Goal: Task Accomplishment & Management: Complete application form

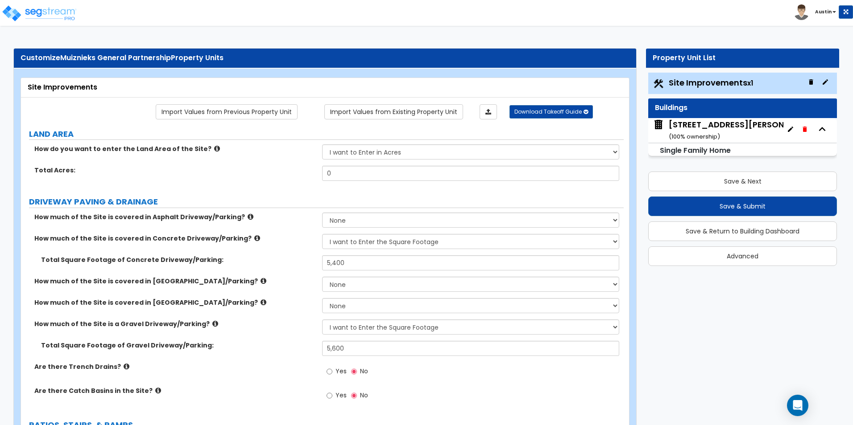
select select "2"
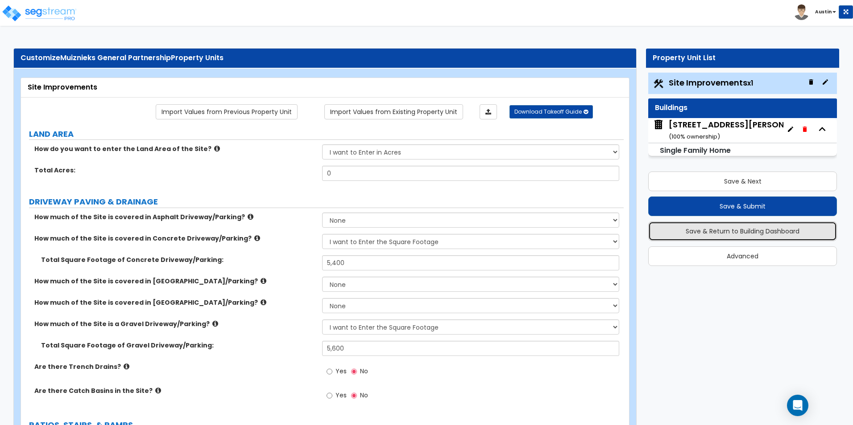
click at [716, 233] on button "Save & Return to Building Dashboard" at bounding box center [742, 232] width 189 height 20
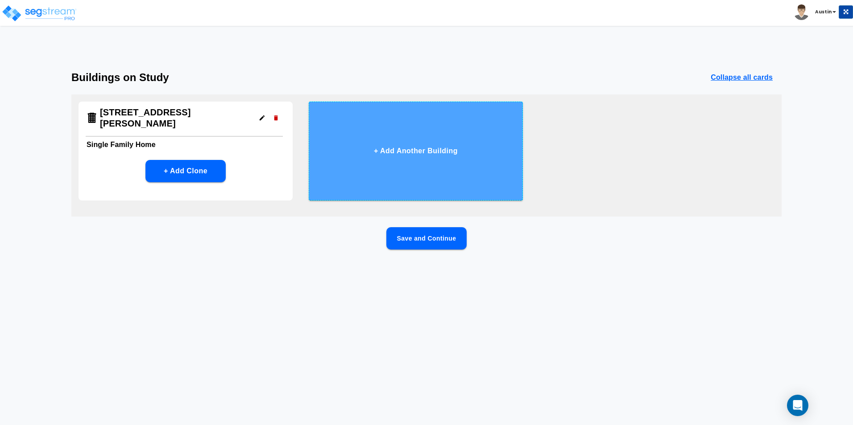
click at [413, 154] on button "+ Add Another Building" at bounding box center [416, 151] width 214 height 99
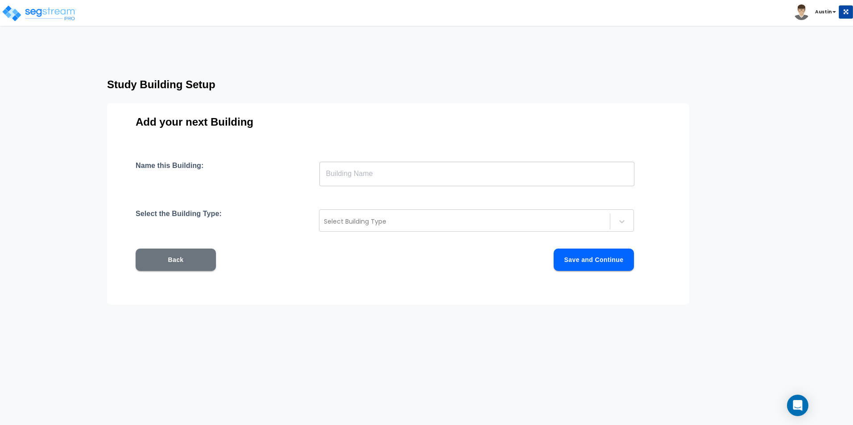
click at [374, 181] on input "text" at bounding box center [476, 173] width 315 height 25
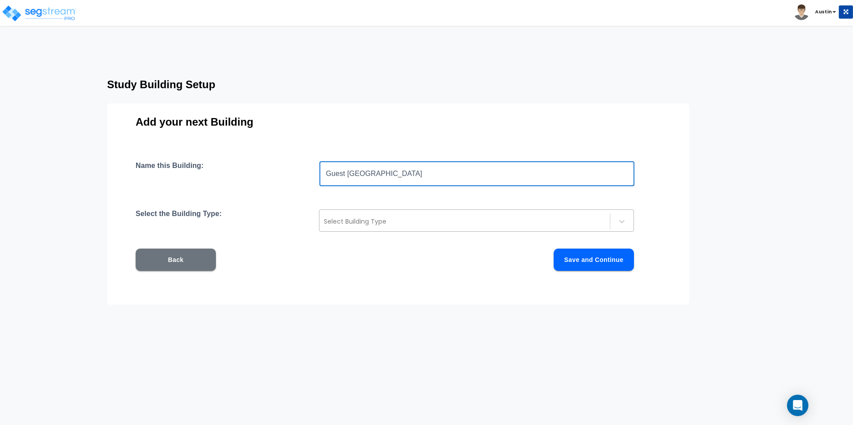
type input "Guest [GEOGRAPHIC_DATA]"
click at [383, 229] on div "Select Building Type" at bounding box center [476, 221] width 315 height 22
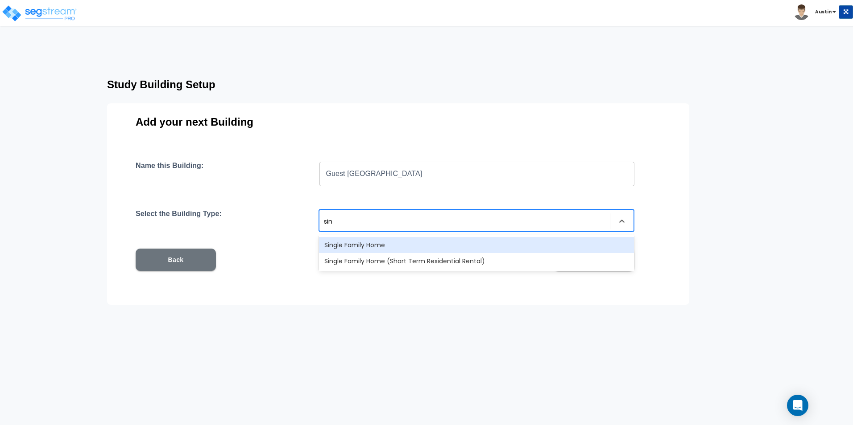
type input "sing"
click at [375, 246] on div "Single Family Home" at bounding box center [476, 245] width 315 height 16
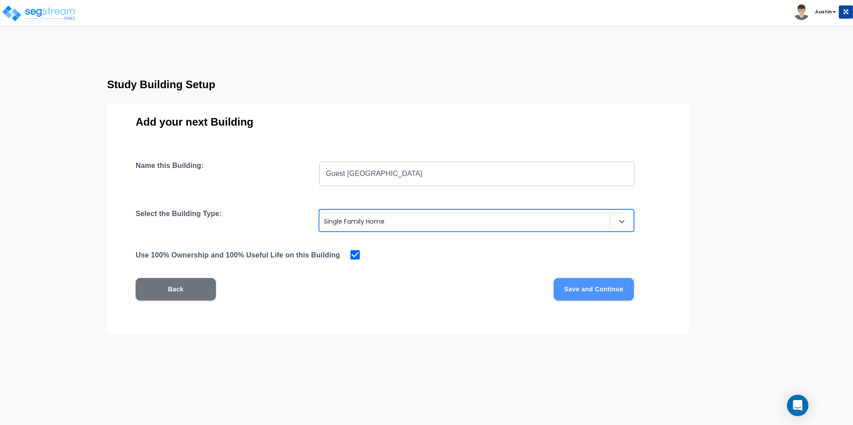
click at [589, 294] on button "Save and Continue" at bounding box center [593, 289] width 80 height 22
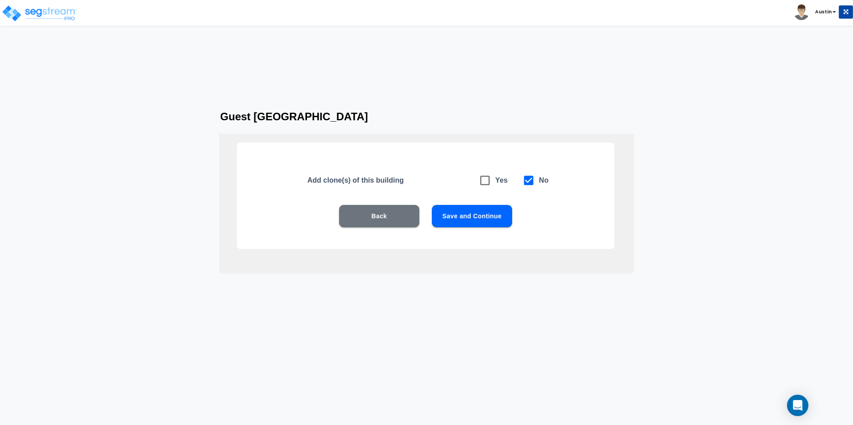
click at [482, 217] on button "Save and Continue" at bounding box center [472, 216] width 80 height 22
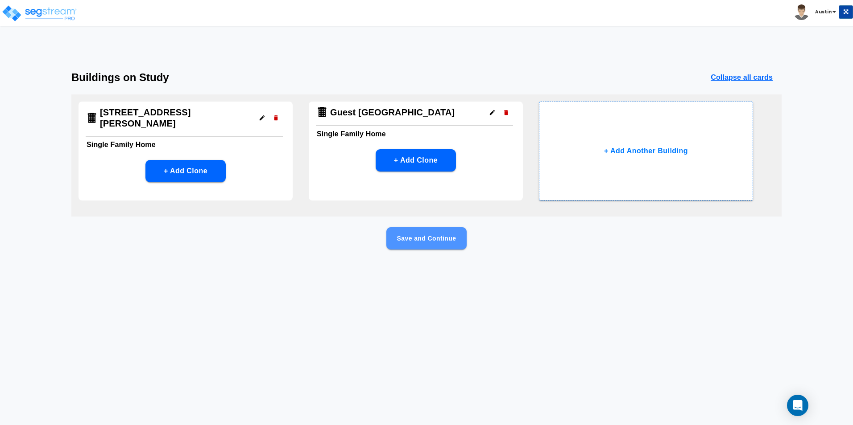
click at [438, 240] on button "Save and Continue" at bounding box center [426, 238] width 80 height 22
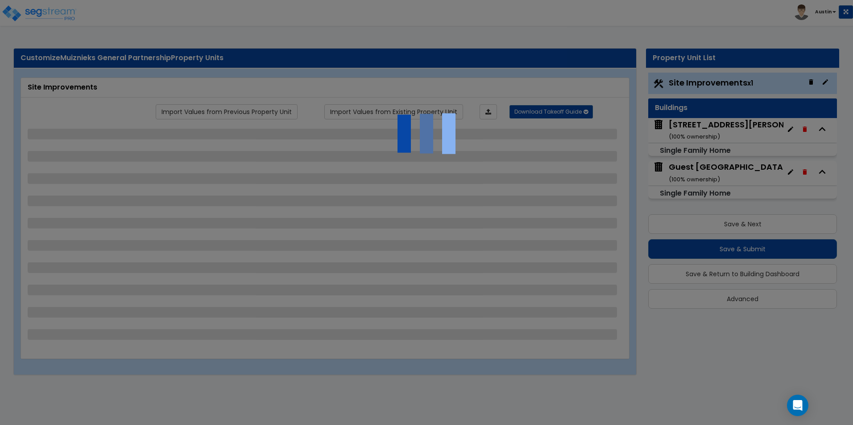
select select "2"
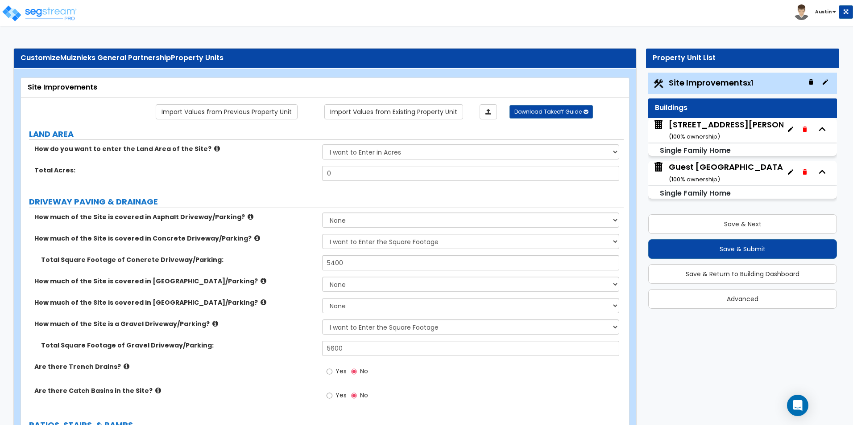
click at [711, 172] on div "Guest Suite House ( 100 % ownership)" at bounding box center [727, 172] width 118 height 23
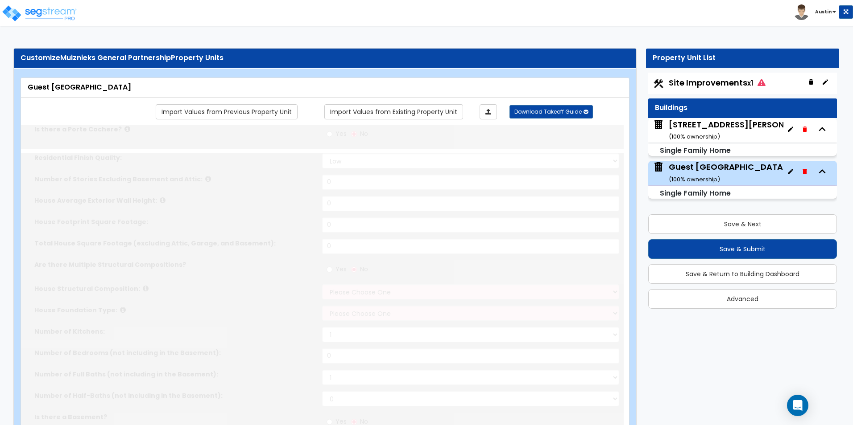
type input "1"
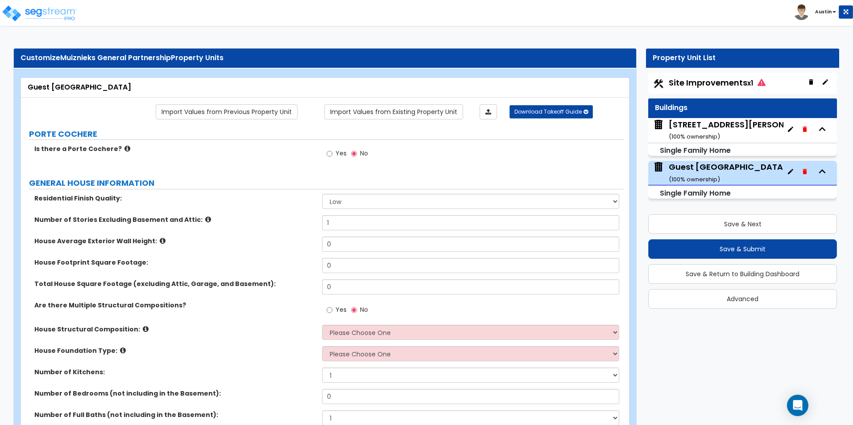
click at [732, 128] on div "728 North Woodson Road ( 100 % ownership)" at bounding box center [742, 130] width 149 height 23
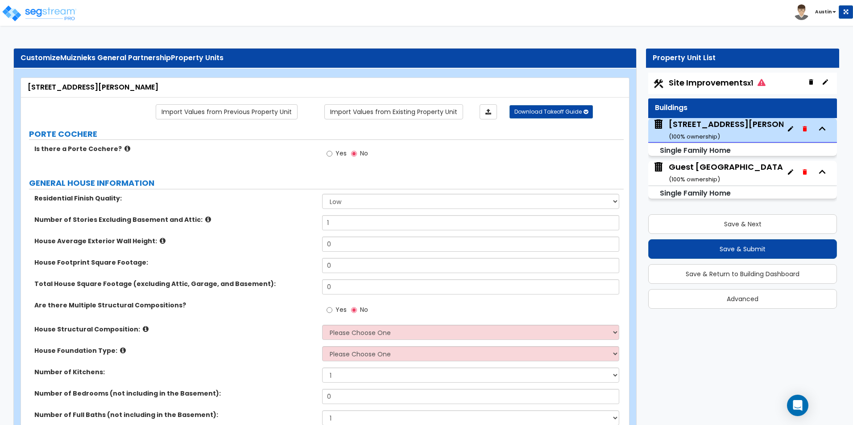
click at [707, 84] on span "Site Improvements x1" at bounding box center [716, 82] width 97 height 11
select select "2"
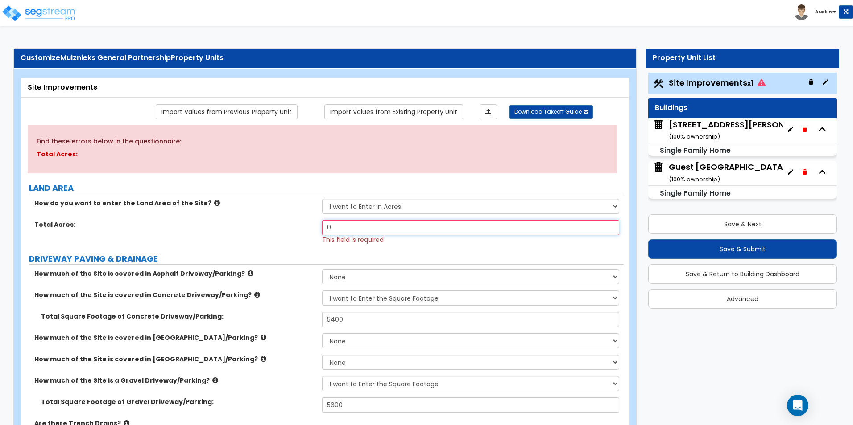
click at [366, 227] on input "0" at bounding box center [470, 227] width 297 height 15
type input "0.5"
click at [279, 236] on div "Total Acres: 0.5 This field is required" at bounding box center [322, 232] width 602 height 24
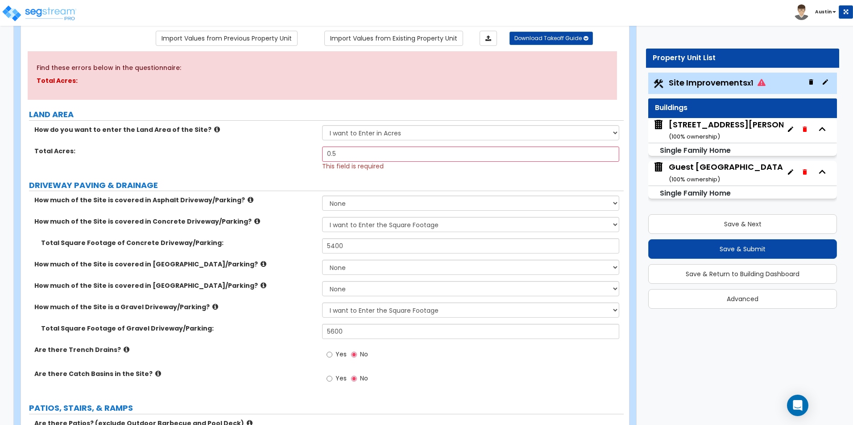
scroll to position [89, 0]
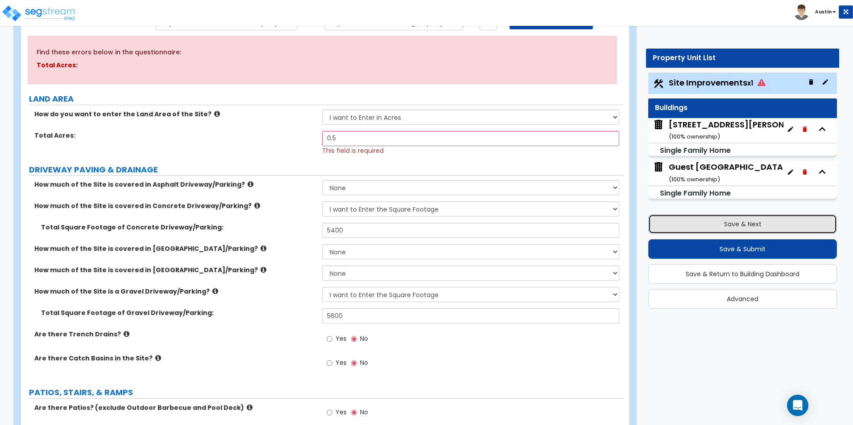
click at [744, 221] on button "Save & Next" at bounding box center [742, 224] width 189 height 20
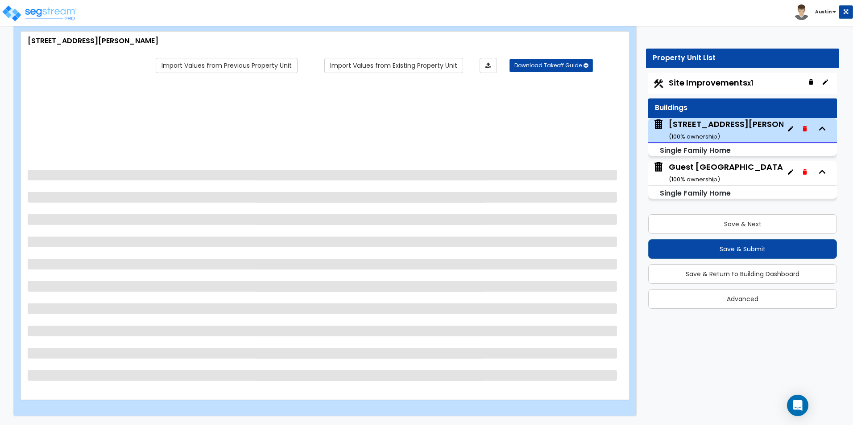
scroll to position [0, 0]
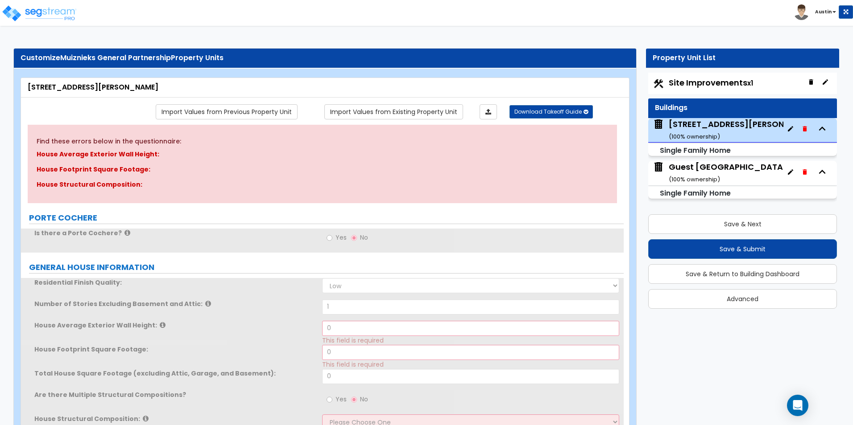
click at [714, 87] on span "Site Improvements x1" at bounding box center [710, 82] width 84 height 11
select select "2"
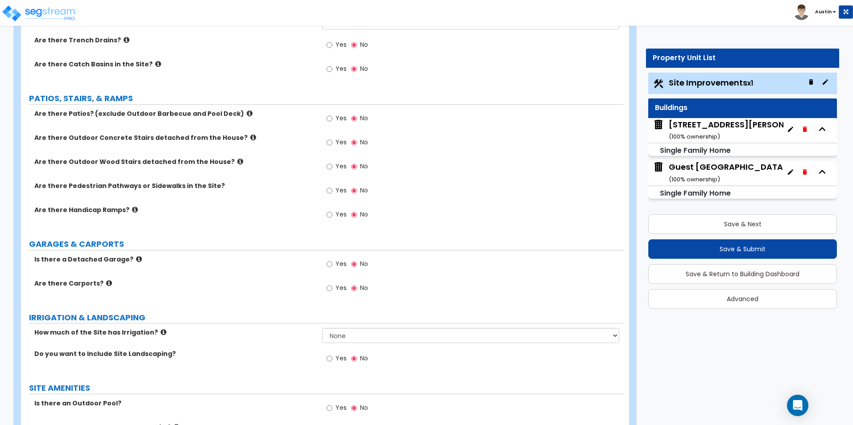
scroll to position [312, 0]
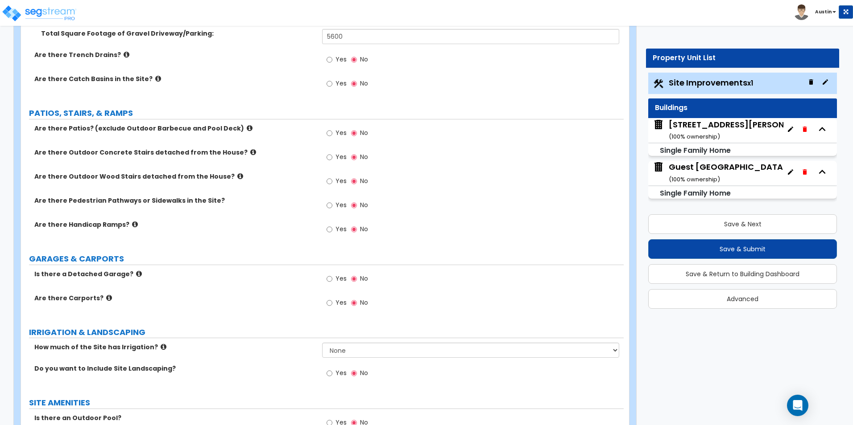
click at [136, 274] on icon at bounding box center [139, 274] width 6 height 7
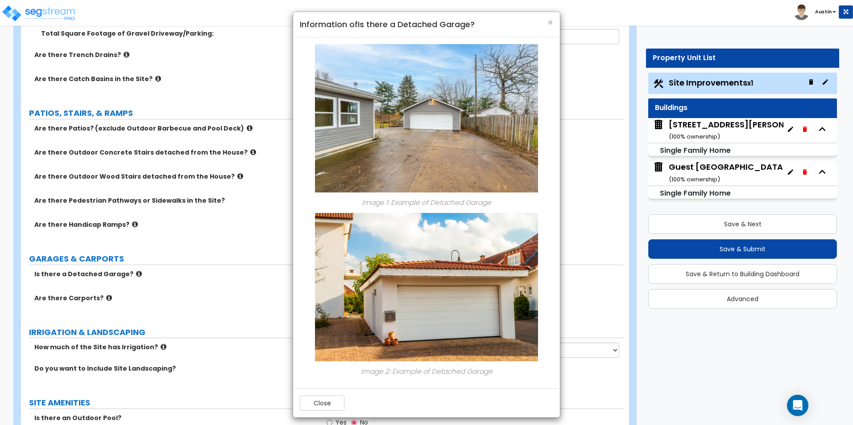
scroll to position [0, 0]
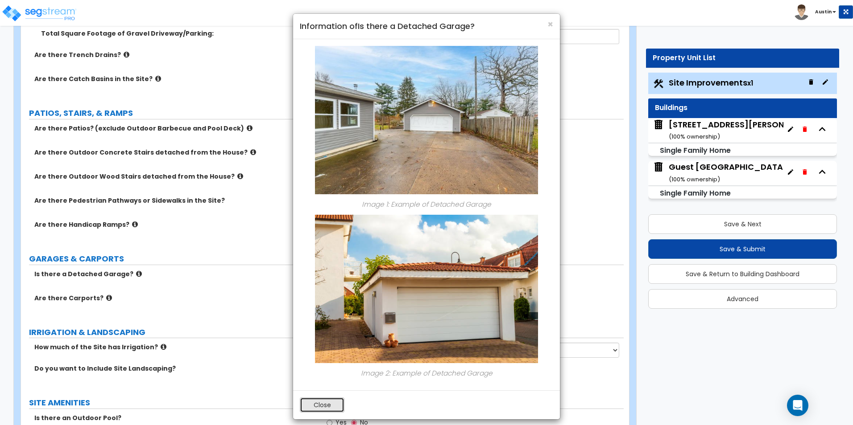
click at [326, 403] on button "Close" at bounding box center [322, 405] width 45 height 15
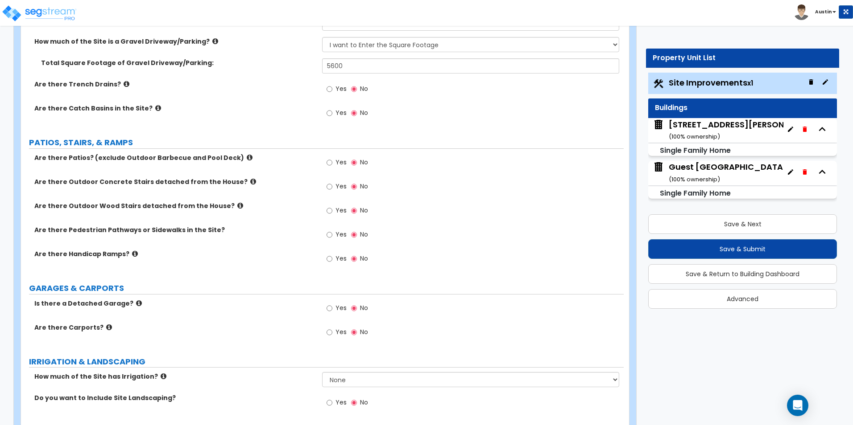
scroll to position [268, 0]
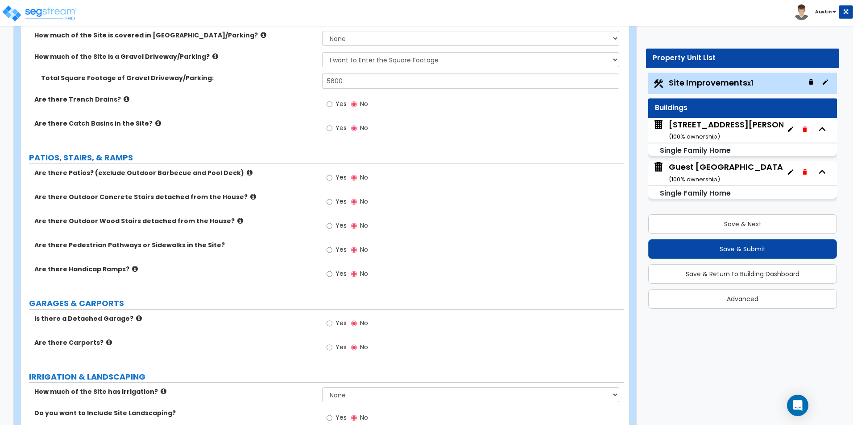
click at [338, 250] on span "Yes" at bounding box center [340, 249] width 11 height 9
click at [332, 250] on input "Yes" at bounding box center [329, 250] width 6 height 10
radio input "true"
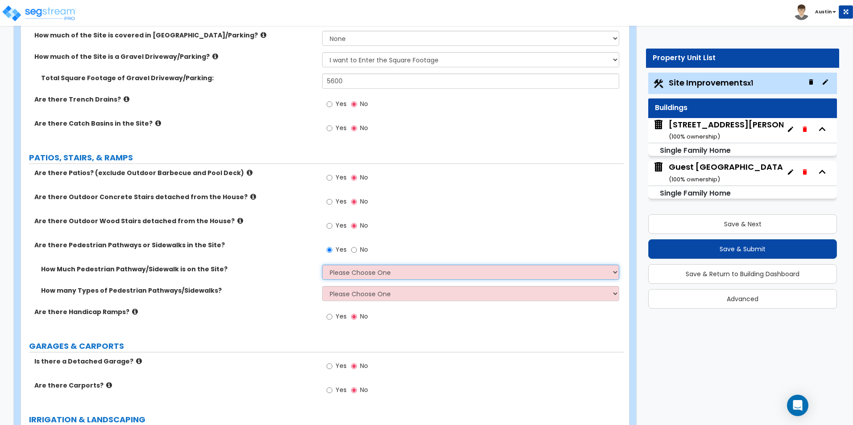
click at [379, 273] on select "Please Choose One I Don't Know, Please Estimate For Me Enter Linear Footage" at bounding box center [470, 272] width 297 height 15
click at [371, 289] on select "Please Choose One 1 2 3" at bounding box center [470, 293] width 297 height 15
click at [237, 220] on icon at bounding box center [240, 221] width 6 height 7
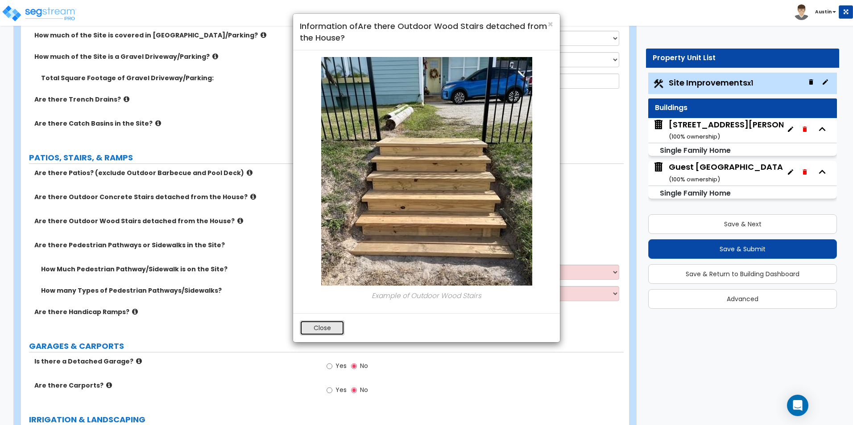
click at [317, 334] on button "Close" at bounding box center [322, 328] width 45 height 15
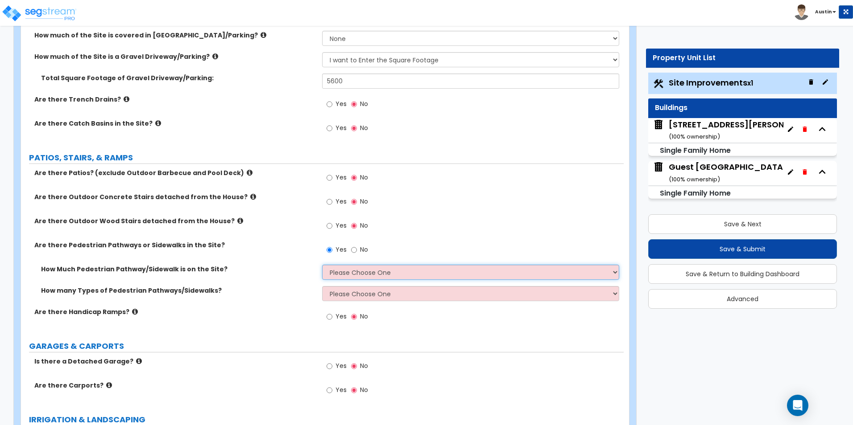
click at [372, 276] on select "Please Choose One I Don't Know, Please Estimate For Me Enter Linear Footage" at bounding box center [470, 272] width 297 height 15
select select "2"
click at [322, 265] on select "Please Choose One I Don't Know, Please Estimate For Me Enter Linear Footage" at bounding box center [470, 272] width 297 height 15
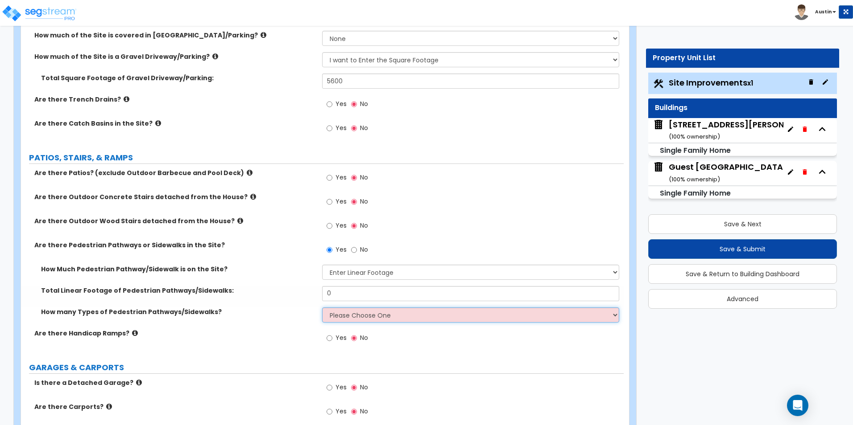
click at [353, 313] on select "Please Choose One 1 2 3" at bounding box center [470, 315] width 297 height 15
select select "2"
click at [322, 308] on select "Please Choose One 1 2 3" at bounding box center [470, 315] width 297 height 15
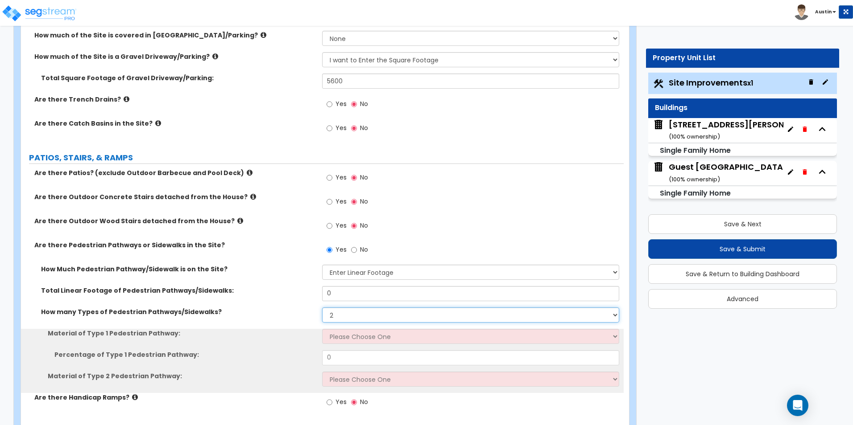
scroll to position [312, 0]
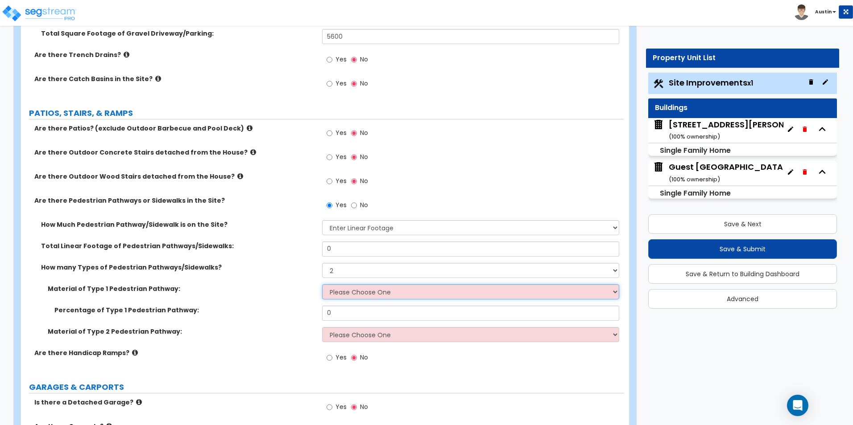
click at [350, 292] on select "Please Choose One Bare Concrete Stamped Concrete Brick Pavers Stone Pavers Wood…" at bounding box center [470, 291] width 297 height 15
select select "1"
click at [322, 284] on select "Please Choose One Bare Concrete Stamped Concrete Brick Pavers Stone Pavers Wood…" at bounding box center [470, 291] width 297 height 15
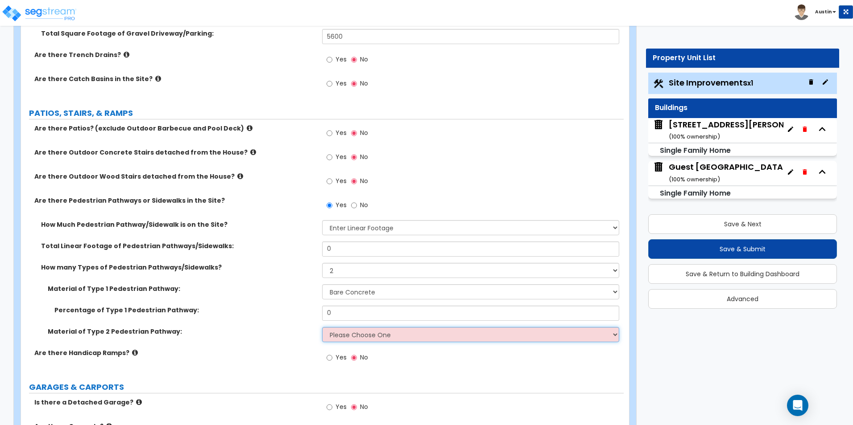
click at [357, 336] on select "Please Choose One Bare Concrete Stamped Concrete Brick Pavers Stone Pavers Wood…" at bounding box center [470, 334] width 297 height 15
select select "10"
click at [322, 327] on select "Please Choose One Bare Concrete Stamped Concrete Brick Pavers Stone Pavers Wood…" at bounding box center [470, 334] width 297 height 15
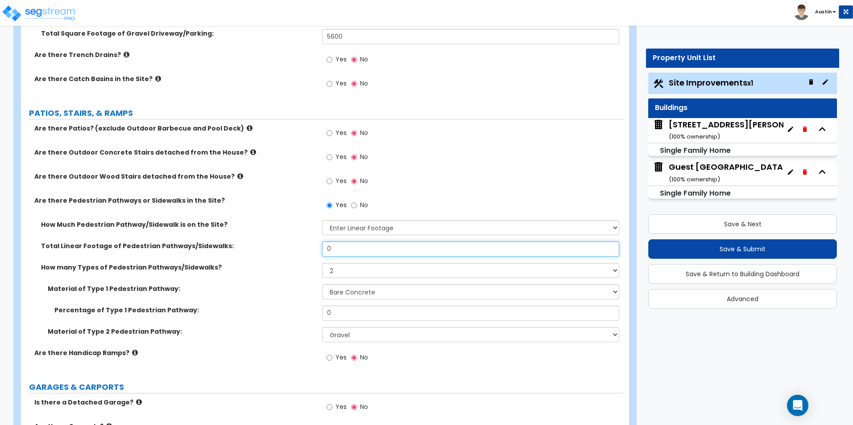
click at [350, 253] on input "0" at bounding box center [470, 249] width 297 height 15
drag, startPoint x: 355, startPoint y: 252, endPoint x: 206, endPoint y: 249, distance: 149.0
click at [206, 249] on div "Total Linear Footage of Pedestrian Pathways/Sidewalks: 0" at bounding box center [322, 252] width 602 height 21
type input "80"
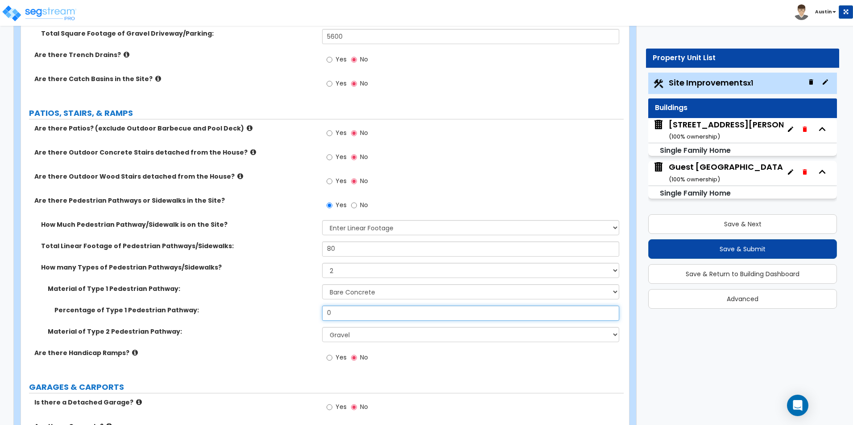
drag, startPoint x: 350, startPoint y: 311, endPoint x: 262, endPoint y: 310, distance: 88.3
click at [262, 310] on div "Percentage of Type 1 Pedestrian Pathway: 0" at bounding box center [322, 316] width 602 height 21
click at [469, 167] on div "Yes No" at bounding box center [472, 160] width 301 height 24
drag, startPoint x: 341, startPoint y: 312, endPoint x: 277, endPoint y: 312, distance: 63.8
click at [277, 312] on div "Percentage of Type 1 Pedestrian Pathway: 50" at bounding box center [322, 316] width 602 height 21
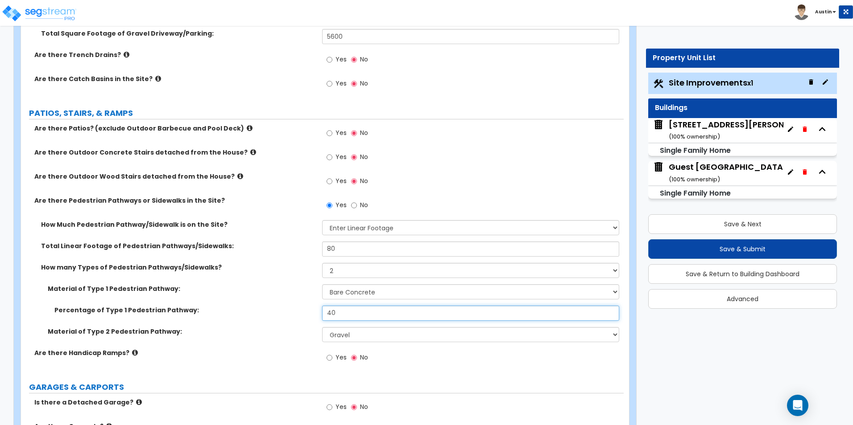
type input "40"
click at [241, 225] on label "How Much Pedestrian Pathway/Sidewalk is on the Site?" at bounding box center [178, 224] width 274 height 9
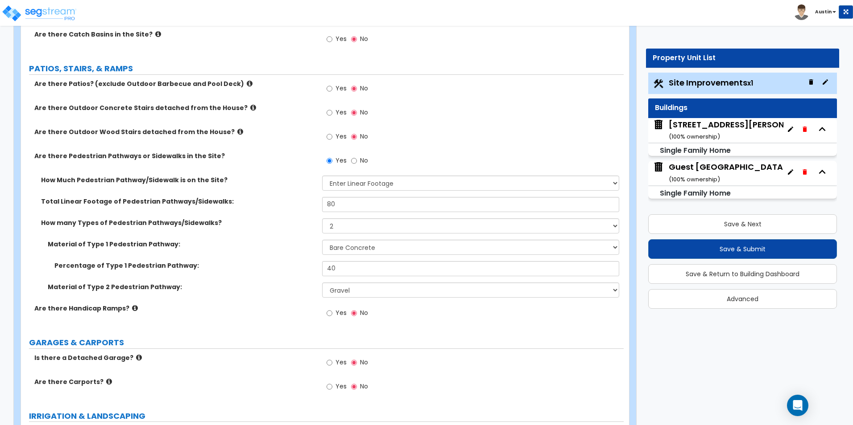
scroll to position [401, 0]
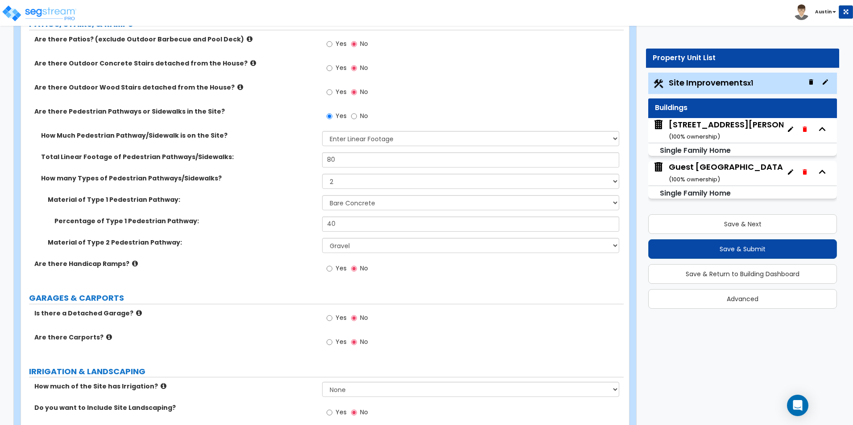
click at [136, 313] on icon at bounding box center [139, 313] width 6 height 7
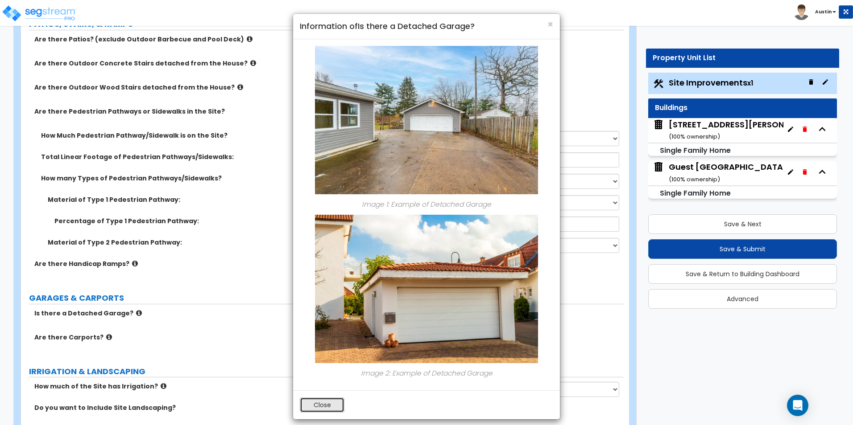
click at [321, 404] on button "Close" at bounding box center [322, 405] width 45 height 15
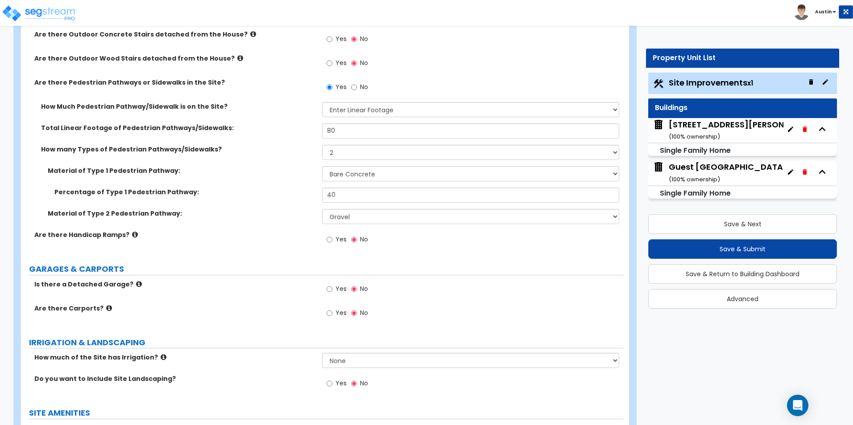
scroll to position [446, 0]
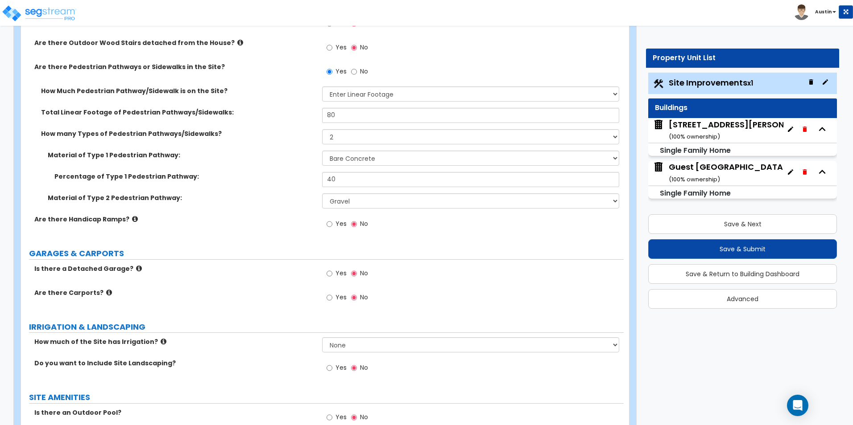
click at [106, 295] on icon at bounding box center [109, 292] width 6 height 7
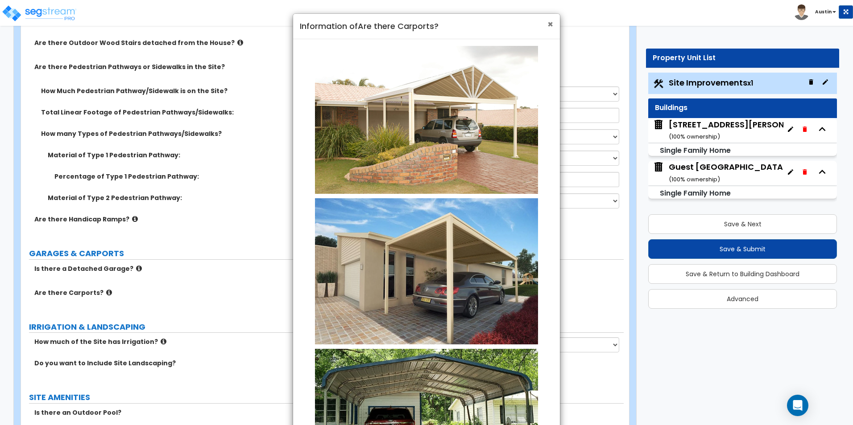
click at [552, 25] on span "×" at bounding box center [550, 24] width 6 height 13
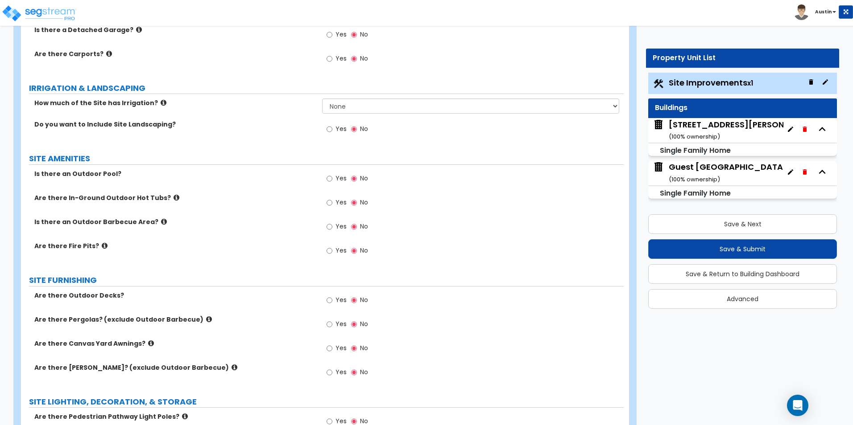
scroll to position [669, 0]
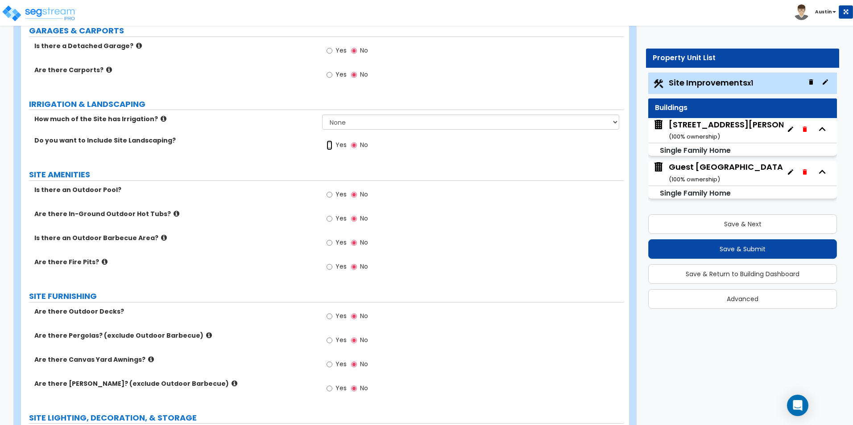
click at [332, 147] on input "Yes" at bounding box center [329, 145] width 6 height 10
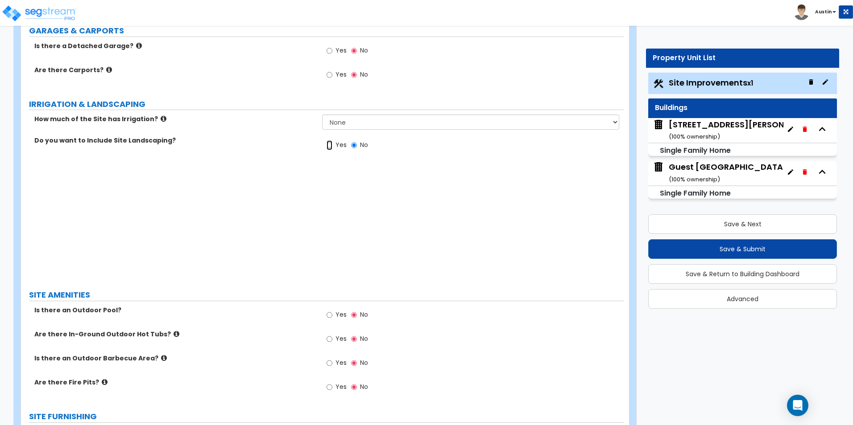
radio input "true"
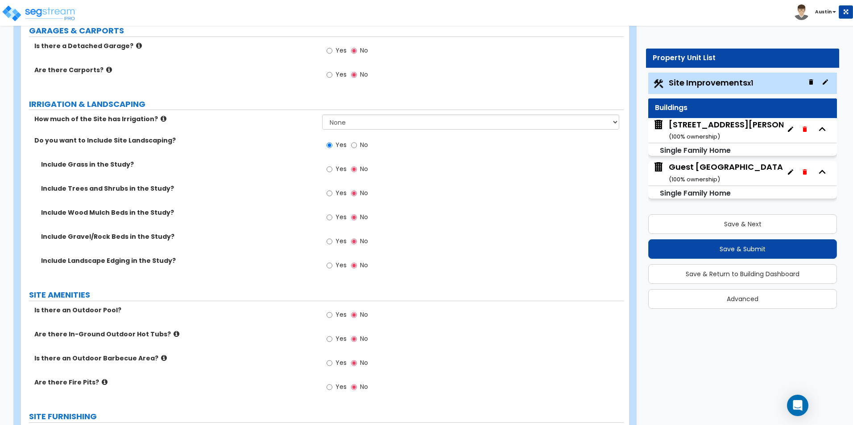
click at [336, 169] on span "Yes" at bounding box center [340, 169] width 11 height 9
click at [332, 169] on input "Yes" at bounding box center [329, 170] width 6 height 10
radio input "true"
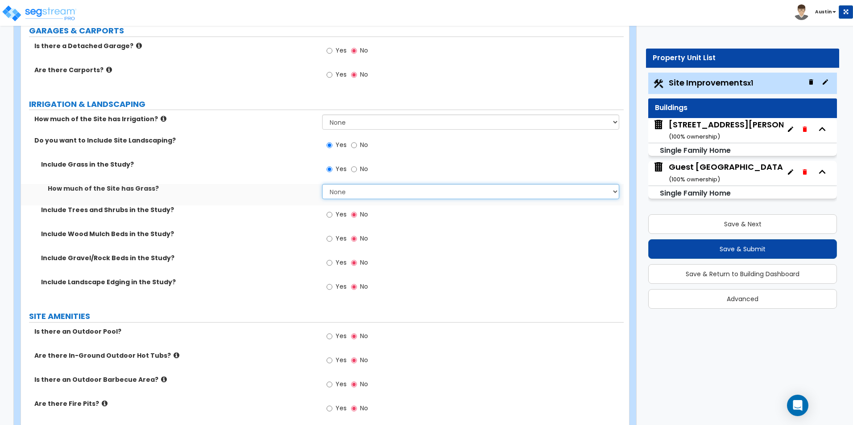
click at [337, 186] on select "None I want to Enter an Approximate Percentage I want to Enter the Square Foota…" at bounding box center [470, 191] width 297 height 15
select select "2"
click at [322, 184] on select "None I want to Enter an Approximate Percentage I want to Enter the Square Foota…" at bounding box center [470, 191] width 297 height 15
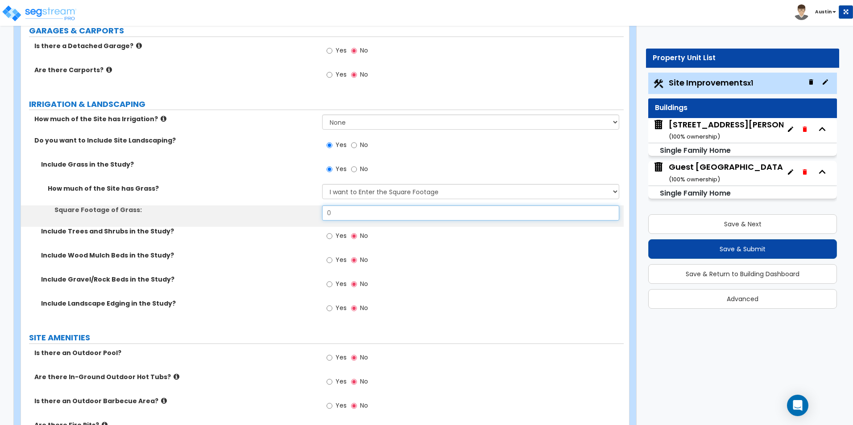
click at [363, 217] on input "0" at bounding box center [470, 213] width 297 height 15
type input "8,550"
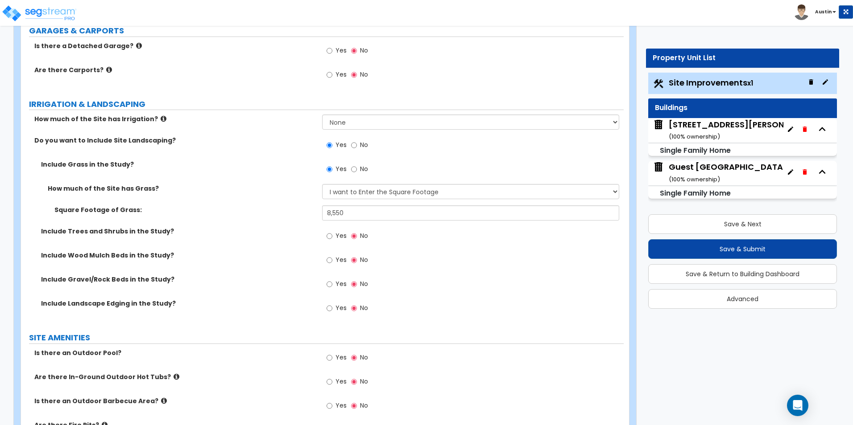
click at [271, 213] on label "Square Footage of Grass:" at bounding box center [184, 210] width 261 height 9
click at [329, 238] on input "Yes" at bounding box center [329, 236] width 6 height 10
radio input "true"
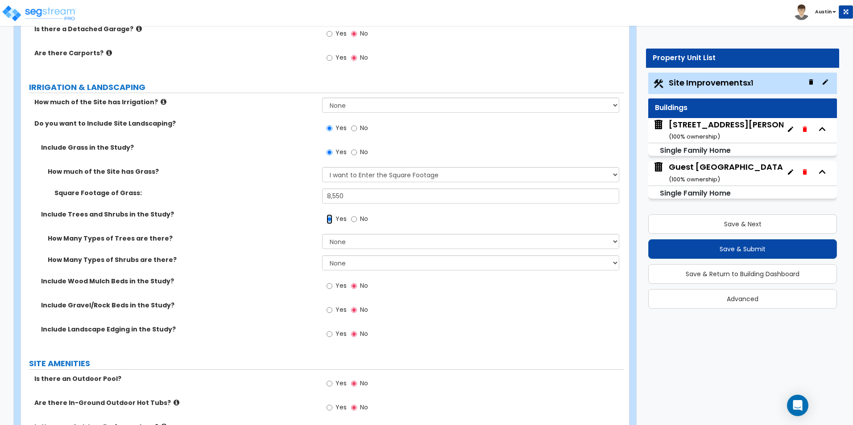
scroll to position [713, 0]
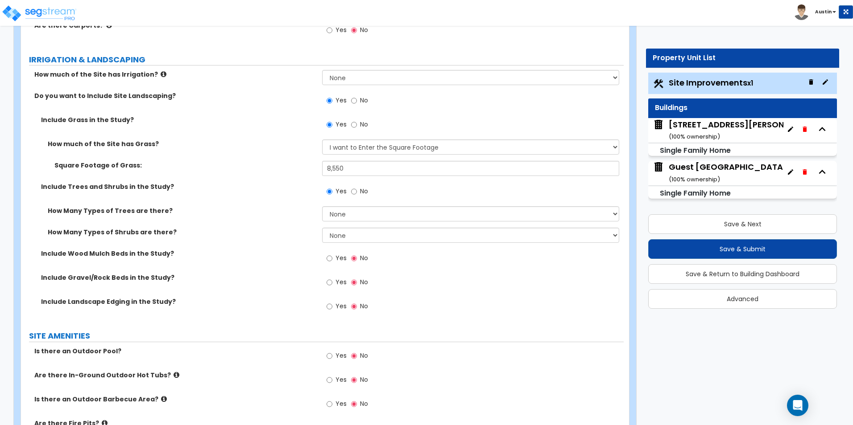
click at [334, 285] on label "Yes" at bounding box center [336, 283] width 20 height 15
click at [332, 285] on input "Yes" at bounding box center [329, 283] width 6 height 10
radio input "true"
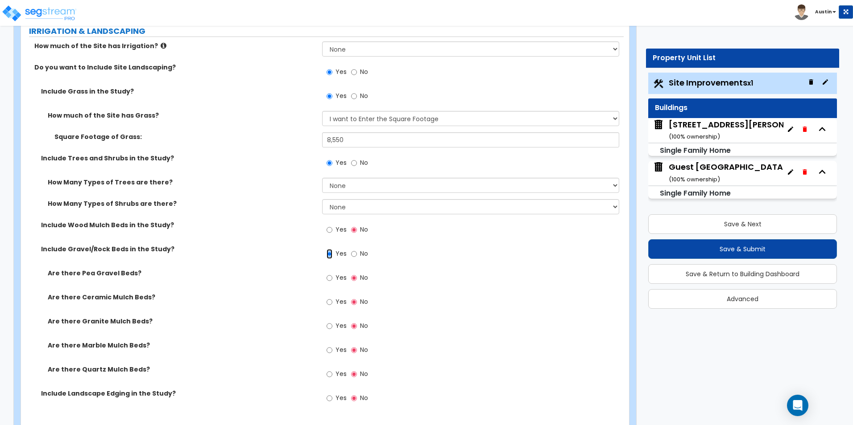
scroll to position [758, 0]
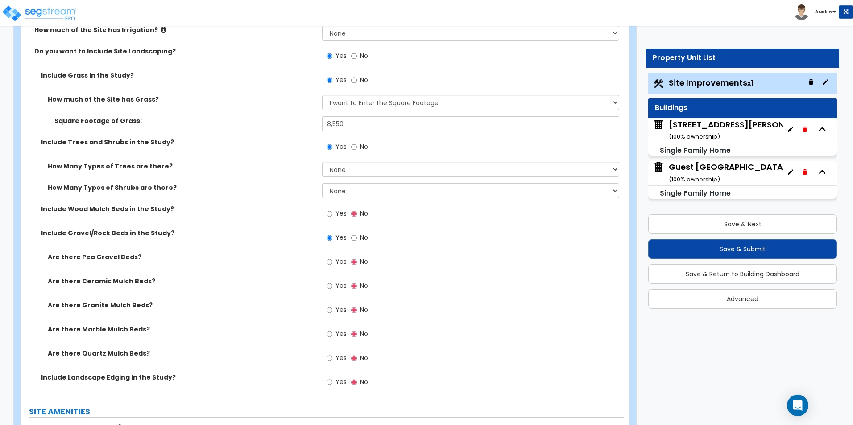
click at [336, 381] on span "Yes" at bounding box center [340, 382] width 11 height 9
click at [332, 381] on input "Yes" at bounding box center [329, 383] width 6 height 10
radio input "true"
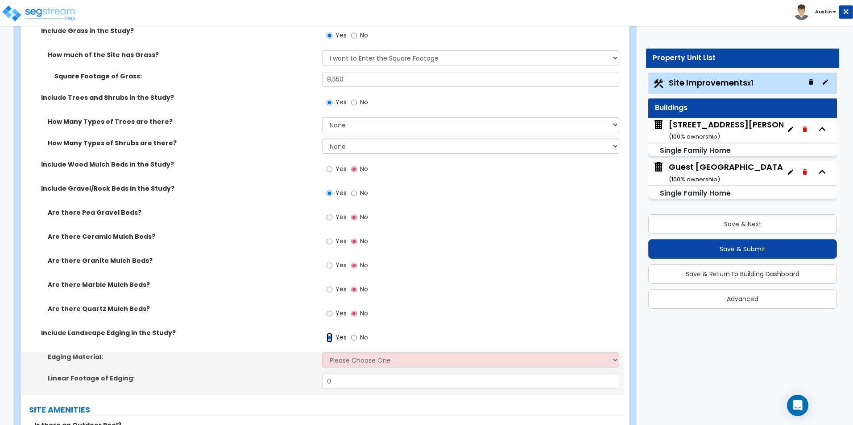
scroll to position [847, 0]
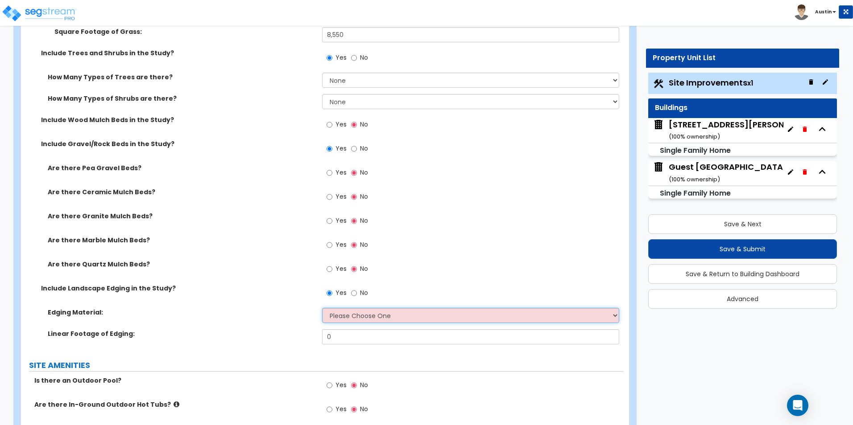
click at [347, 317] on select "Please Choose One Metal Brick Railroad Ties Concrete" at bounding box center [470, 315] width 297 height 15
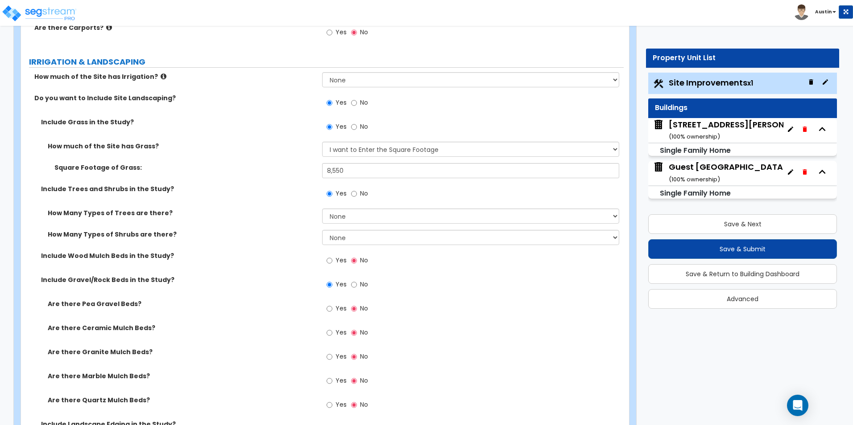
scroll to position [713, 0]
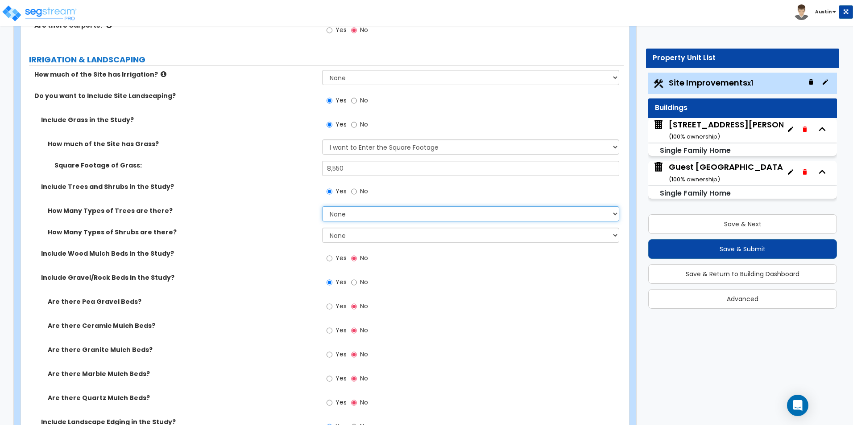
click at [353, 212] on select "None 1 2 3" at bounding box center [470, 213] width 297 height 15
select select "1"
click at [322, 206] on select "None 1 2 3" at bounding box center [470, 213] width 297 height 15
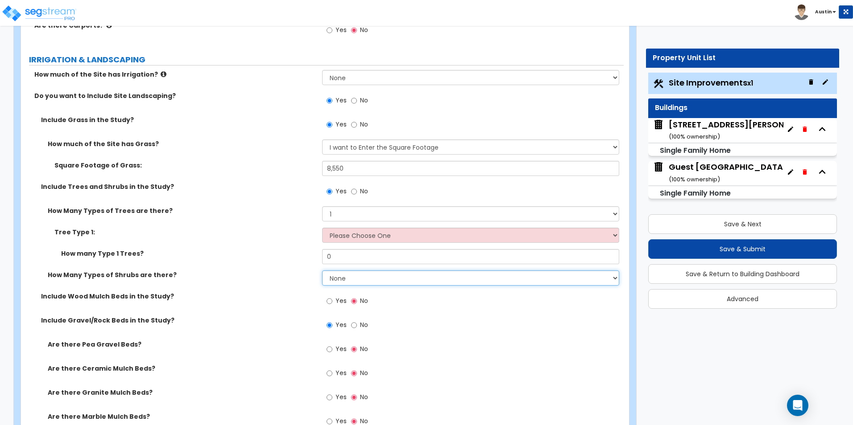
click at [346, 279] on select "None 1 2 3" at bounding box center [470, 278] width 297 height 15
select select "2"
click at [322, 271] on select "None 1 2 3" at bounding box center [470, 278] width 297 height 15
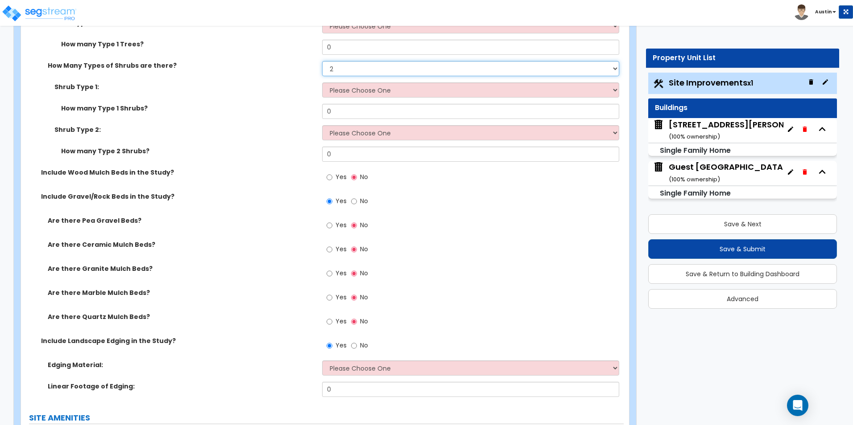
scroll to position [936, 0]
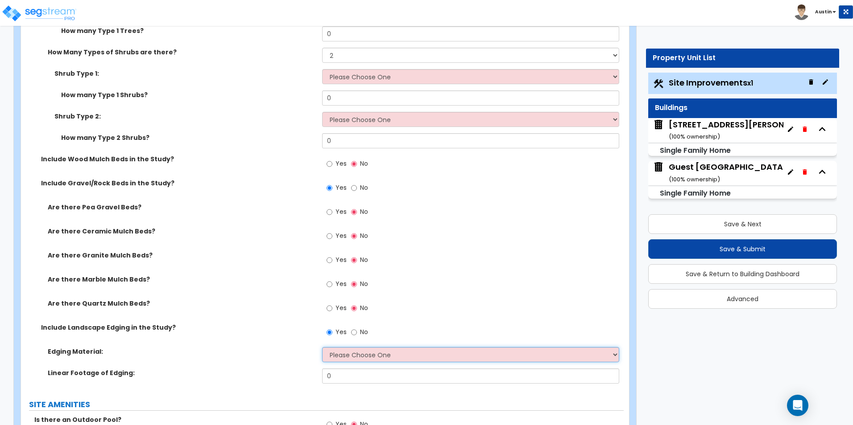
click at [353, 354] on select "Please Choose One Metal Brick Railroad Ties Concrete" at bounding box center [470, 354] width 297 height 15
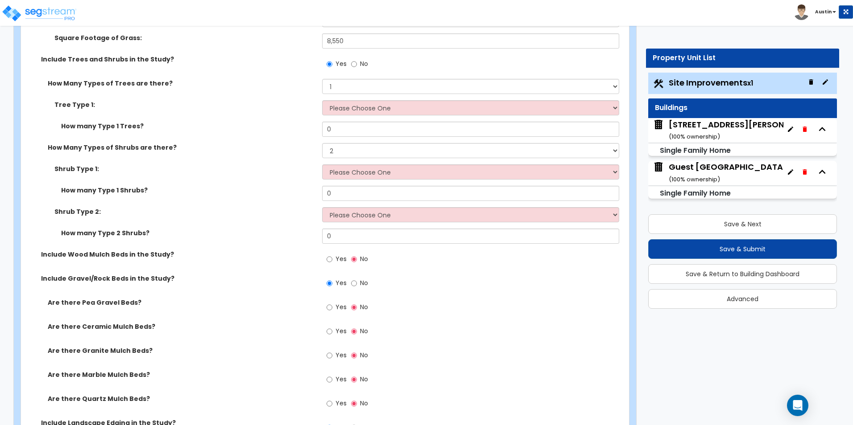
scroll to position [803, 0]
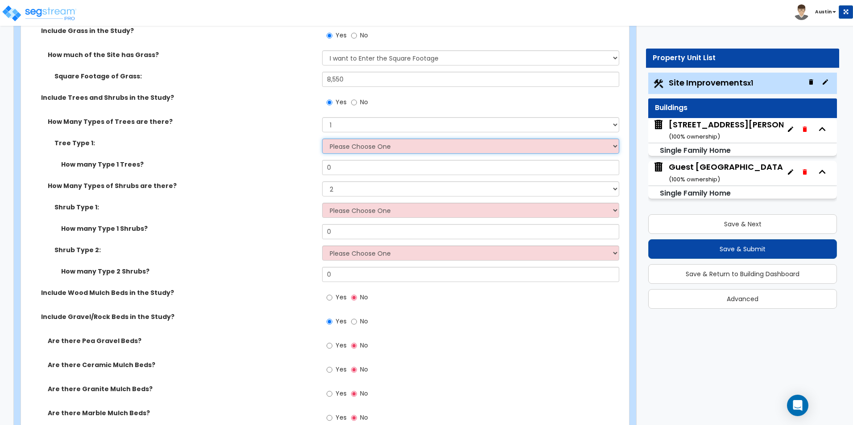
click at [370, 152] on select "Please Choose One Honey Locust Planetree Poplar Elm Hawthorn Linden Maple Red M…" at bounding box center [470, 146] width 297 height 15
click at [353, 145] on select "Please Choose One Honey Locust Planetree Poplar Elm Hawthorn Linden Maple Red M…" at bounding box center [470, 146] width 297 height 15
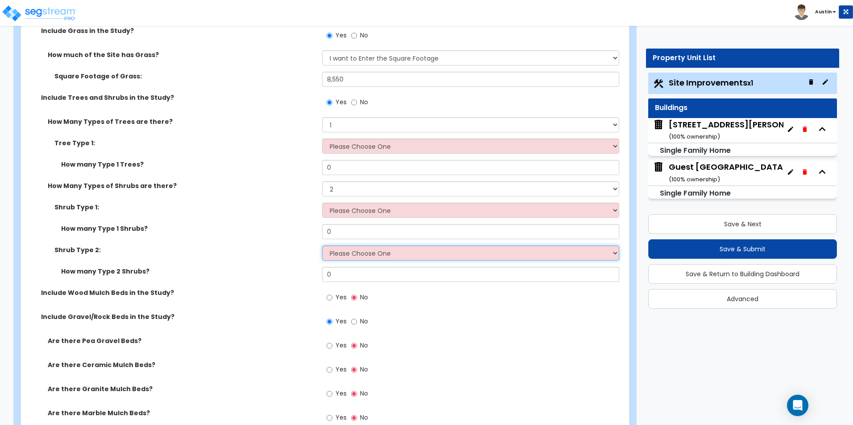
click at [362, 257] on select "Please Choose One Arborvitae Azalea Yew Boxwood Juniper Holly Cotoneaster Euony…" at bounding box center [470, 253] width 297 height 15
click at [248, 194] on div "How Many Types of Shrubs are there? None 1 2 3" at bounding box center [322, 191] width 602 height 21
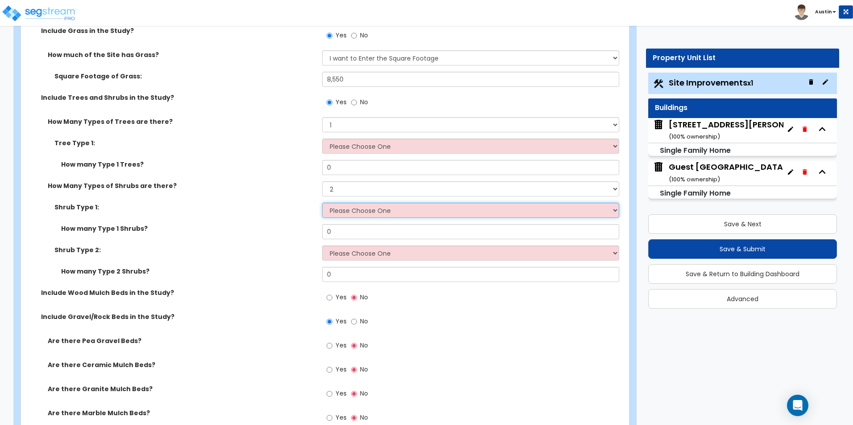
click at [351, 214] on select "Please Choose One Arborvitae Azalea Yew Boxwood Juniper Holly Cotoneaster Euony…" at bounding box center [470, 210] width 297 height 15
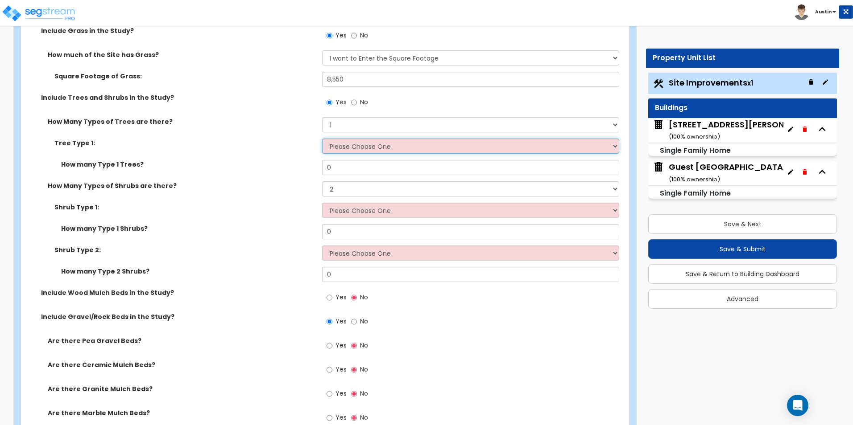
click at [363, 151] on select "Please Choose One Honey Locust Planetree Poplar Elm Hawthorn Linden Maple Red M…" at bounding box center [470, 146] width 297 height 15
click at [357, 150] on select "Please Choose One Honey Locust Planetree Poplar Elm Hawthorn Linden Maple Red M…" at bounding box center [470, 146] width 297 height 15
click at [364, 149] on select "Please Choose One Honey Locust Planetree Poplar Elm Hawthorn Linden Maple Red M…" at bounding box center [470, 146] width 297 height 15
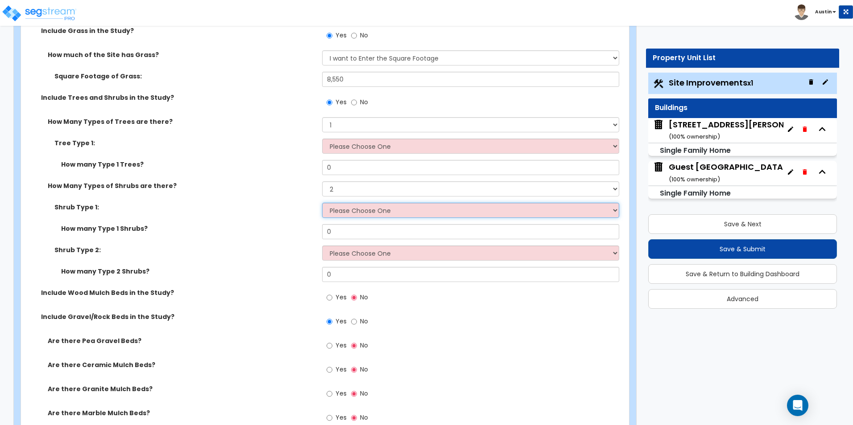
click at [354, 210] on select "Please Choose One Arborvitae Azalea Yew Boxwood Juniper Holly Cotoneaster Euony…" at bounding box center [470, 210] width 297 height 15
click at [357, 209] on select "Please Choose One Arborvitae Azalea Yew Boxwood Juniper Holly Cotoneaster Euony…" at bounding box center [470, 210] width 297 height 15
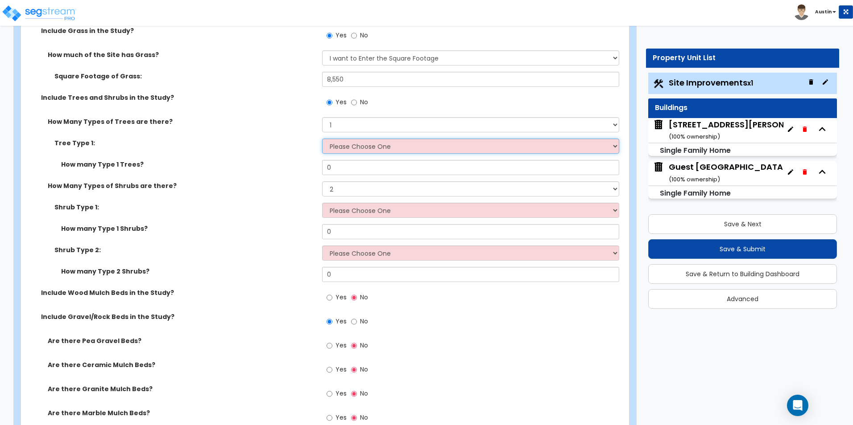
click at [377, 150] on select "Please Choose One Honey Locust Planetree Poplar Elm Hawthorn Linden Maple Red M…" at bounding box center [470, 146] width 297 height 15
select select "2"
click at [322, 139] on select "Please Choose One Honey Locust Planetree Poplar Elm Hawthorn Linden Maple Red M…" at bounding box center [470, 146] width 297 height 15
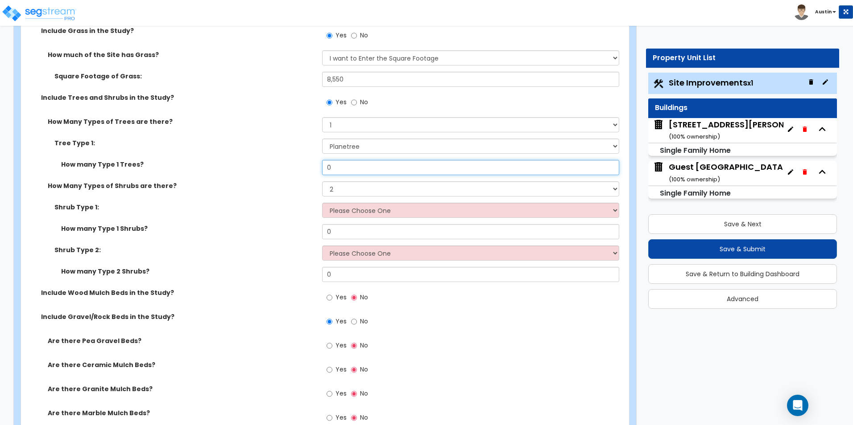
click at [373, 169] on input "0" at bounding box center [470, 167] width 297 height 15
type input "2"
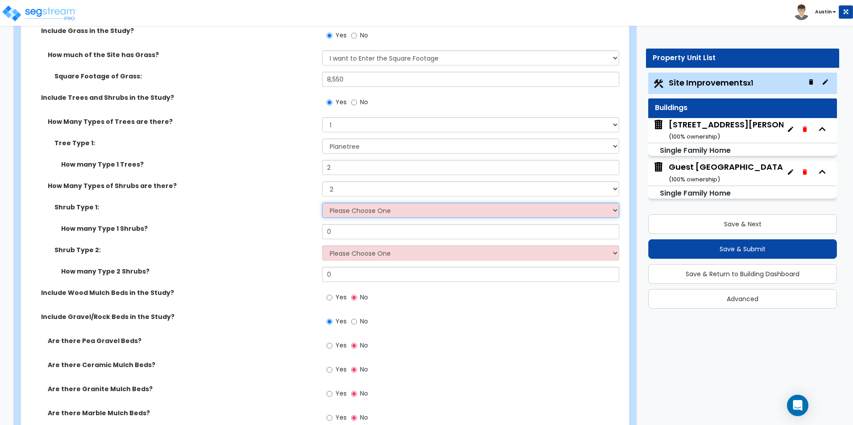
click at [374, 215] on select "Please Choose One Arborvitae Azalea Yew Boxwood Juniper Holly Cotoneaster Euony…" at bounding box center [470, 210] width 297 height 15
select select "4"
click at [322, 203] on select "Please Choose One Arborvitae Azalea Yew Boxwood Juniper Holly Cotoneaster Euony…" at bounding box center [470, 210] width 297 height 15
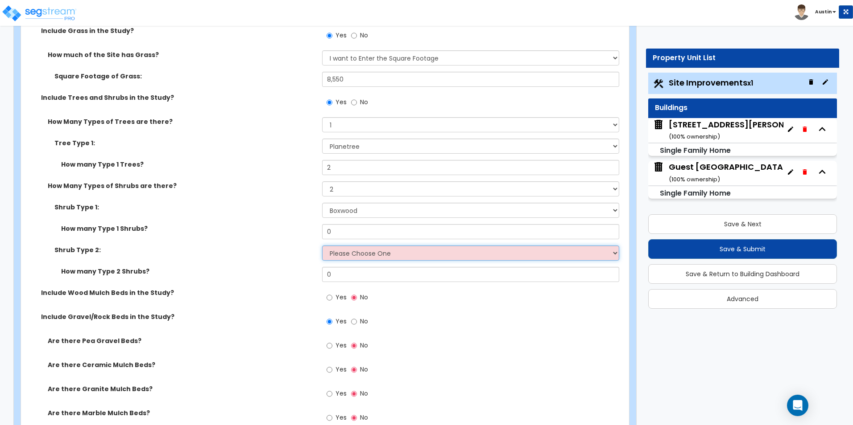
click at [376, 258] on select "Please Choose One Arborvitae Azalea Yew Boxwood Juniper Holly Cotoneaster Euony…" at bounding box center [470, 253] width 297 height 15
select select "10"
click at [322, 246] on select "Please Choose One Arborvitae Azalea Yew Boxwood Juniper Holly Cotoneaster Euony…" at bounding box center [470, 253] width 297 height 15
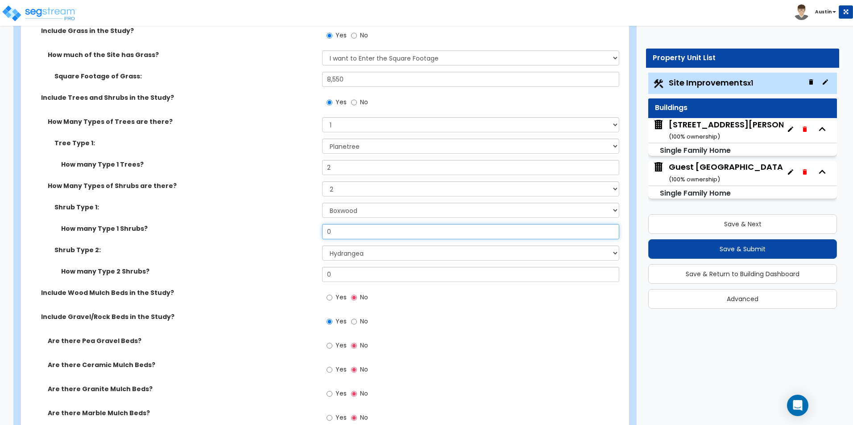
click at [365, 232] on input "0" at bounding box center [470, 231] width 297 height 15
click at [353, 271] on input "0" at bounding box center [470, 274] width 297 height 15
type input "6"
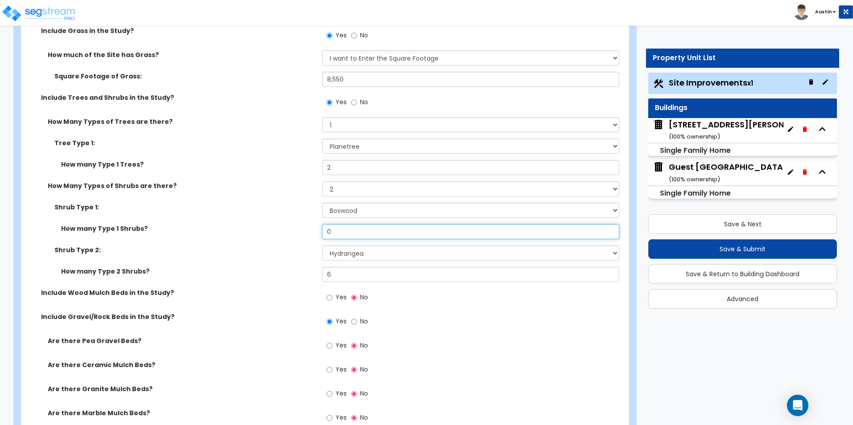
click at [358, 231] on input "0" at bounding box center [470, 231] width 297 height 15
type input "30"
click at [222, 201] on div "How Many Types of Shrubs are there? None 1 2 3" at bounding box center [322, 191] width 602 height 21
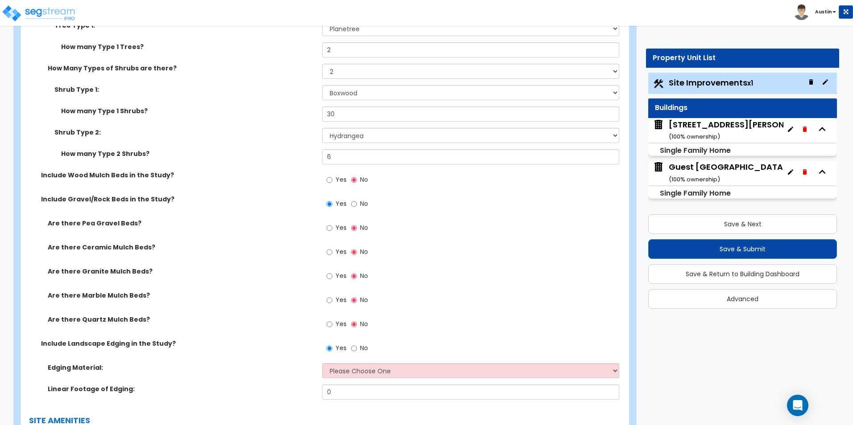
scroll to position [936, 0]
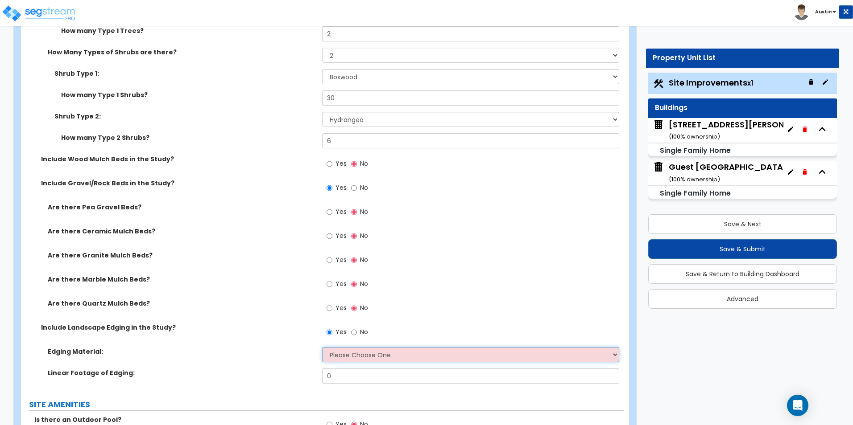
click at [379, 352] on select "Please Choose One Metal Brick Railroad Ties Concrete" at bounding box center [470, 354] width 297 height 15
click at [326, 211] on input "Yes" at bounding box center [329, 212] width 6 height 10
radio input "true"
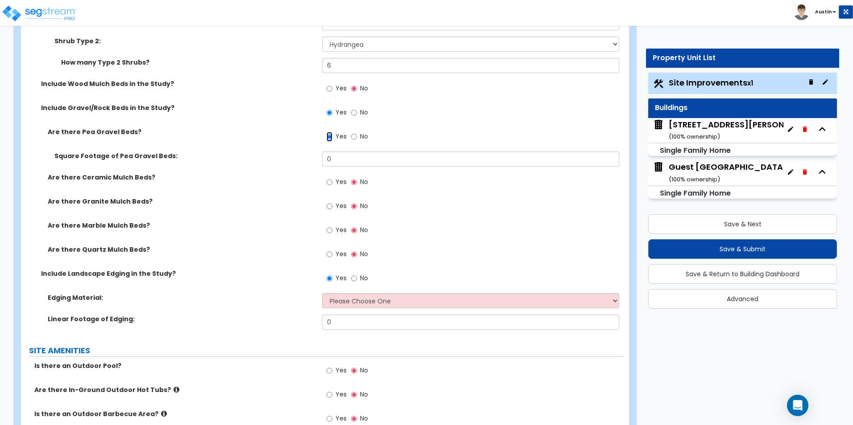
scroll to position [1026, 0]
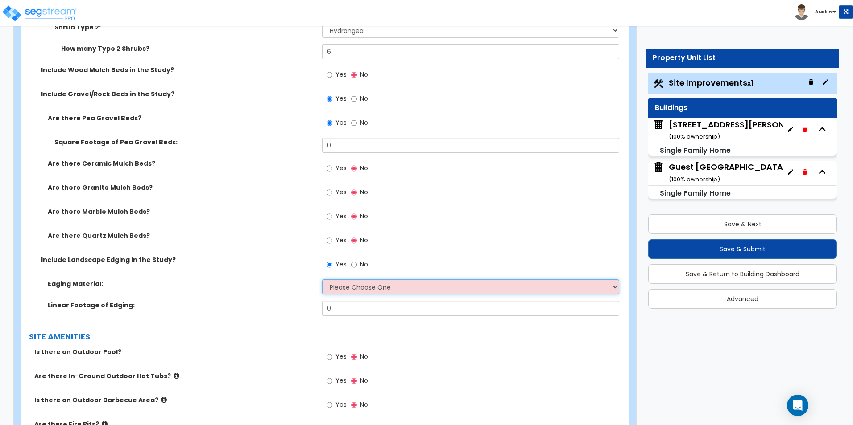
click at [354, 291] on select "Please Choose One Metal Brick Railroad Ties Concrete" at bounding box center [470, 287] width 297 height 15
select select "2"
click at [322, 280] on select "Please Choose One Metal Brick Railroad Ties Concrete" at bounding box center [470, 287] width 297 height 15
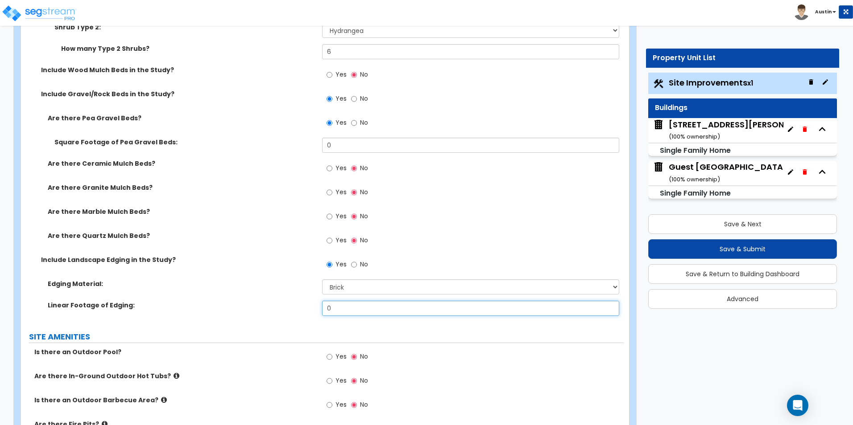
click at [346, 310] on input "0" at bounding box center [470, 308] width 297 height 15
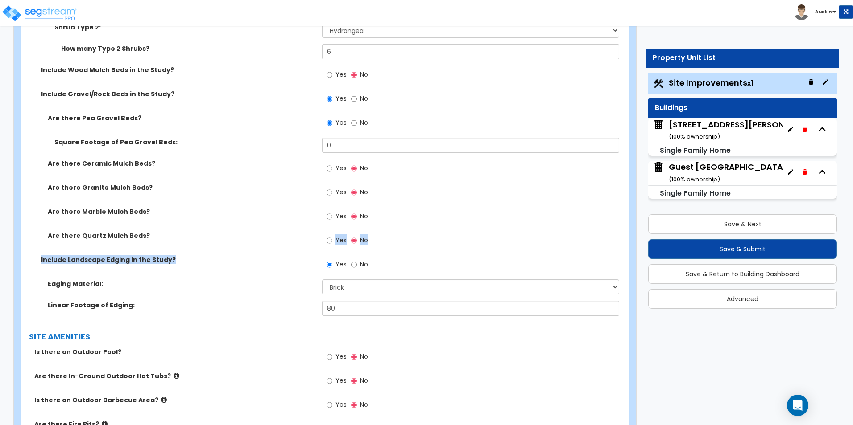
click at [218, 255] on div "Include Grass in the Study? Yes No How much of the Site has Grass? None I want …" at bounding box center [322, 62] width 589 height 519
drag, startPoint x: 218, startPoint y: 255, endPoint x: 299, endPoint y: 173, distance: 115.7
click at [299, 173] on div "Are there Ceramic Mulch Beds? Yes No" at bounding box center [322, 171] width 602 height 24
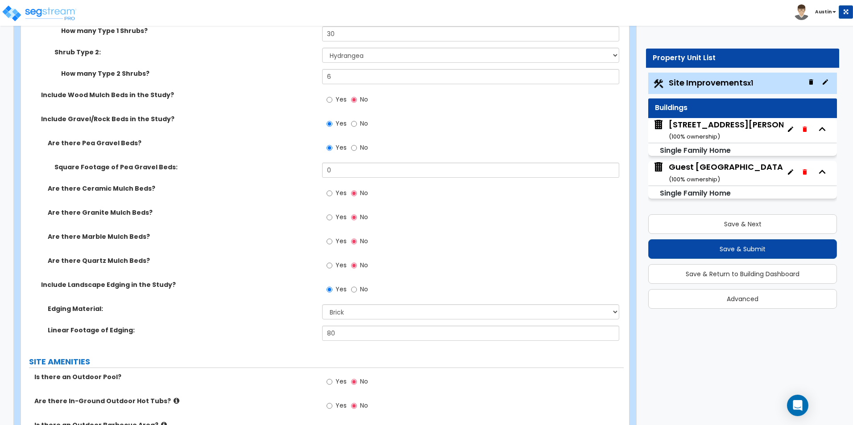
scroll to position [981, 0]
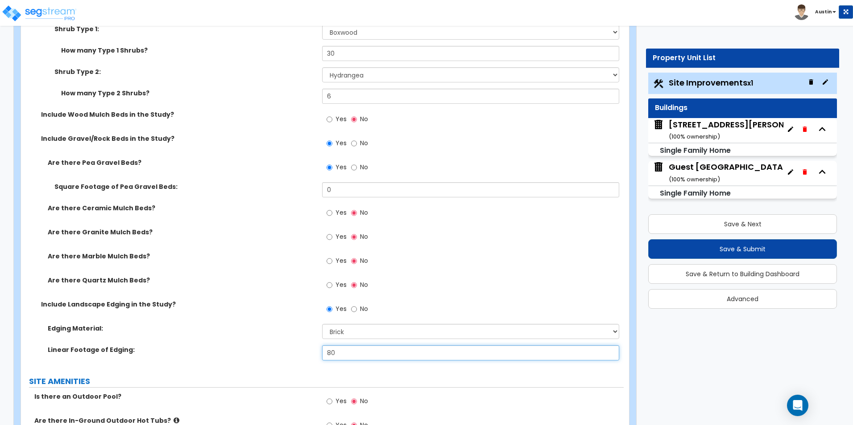
click at [377, 351] on input "80" at bounding box center [470, 353] width 297 height 15
type input "120"
click at [277, 298] on div "Are there Quartz Mulch Beds? Yes No" at bounding box center [322, 288] width 602 height 24
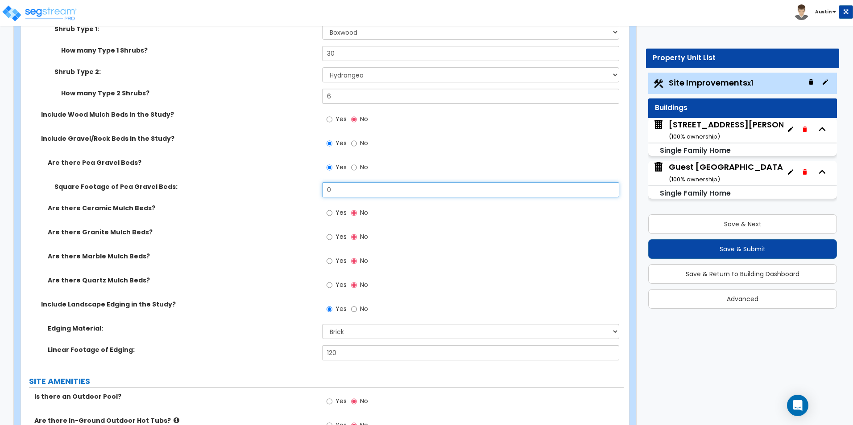
click at [372, 190] on input "0" at bounding box center [470, 189] width 297 height 15
type input "250"
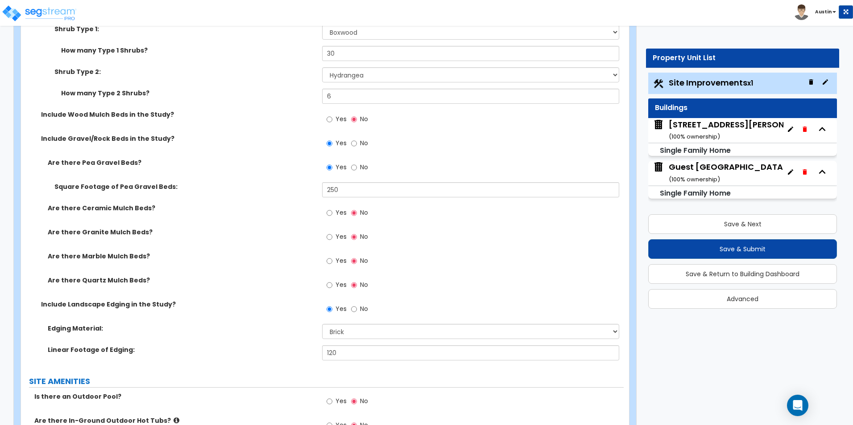
click at [221, 190] on label "Square Footage of Pea Gravel Beds:" at bounding box center [184, 186] width 261 height 9
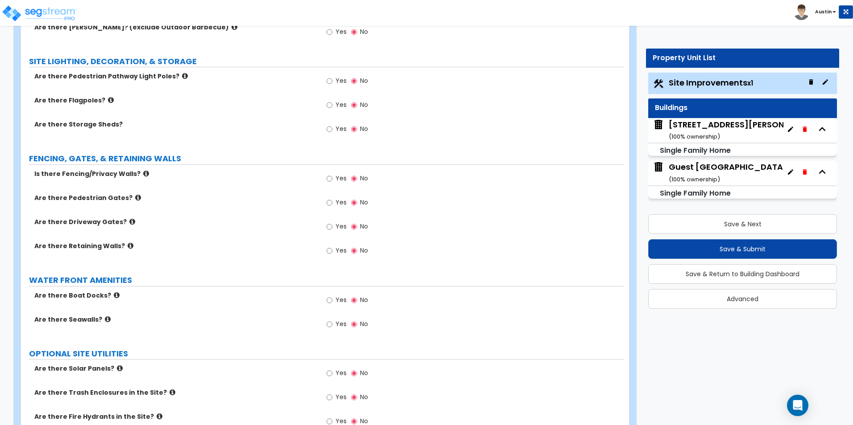
scroll to position [1561, 0]
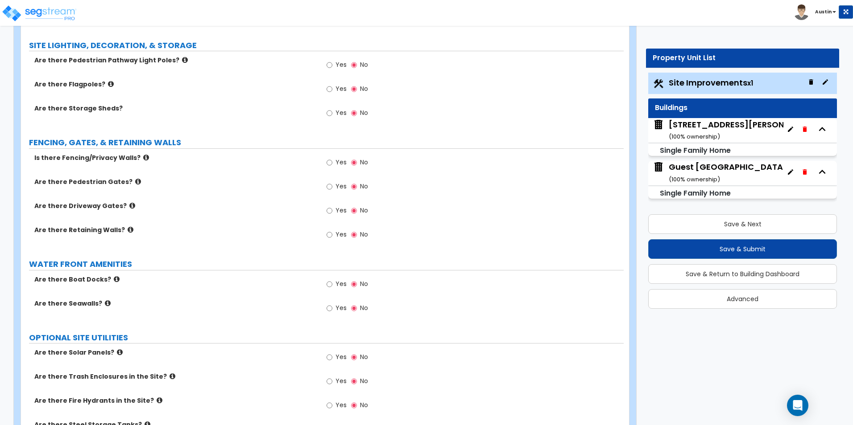
click at [336, 162] on span "Yes" at bounding box center [340, 162] width 11 height 9
click at [332, 162] on input "Yes" at bounding box center [329, 163] width 6 height 10
radio input "true"
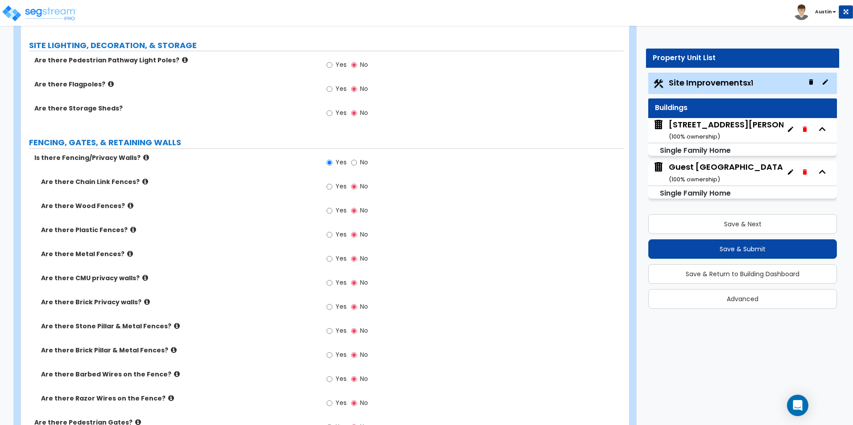
click at [338, 211] on span "Yes" at bounding box center [340, 210] width 11 height 9
click at [332, 211] on input "Yes" at bounding box center [329, 211] width 6 height 10
radio input "true"
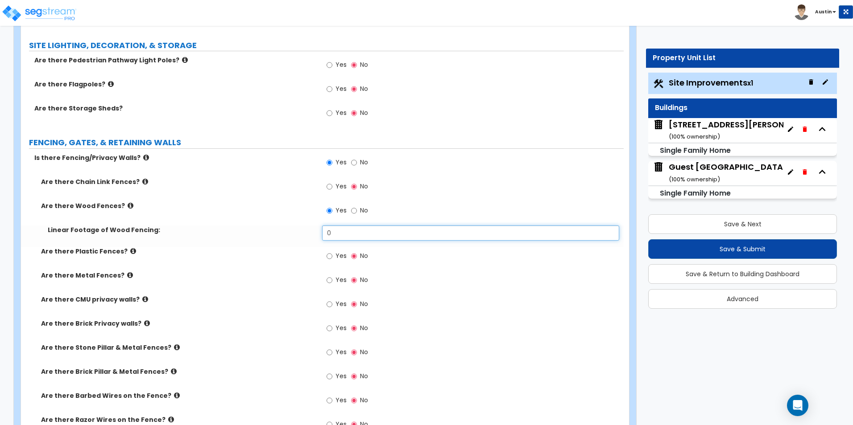
click at [347, 233] on input "0" at bounding box center [470, 233] width 297 height 15
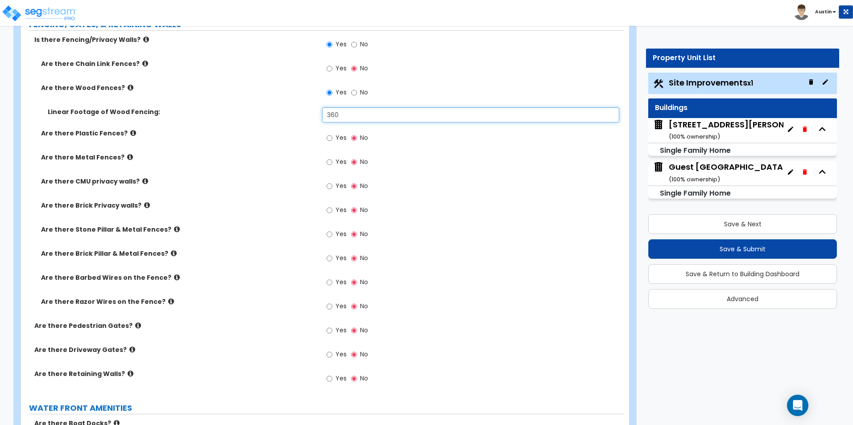
scroll to position [1694, 0]
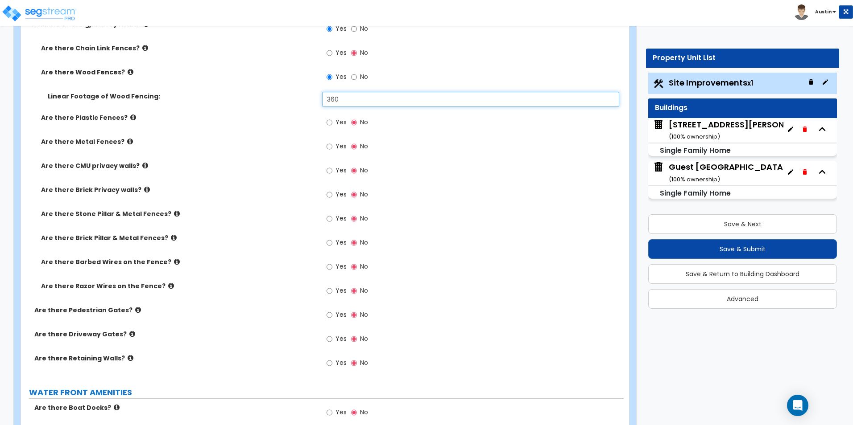
type input "360"
click at [206, 144] on label "Are there Metal Fences?" at bounding box center [178, 141] width 274 height 9
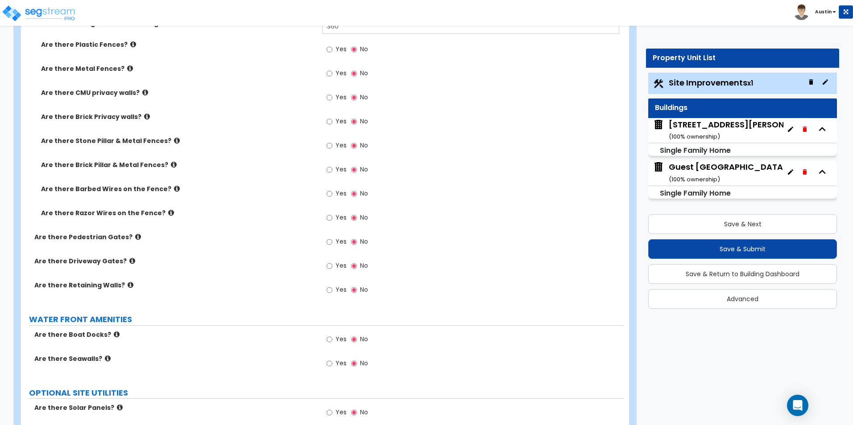
scroll to position [1784, 0]
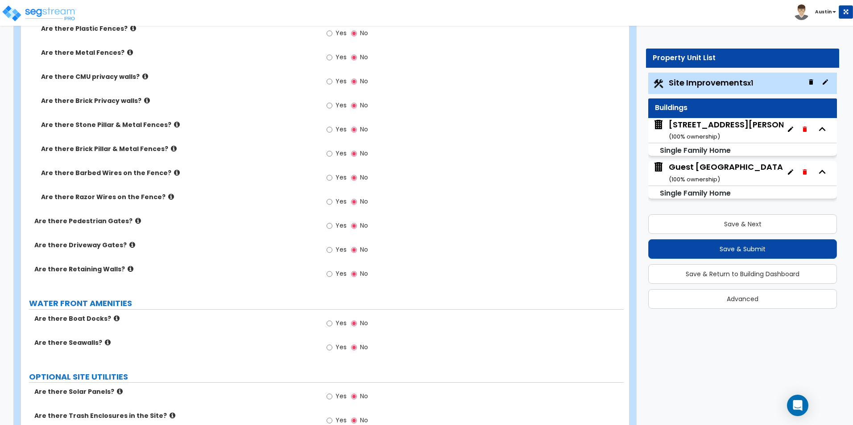
click at [128, 270] on icon at bounding box center [131, 269] width 6 height 7
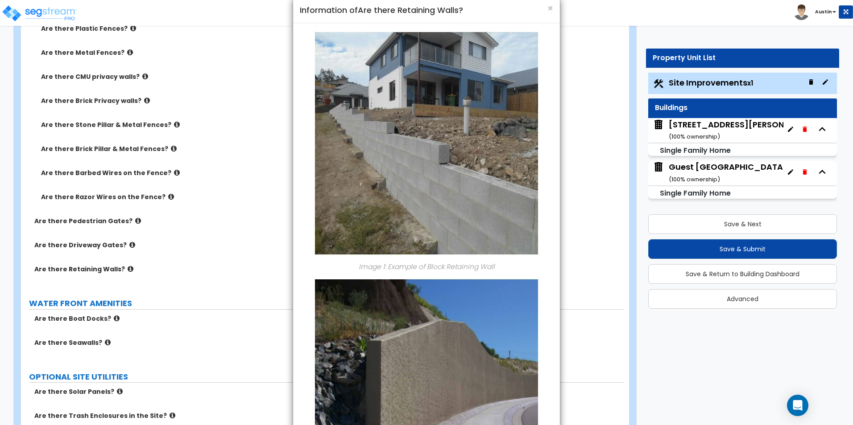
scroll to position [0, 0]
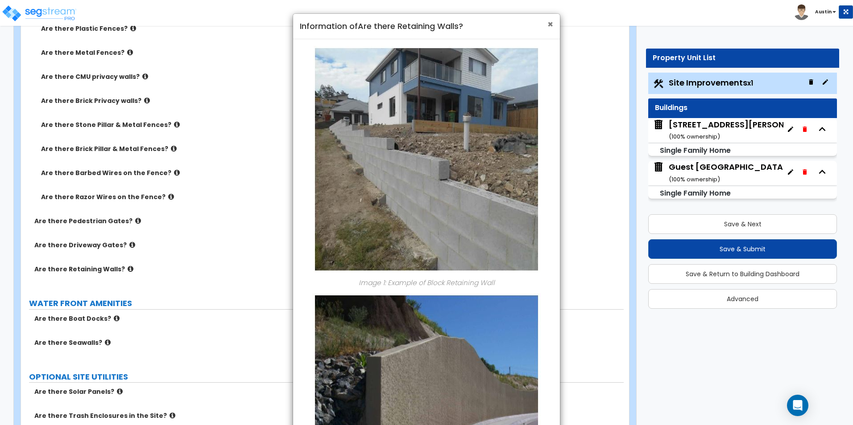
click at [550, 27] on span "×" at bounding box center [550, 24] width 6 height 13
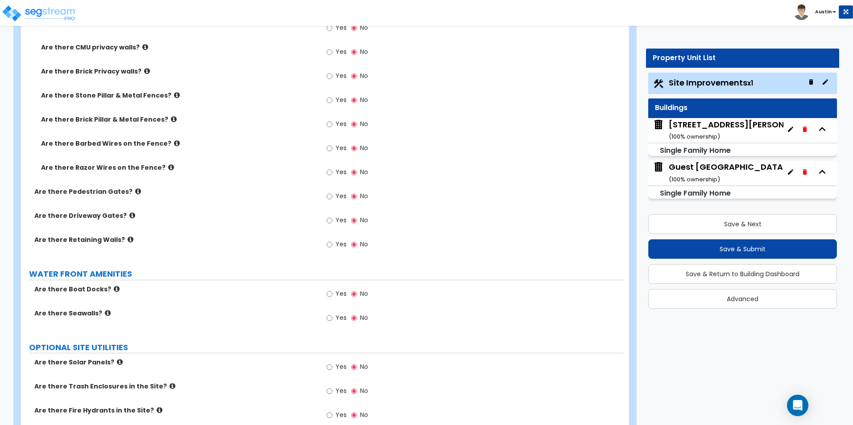
scroll to position [1828, 0]
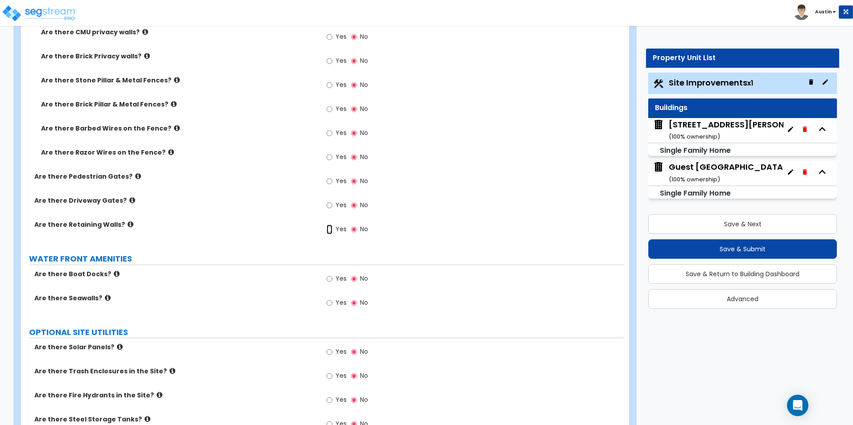
click at [328, 227] on input "Yes" at bounding box center [329, 230] width 6 height 10
radio input "true"
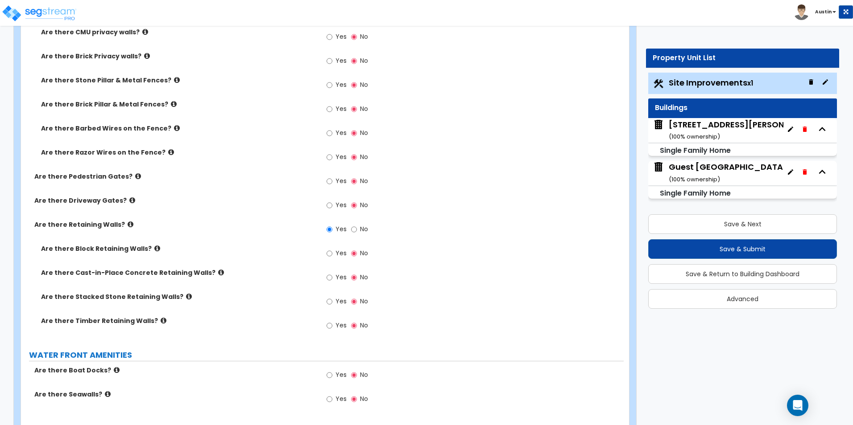
click at [154, 251] on icon at bounding box center [157, 248] width 6 height 7
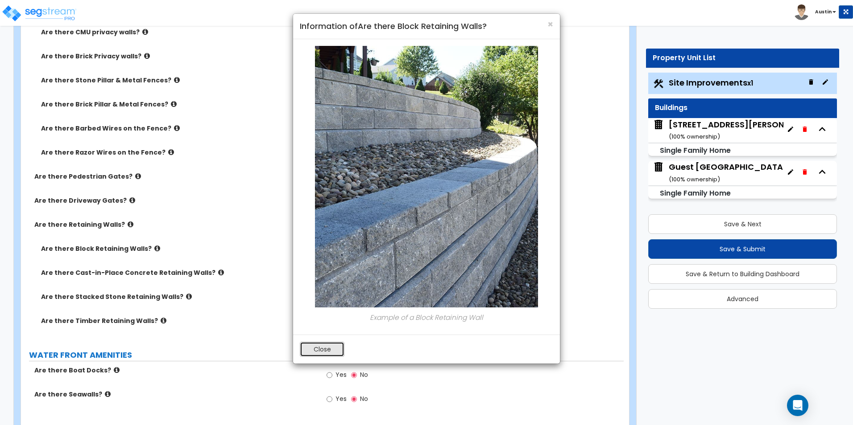
click at [325, 352] on button "Close" at bounding box center [322, 349] width 45 height 15
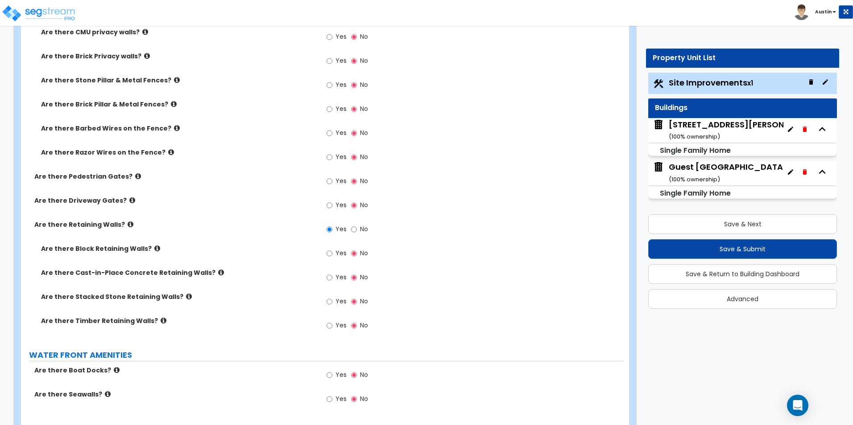
click at [218, 274] on icon at bounding box center [221, 272] width 6 height 7
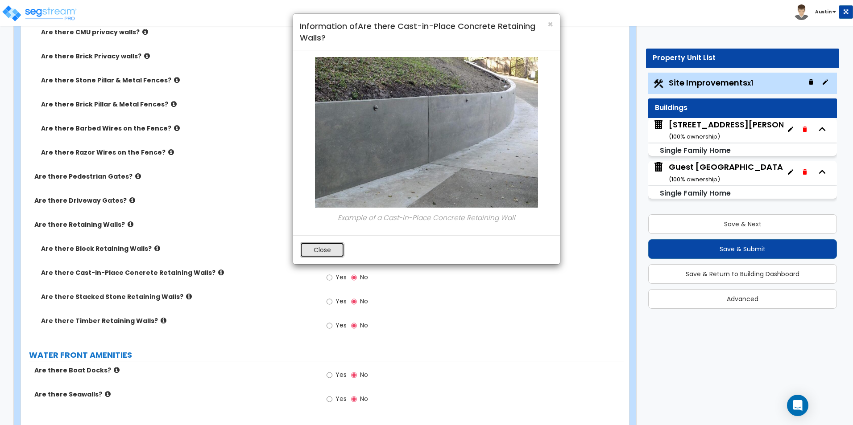
click at [324, 251] on button "Close" at bounding box center [322, 250] width 45 height 15
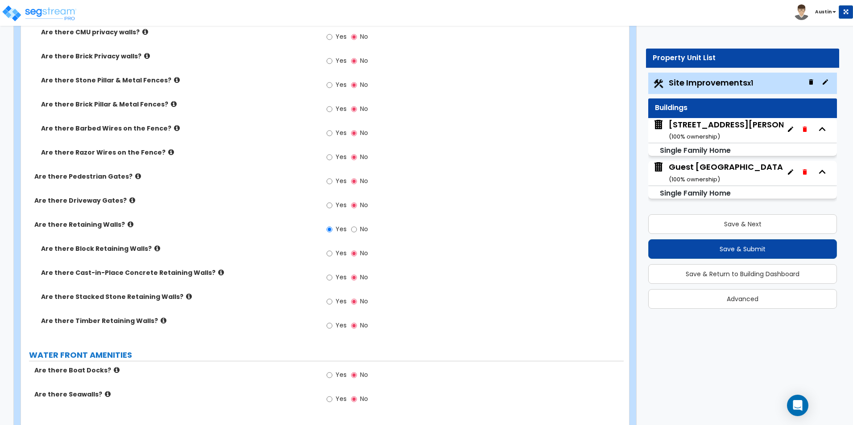
click at [186, 298] on icon at bounding box center [189, 296] width 6 height 7
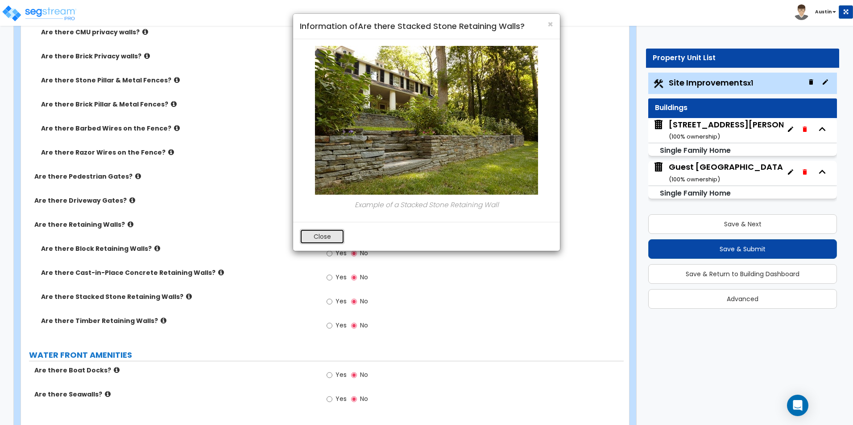
click at [321, 236] on button "Close" at bounding box center [322, 236] width 45 height 15
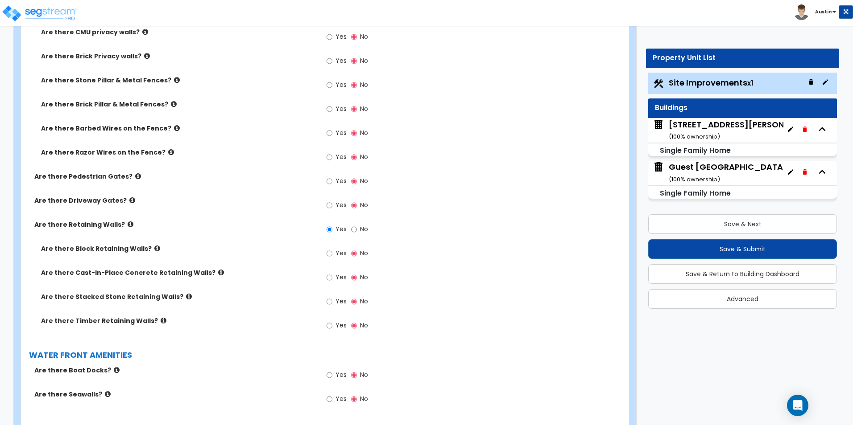
click at [161, 320] on icon at bounding box center [164, 320] width 6 height 7
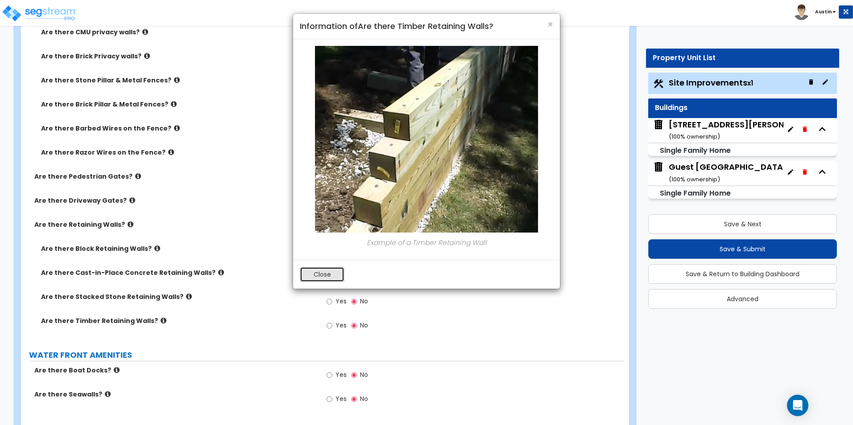
click at [307, 274] on button "Close" at bounding box center [322, 274] width 45 height 15
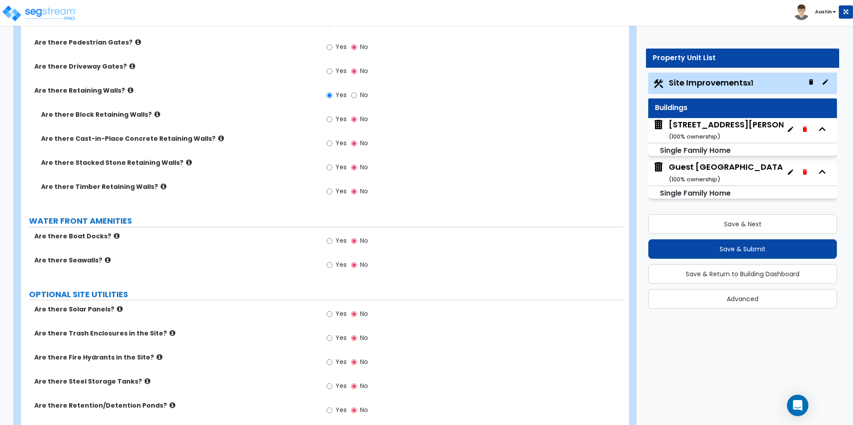
scroll to position [2007, 0]
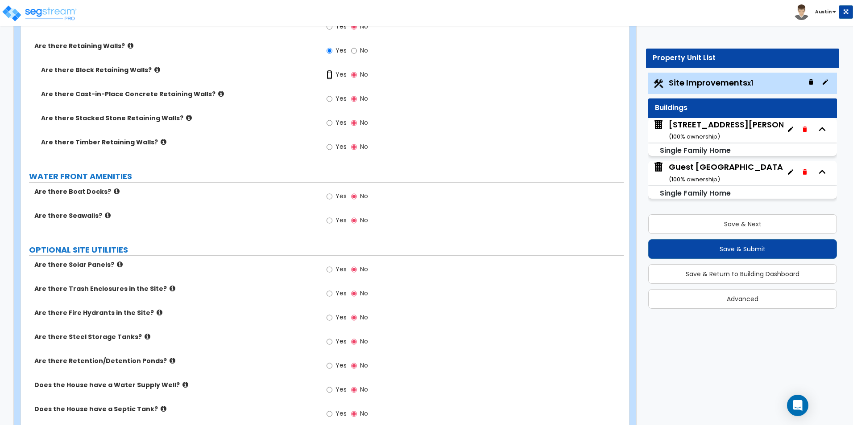
click at [328, 74] on input "Yes" at bounding box center [329, 75] width 6 height 10
radio input "true"
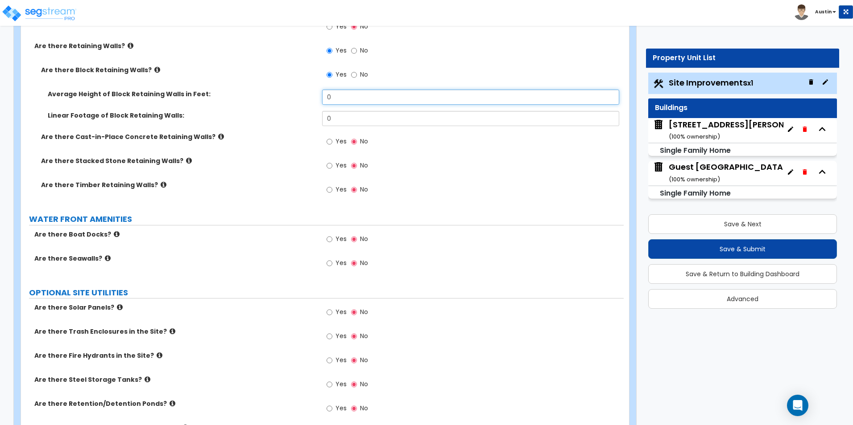
click at [342, 98] on input "0" at bounding box center [470, 97] width 297 height 15
type input "1.5"
click at [339, 111] on input "0" at bounding box center [470, 118] width 297 height 15
click at [341, 114] on input "0" at bounding box center [470, 118] width 297 height 15
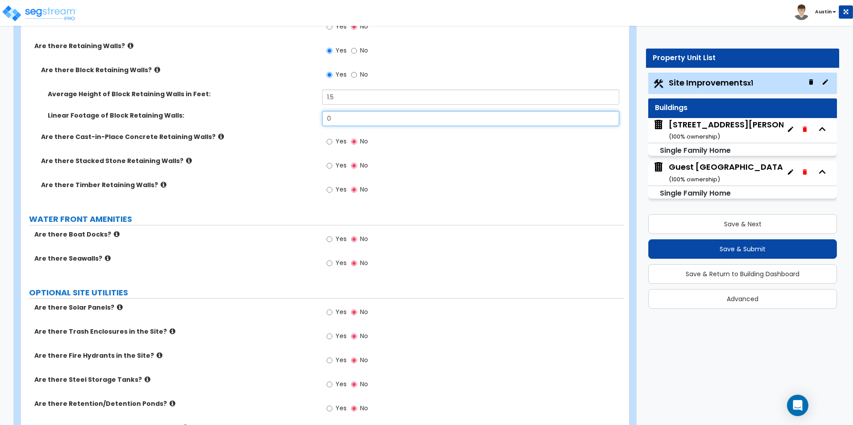
click at [341, 114] on input "0" at bounding box center [470, 118] width 297 height 15
type input "80"
click at [257, 121] on div "Linear Footage of Block Retaining Walls: 80" at bounding box center [322, 121] width 602 height 21
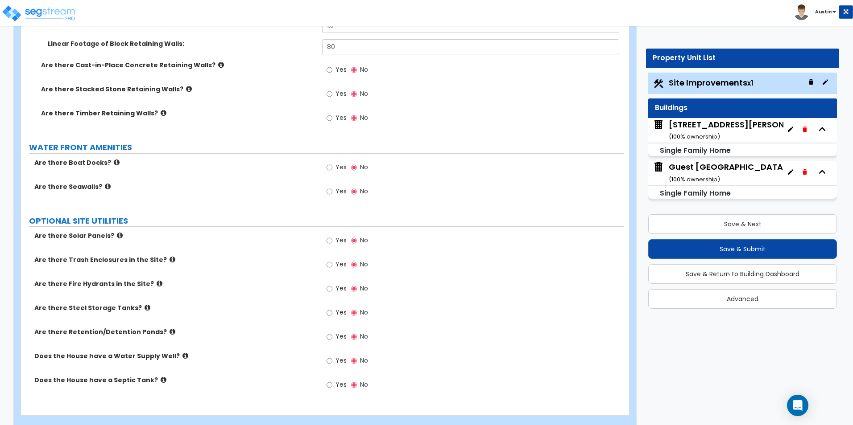
scroll to position [2094, 0]
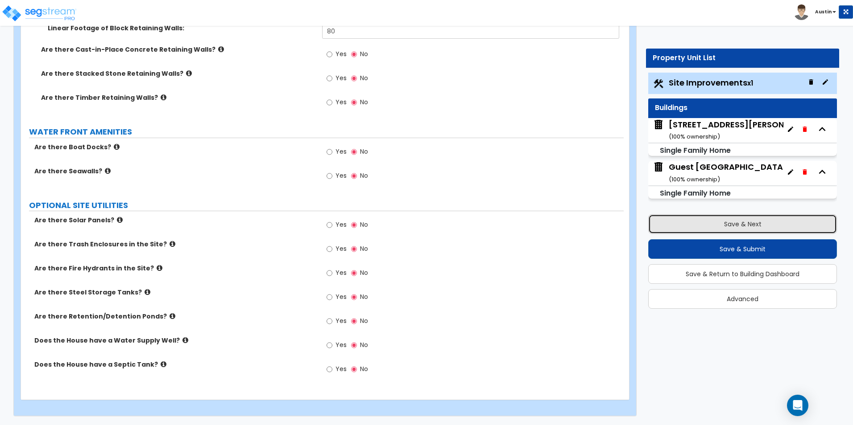
click at [721, 227] on button "Save & Next" at bounding box center [742, 224] width 189 height 20
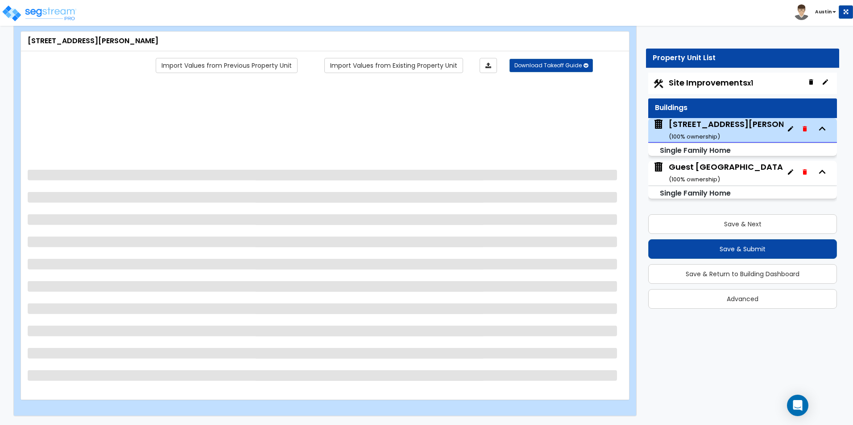
scroll to position [0, 0]
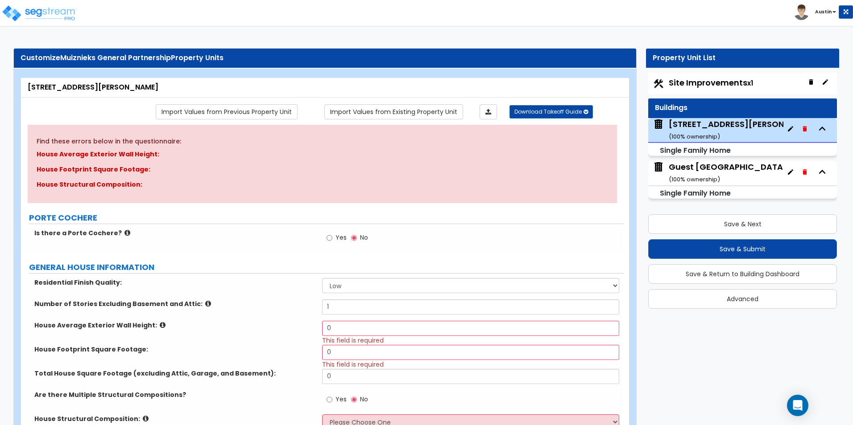
click at [703, 86] on span "Site Improvements x1" at bounding box center [710, 82] width 84 height 11
select select "2"
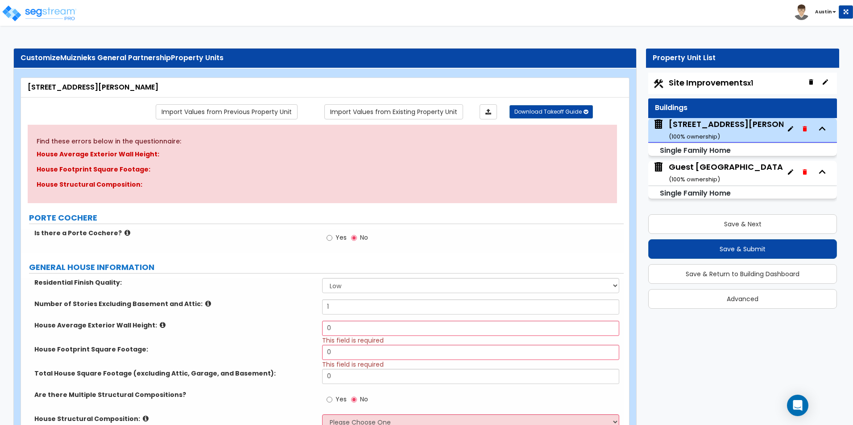
select select "1"
select select "10"
select select "2"
select select "1"
select select "2"
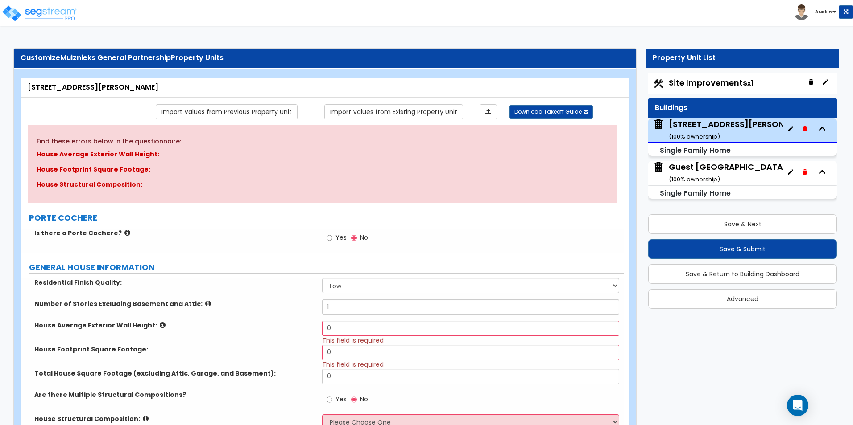
select select "2"
select select "4"
select select "10"
select select "2"
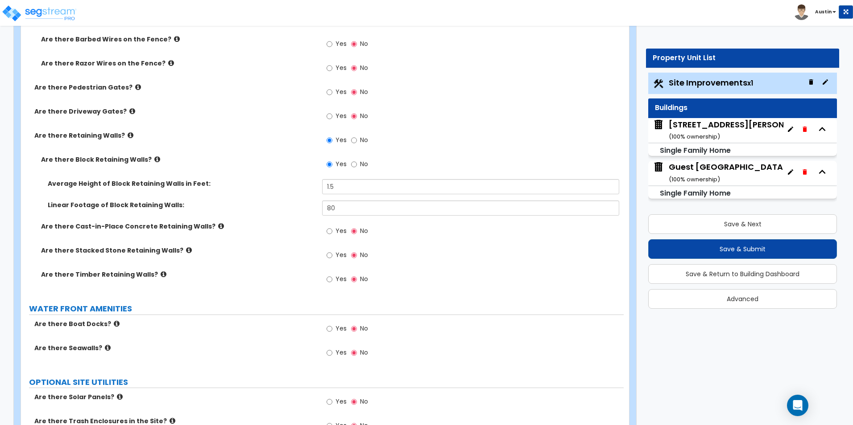
scroll to position [2094, 0]
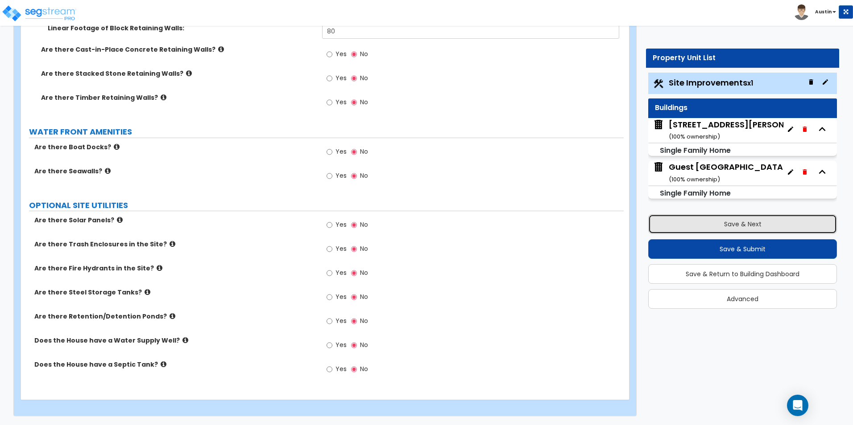
click at [742, 222] on button "Save & Next" at bounding box center [742, 224] width 189 height 20
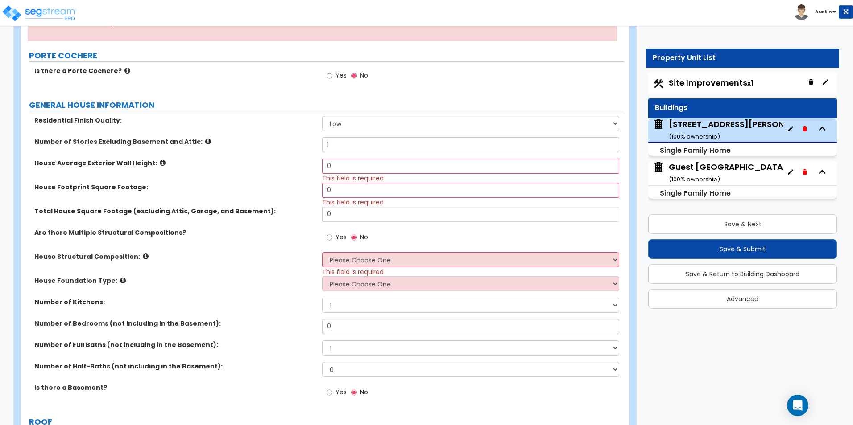
scroll to position [178, 0]
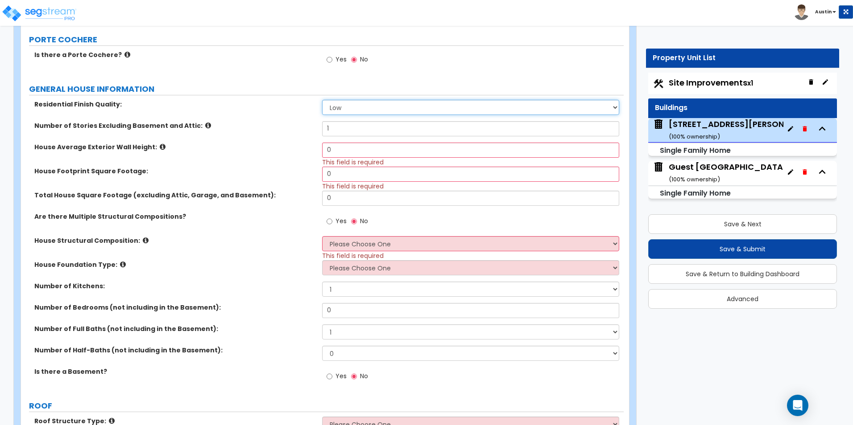
click at [429, 113] on select "Low Average High" at bounding box center [470, 107] width 297 height 15
select select "1"
click at [322, 100] on select "Low Average High" at bounding box center [470, 107] width 297 height 15
click at [277, 132] on div "Number of Stories Excluding Basement and Attic: 1" at bounding box center [322, 131] width 602 height 21
click at [350, 147] on input "0" at bounding box center [470, 150] width 297 height 15
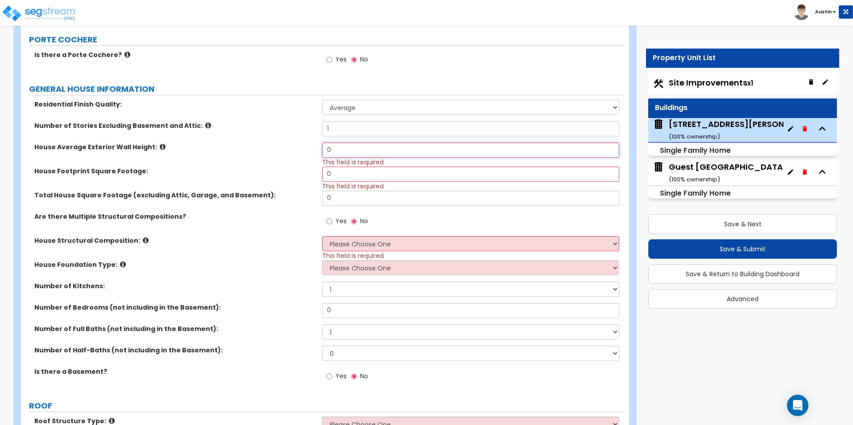
click at [350, 147] on input "0" at bounding box center [470, 150] width 297 height 15
type input "8"
click at [345, 177] on input "0" at bounding box center [470, 174] width 297 height 15
type input "1"
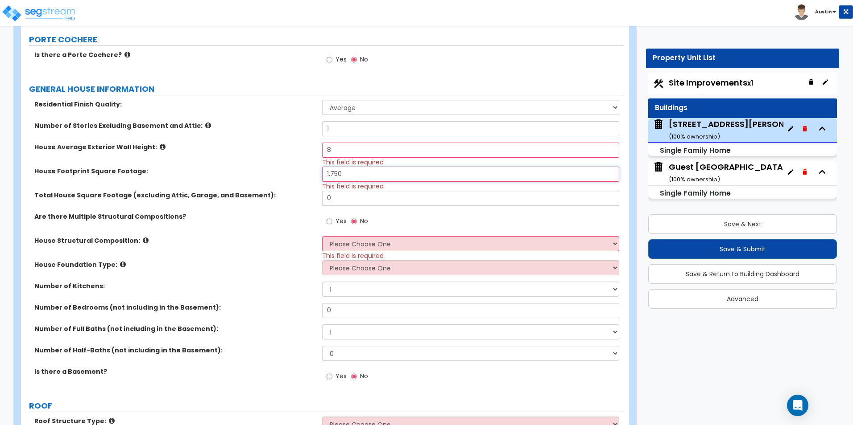
type input "1,750"
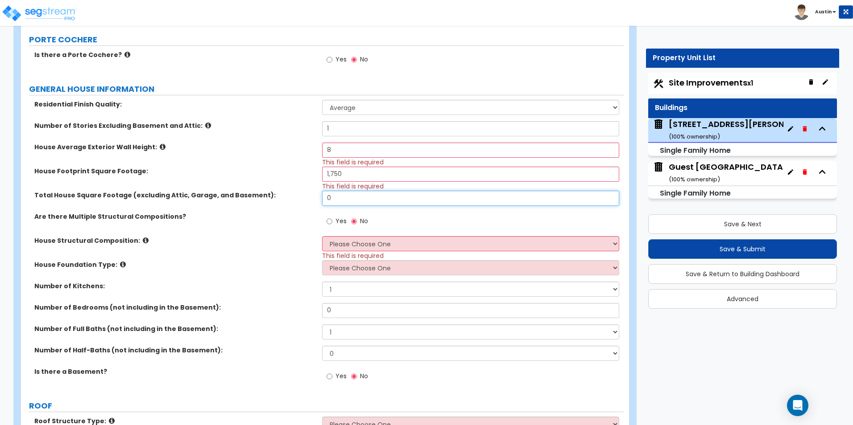
click at [344, 195] on input "0" at bounding box center [470, 198] width 297 height 15
type input "1,750"
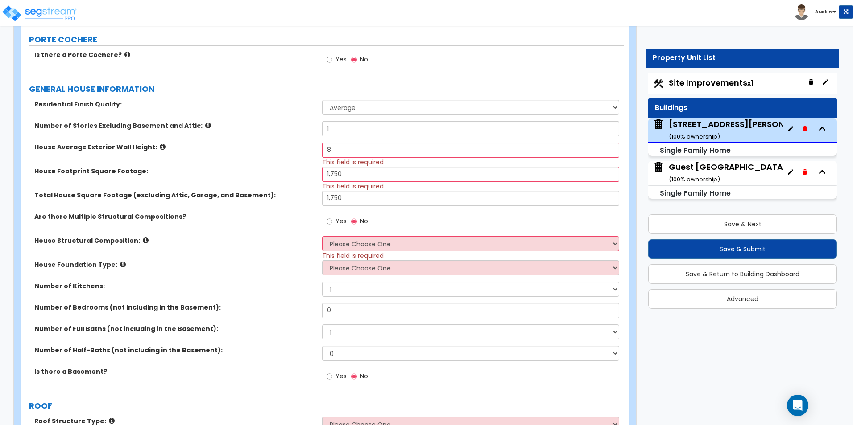
click at [246, 217] on label "Are there Multiple Structural Compositions?" at bounding box center [174, 216] width 281 height 9
click at [326, 222] on input "Yes" at bounding box center [329, 222] width 6 height 10
radio input "true"
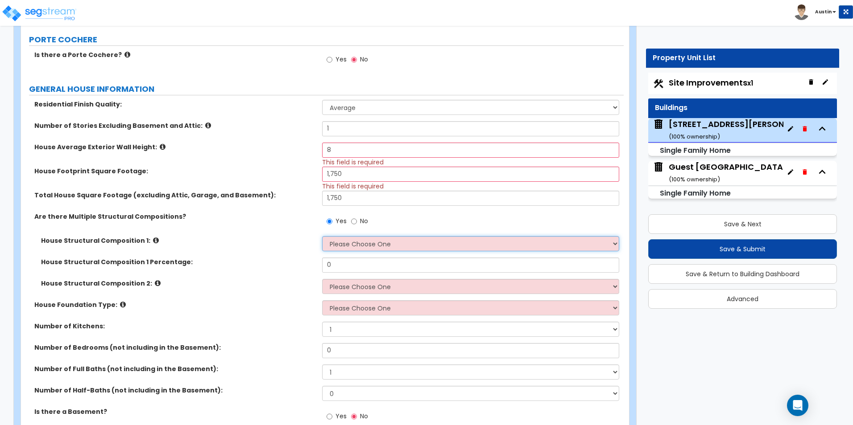
click at [363, 242] on select "Please Choose One Reinforced Concrete Structural Steel Brick Masonry CMU Masonr…" at bounding box center [470, 243] width 297 height 15
select select "7"
click at [322, 236] on select "Please Choose One Reinforced Concrete Structural Steel Brick Masonry CMU Masonr…" at bounding box center [470, 243] width 297 height 15
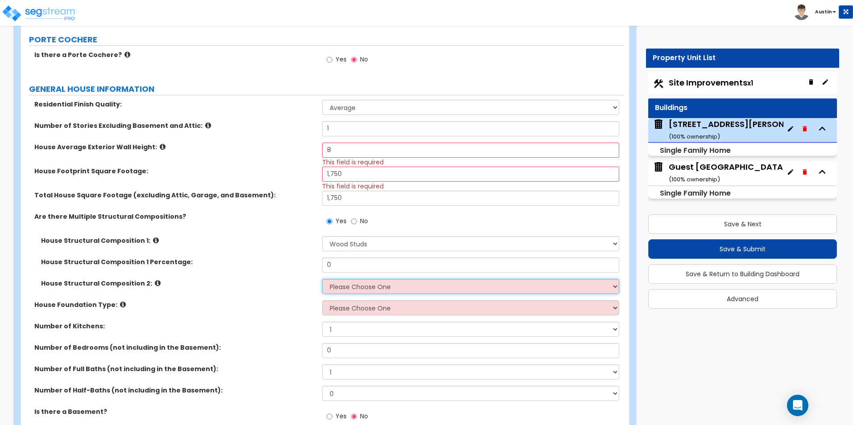
click at [365, 288] on select "Please Choose One Reinforced Concrete Structural Steel Brick Masonry CMU Masonr…" at bounding box center [470, 286] width 297 height 15
select select "5"
click at [322, 279] on select "Please Choose One Reinforced Concrete Structural Steel Brick Masonry CMU Masonr…" at bounding box center [470, 286] width 297 height 15
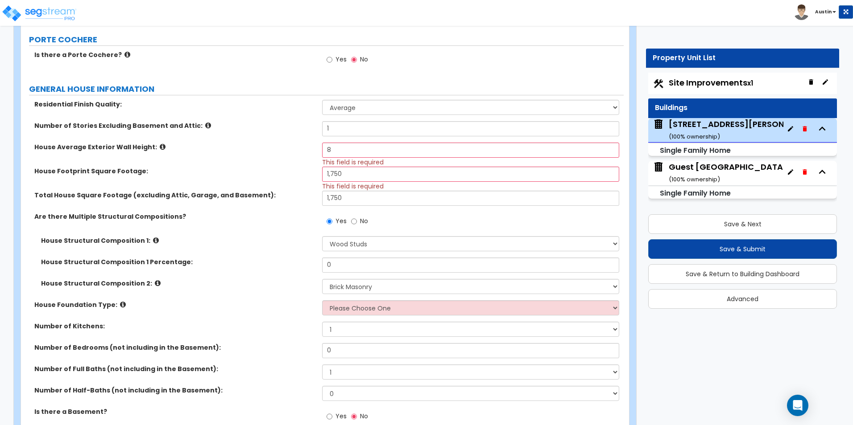
click at [256, 292] on div "House Structural Composition 2: Please Choose One Reinforced Concrete Structura…" at bounding box center [322, 289] width 602 height 21
click at [375, 311] on select "Please Choose One Crawl Space Pier-Elevated First floor Slab on Grade" at bounding box center [470, 308] width 297 height 15
select select "3"
click at [322, 301] on select "Please Choose One Crawl Space Pier-Elevated First floor Slab on Grade" at bounding box center [470, 308] width 297 height 15
click at [281, 298] on div "House Structural Composition 2: Please Choose One Reinforced Concrete Structura…" at bounding box center [322, 289] width 602 height 21
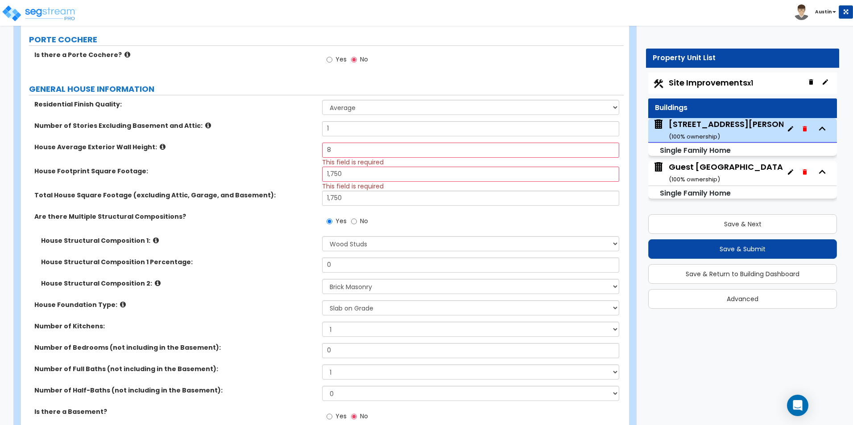
scroll to position [223, 0]
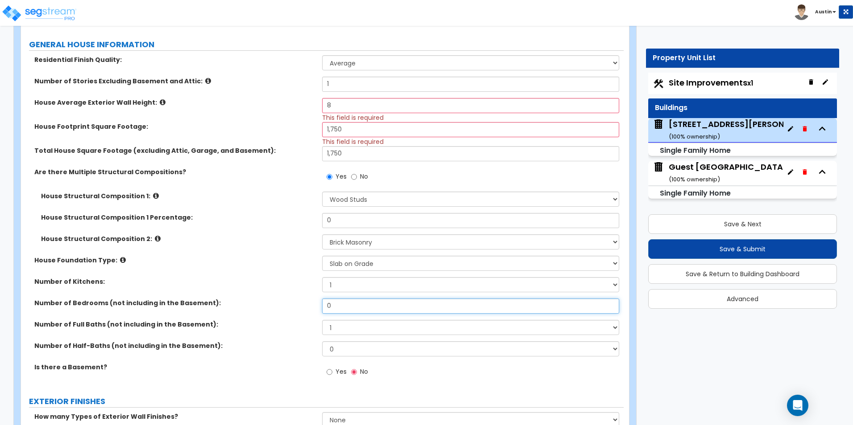
click at [347, 302] on input "0" at bounding box center [470, 306] width 297 height 15
type input "3"
click at [355, 327] on select "1 2 3 4 5 6 7 8 9 10" at bounding box center [470, 327] width 297 height 15
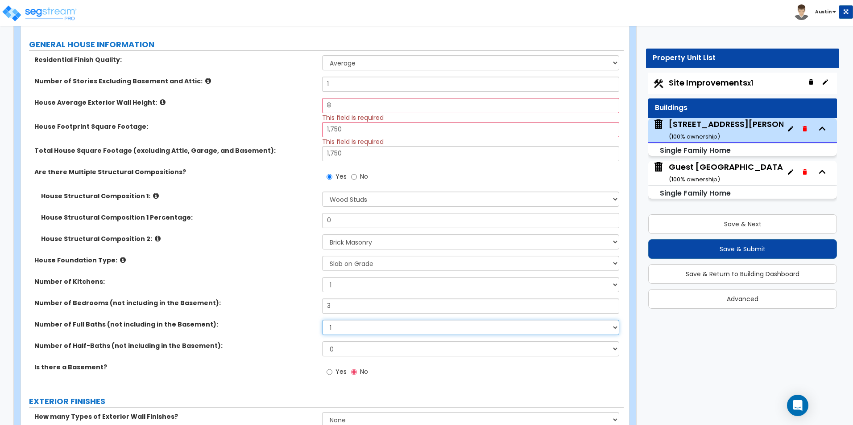
click at [355, 327] on select "1 2 3 4 5 6 7 8 9 10" at bounding box center [470, 327] width 297 height 15
select select "2"
click at [322, 320] on select "1 2 3 4 5 6 7 8 9 10" at bounding box center [470, 327] width 297 height 15
click at [231, 282] on label "Number of Kitchens:" at bounding box center [174, 281] width 281 height 9
click at [330, 372] on input "Yes" at bounding box center [329, 372] width 6 height 10
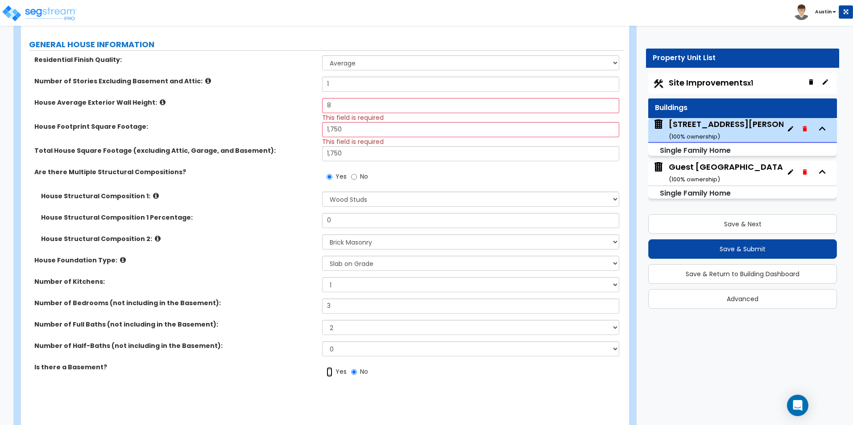
radio input "true"
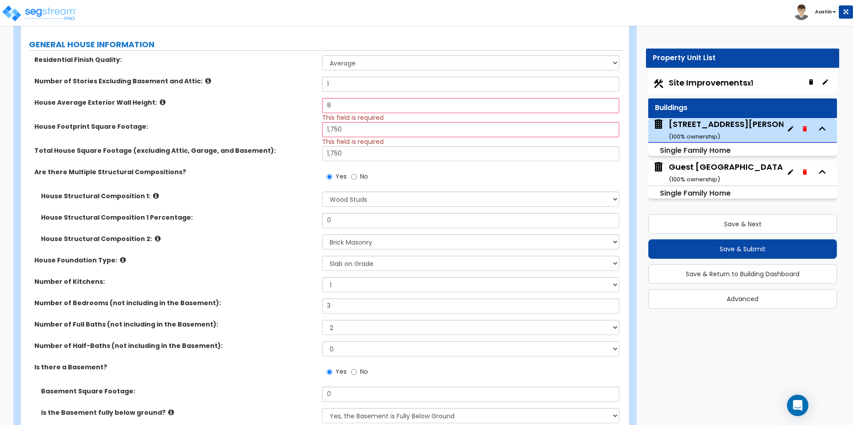
click at [259, 193] on label "House Structural Composition 1:" at bounding box center [178, 196] width 274 height 9
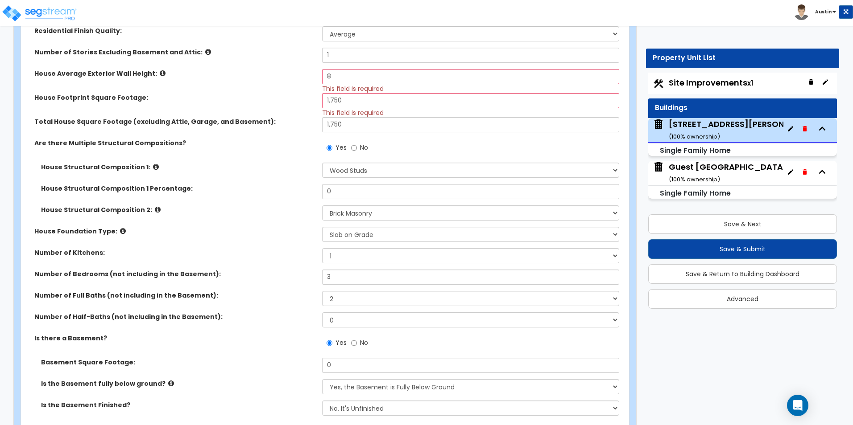
scroll to position [268, 0]
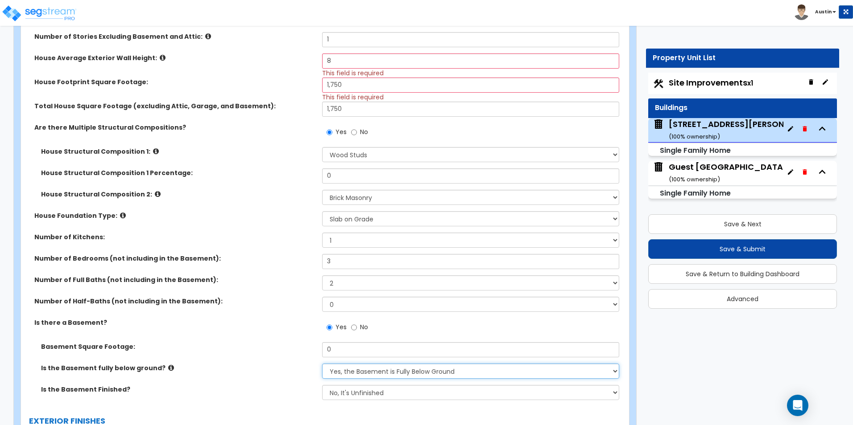
click at [387, 372] on select "Yes, the Basement is Fully Below Ground No, the Basement is Partially Below Gro…" at bounding box center [470, 371] width 297 height 15
click at [379, 391] on select "No, It's Unfinished Yes, It's Finished" at bounding box center [470, 392] width 297 height 15
click at [322, 385] on select "No, It's Unfinished Yes, It's Finished" at bounding box center [470, 392] width 297 height 15
click at [354, 133] on input "No" at bounding box center [354, 133] width 6 height 10
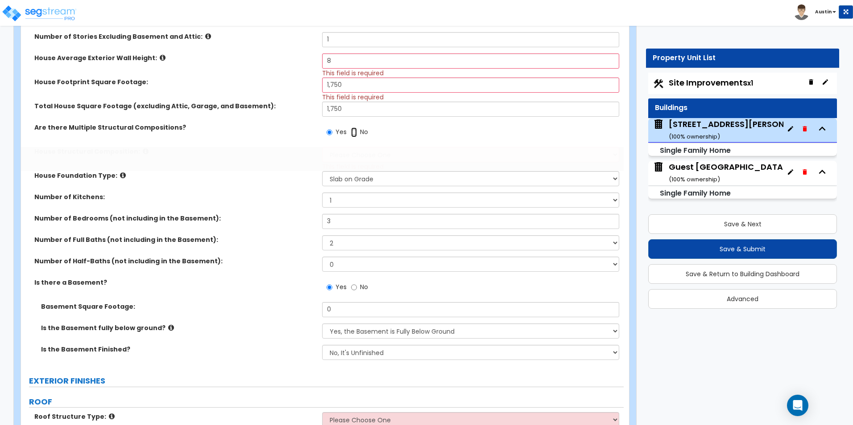
radio input "false"
radio input "true"
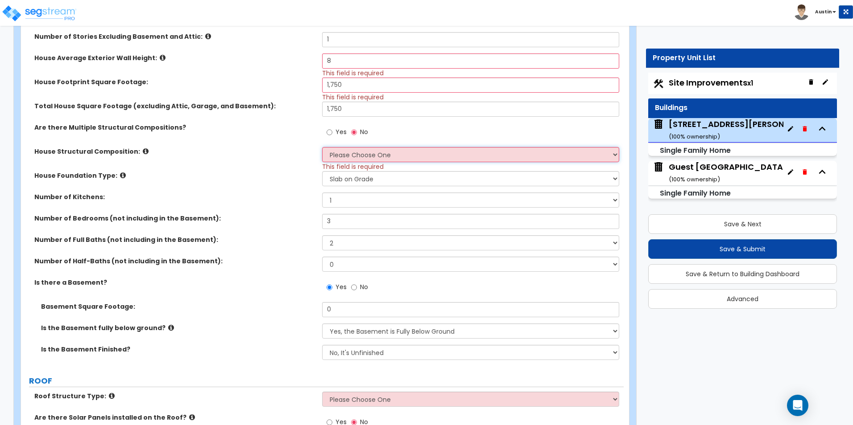
click at [347, 160] on select "Please Choose One Reinforced Concrete Structural Steel Brick Masonry CMU Masonr…" at bounding box center [470, 154] width 297 height 15
select select "7"
click at [322, 147] on select "Please Choose One Reinforced Concrete Structural Steel Brick Masonry CMU Masonr…" at bounding box center [470, 154] width 297 height 15
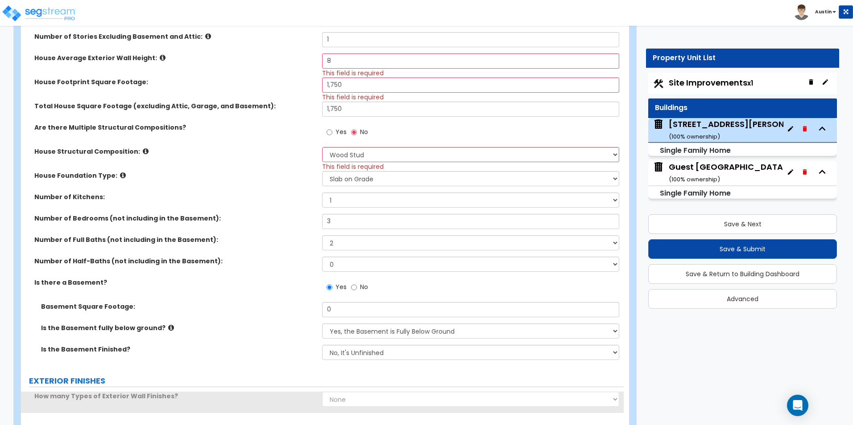
click at [255, 180] on label "House Foundation Type:" at bounding box center [174, 175] width 281 height 9
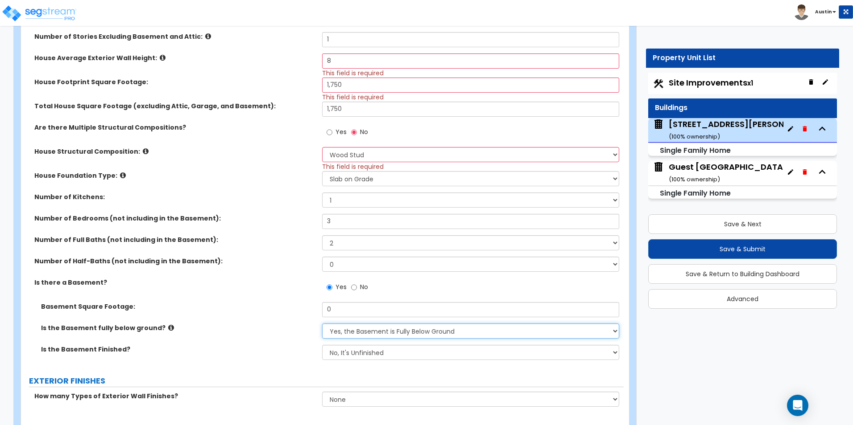
click at [360, 336] on select "Yes, the Basement is Fully Below Ground No, the Basement is Partially Below Gro…" at bounding box center [470, 331] width 297 height 15
select select "1"
click at [322, 324] on select "Yes, the Basement is Fully Below Ground No, the Basement is Partially Below Gro…" at bounding box center [470, 331] width 297 height 15
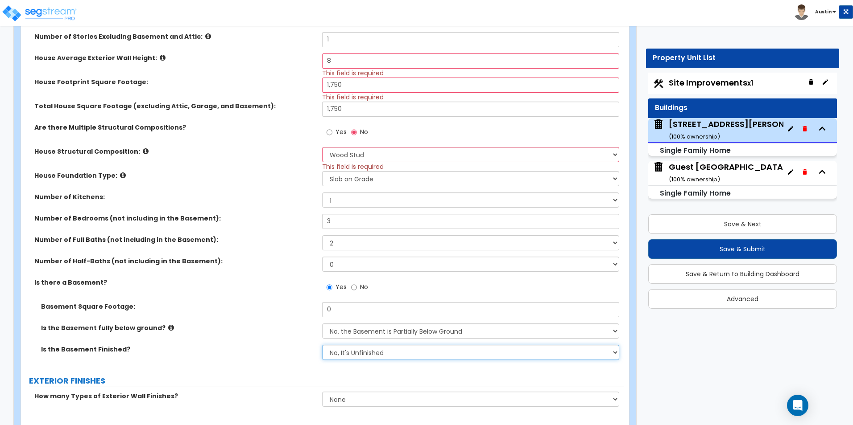
click at [371, 351] on select "No, It's Unfinished Yes, It's Finished" at bounding box center [470, 352] width 297 height 15
click at [322, 345] on select "No, It's Unfinished Yes, It's Finished" at bounding box center [470, 352] width 297 height 15
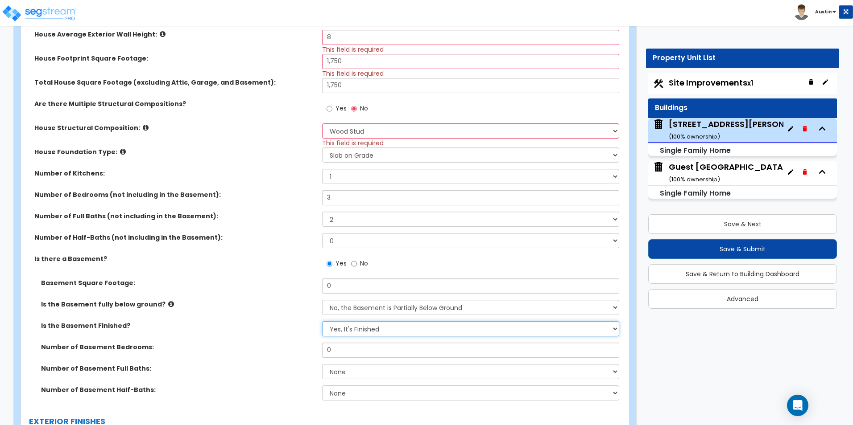
scroll to position [312, 0]
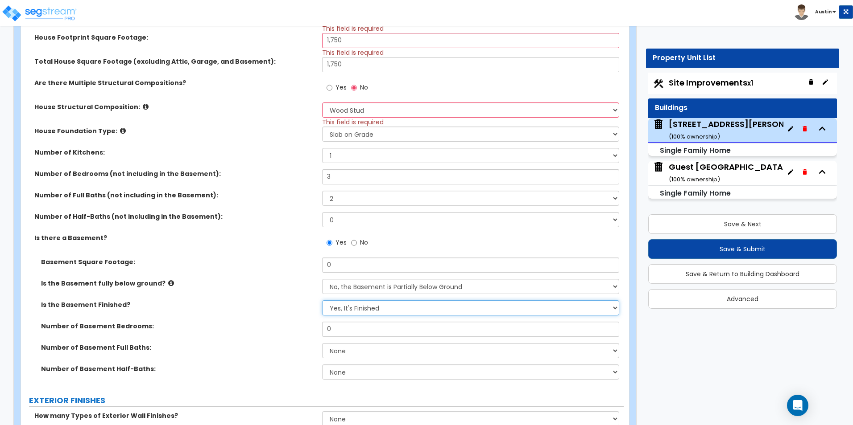
click at [358, 313] on select "No, It's Unfinished Yes, It's Finished" at bounding box center [470, 308] width 297 height 15
select select "0"
click at [322, 301] on select "No, It's Unfinished Yes, It's Finished" at bounding box center [470, 308] width 297 height 15
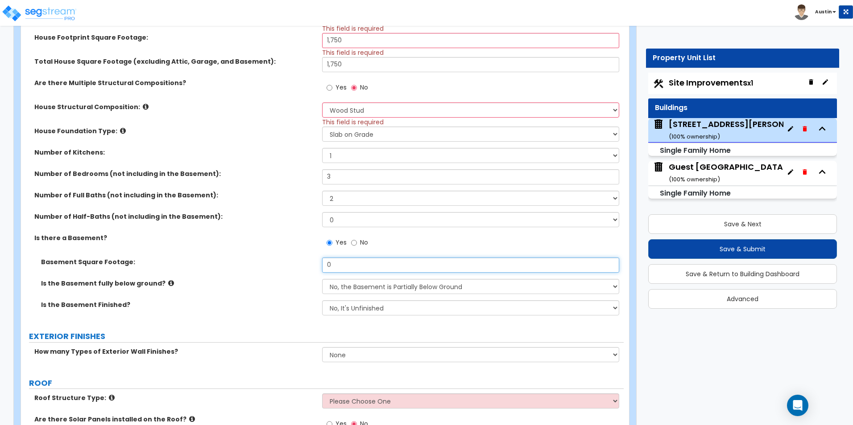
click at [369, 265] on input "0" at bounding box center [470, 265] width 297 height 15
type input "900"
click at [235, 256] on div "Is there a Basement? Yes No" at bounding box center [322, 246] width 602 height 24
click at [363, 136] on select "Please Choose One Crawl Space Pier-Elevated First floor Slab on Grade" at bounding box center [470, 134] width 297 height 15
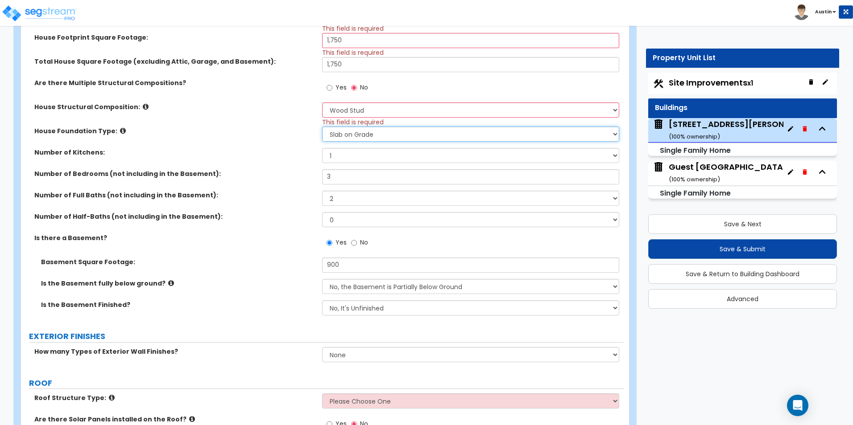
click at [359, 136] on select "Please Choose One Crawl Space Pier-Elevated First floor Slab on Grade" at bounding box center [470, 134] width 297 height 15
click at [365, 264] on input "900" at bounding box center [470, 265] width 297 height 15
click at [273, 256] on div "Is there a Basement? Yes No" at bounding box center [322, 246] width 602 height 24
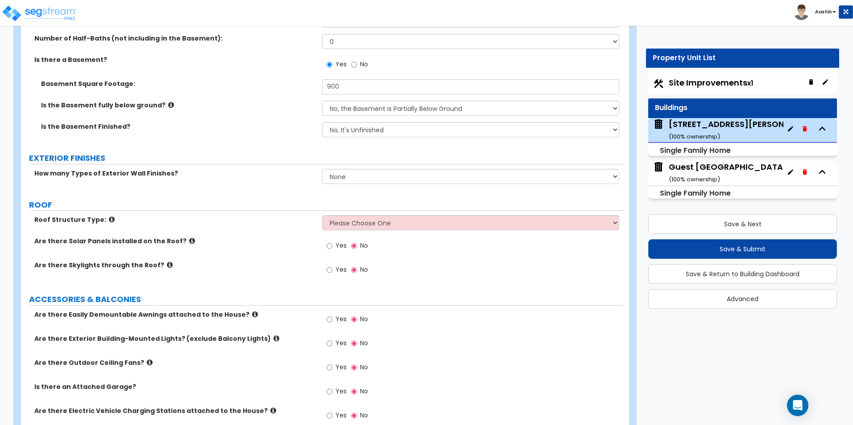
scroll to position [535, 0]
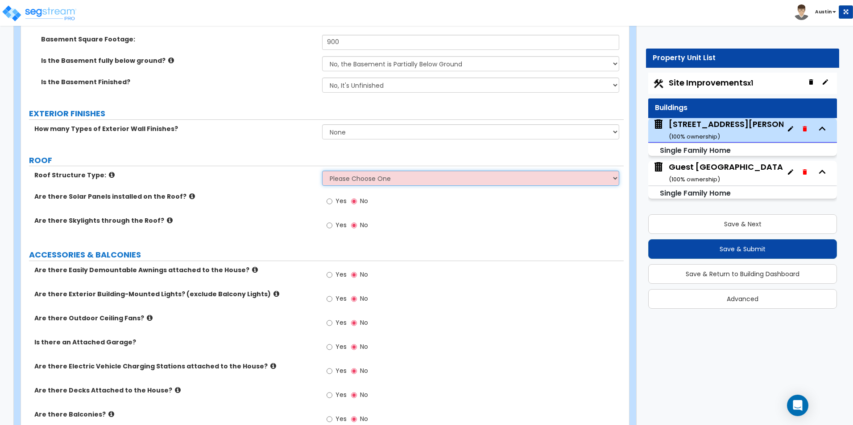
click at [381, 175] on select "Please Choose One Gable Roof Flat Roof Hybrid Gable & Flat Roof" at bounding box center [470, 178] width 297 height 15
click at [375, 175] on select "Please Choose One Gable Roof Flat Roof Hybrid Gable & Flat Roof" at bounding box center [470, 178] width 297 height 15
select select "1"
click at [322, 171] on select "Please Choose One Gable Roof Flat Roof Hybrid Gable & Flat Roof" at bounding box center [470, 178] width 297 height 15
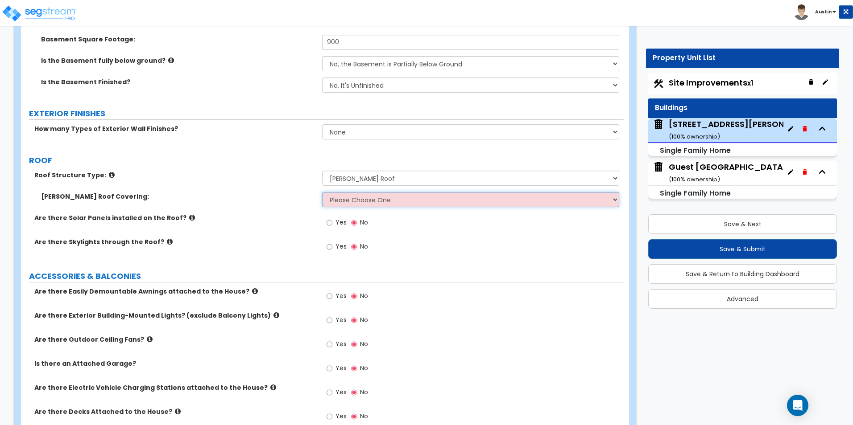
click at [368, 200] on select "Please Choose One Asphalt Shingle Clay Tile Wood Shingle Metal Shingle Standing…" at bounding box center [470, 199] width 297 height 15
click at [346, 204] on select "Please Choose One Asphalt Shingle Clay Tile Wood Shingle Metal Shingle Standing…" at bounding box center [470, 199] width 297 height 15
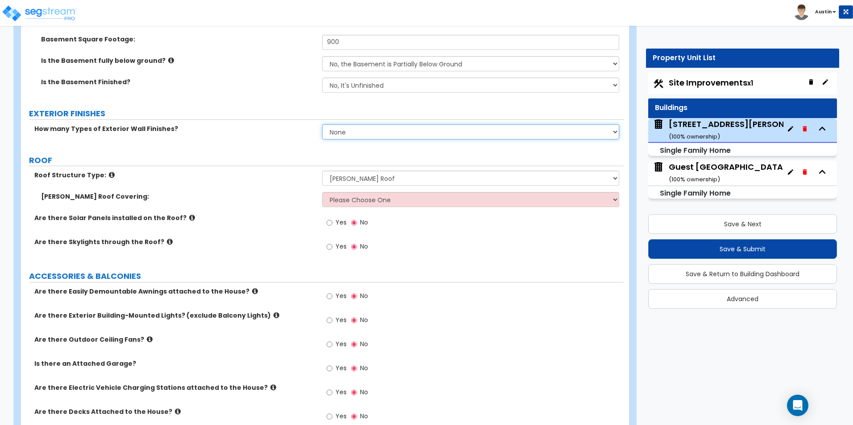
click at [356, 132] on select "None 1 2 3" at bounding box center [470, 131] width 297 height 15
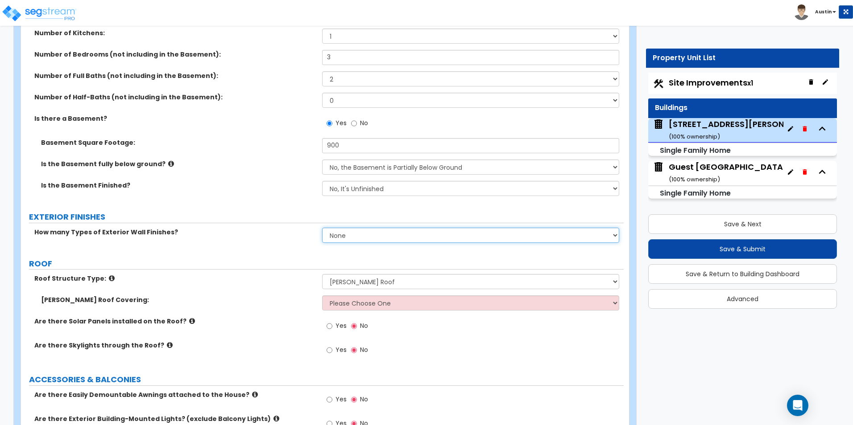
scroll to position [446, 0]
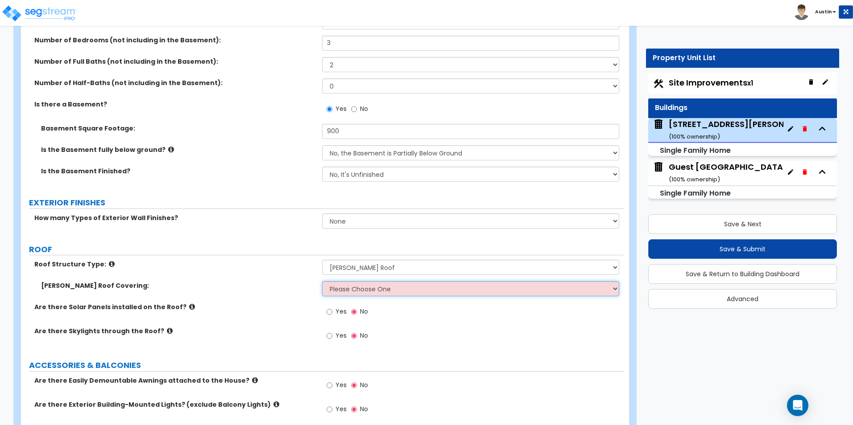
click at [378, 289] on select "Please Choose One Asphalt Shingle Clay Tile Wood Shingle Metal Shingle Standing…" at bounding box center [470, 288] width 297 height 15
click at [357, 289] on select "Please Choose One Asphalt Shingle Clay Tile Wood Shingle Metal Shingle Standing…" at bounding box center [470, 288] width 297 height 15
select select "1"
click at [322, 281] on select "Please Choose One Asphalt Shingle Clay Tile Wood Shingle Metal Shingle Standing…" at bounding box center [470, 288] width 297 height 15
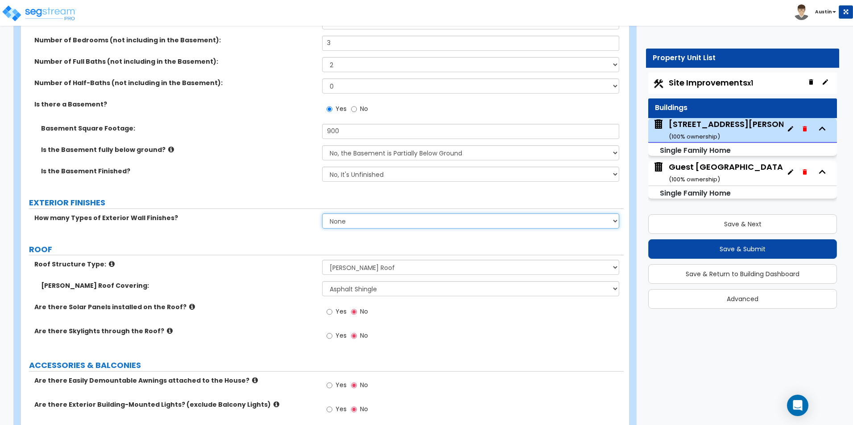
click at [353, 225] on select "None 1 2 3" at bounding box center [470, 221] width 297 height 15
select select "2"
click at [322, 214] on select "None 1 2 3" at bounding box center [470, 221] width 297 height 15
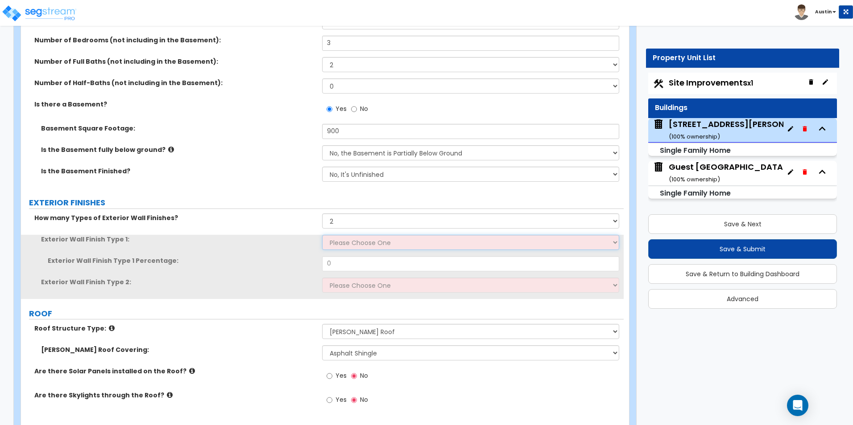
click at [344, 245] on select "Please Choose One No Finish/Shared Wall No Wall Brick Finish Stone Finish Wood …" at bounding box center [470, 242] width 297 height 15
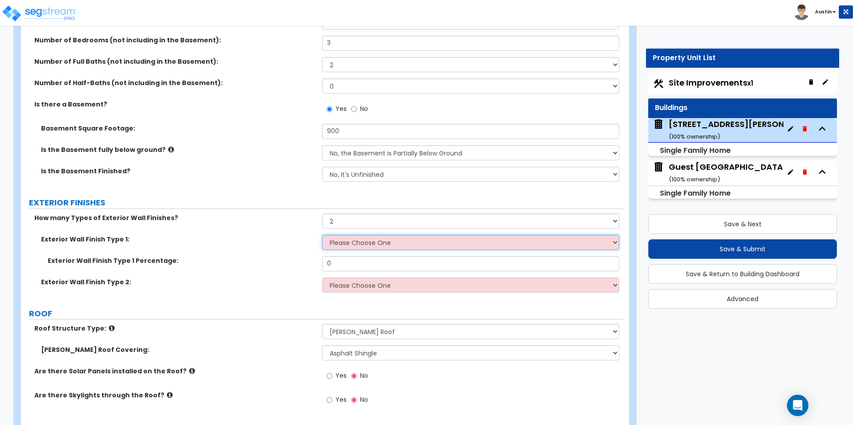
select select "2"
click at [322, 235] on select "Please Choose One No Finish/Shared Wall No Wall Brick Finish Stone Finish Wood …" at bounding box center [470, 242] width 297 height 15
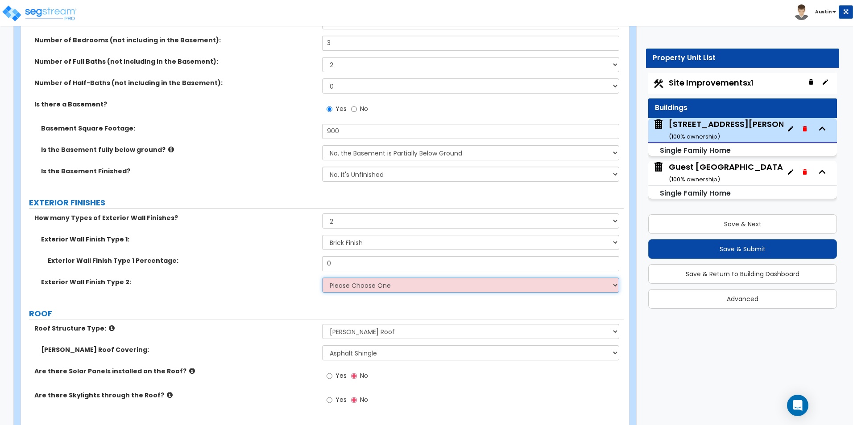
click at [347, 288] on select "Please Choose One No Finish/Shared Wall No Wall Brick Finish Stone Finish Wood …" at bounding box center [470, 285] width 297 height 15
select select "5"
click at [322, 278] on select "Please Choose One No Finish/Shared Wall No Wall Brick Finish Stone Finish Wood …" at bounding box center [470, 285] width 297 height 15
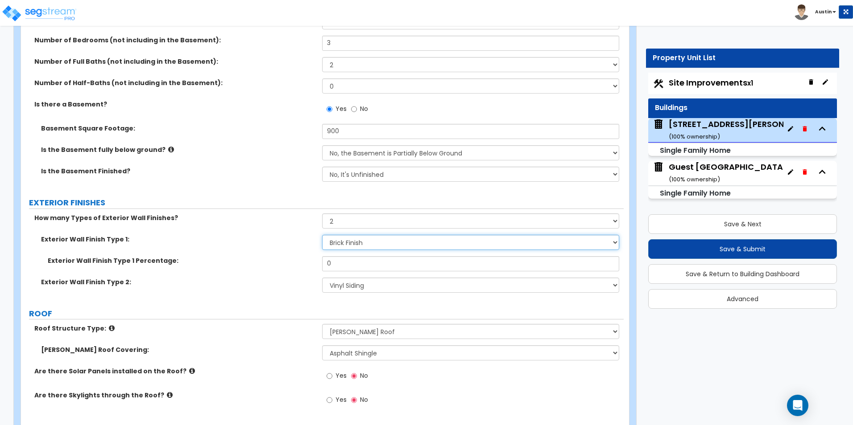
click at [359, 246] on select "Please Choose One No Finish/Shared Wall No Wall Brick Finish Stone Finish Wood …" at bounding box center [470, 242] width 297 height 15
click at [322, 235] on select "Please Choose One No Finish/Shared Wall No Wall Brick Finish Stone Finish Wood …" at bounding box center [470, 242] width 297 height 15
click at [216, 237] on label "Exterior Wall Finish Type 1:" at bounding box center [178, 239] width 274 height 9
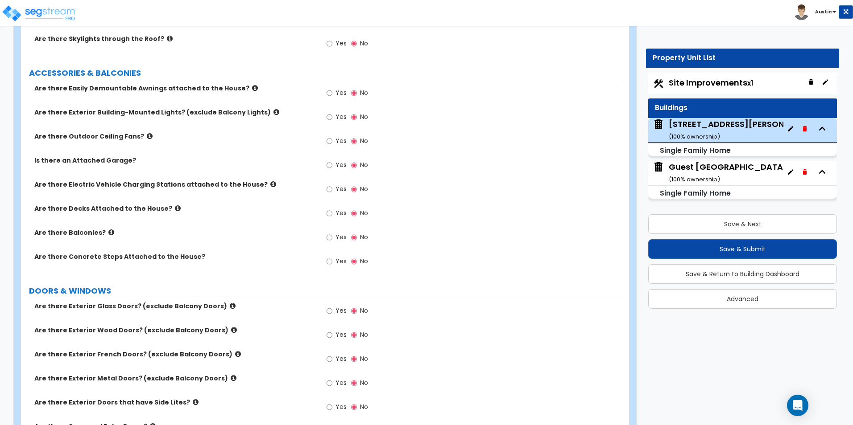
scroll to position [758, 0]
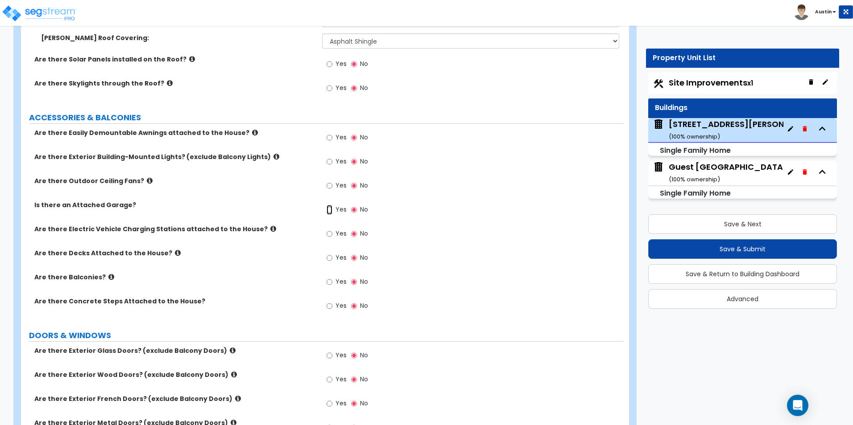
click at [332, 209] on input "Yes" at bounding box center [329, 210] width 6 height 10
radio input "true"
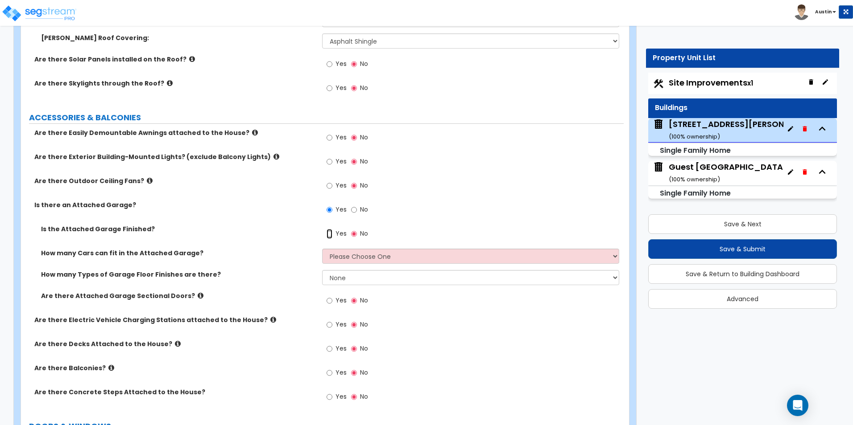
click at [328, 233] on input "Yes" at bounding box center [329, 234] width 6 height 10
radio input "true"
click at [367, 254] on select "Please Choose One 1 2 3 4 5" at bounding box center [470, 256] width 297 height 15
select select "1"
click at [322, 249] on select "Please Choose One 1 2 3 4 5" at bounding box center [470, 256] width 297 height 15
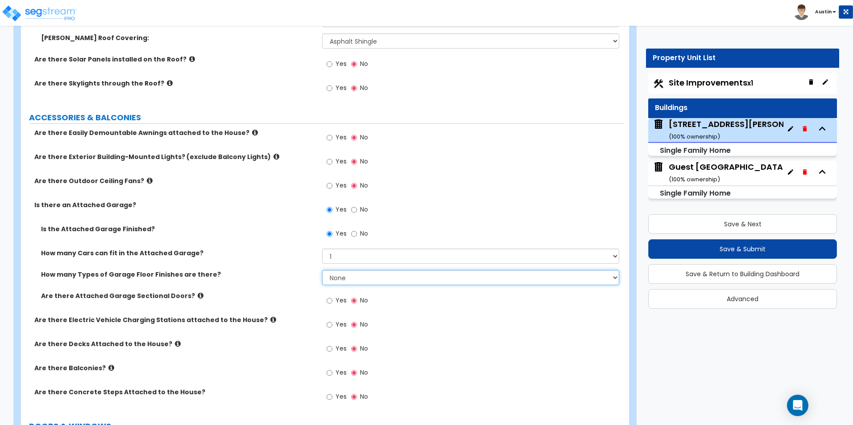
click at [356, 276] on select "None 1 2 3 4" at bounding box center [470, 277] width 297 height 15
click at [322, 270] on select "None 1 2 3 4" at bounding box center [470, 277] width 297 height 15
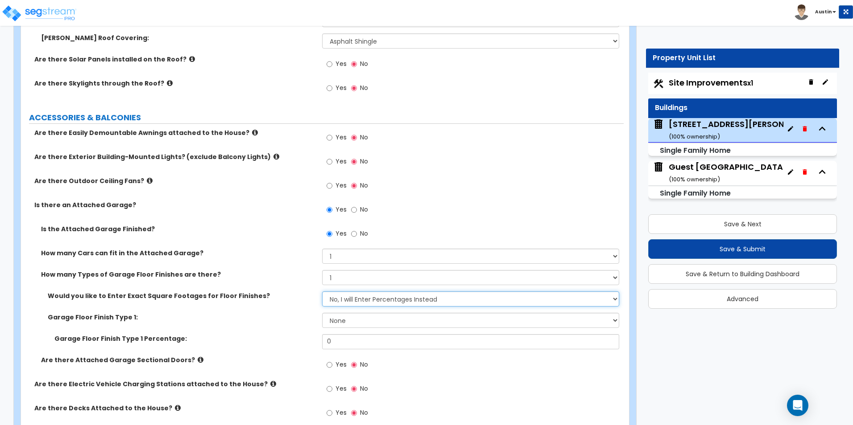
click at [348, 300] on select "No, I will Enter Percentages Instead Yes, I will Enter Exact Square Footages" at bounding box center [470, 299] width 297 height 15
click at [348, 302] on select "No, I will Enter Percentages Instead Yes, I will Enter Exact Square Footages" at bounding box center [470, 299] width 297 height 15
click at [350, 323] on select "None Polished Concrete Flooring Ceramic Tile Flooring Rubber Tile Flooring Epox…" at bounding box center [470, 320] width 297 height 15
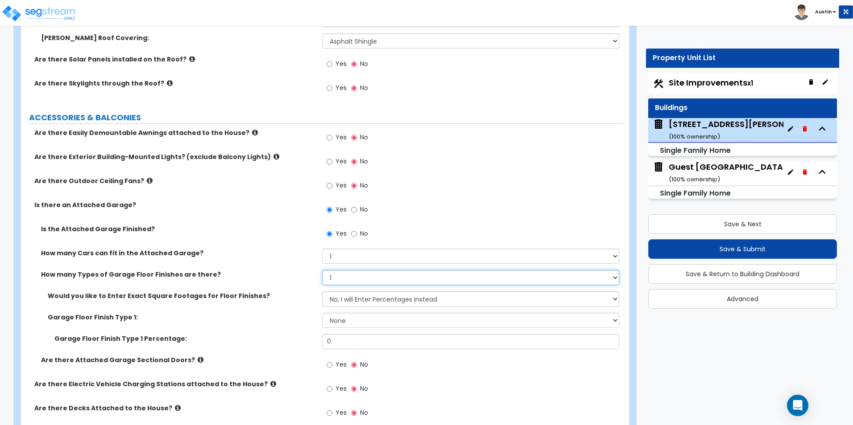
click at [346, 283] on select "None 1 2 3 4" at bounding box center [470, 277] width 297 height 15
click at [322, 270] on select "None 1 2 3 4" at bounding box center [470, 277] width 297 height 15
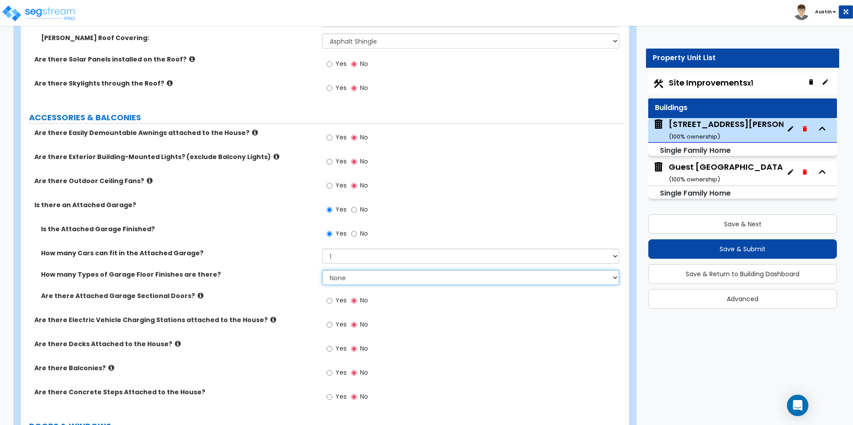
click at [359, 277] on select "None 1 2 3 4" at bounding box center [470, 277] width 297 height 15
click at [322, 270] on select "None 1 2 3 4" at bounding box center [470, 277] width 297 height 15
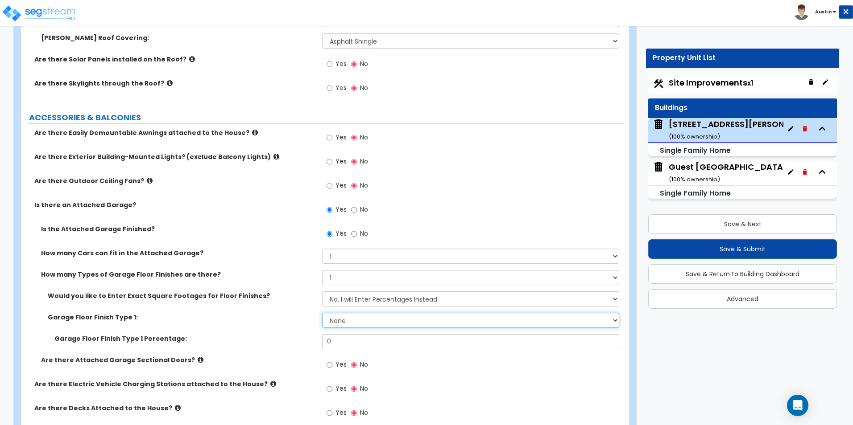
click at [356, 322] on select "None Polished Concrete Flooring Ceramic Tile Flooring Rubber Tile Flooring Epox…" at bounding box center [470, 320] width 297 height 15
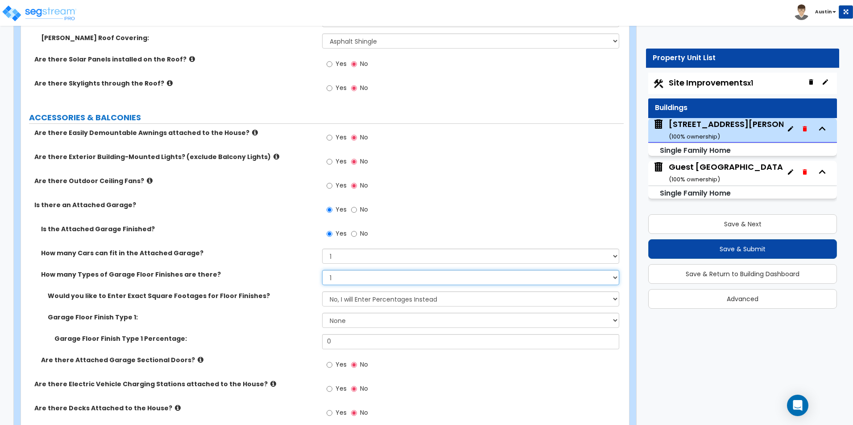
click at [352, 276] on select "None 1 2 3 4" at bounding box center [470, 277] width 297 height 15
select select "0"
click at [322, 270] on select "None 1 2 3 4" at bounding box center [470, 277] width 297 height 15
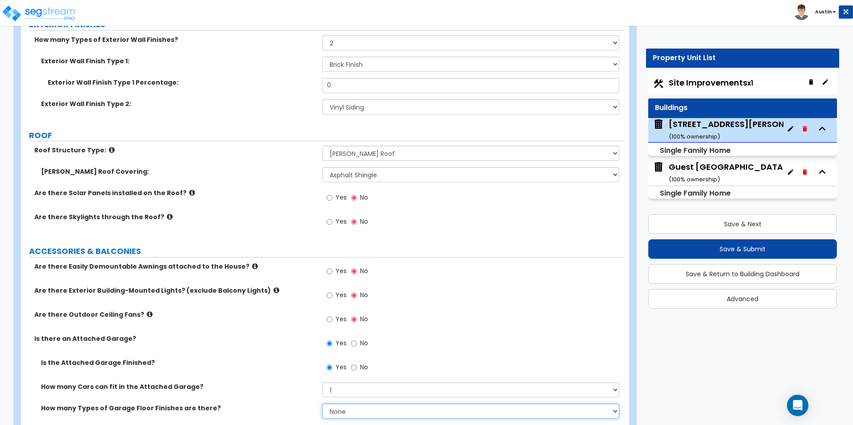
scroll to position [580, 0]
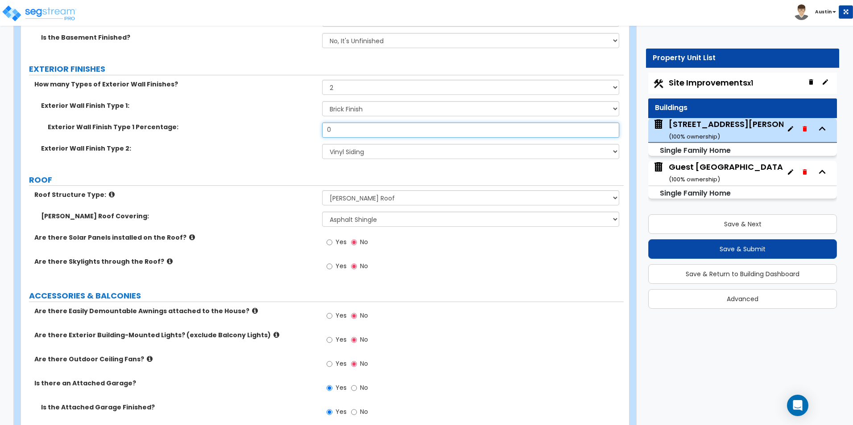
click at [364, 130] on input "0" at bounding box center [470, 130] width 297 height 15
click at [350, 129] on input "40" at bounding box center [470, 130] width 297 height 15
click at [300, 127] on label "Exterior Wall Finish Type 1 Percentage:" at bounding box center [182, 127] width 268 height 9
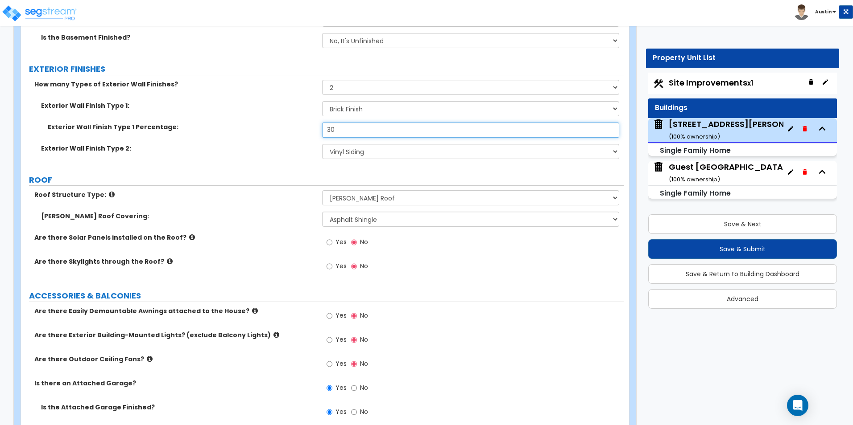
click at [354, 133] on input "30" at bounding box center [470, 130] width 297 height 15
type input "40"
click at [262, 134] on div "Exterior Wall Finish Type 1 Percentage: 40" at bounding box center [322, 133] width 602 height 21
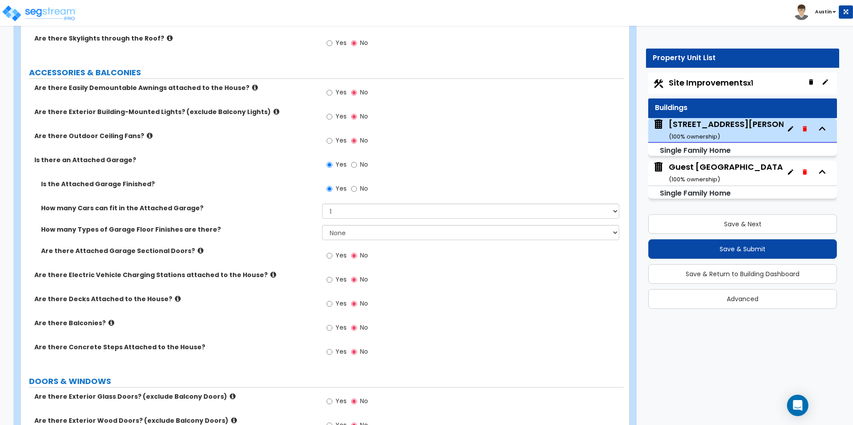
scroll to position [803, 0]
click at [330, 304] on input "Yes" at bounding box center [329, 305] width 6 height 10
radio input "true"
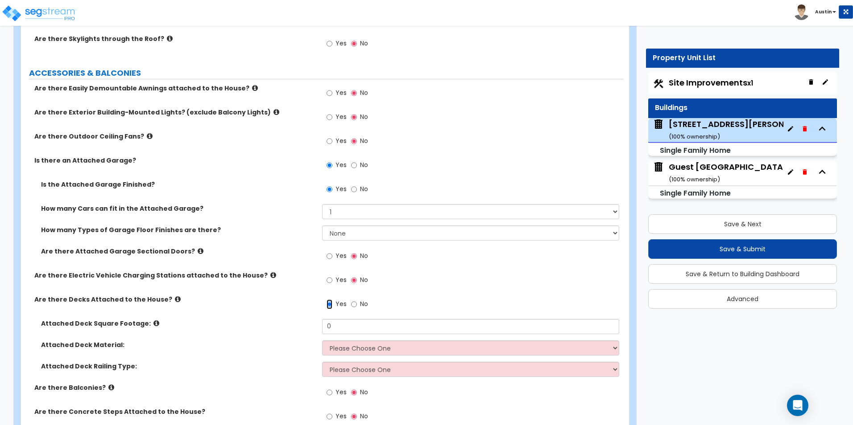
scroll to position [847, 0]
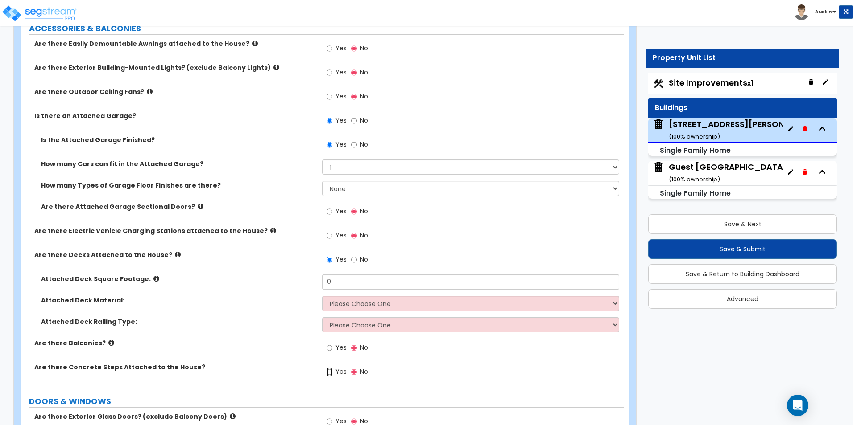
click at [329, 372] on input "Yes" at bounding box center [329, 372] width 6 height 10
radio input "true"
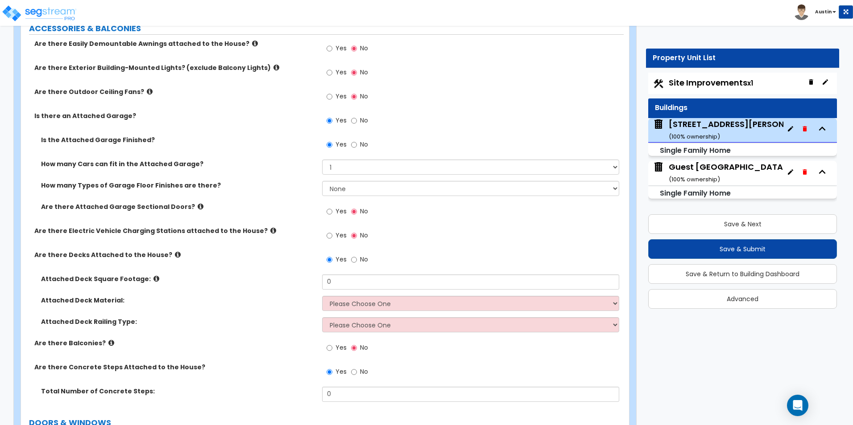
click at [337, 73] on span "Yes" at bounding box center [340, 72] width 11 height 9
click at [332, 73] on input "Yes" at bounding box center [329, 73] width 6 height 10
radio input "true"
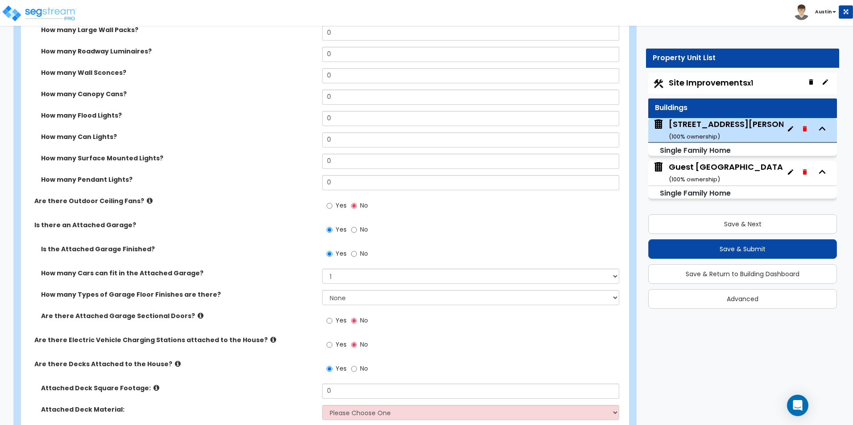
scroll to position [936, 0]
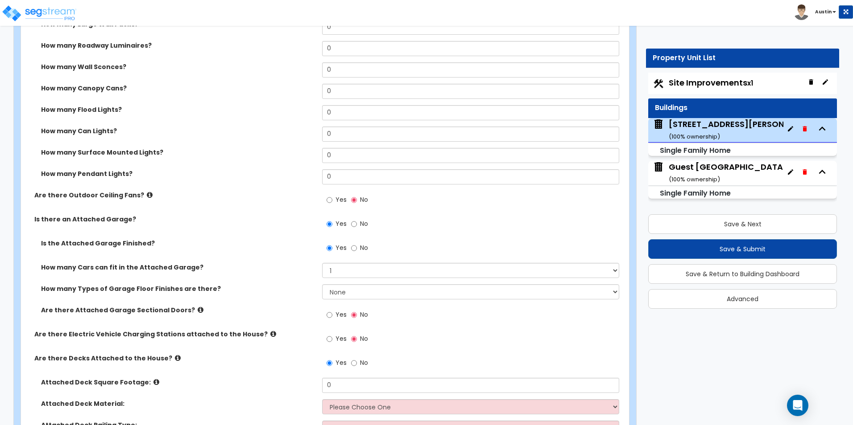
click at [366, 248] on span "No" at bounding box center [364, 247] width 8 height 9
click at [357, 248] on input "No" at bounding box center [354, 248] width 6 height 10
radio input "false"
radio input "true"
click at [362, 295] on select "None 1 2 3 4" at bounding box center [470, 291] width 297 height 15
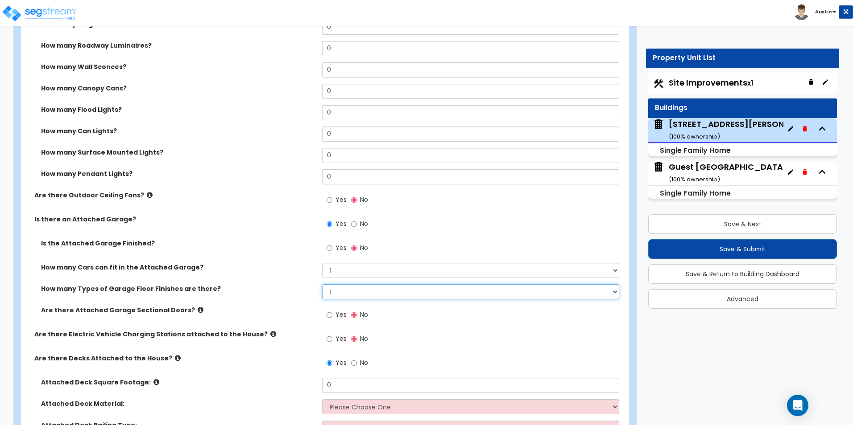
click at [322, 284] on select "None 1 2 3 4" at bounding box center [470, 291] width 297 height 15
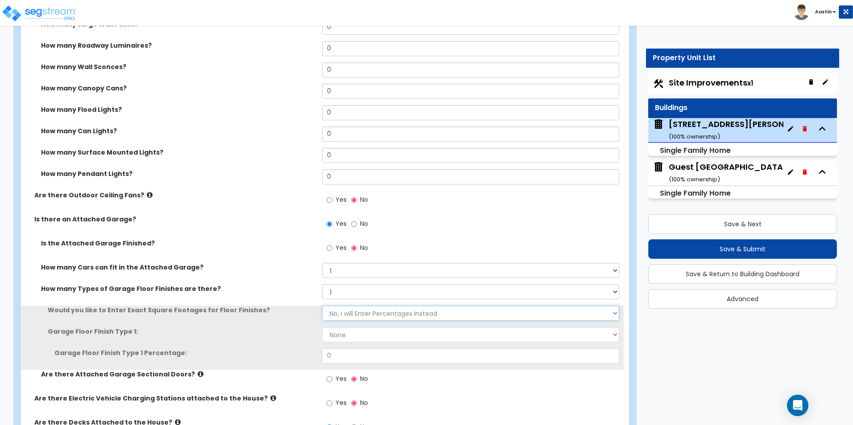
click at [356, 315] on select "No, I will Enter Percentages Instead Yes, I will Enter Exact Square Footages" at bounding box center [470, 313] width 297 height 15
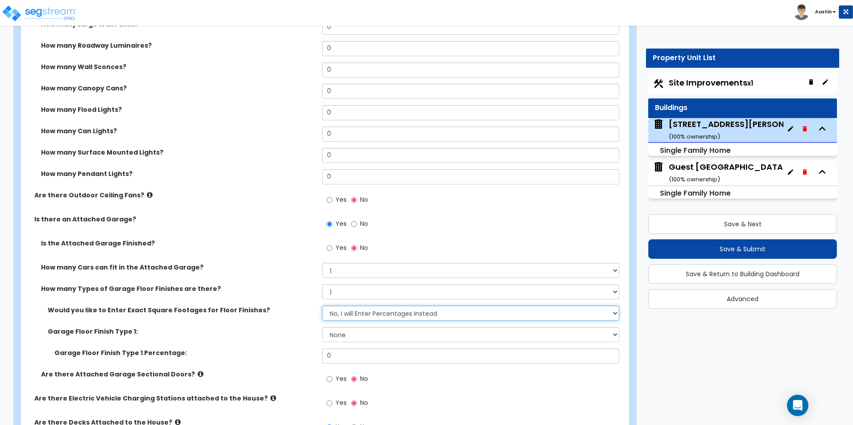
click at [356, 315] on select "No, I will Enter Percentages Instead Yes, I will Enter Exact Square Footages" at bounding box center [470, 313] width 297 height 15
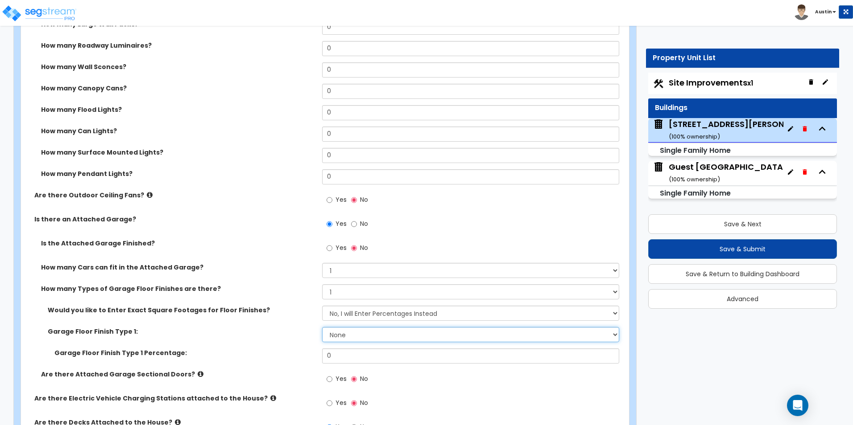
click at [350, 337] on select "None Polished Concrete Flooring Ceramic Tile Flooring Rubber Tile Flooring Epox…" at bounding box center [470, 334] width 297 height 15
click at [348, 300] on div "How many Types of Garage Floor Finishes are there? None 1 2 3 4" at bounding box center [322, 294] width 602 height 21
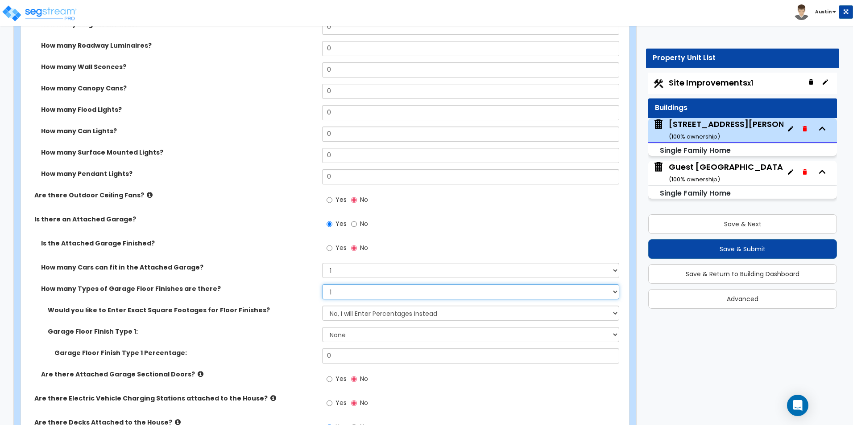
click at [350, 297] on select "None 1 2 3 4" at bounding box center [470, 291] width 297 height 15
select select "0"
click at [322, 284] on select "None 1 2 3 4" at bounding box center [470, 291] width 297 height 15
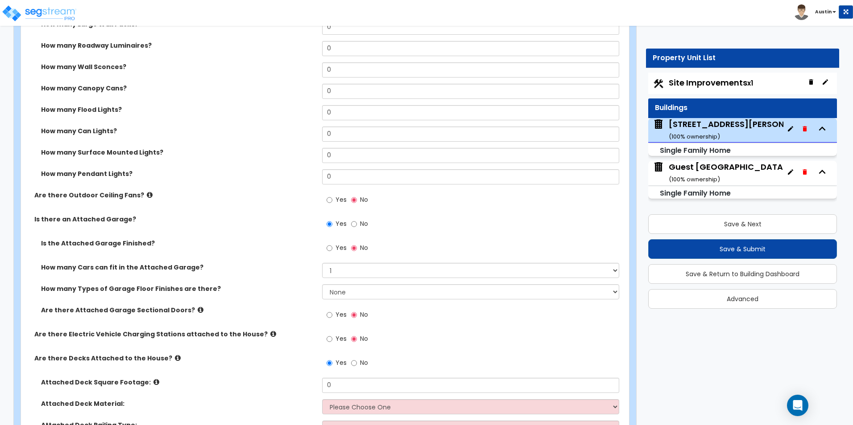
click at [340, 317] on span "Yes" at bounding box center [340, 314] width 11 height 9
click at [332, 317] on input "Yes" at bounding box center [329, 315] width 6 height 10
radio input "true"
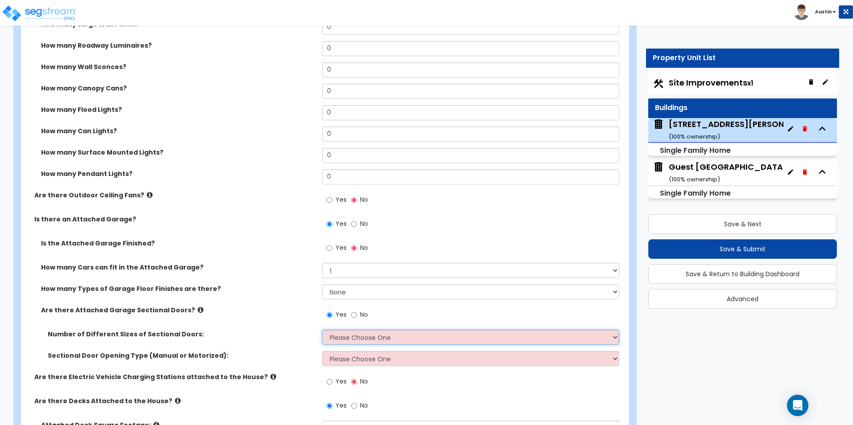
click at [354, 331] on select "Please Choose One 1 2" at bounding box center [470, 337] width 297 height 15
select select "1"
click at [322, 330] on select "Please Choose One 1 2" at bounding box center [470, 337] width 297 height 15
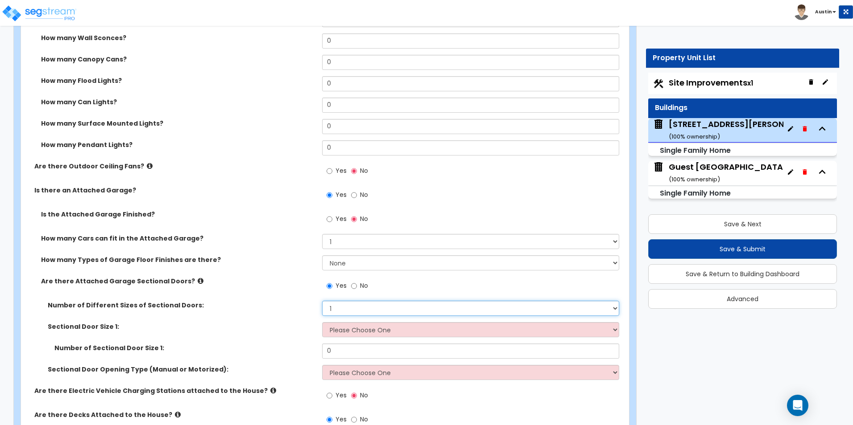
scroll to position [981, 0]
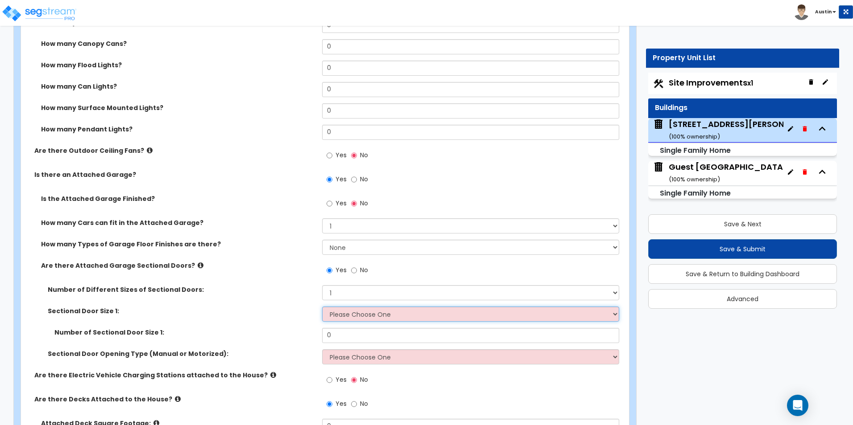
click at [375, 321] on select "Please Choose One 9' x 7' 16' x 7'" at bounding box center [470, 314] width 297 height 15
select select "1"
click at [322, 307] on select "Please Choose One 9' x 7' 16' x 7'" at bounding box center [470, 314] width 297 height 15
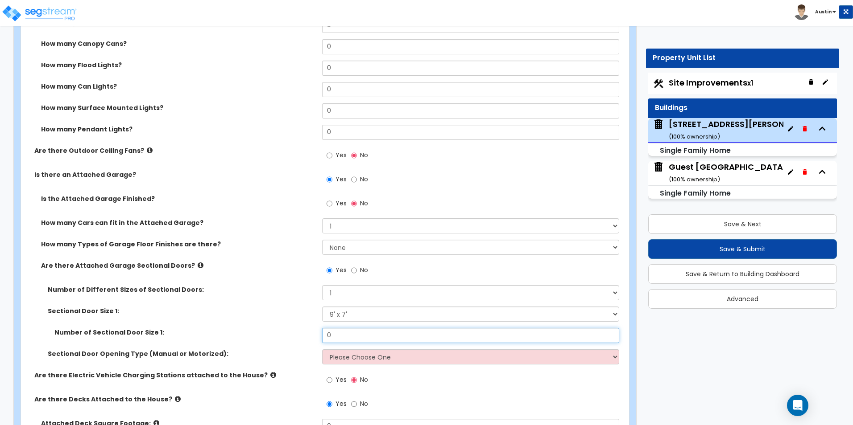
click at [364, 340] on input "0" at bounding box center [470, 335] width 297 height 15
type input "1"
click at [280, 320] on div "Sectional Door Size 1: Please Choose One 9' x 7' 16' x 7'" at bounding box center [322, 317] width 602 height 21
click at [349, 363] on select "Please Choose One All Manual All Motorized Some are Motorized" at bounding box center [470, 357] width 297 height 15
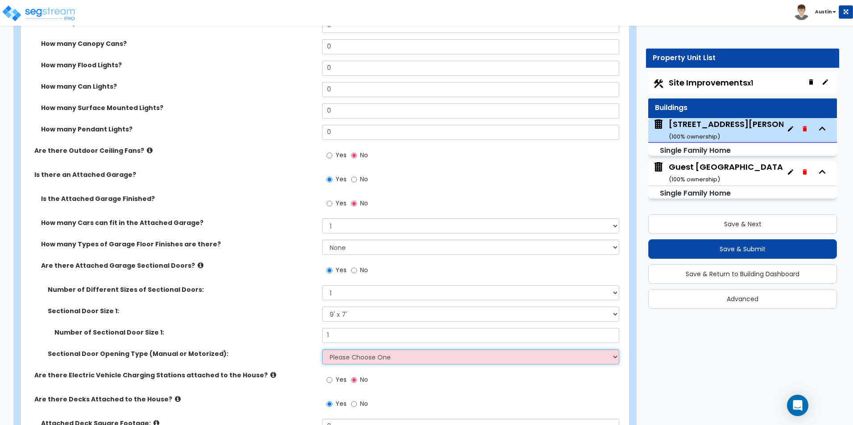
select select "2"
click at [322, 350] on select "Please Choose One All Manual All Motorized Some are Motorized" at bounding box center [470, 357] width 297 height 15
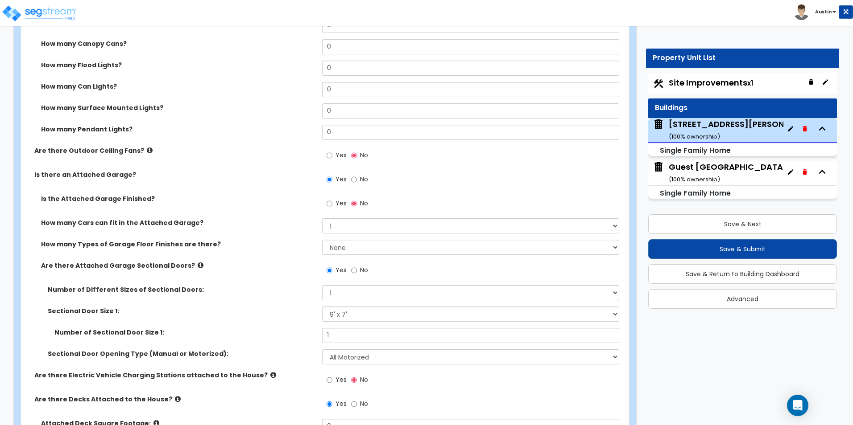
click at [272, 339] on div "Number of Sectional Door Size 1: 1" at bounding box center [322, 338] width 602 height 21
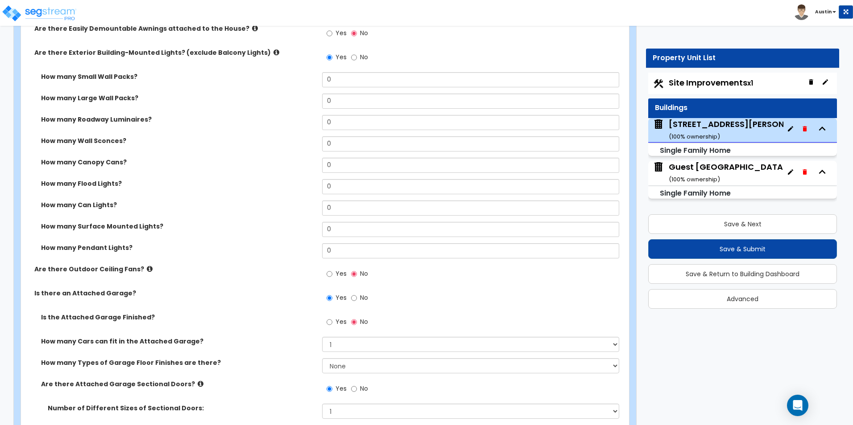
scroll to position [847, 0]
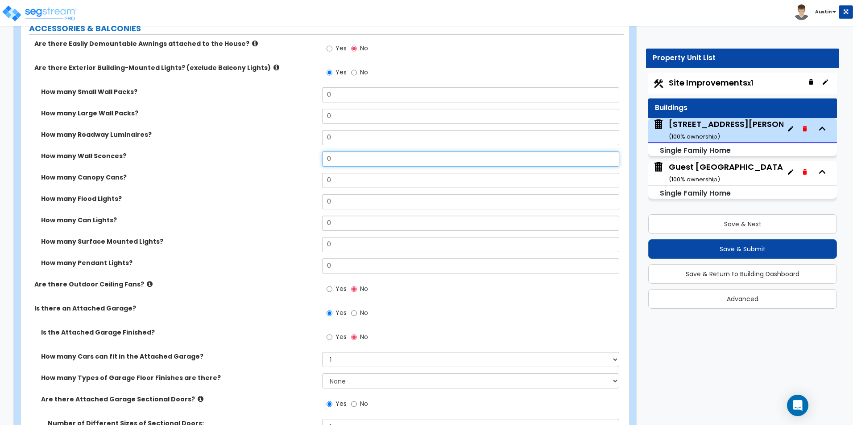
click at [343, 159] on input "0" at bounding box center [470, 159] width 297 height 15
type input "2"
click at [268, 156] on label "How many Wall Sconces?" at bounding box center [178, 156] width 274 height 9
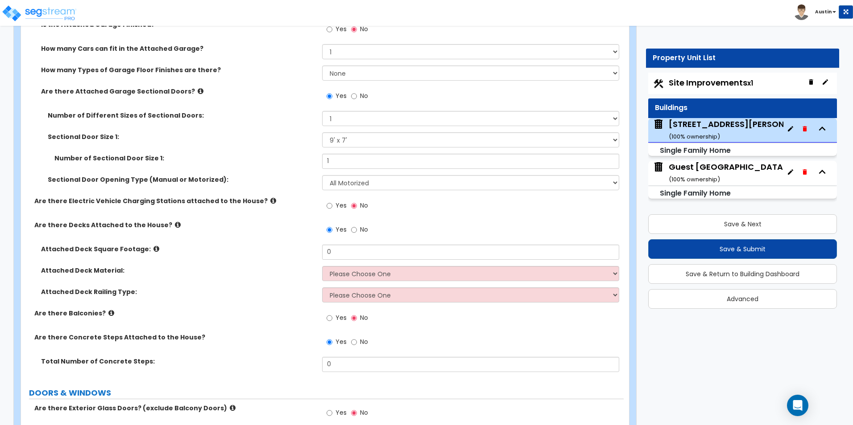
scroll to position [1159, 0]
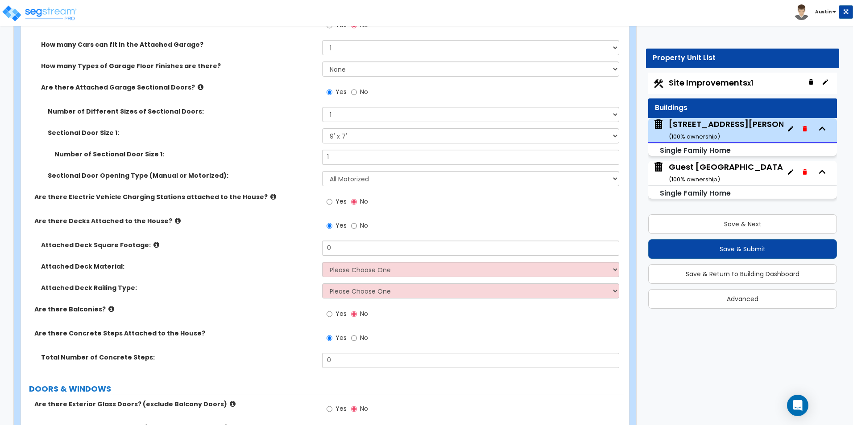
click at [345, 256] on div "Attached Deck Square Footage: 0" at bounding box center [322, 251] width 602 height 21
click at [348, 255] on input "0" at bounding box center [470, 248] width 297 height 15
type input "320"
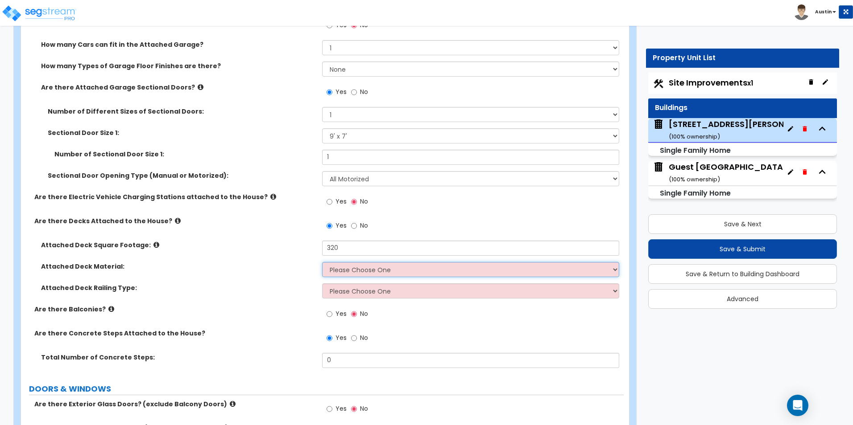
click at [348, 269] on select "Please Choose One Wood Plastic/PVC" at bounding box center [470, 269] width 297 height 15
select select "1"
click at [322, 262] on select "Please Choose One Wood Plastic/PVC" at bounding box center [470, 269] width 297 height 15
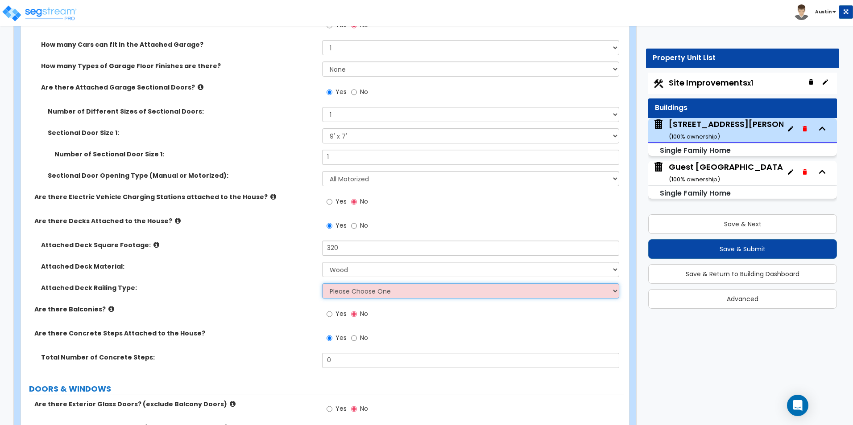
click at [351, 292] on select "Please Choose One Wood Plastic" at bounding box center [470, 291] width 297 height 15
select select "1"
click at [322, 284] on select "Please Choose One Wood Plastic" at bounding box center [470, 291] width 297 height 15
click at [358, 289] on select "Please Choose One Wood Plastic" at bounding box center [470, 291] width 297 height 15
click at [322, 284] on select "Please Choose One Wood Plastic" at bounding box center [470, 291] width 297 height 15
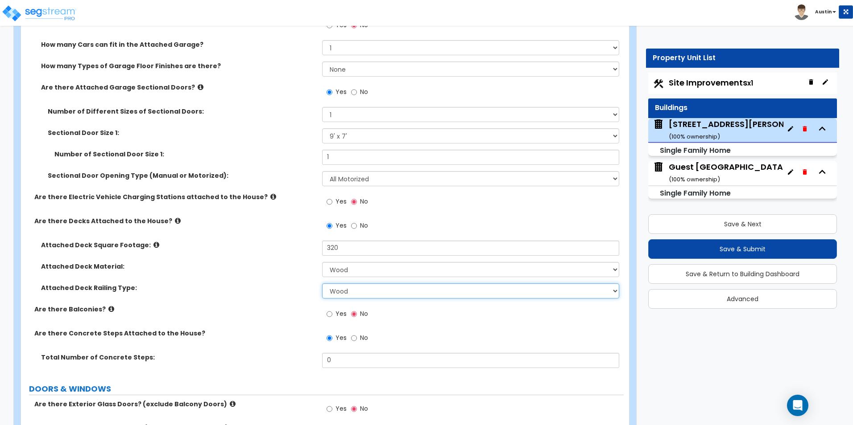
scroll to position [1204, 0]
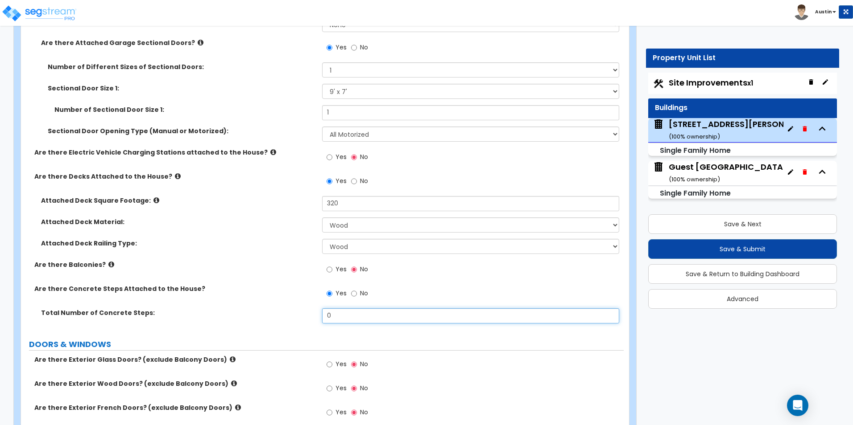
click at [341, 314] on input "0" at bounding box center [470, 316] width 297 height 15
type input "15"
click at [237, 260] on label "Are there Balconies?" at bounding box center [174, 264] width 281 height 9
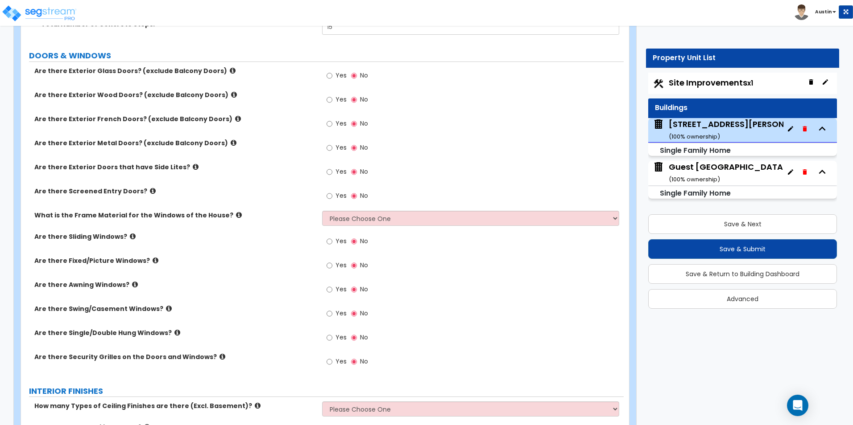
scroll to position [1471, 0]
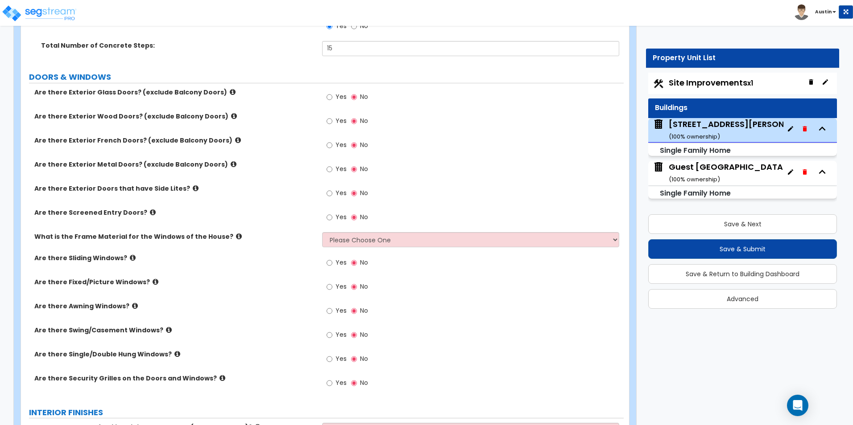
click at [231, 117] on icon at bounding box center [234, 116] width 6 height 7
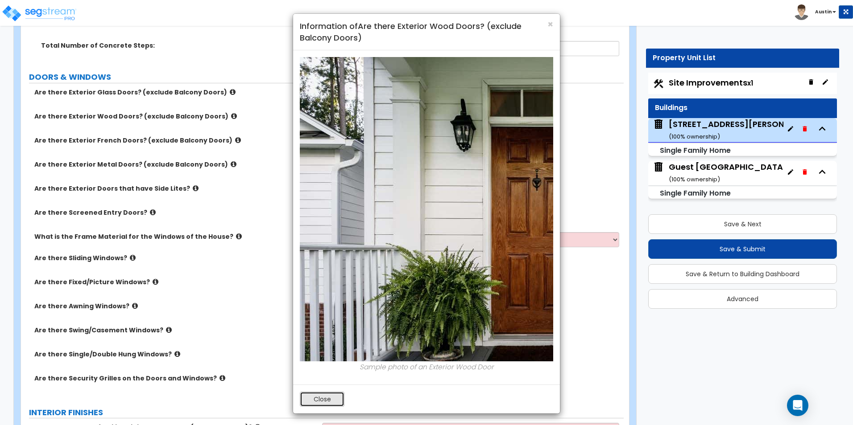
click at [327, 394] on button "Close" at bounding box center [322, 399] width 45 height 15
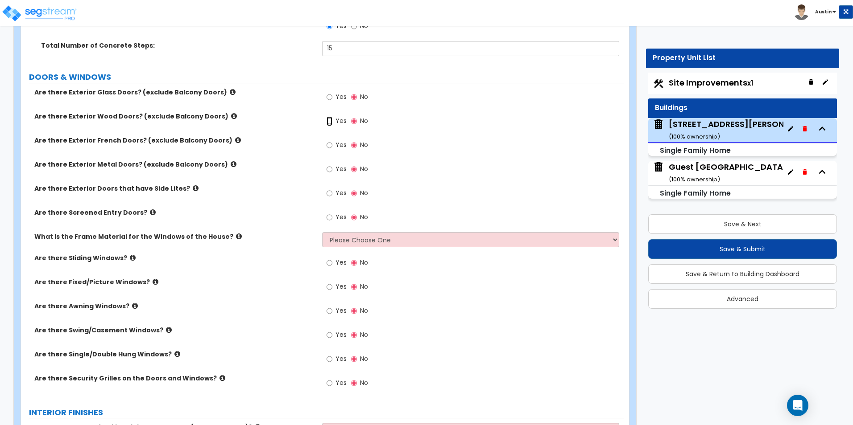
click at [328, 121] on input "Yes" at bounding box center [329, 121] width 6 height 10
radio input "true"
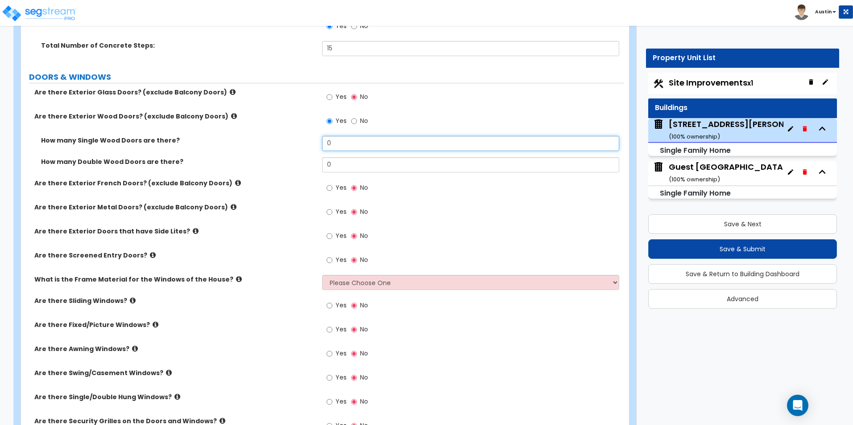
click at [351, 139] on input "0" at bounding box center [470, 143] width 297 height 15
type input "1"
click at [292, 144] on label "How many Single Wood Doors are there?" at bounding box center [178, 140] width 274 height 9
click at [328, 211] on input "Yes" at bounding box center [329, 212] width 6 height 10
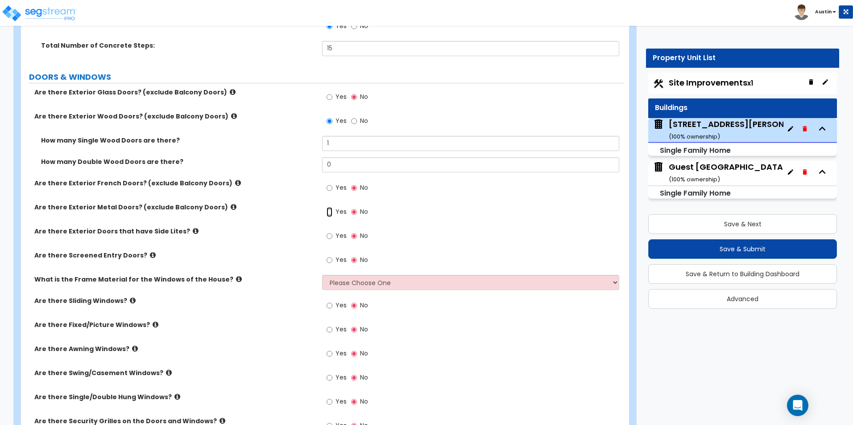
radio input "true"
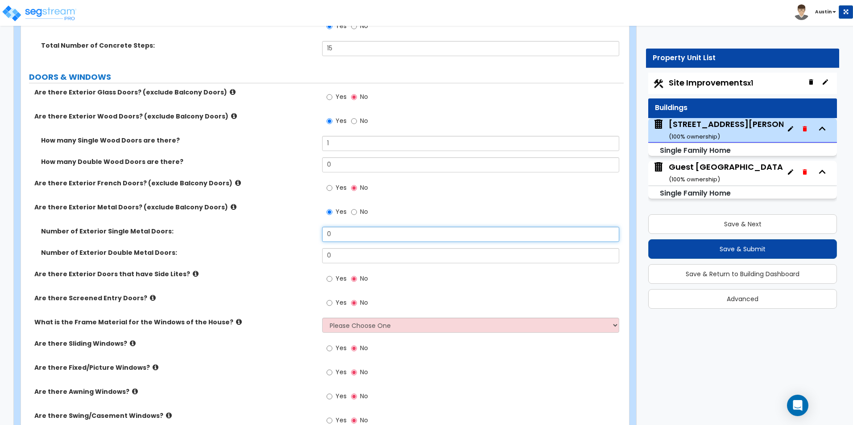
click at [338, 233] on input "0" at bounding box center [470, 234] width 297 height 15
type input "1"
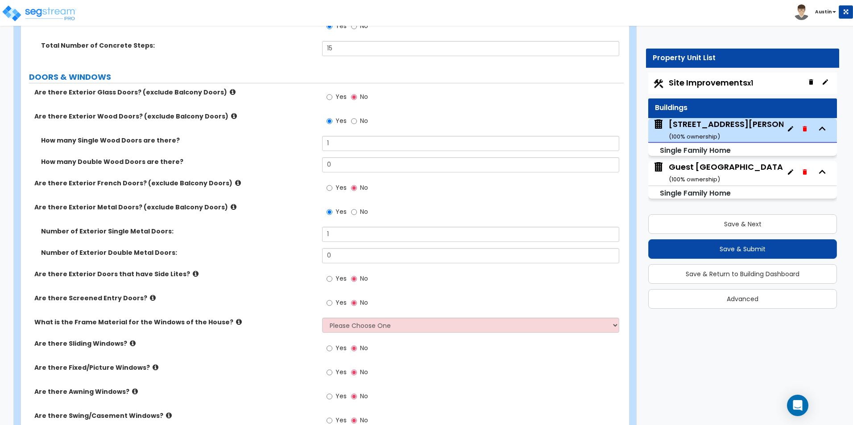
click at [247, 232] on label "Number of Exterior Single Metal Doors:" at bounding box center [178, 231] width 274 height 9
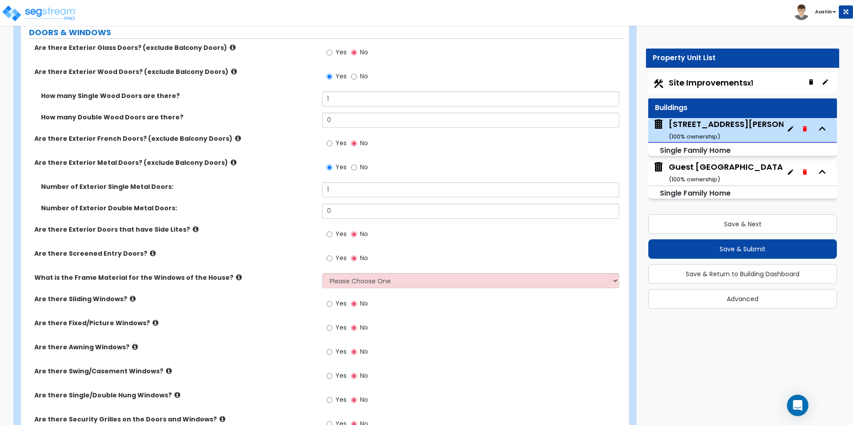
scroll to position [1561, 0]
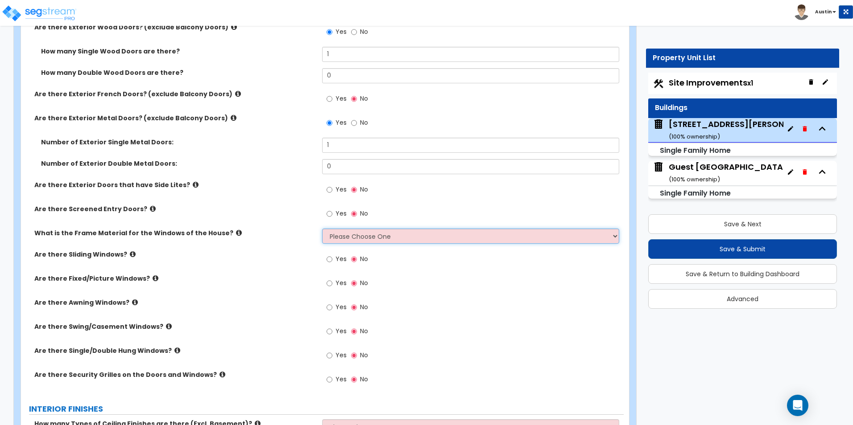
click at [350, 234] on select "Please Choose One Vinyl Aluminum Wood" at bounding box center [470, 236] width 297 height 15
select select "1"
click at [322, 229] on select "Please Choose One Vinyl Aluminum Wood" at bounding box center [470, 236] width 297 height 15
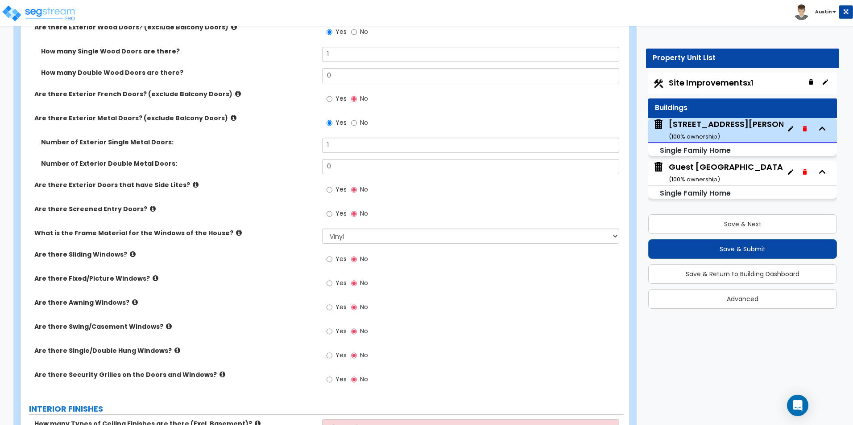
click at [341, 354] on span "Yes" at bounding box center [340, 355] width 11 height 9
click at [332, 354] on input "Yes" at bounding box center [329, 356] width 6 height 10
radio input "true"
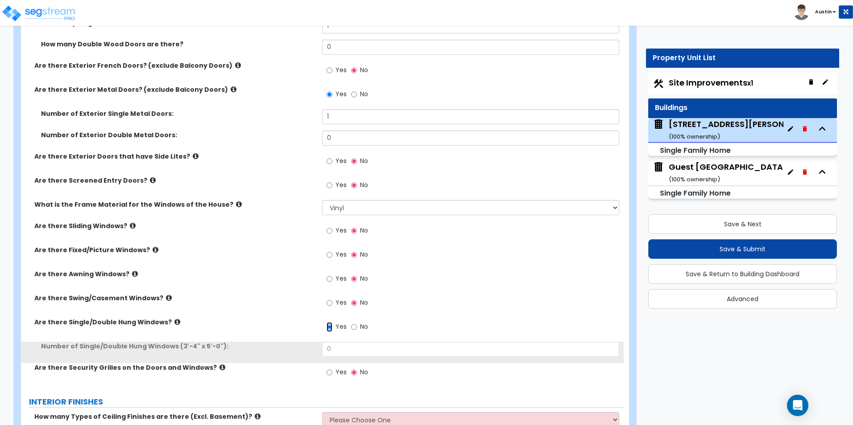
scroll to position [1605, 0]
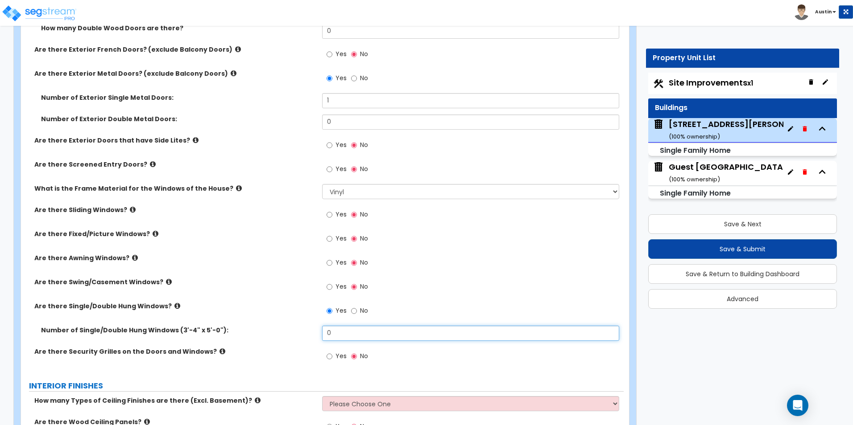
click at [371, 334] on input "0" at bounding box center [470, 333] width 297 height 15
type input "10"
click at [276, 308] on label "Are there Single/Double Hung Windows?" at bounding box center [174, 306] width 281 height 9
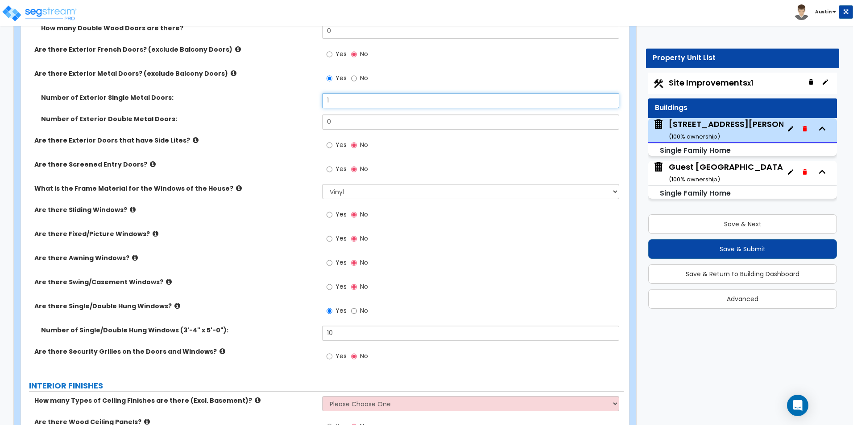
drag, startPoint x: 354, startPoint y: 100, endPoint x: 195, endPoint y: 95, distance: 159.3
click at [195, 95] on div "Number of Exterior Single Metal Doors: 1" at bounding box center [322, 103] width 602 height 21
drag, startPoint x: 350, startPoint y: 97, endPoint x: 222, endPoint y: 101, distance: 128.9
click at [221, 103] on div "Number of Exterior Single Metal Doors: 2" at bounding box center [322, 103] width 602 height 21
type input "1"
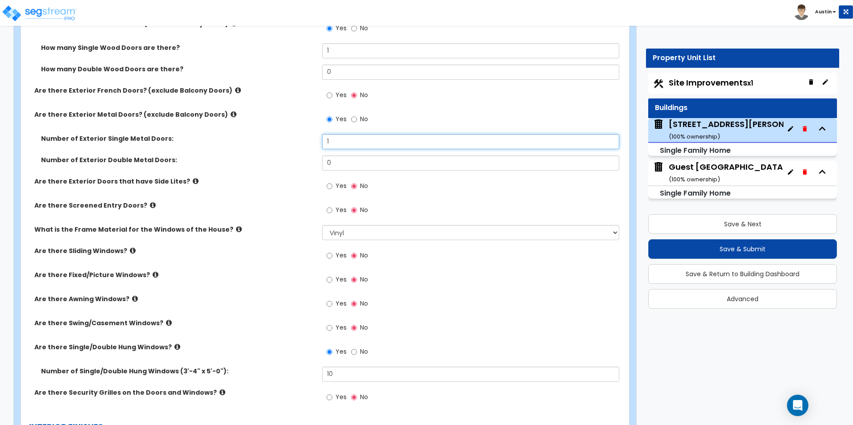
scroll to position [1516, 0]
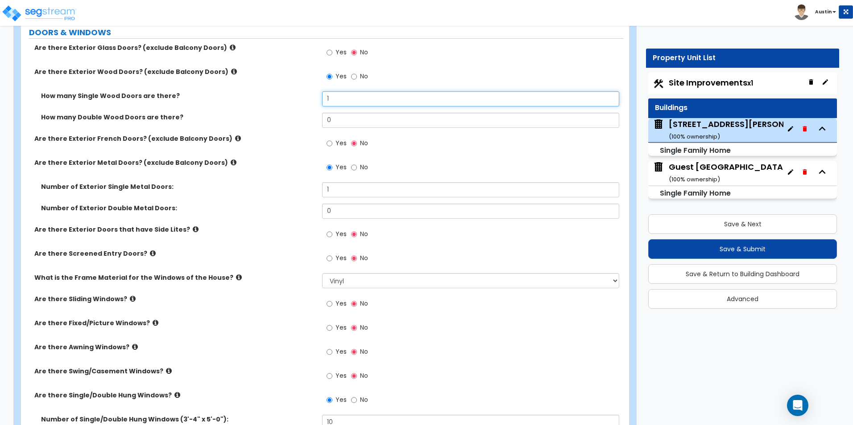
drag, startPoint x: 330, startPoint y: 99, endPoint x: 275, endPoint y: 95, distance: 55.9
click at [275, 95] on div "How many Single Wood Doors are there? 1" at bounding box center [322, 101] width 602 height 21
type input "2"
click at [272, 94] on label "How many Single Wood Doors are there?" at bounding box center [178, 95] width 274 height 9
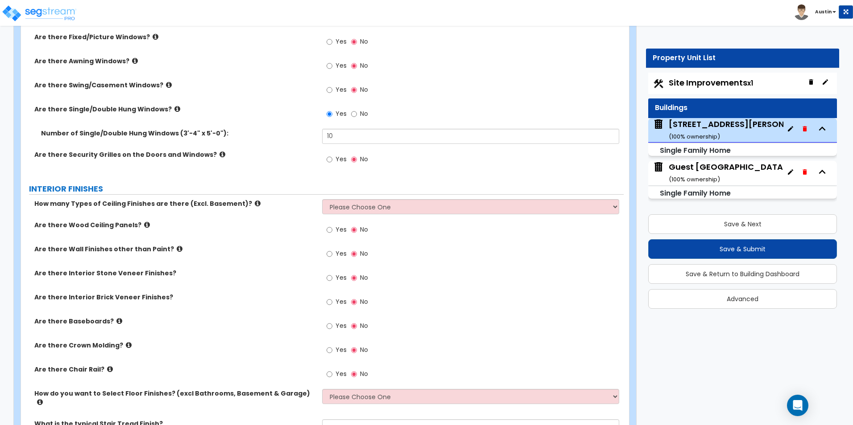
scroll to position [1917, 0]
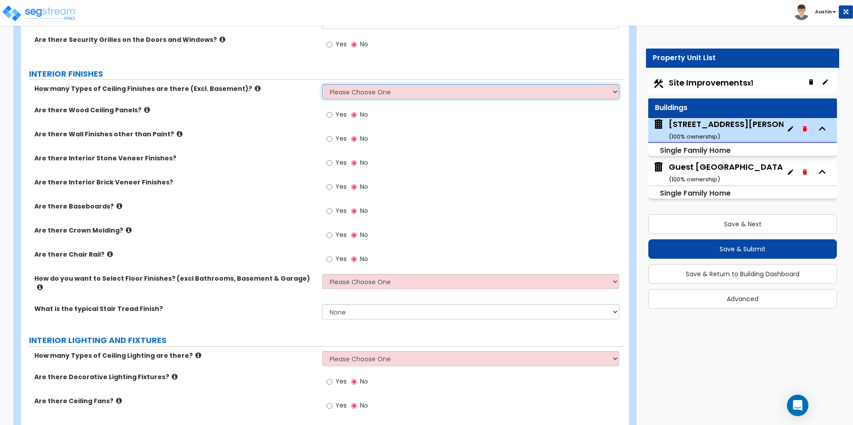
click at [367, 88] on select "Please Choose One 1 2 3" at bounding box center [470, 91] width 297 height 15
select select "1"
click at [322, 84] on select "Please Choose One 1 2 3" at bounding box center [470, 91] width 297 height 15
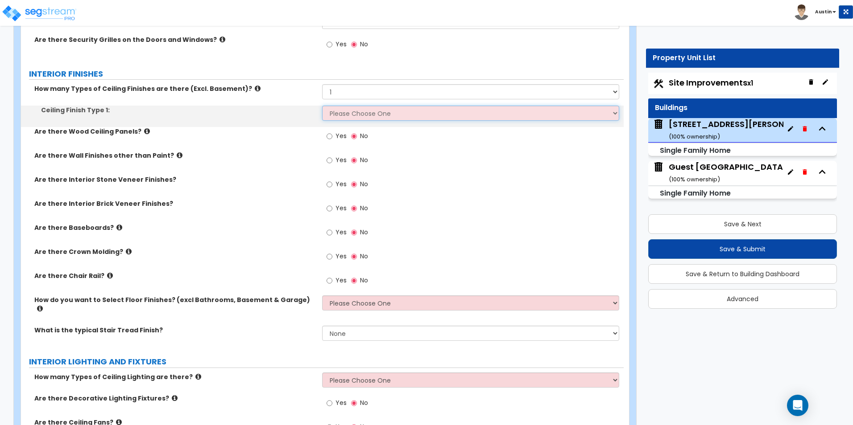
click at [352, 114] on select "Please Choose One Drop Ceiling Drywall Ceiling Open Ceiling" at bounding box center [470, 113] width 297 height 15
select select "2"
click at [322, 106] on select "Please Choose One Drop Ceiling Drywall Ceiling Open Ceiling" at bounding box center [470, 113] width 297 height 15
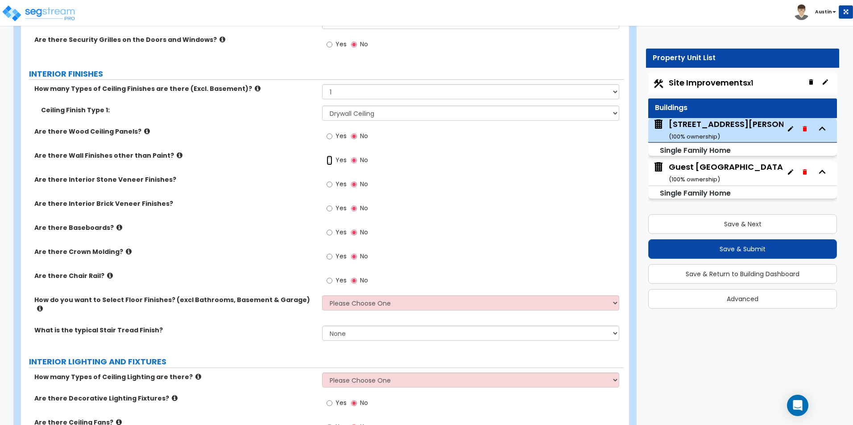
click at [329, 161] on input "Yes" at bounding box center [329, 161] width 6 height 10
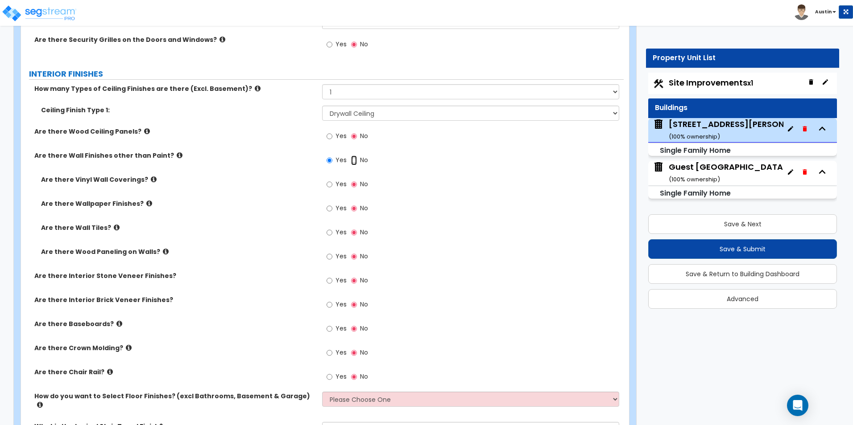
click at [352, 161] on input "No" at bounding box center [354, 161] width 6 height 10
radio input "false"
radio input "true"
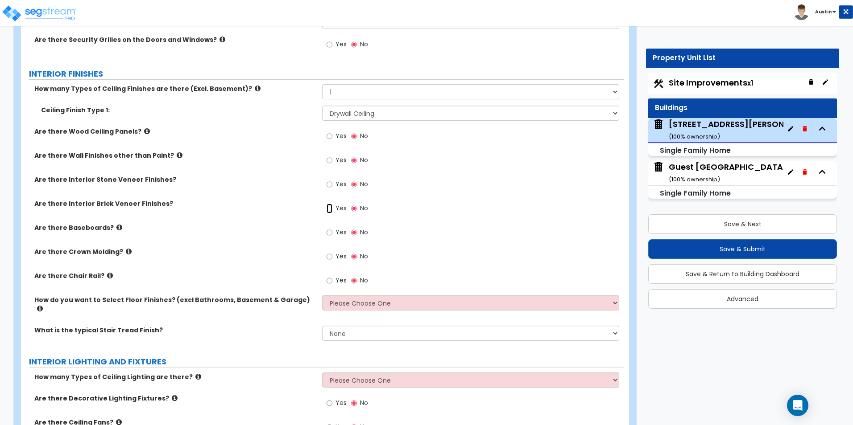
click at [328, 210] on input "Yes" at bounding box center [329, 209] width 6 height 10
radio input "true"
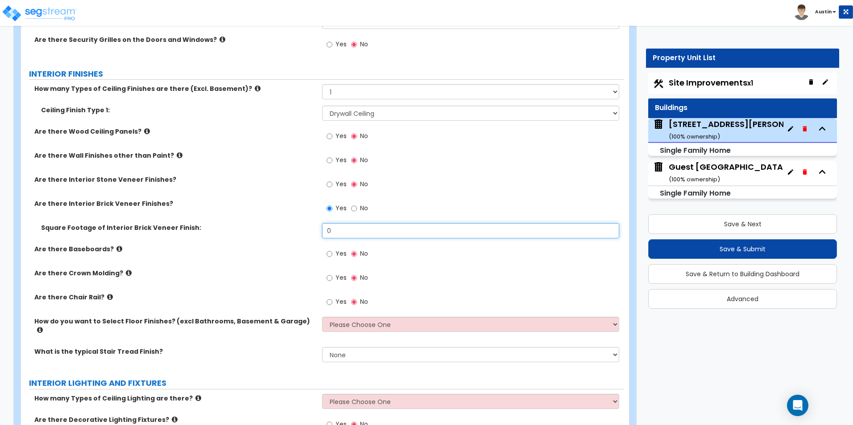
click at [372, 232] on input "0" at bounding box center [470, 230] width 297 height 15
type input "100"
click at [328, 255] on input "Yes" at bounding box center [329, 254] width 6 height 10
radio input "true"
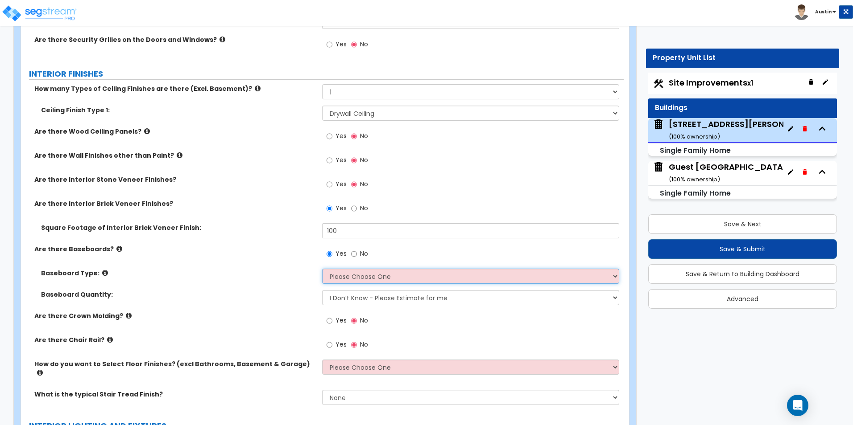
click at [355, 274] on select "Please Choose One Wood Vinyl Carpet Tile" at bounding box center [470, 276] width 297 height 15
select select "1"
click at [322, 269] on select "Please Choose One Wood Vinyl Carpet Tile" at bounding box center [470, 276] width 297 height 15
click at [245, 242] on div "Square Footage of Interior Brick Veneer Finish: 100" at bounding box center [322, 233] width 602 height 21
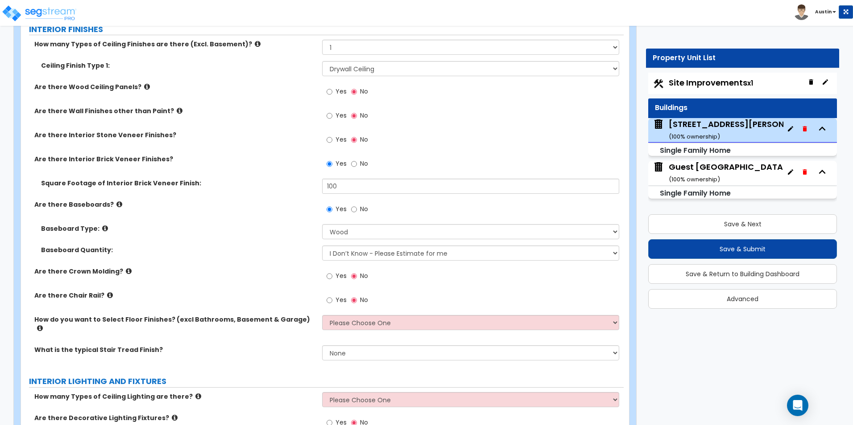
scroll to position [2006, 0]
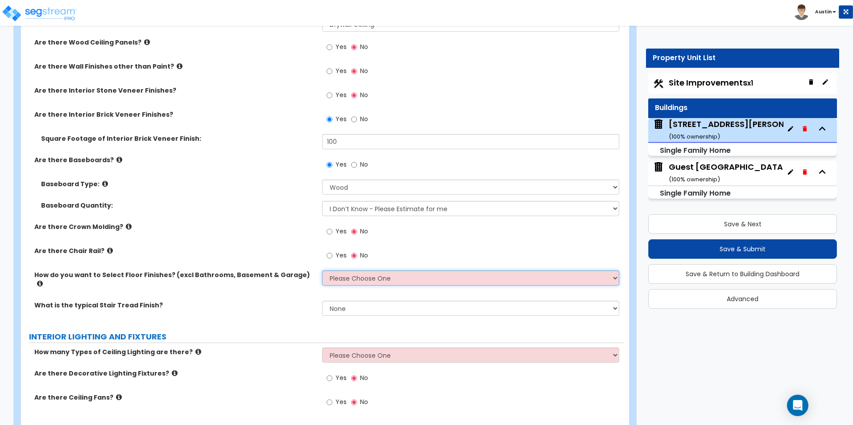
click at [342, 276] on select "Please Choose One I want to Select Floor Finishes for the Areas of the House I …" at bounding box center [470, 278] width 297 height 15
select select "1"
click at [322, 271] on select "Please Choose One I want to Select Floor Finishes for the Areas of the House I …" at bounding box center [470, 278] width 297 height 15
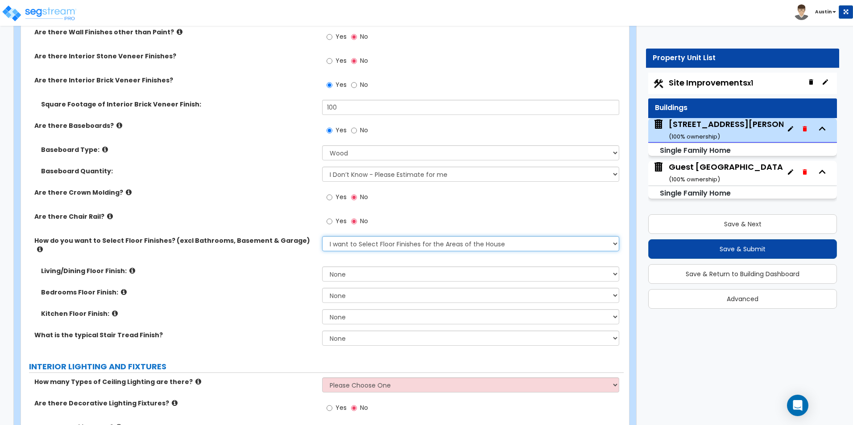
scroll to position [2051, 0]
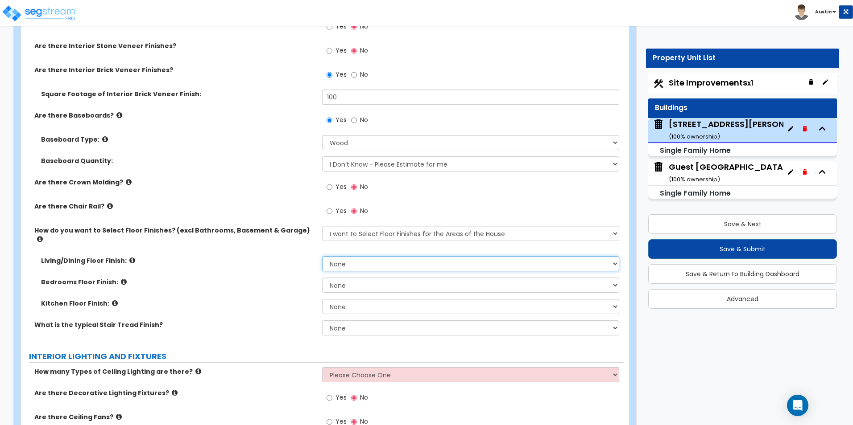
click at [354, 256] on select "None Tile Flooring Hardwood Flooring Resilient Laminate Flooring VCT Flooring S…" at bounding box center [470, 263] width 297 height 15
click at [370, 260] on select "None Tile Flooring Hardwood Flooring Resilient Laminate Flooring VCT Flooring S…" at bounding box center [470, 263] width 297 height 15
click at [363, 259] on select "None Tile Flooring Hardwood Flooring Resilient Laminate Flooring VCT Flooring S…" at bounding box center [470, 263] width 297 height 15
select select "3"
click at [322, 256] on select "None Tile Flooring Hardwood Flooring Resilient Laminate Flooring VCT Flooring S…" at bounding box center [470, 263] width 297 height 15
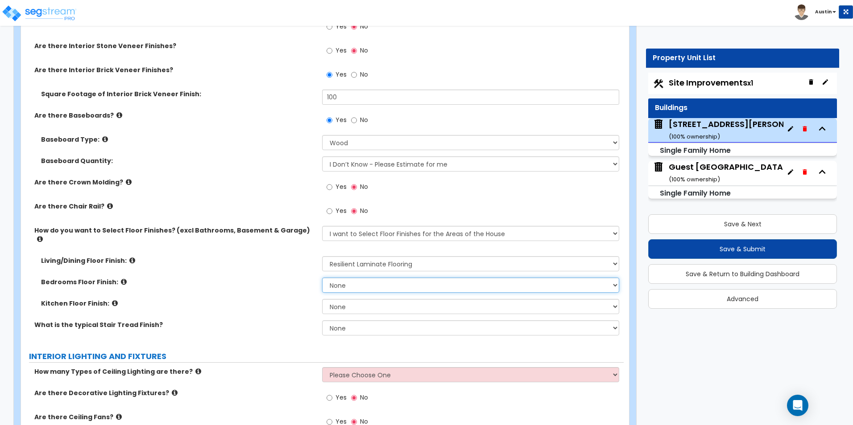
click at [355, 280] on select "None Tile Flooring Hardwood Flooring Resilient Laminate Flooring VCT Flooring S…" at bounding box center [470, 285] width 297 height 15
select select "5"
click at [322, 278] on select "None Tile Flooring Hardwood Flooring Resilient Laminate Flooring VCT Flooring S…" at bounding box center [470, 285] width 297 height 15
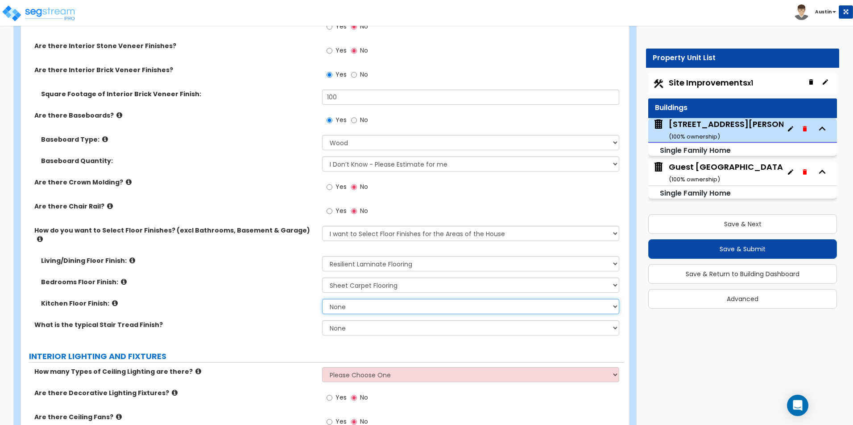
click at [357, 302] on select "None Tile Flooring Hardwood Flooring Resilient Laminate Flooring VCT Flooring S…" at bounding box center [470, 306] width 297 height 15
select select "3"
click at [322, 299] on select "None Tile Flooring Hardwood Flooring Resilient Laminate Flooring VCT Flooring S…" at bounding box center [470, 306] width 297 height 15
click at [261, 278] on div "Bedrooms Floor Finish: None Tile Flooring Hardwood Flooring Resilient Laminate …" at bounding box center [322, 288] width 602 height 21
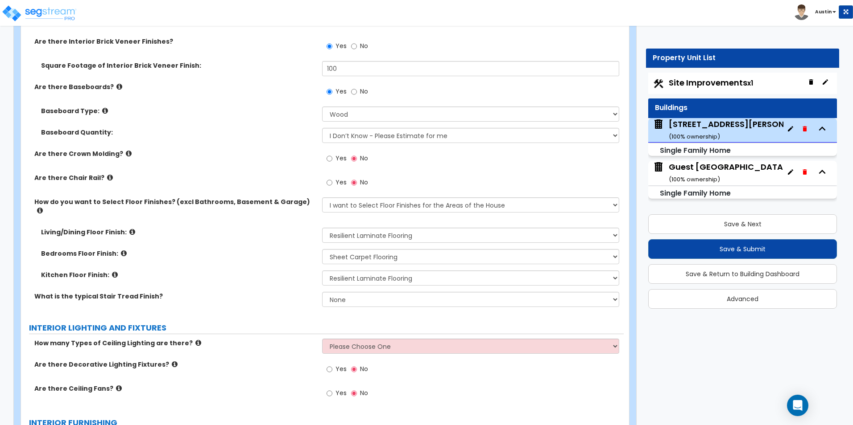
scroll to position [2096, 0]
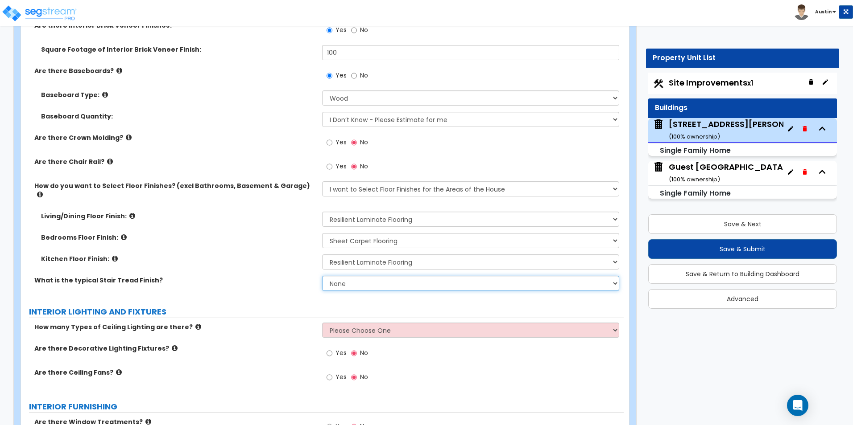
click at [358, 278] on select "None Tile Wood Laminate VCT Sheet Carpet Sheet Vinyl Carpet Tile" at bounding box center [470, 283] width 297 height 15
select select "2"
click at [322, 276] on select "None Tile Wood Laminate VCT Sheet Carpet Sheet Vinyl Carpet Tile" at bounding box center [470, 283] width 297 height 15
click at [288, 276] on div "What is the typical Stair Tread Finish? None Tile Wood Laminate VCT Sheet Carpe…" at bounding box center [322, 286] width 602 height 21
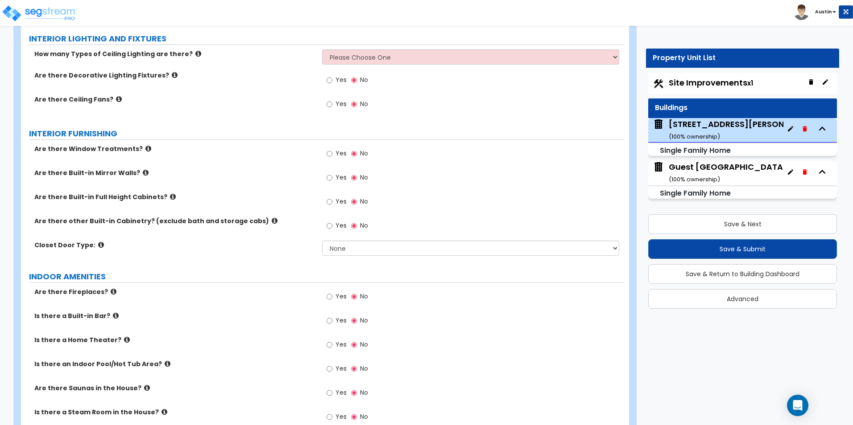
scroll to position [2284, 0]
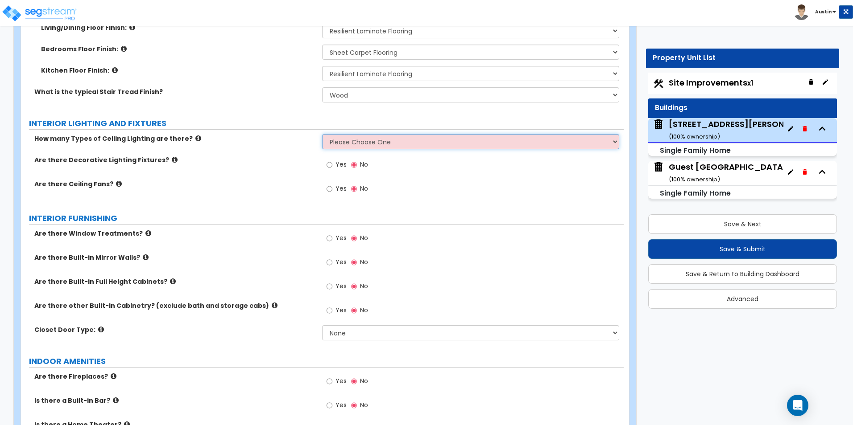
click at [375, 136] on select "Please Choose One 1 2 3" at bounding box center [470, 141] width 297 height 15
select select "3"
click at [322, 134] on select "Please Choose One 1 2 3" at bounding box center [470, 141] width 297 height 15
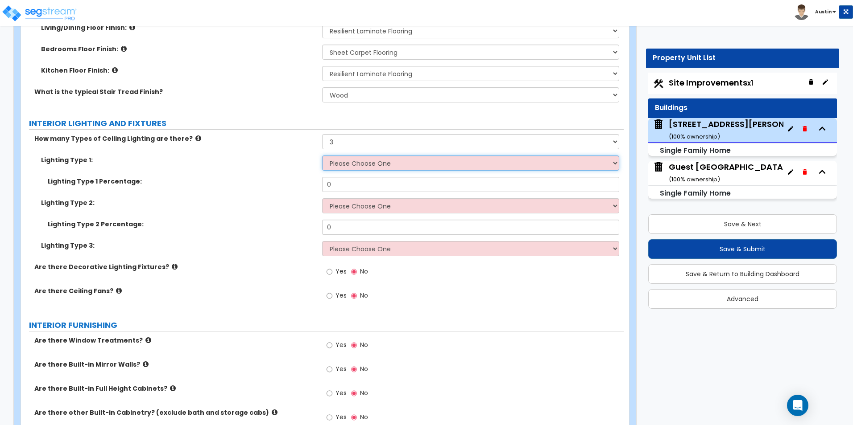
click at [349, 158] on select "Please Choose One LED Surface-Mounted LED Recessed Fluorescent Surface-Mounted …" at bounding box center [470, 163] width 297 height 15
click at [336, 267] on span "Yes" at bounding box center [340, 271] width 11 height 9
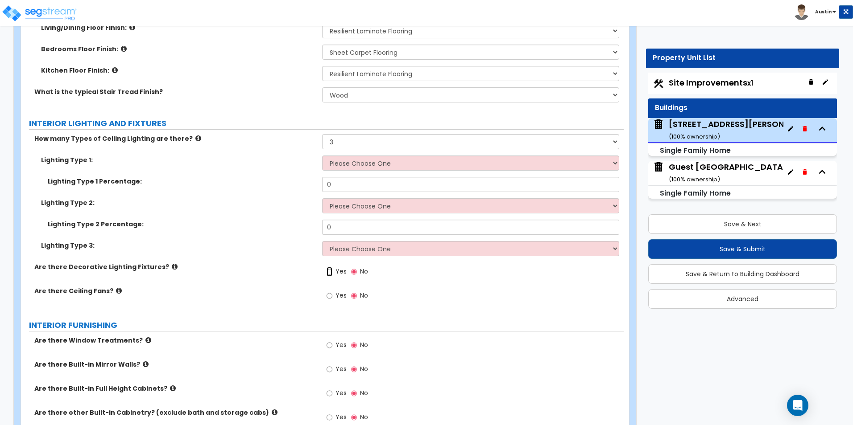
click at [332, 267] on input "Yes" at bounding box center [329, 272] width 6 height 10
radio input "true"
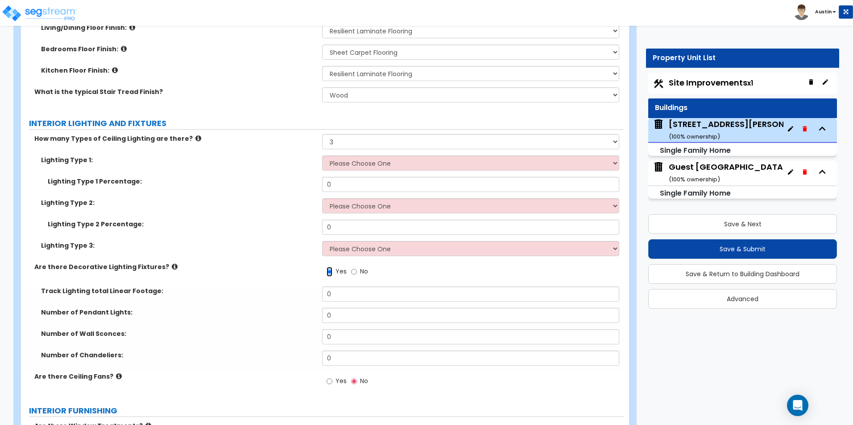
scroll to position [2329, 0]
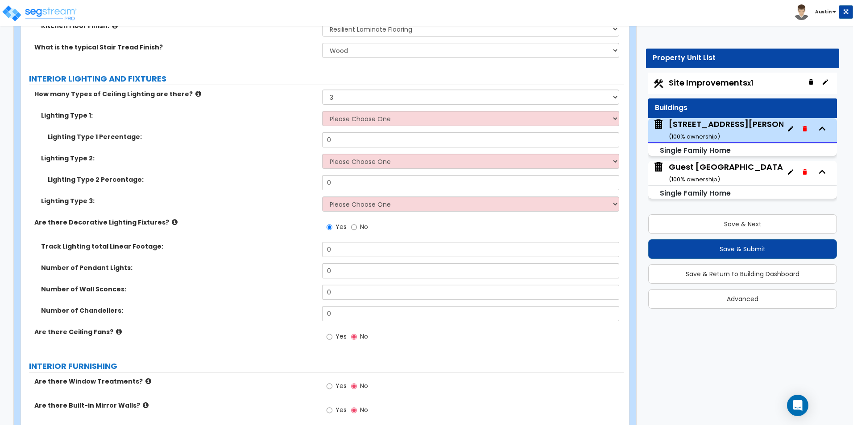
click at [339, 332] on span "Yes" at bounding box center [340, 336] width 11 height 9
click at [332, 332] on input "Yes" at bounding box center [329, 337] width 6 height 10
radio input "true"
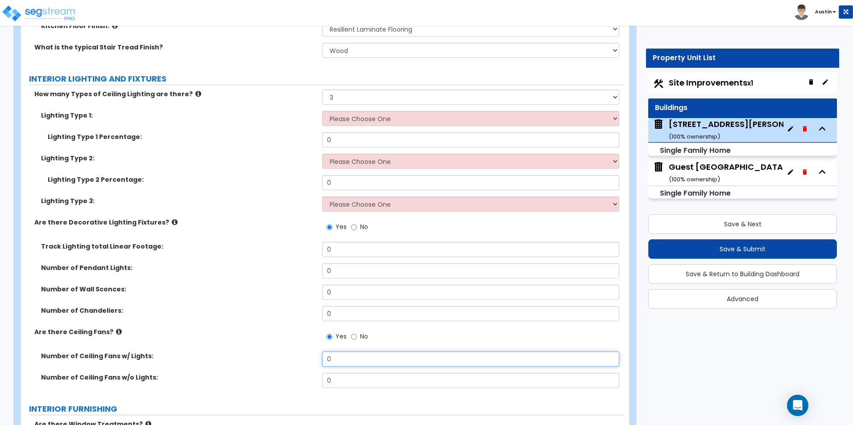
click at [352, 355] on input "0" at bounding box center [470, 359] width 297 height 15
type input "4"
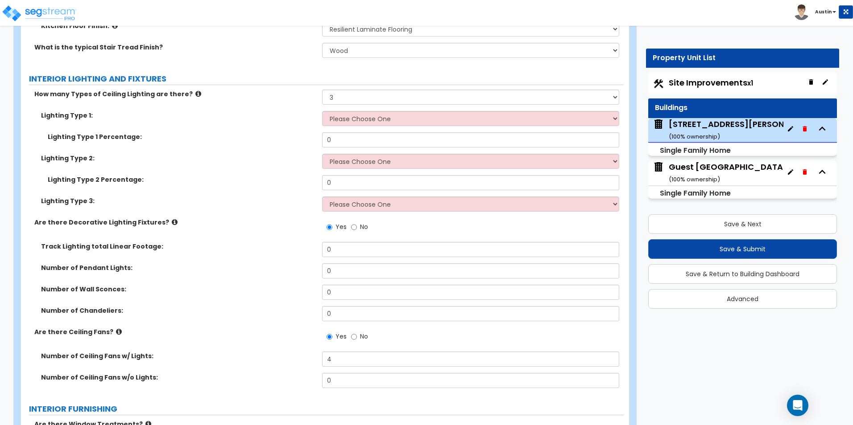
click at [249, 306] on label "Number of Chandeliers:" at bounding box center [178, 310] width 274 height 9
click at [391, 111] on select "Please Choose One LED Surface-Mounted LED Recessed Fluorescent Surface-Mounted …" at bounding box center [470, 118] width 297 height 15
click at [172, 219] on icon at bounding box center [175, 222] width 6 height 7
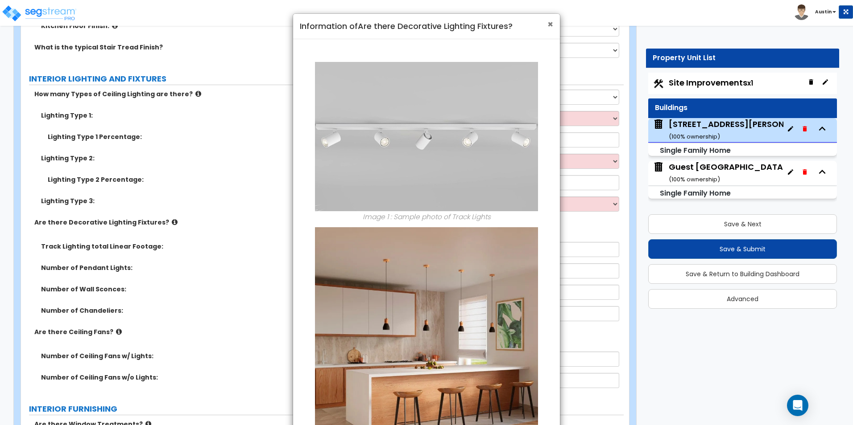
click at [552, 27] on span "×" at bounding box center [550, 24] width 6 height 13
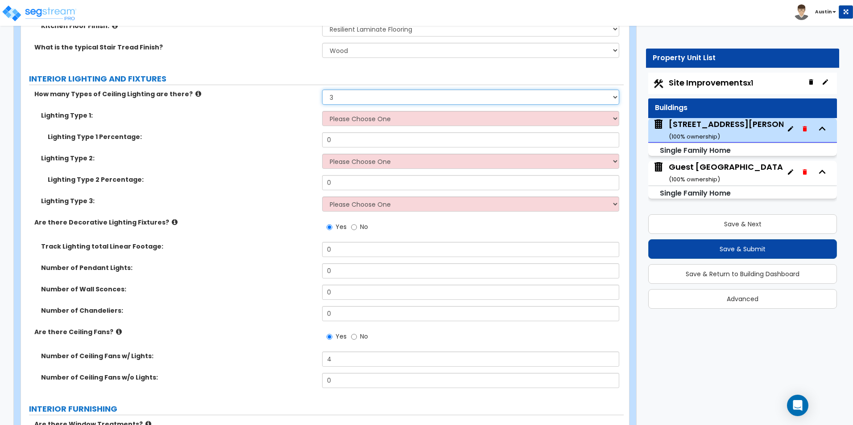
click at [371, 90] on select "Please Choose One 1 2 3" at bounding box center [470, 97] width 297 height 15
select select "2"
click at [322, 90] on select "Please Choose One 1 2 3" at bounding box center [470, 97] width 297 height 15
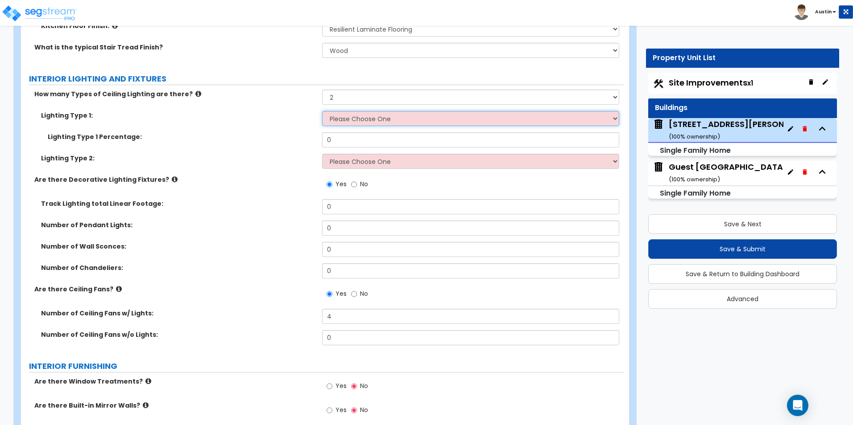
click at [363, 113] on select "Please Choose One LED Surface-Mounted LED Recessed Fluorescent Surface-Mounted …" at bounding box center [470, 118] width 297 height 15
select select "2"
click at [322, 111] on select "Please Choose One LED Surface-Mounted LED Recessed Fluorescent Surface-Mounted …" at bounding box center [470, 118] width 297 height 15
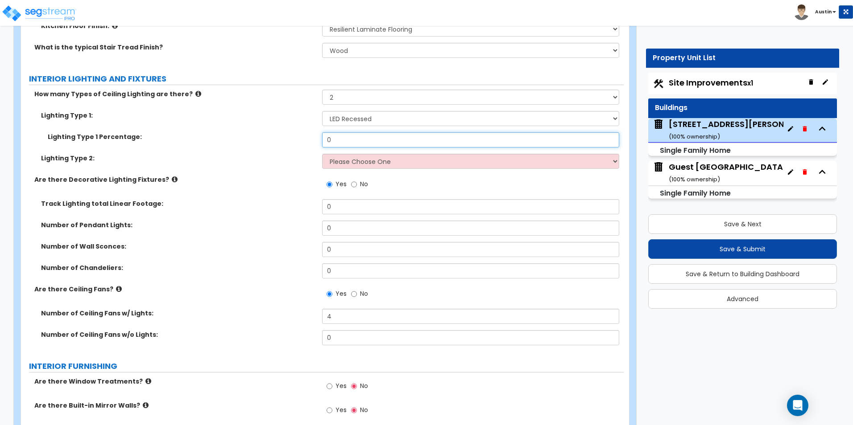
click at [367, 132] on input "0" at bounding box center [470, 139] width 297 height 15
type input "60"
click at [357, 154] on select "Please Choose One LED Surface-Mounted LED Recessed Fluorescent Surface-Mounted …" at bounding box center [470, 161] width 297 height 15
select select "1"
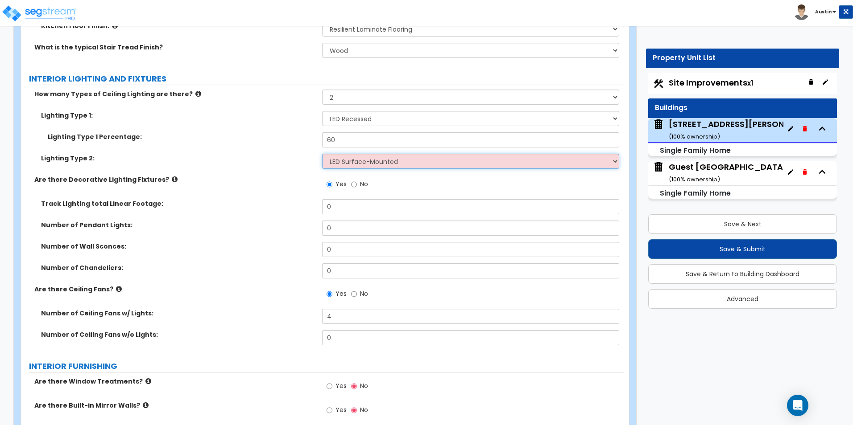
click at [322, 154] on select "Please Choose One LED Surface-Mounted LED Recessed Fluorescent Surface-Mounted …" at bounding box center [470, 161] width 297 height 15
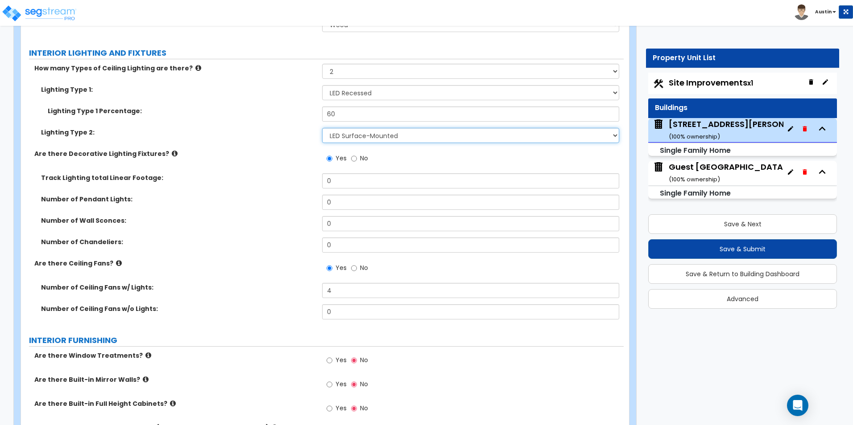
scroll to position [2373, 0]
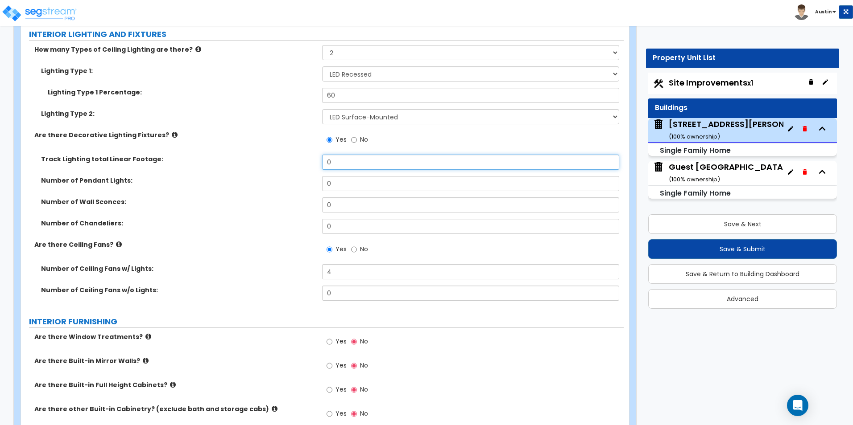
click at [354, 157] on input "0" at bounding box center [470, 162] width 297 height 15
type input "1"
click at [193, 159] on div "Track Lighting total Linear Footage: 1" at bounding box center [322, 165] width 602 height 21
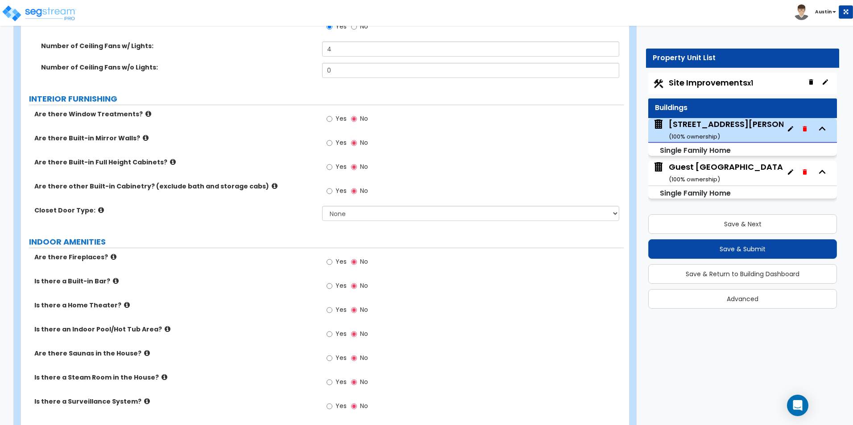
scroll to position [2641, 0]
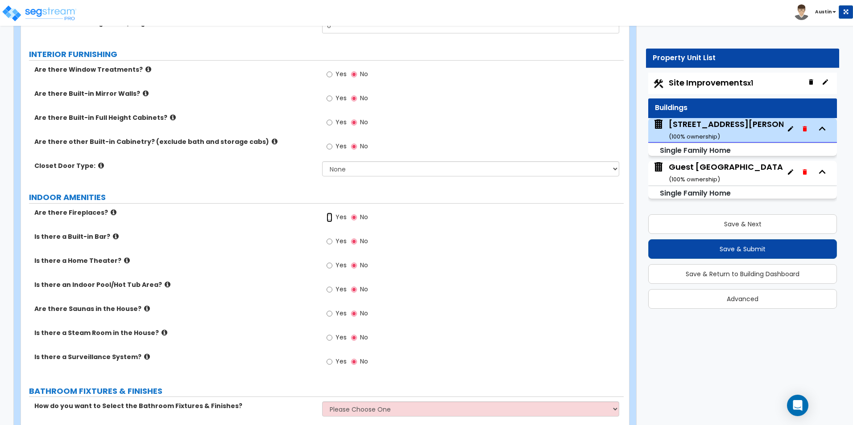
click at [330, 213] on input "Yes" at bounding box center [329, 218] width 6 height 10
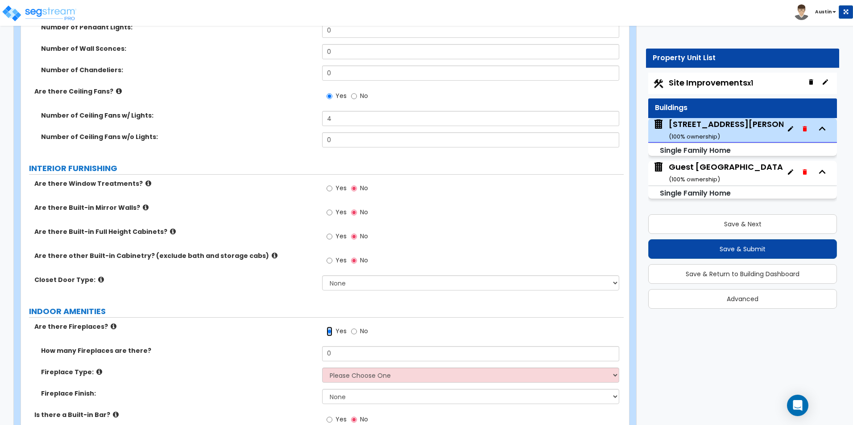
scroll to position [2507, 0]
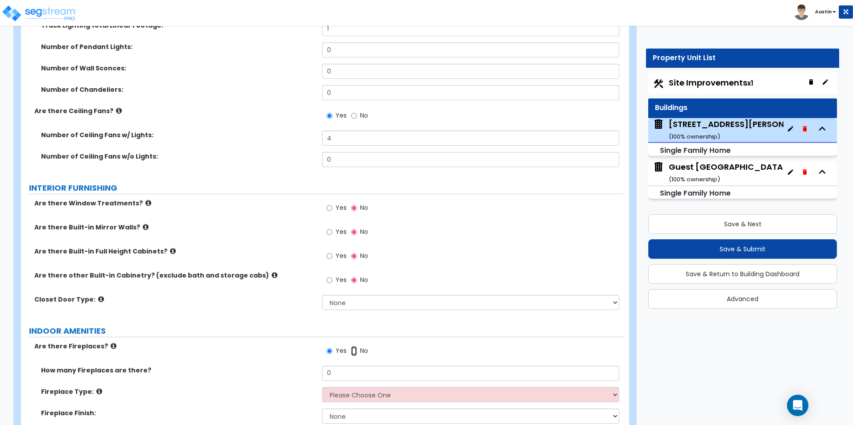
click at [353, 346] on input "No" at bounding box center [354, 351] width 6 height 10
radio input "false"
radio input "true"
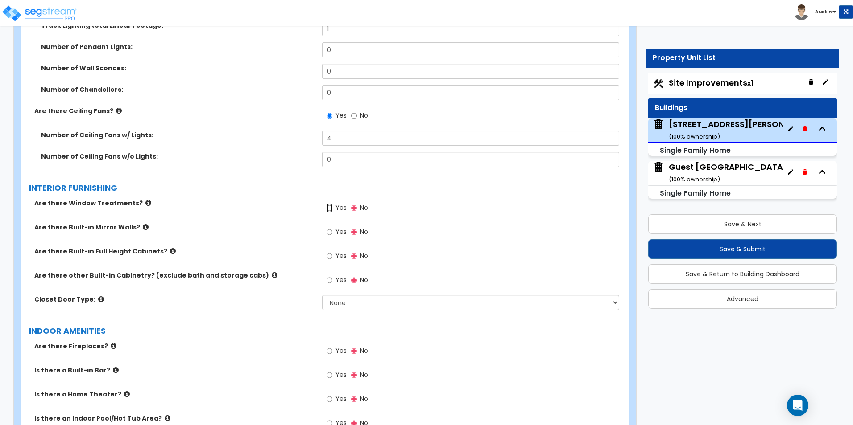
click at [329, 203] on input "Yes" at bounding box center [329, 208] width 6 height 10
radio input "true"
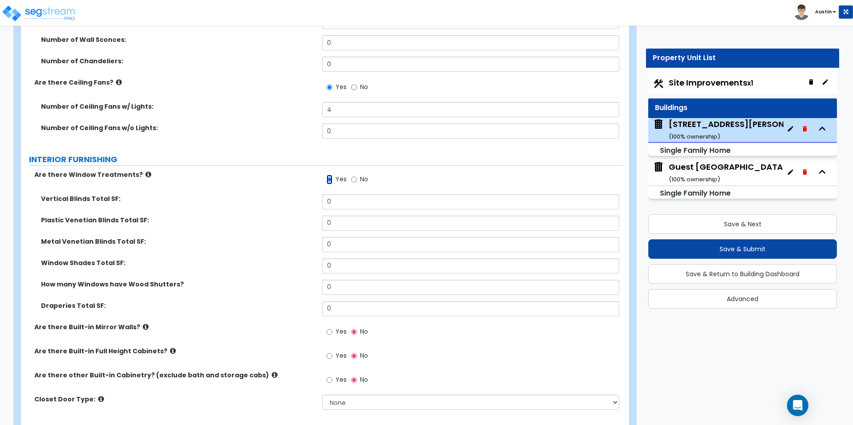
scroll to position [2552, 0]
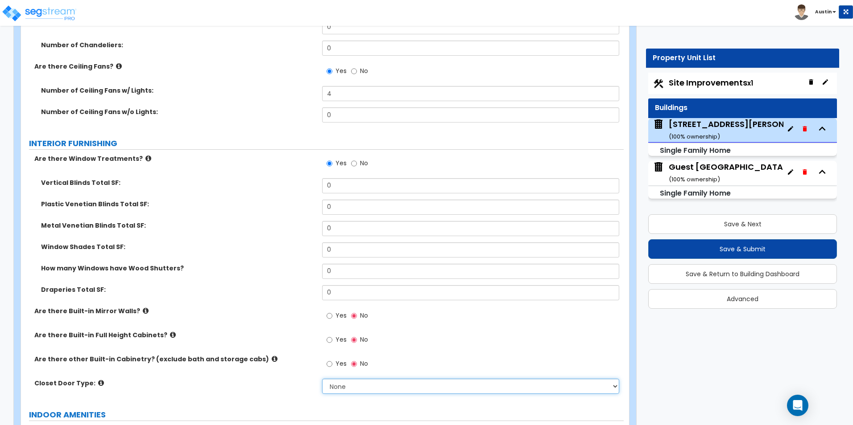
click at [335, 379] on select "None Bi-fold Louvered Doors Bi-fold Panel Doors Sliding Doors Hinged Wood Door" at bounding box center [470, 386] width 297 height 15
select select "3"
click at [322, 379] on select "None Bi-fold Louvered Doors Bi-fold Panel Doors Sliding Doors Hinged Wood Door" at bounding box center [470, 386] width 297 height 15
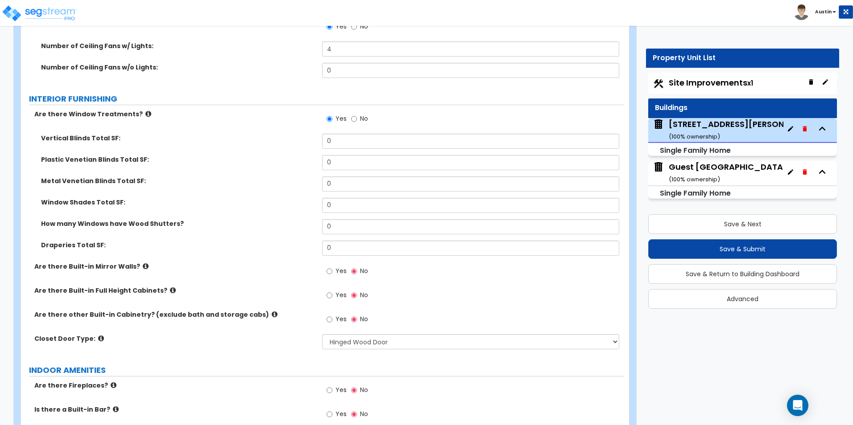
click at [145, 111] on icon at bounding box center [148, 114] width 6 height 7
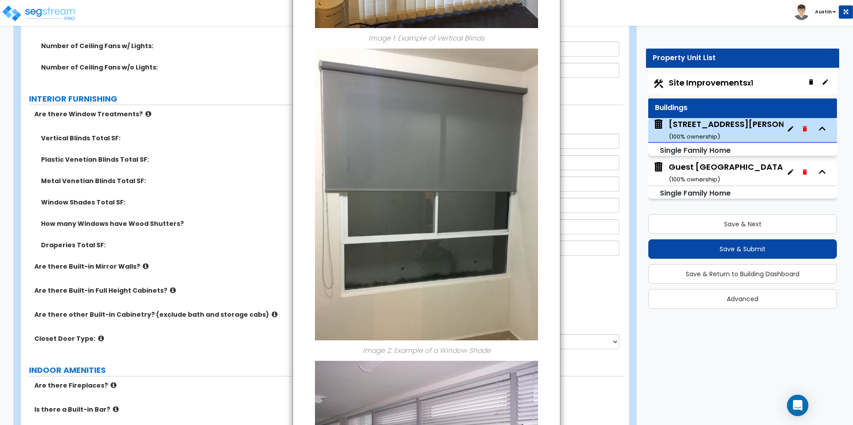
scroll to position [0, 0]
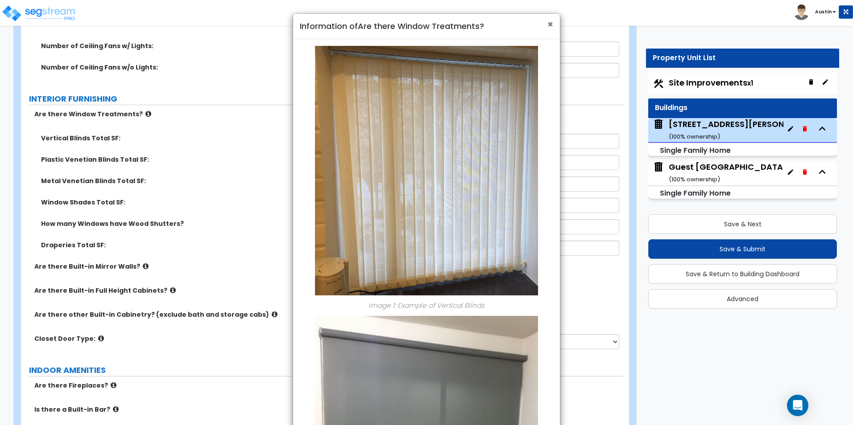
click at [548, 25] on span "×" at bounding box center [550, 24] width 6 height 13
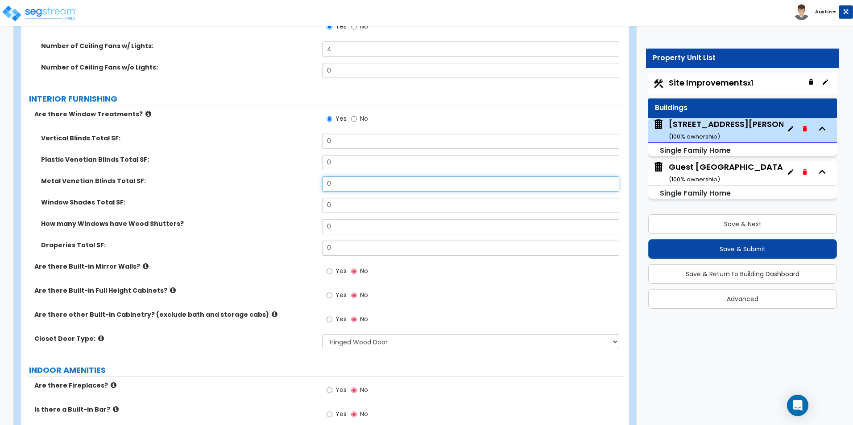
click at [354, 177] on input "0" at bounding box center [470, 184] width 297 height 15
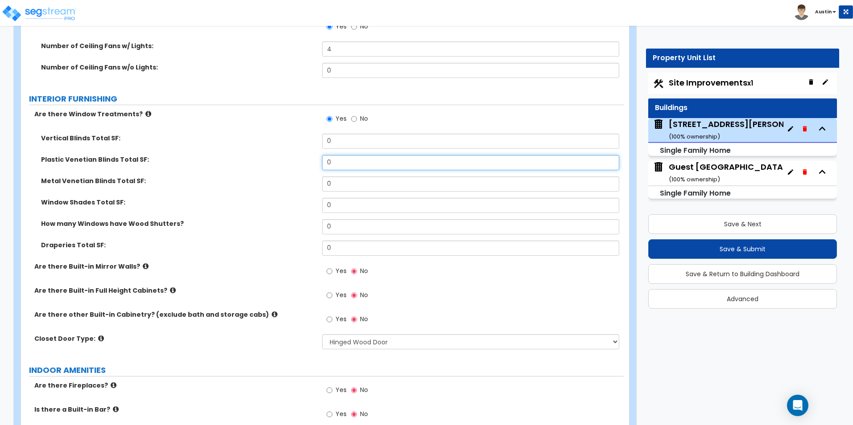
click at [355, 160] on input "0" at bounding box center [470, 162] width 297 height 15
type input "100"
click at [202, 167] on div "Plastic Venetian Blinds Total SF: 100" at bounding box center [322, 165] width 602 height 21
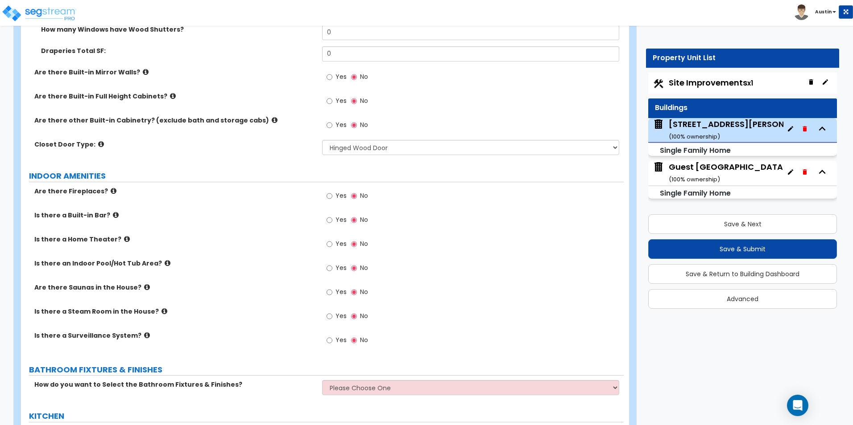
scroll to position [2819, 0]
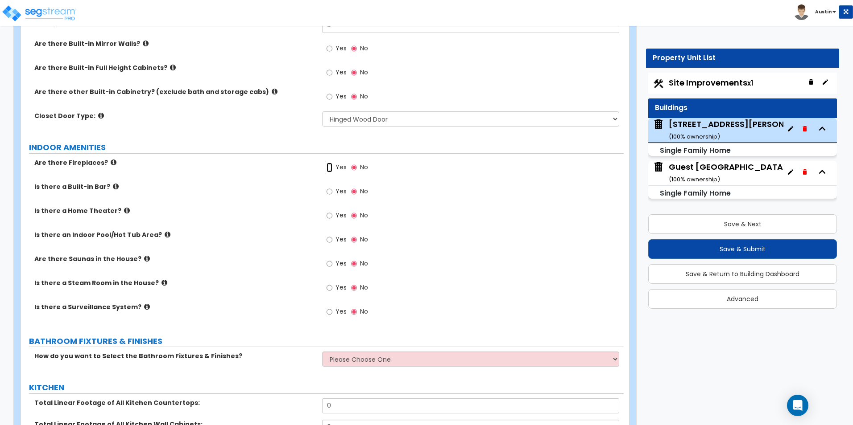
click at [332, 163] on input "Yes" at bounding box center [329, 168] width 6 height 10
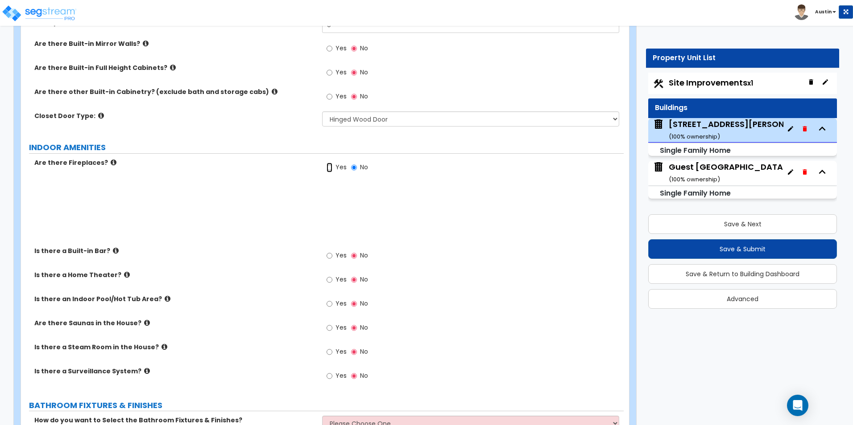
radio input "true"
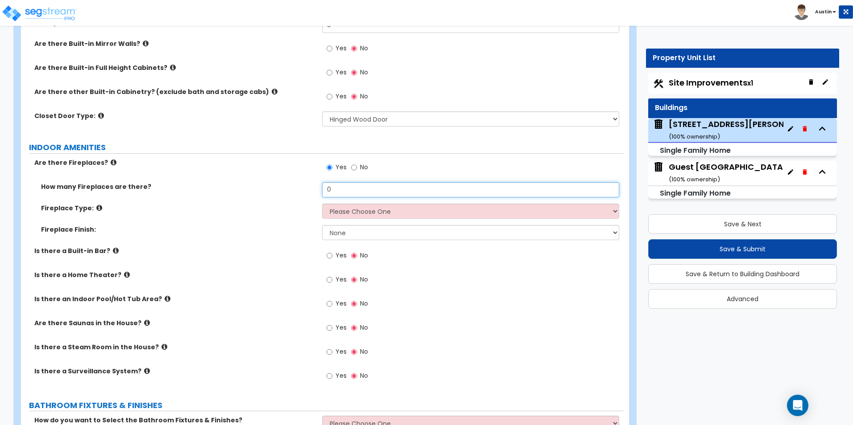
click at [350, 182] on input "0" at bounding box center [470, 189] width 297 height 15
type input "1"
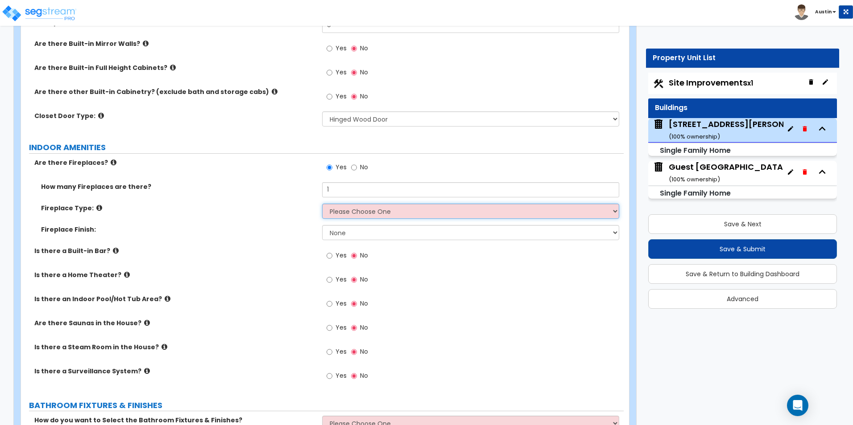
click at [349, 204] on select "Please Choose One Built-in Electric Fireplace Built-in Gas Fireplace Built-in W…" at bounding box center [470, 211] width 297 height 15
click at [350, 225] on select "None Brick Stone Tile Painted Molding" at bounding box center [470, 232] width 297 height 15
select select "1"
click at [322, 225] on select "None Brick Stone Tile Painted Molding" at bounding box center [470, 232] width 297 height 15
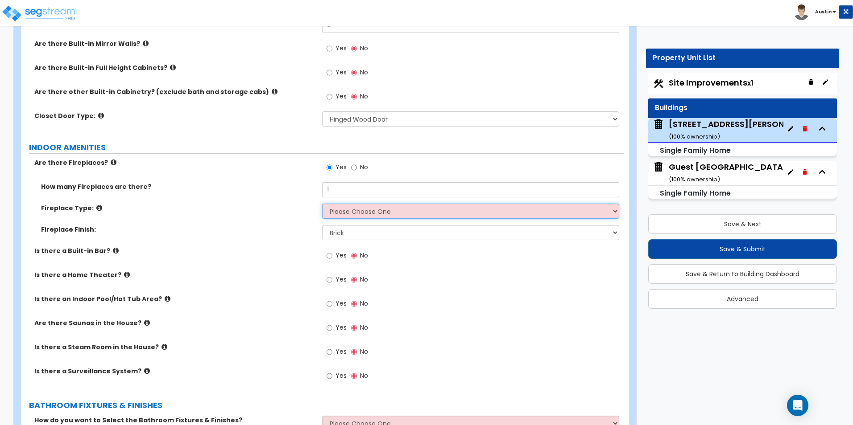
click at [364, 205] on select "Please Choose One Built-in Electric Fireplace Built-in Gas Fireplace Built-in W…" at bounding box center [470, 211] width 297 height 15
click at [96, 205] on icon at bounding box center [99, 208] width 6 height 7
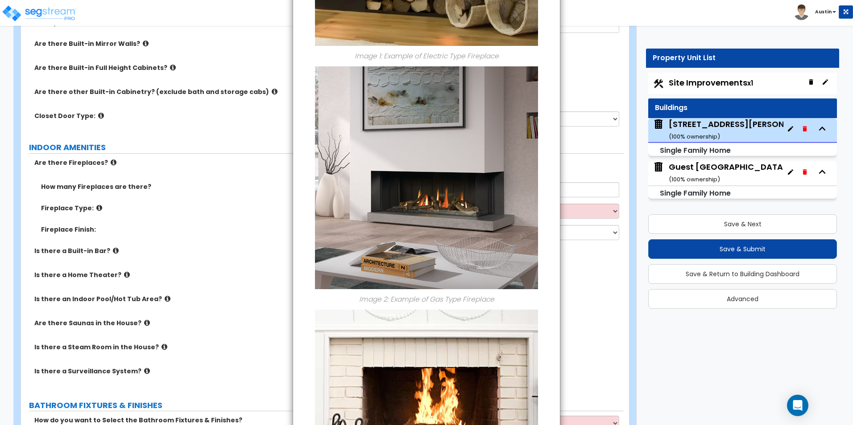
scroll to position [0, 0]
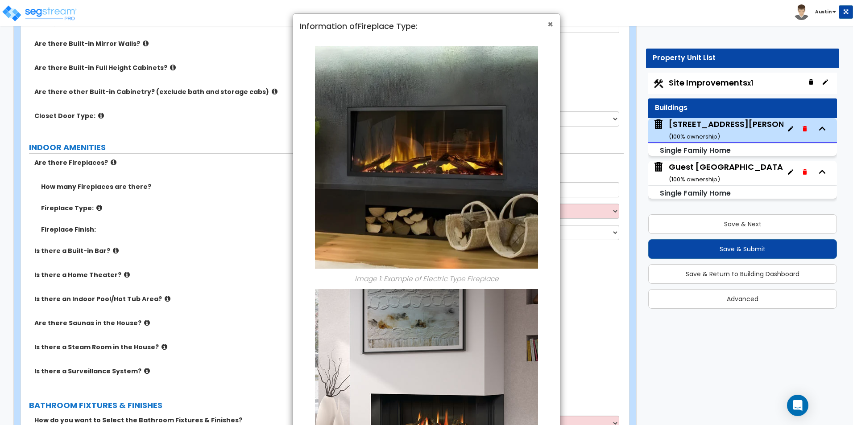
click at [548, 27] on span "×" at bounding box center [550, 24] width 6 height 13
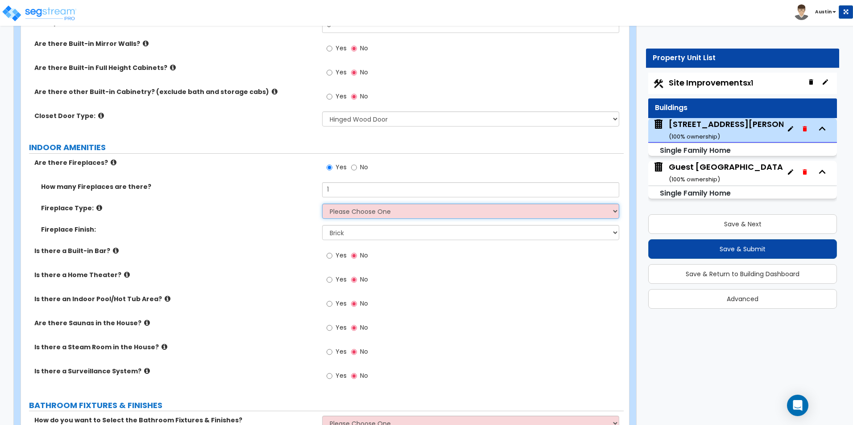
click at [361, 204] on select "Please Choose One Built-in Electric Fireplace Built-in Gas Fireplace Built-in W…" at bounding box center [470, 211] width 297 height 15
select select "2"
click at [322, 204] on select "Please Choose One Built-in Electric Fireplace Built-in Gas Fireplace Built-in W…" at bounding box center [470, 211] width 297 height 15
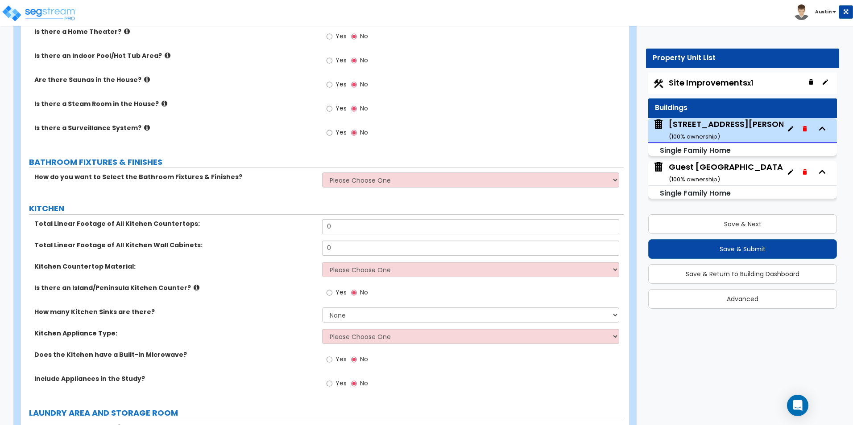
scroll to position [3131, 0]
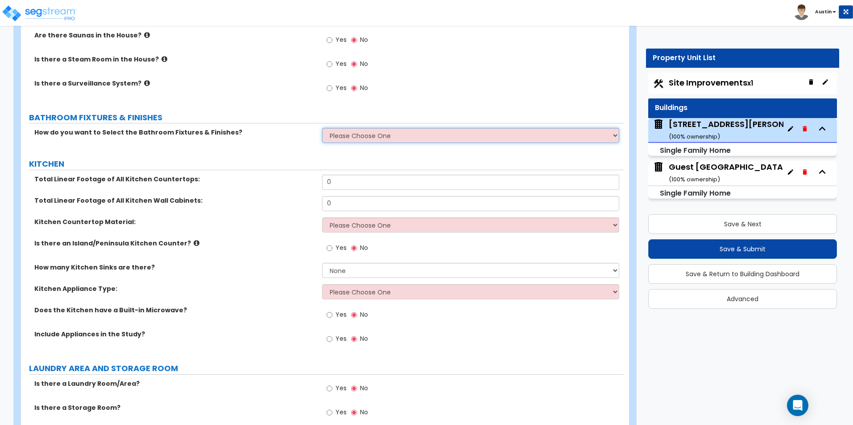
click at [352, 128] on select "Please Choose One I want to Select Fixtures and Finishes only for one Bath and …" at bounding box center [470, 135] width 297 height 15
select select "2"
click at [322, 128] on select "Please Choose One I want to Select Fixtures and Finishes only for one Bath and …" at bounding box center [470, 135] width 297 height 15
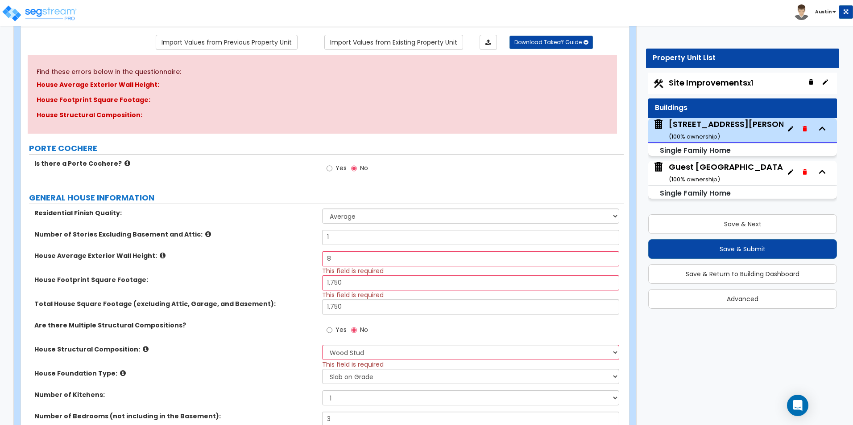
scroll to position [89, 0]
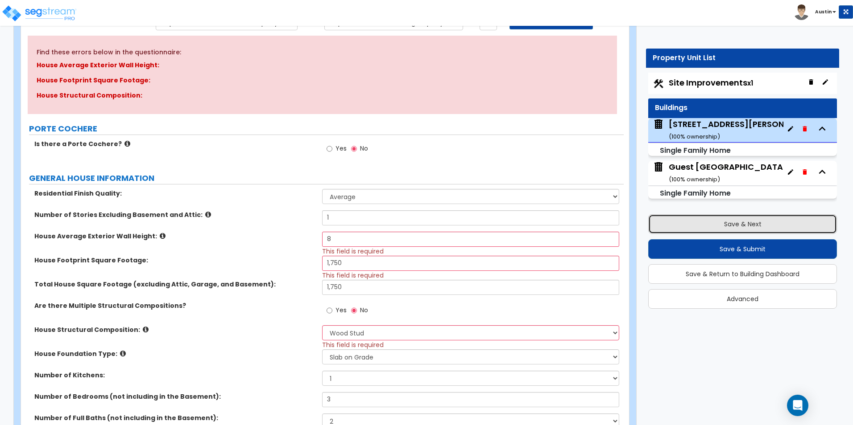
click at [717, 228] on button "Save & Next" at bounding box center [742, 224] width 189 height 20
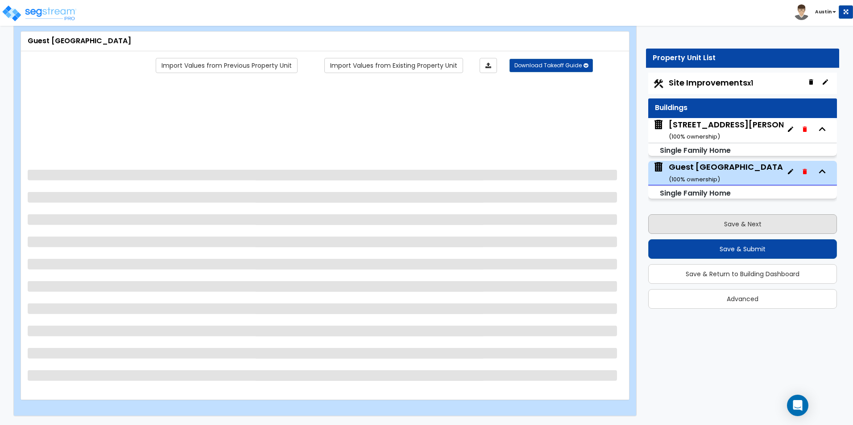
scroll to position [0, 0]
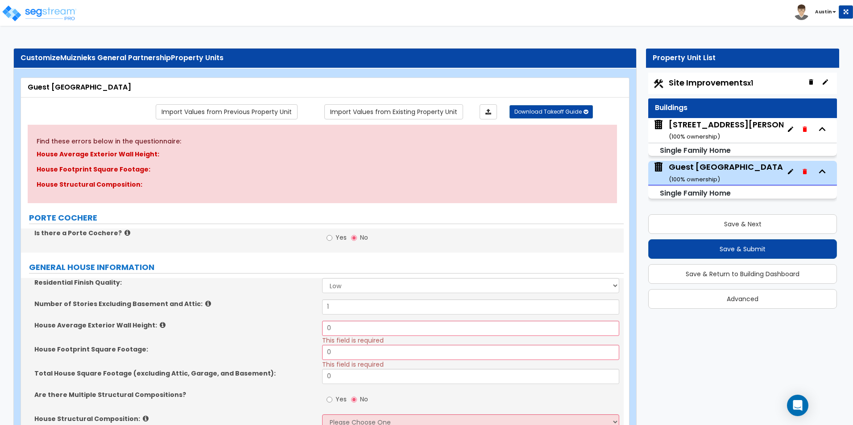
click at [709, 132] on small "( 100 % ownership)" at bounding box center [693, 136] width 51 height 8
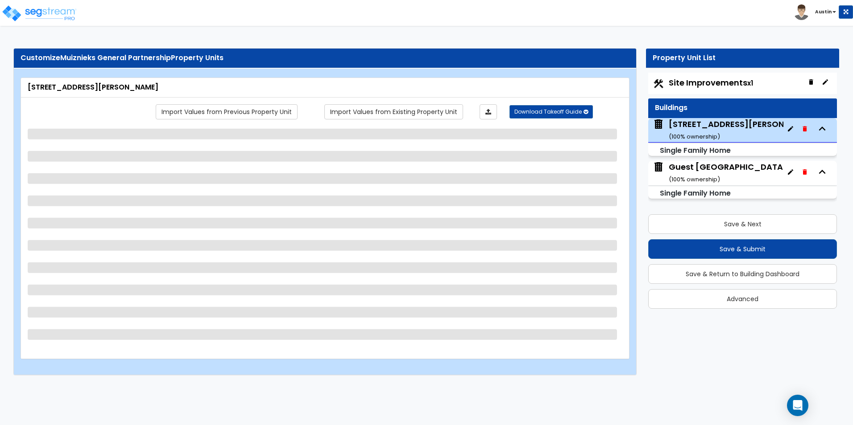
select select "1"
select select "7"
select select "3"
select select "2"
select select "1"
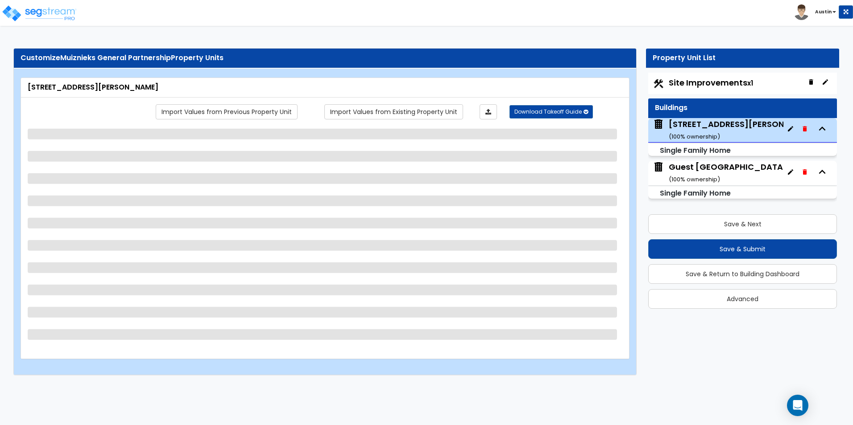
select select "2"
select select "5"
select select "1"
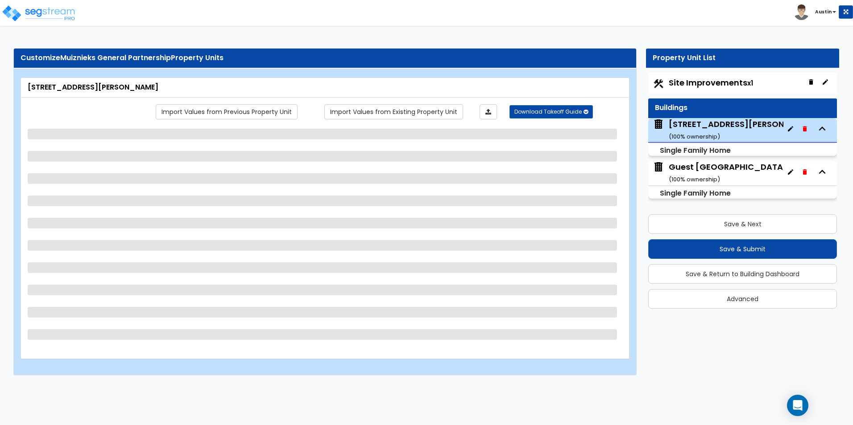
select select "1"
select select "2"
select select "1"
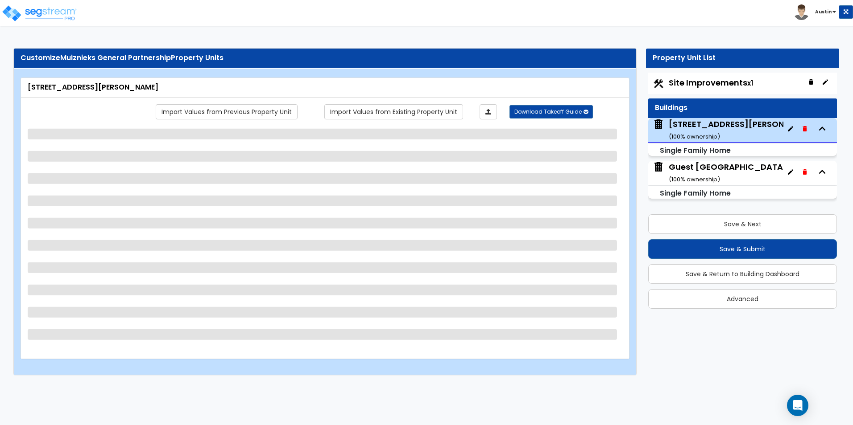
select select "1"
select select "2"
select select "1"
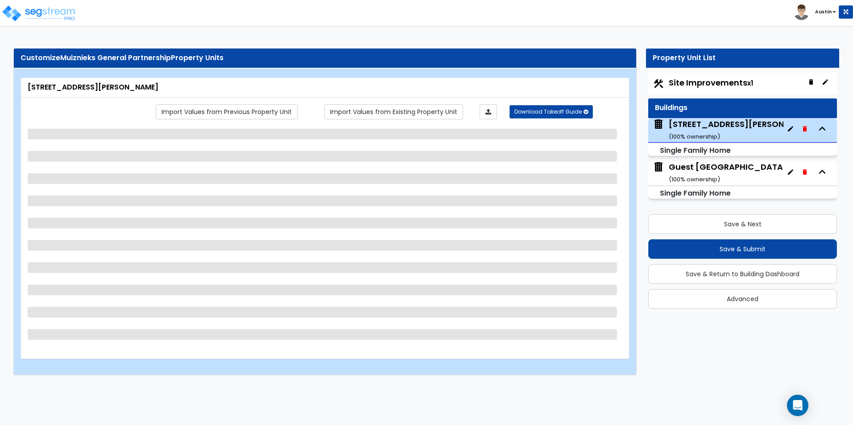
select select "1"
select select "3"
select select "5"
select select "3"
select select "2"
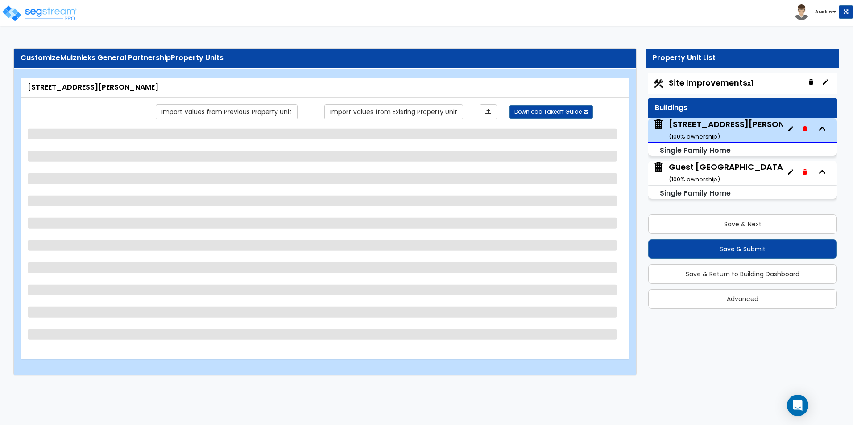
select select "2"
select select "1"
select select "3"
select select "2"
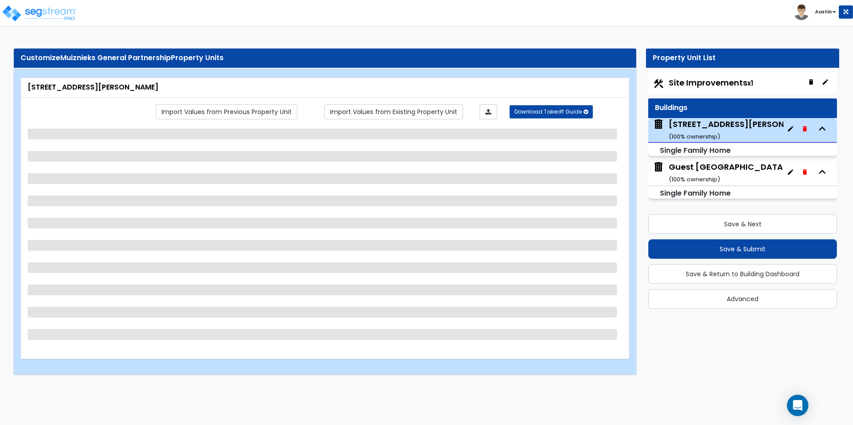
select select "1"
select select "2"
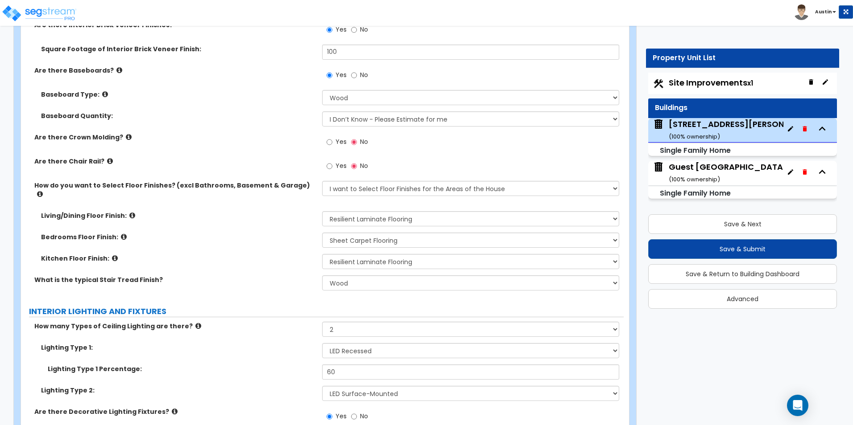
scroll to position [2006, 0]
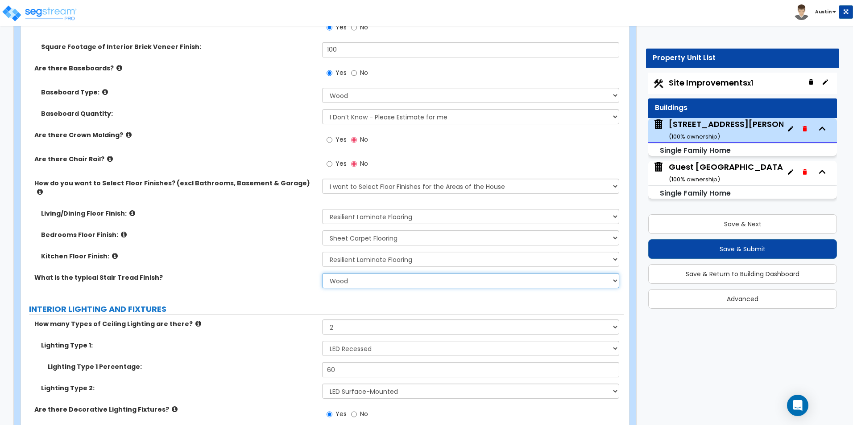
click at [363, 273] on select "None Tile Wood Laminate VCT Sheet Carpet Sheet Vinyl Carpet Tile" at bounding box center [470, 280] width 297 height 15
select select "5"
click at [322, 273] on select "None Tile Wood Laminate VCT Sheet Carpet Sheet Vinyl Carpet Tile" at bounding box center [470, 280] width 297 height 15
click at [280, 261] on div "Kitchen Floor Finish: None Tile Flooring Hardwood Flooring Resilient Laminate F…" at bounding box center [322, 262] width 602 height 21
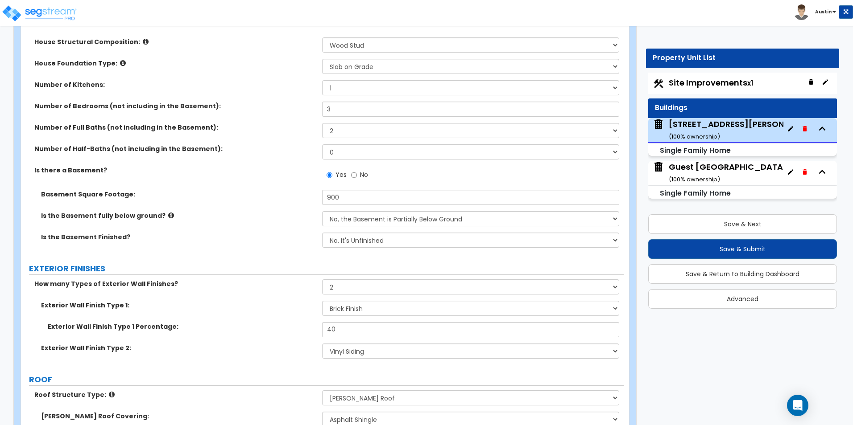
scroll to position [268, 0]
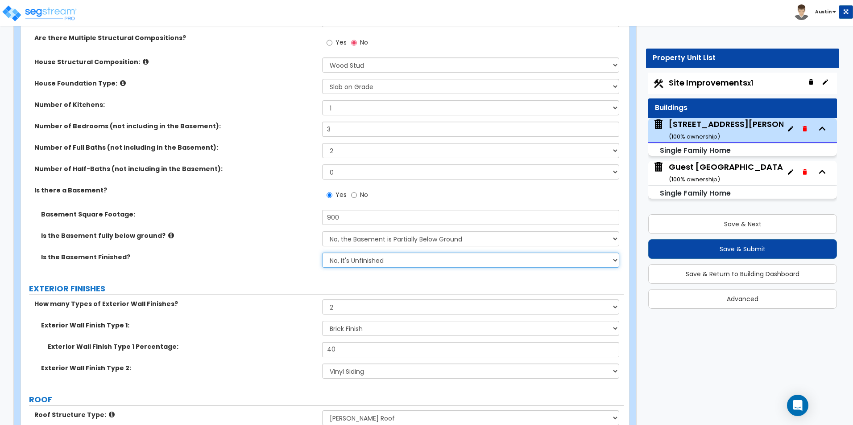
click at [352, 257] on select "No, It's Unfinished Yes, It's Finished" at bounding box center [470, 260] width 297 height 15
select select "1"
click at [322, 253] on select "No, It's Unfinished Yes, It's Finished" at bounding box center [470, 260] width 297 height 15
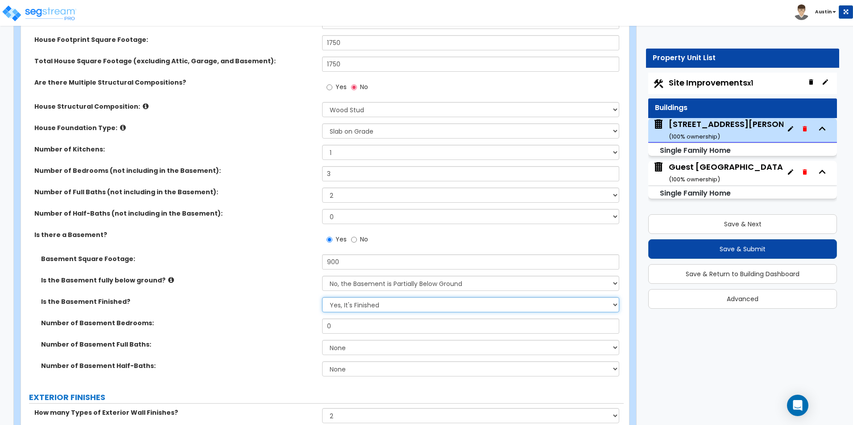
scroll to position [178, 0]
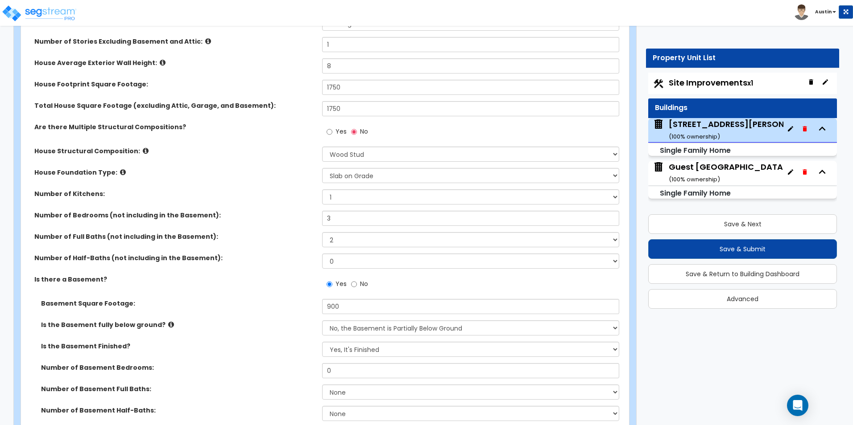
click at [255, 285] on div "Is there a Basement? Yes No" at bounding box center [322, 287] width 602 height 24
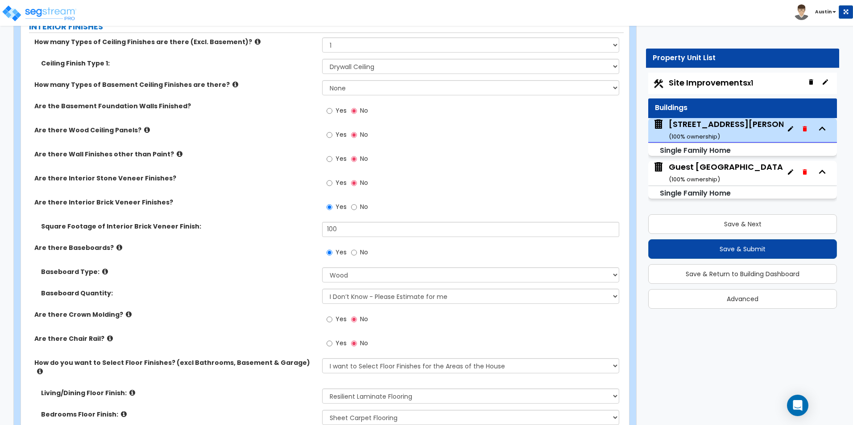
scroll to position [1962, 0]
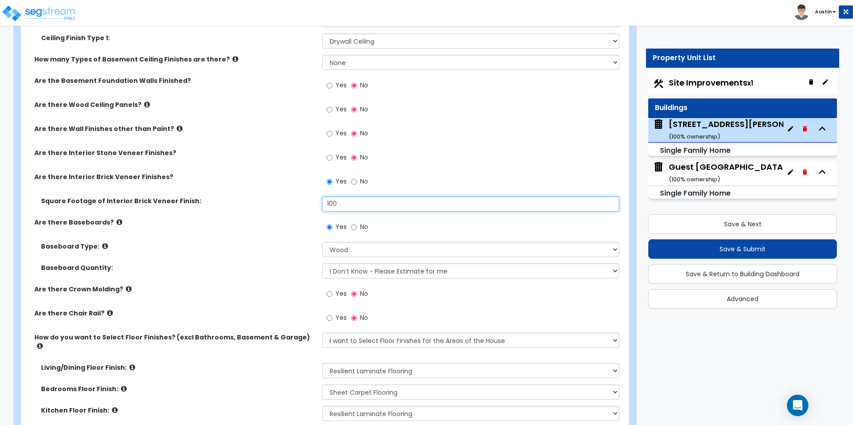
click at [358, 205] on input "100" at bounding box center [470, 204] width 297 height 15
type input "50"
click at [264, 205] on label "Square Footage of Interior Brick Veneer Finish:" at bounding box center [178, 201] width 274 height 9
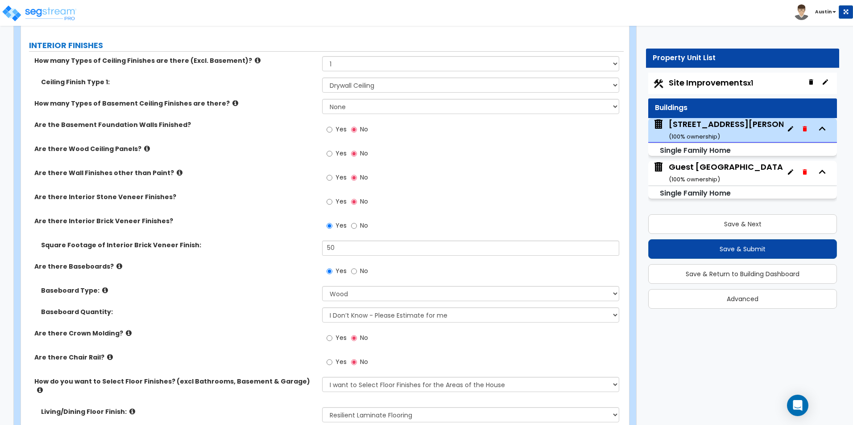
scroll to position [1917, 0]
click at [330, 130] on input "Yes" at bounding box center [329, 130] width 6 height 10
radio input "true"
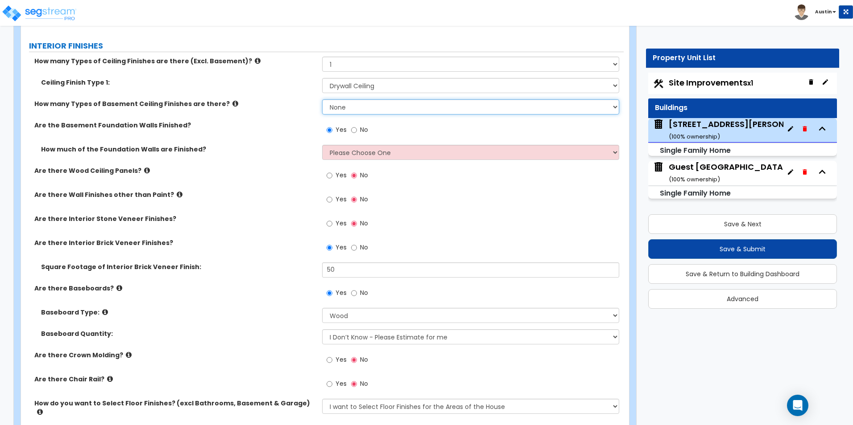
click at [367, 105] on select "None 1 2" at bounding box center [470, 106] width 297 height 15
select select "1"
click at [322, 99] on select "None 1 2" at bounding box center [470, 106] width 297 height 15
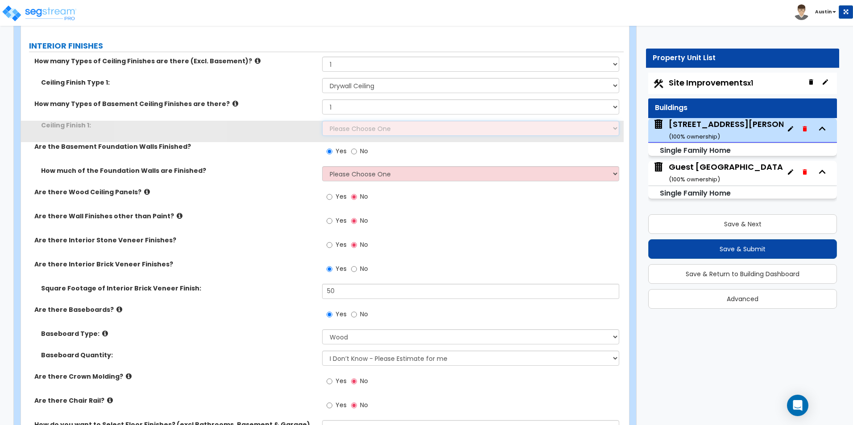
click at [367, 127] on select "Please Choose One Drop Ceiling Open Ceiling Drywall Ceiling" at bounding box center [470, 128] width 297 height 15
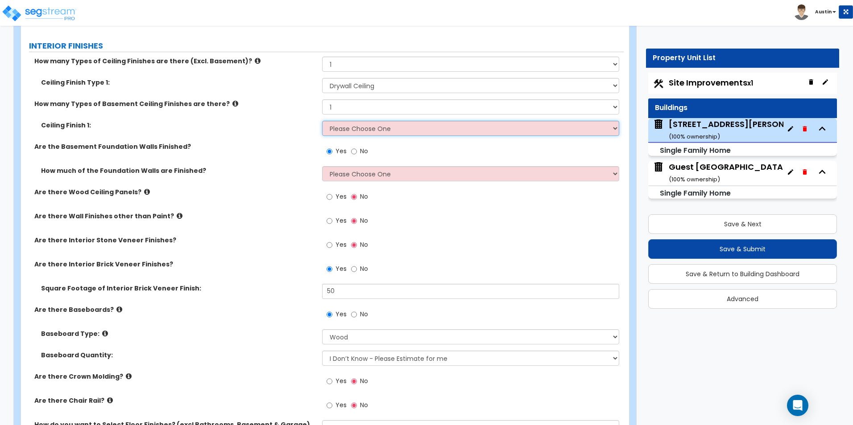
select select "3"
click at [322, 121] on select "Please Choose One Drop Ceiling Open Ceiling Drywall Ceiling" at bounding box center [470, 128] width 297 height 15
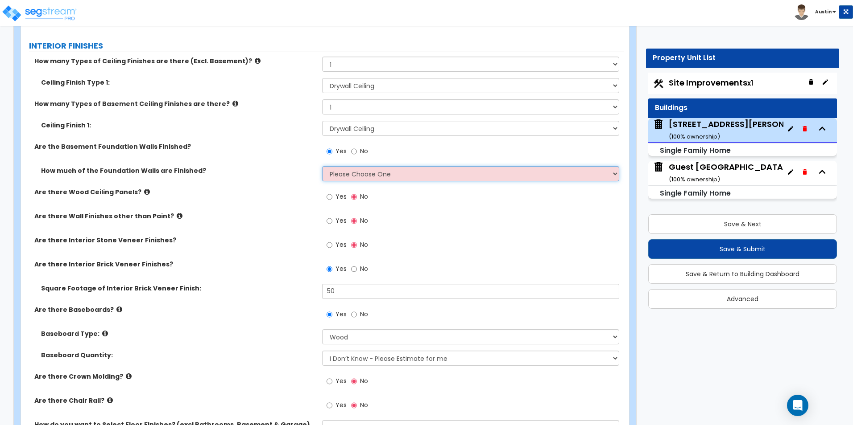
click at [349, 174] on select "Please Choose One Enter Percentage Enter Square Footage" at bounding box center [470, 173] width 297 height 15
select select "1"
click at [322, 166] on select "Please Choose One Enter Percentage Enter Square Footage" at bounding box center [470, 173] width 297 height 15
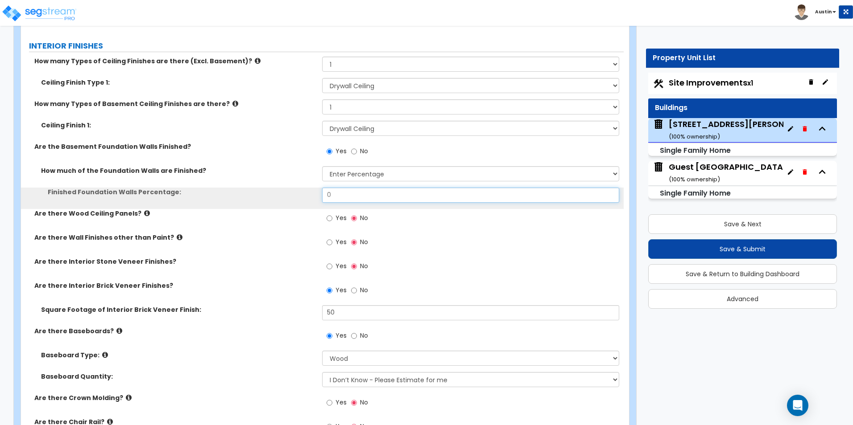
click at [360, 198] on input "0" at bounding box center [470, 195] width 297 height 15
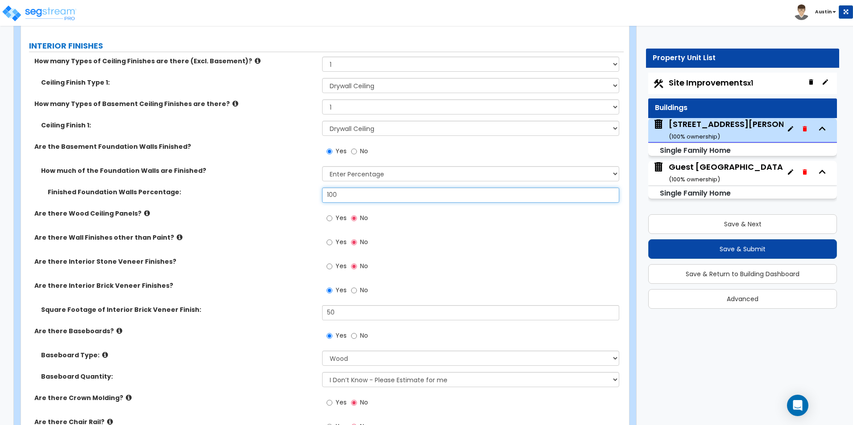
type input "100"
click at [276, 191] on label "Finished Foundation Walls Percentage:" at bounding box center [182, 192] width 268 height 9
click at [232, 103] on icon at bounding box center [235, 103] width 6 height 7
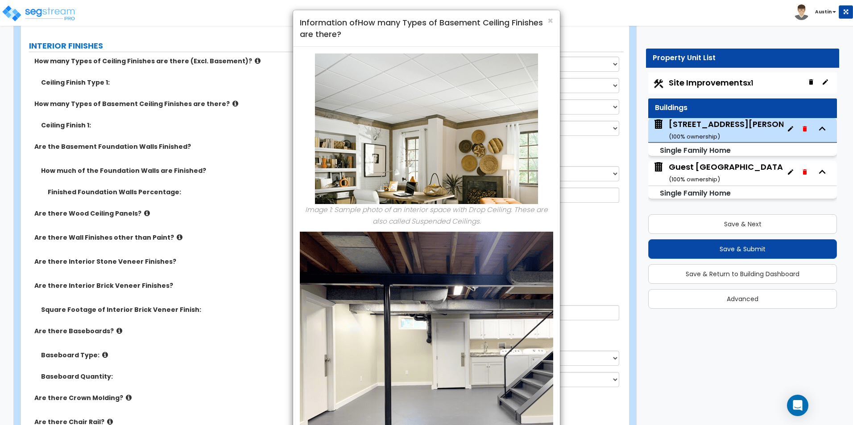
scroll to position [0, 0]
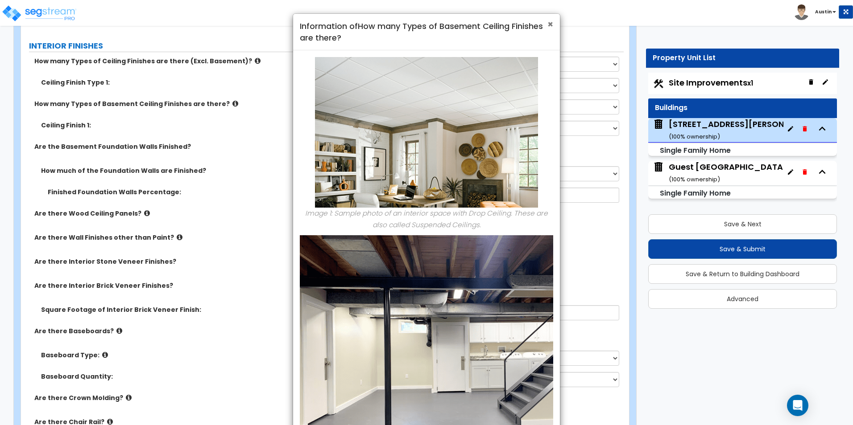
click at [550, 25] on span "×" at bounding box center [550, 24] width 6 height 13
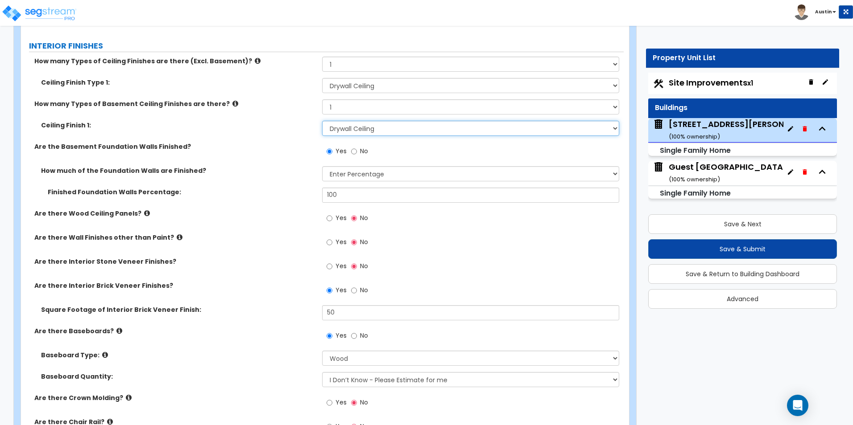
click at [363, 125] on select "Please Choose One Drop Ceiling Open Ceiling Drywall Ceiling" at bounding box center [470, 128] width 297 height 15
select select "1"
click at [322, 121] on select "Please Choose One Drop Ceiling Open Ceiling Drywall Ceiling" at bounding box center [470, 128] width 297 height 15
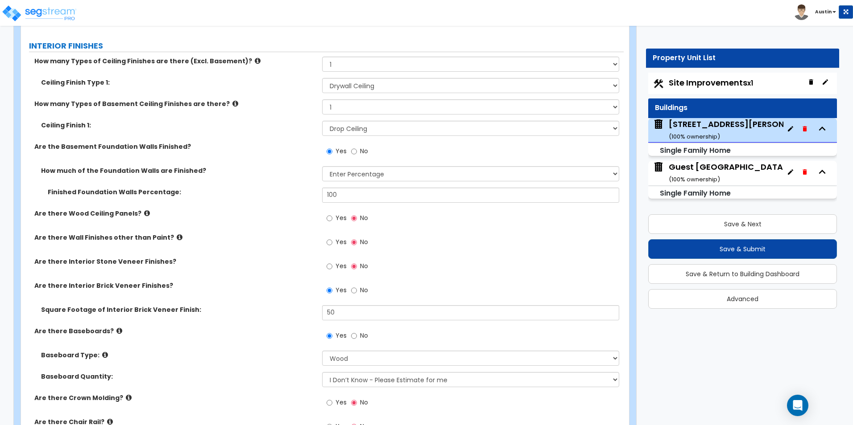
click at [255, 145] on label "Are the Basement Foundation Walls Finished?" at bounding box center [174, 146] width 281 height 9
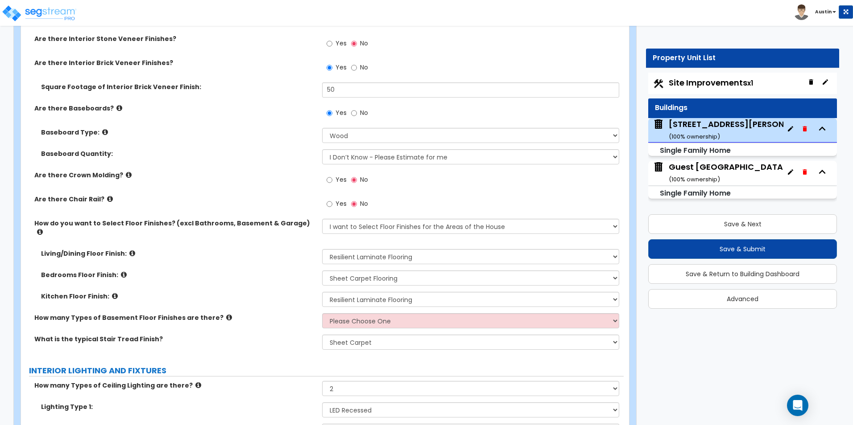
scroll to position [2185, 0]
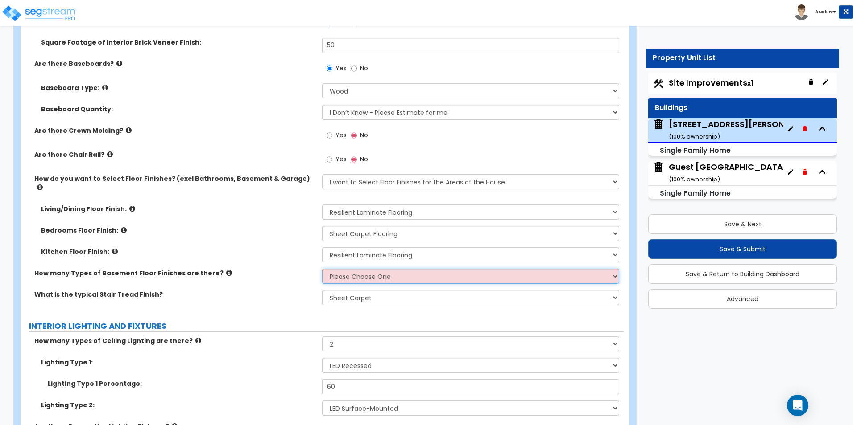
click at [393, 272] on select "Please Choose One 1 2 3" at bounding box center [470, 276] width 297 height 15
select select "1"
click at [322, 269] on select "Please Choose One 1 2 3" at bounding box center [470, 276] width 297 height 15
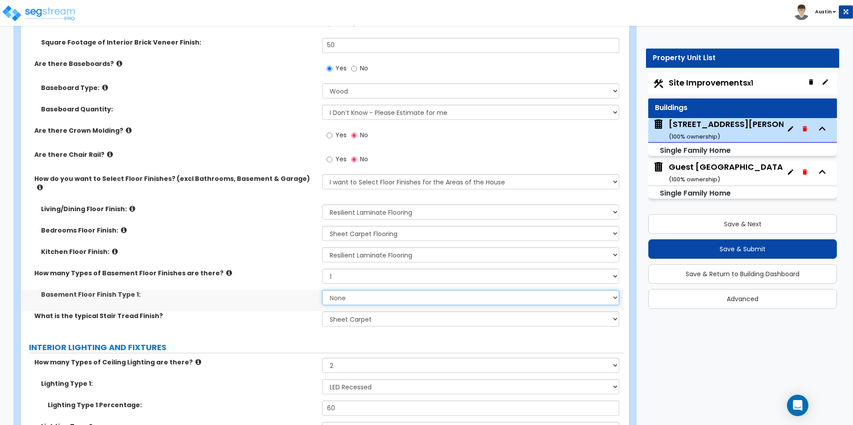
click at [365, 290] on select "None Tile Flooring Hardwood Flooring Resilient Laminate Flooring VCT Flooring S…" at bounding box center [470, 297] width 297 height 15
select select "1"
click at [322, 290] on select "None Tile Flooring Hardwood Flooring Resilient Laminate Flooring VCT Flooring S…" at bounding box center [470, 297] width 297 height 15
click at [288, 295] on div "Basement Floor Finish Type 1: None Tile Flooring Hardwood Flooring Resilient La…" at bounding box center [322, 300] width 602 height 21
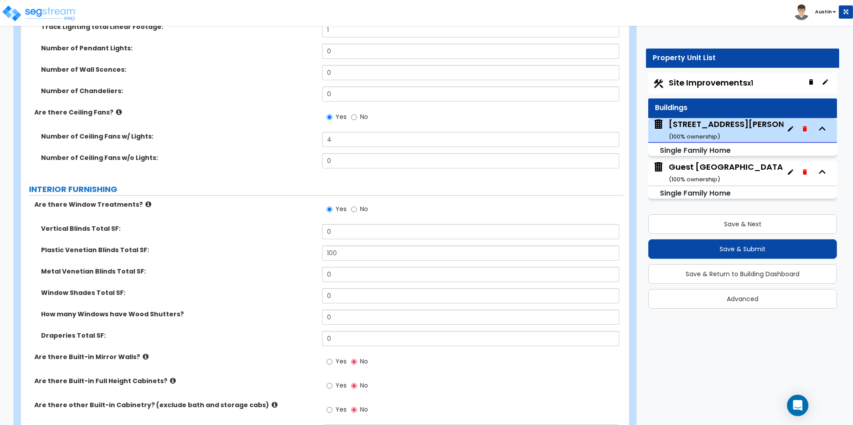
scroll to position [2631, 0]
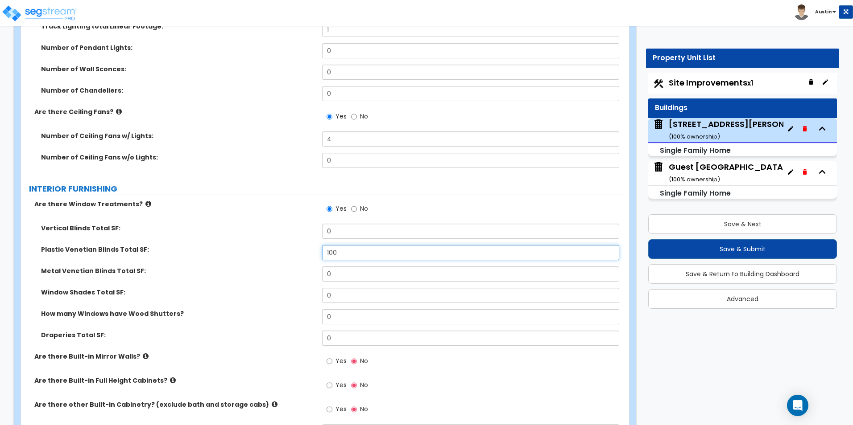
click at [358, 248] on input "100" at bounding box center [470, 252] width 297 height 15
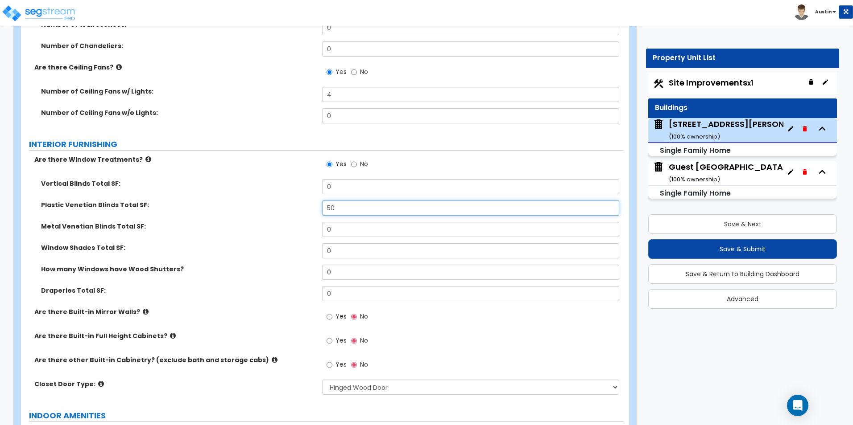
type input "50"
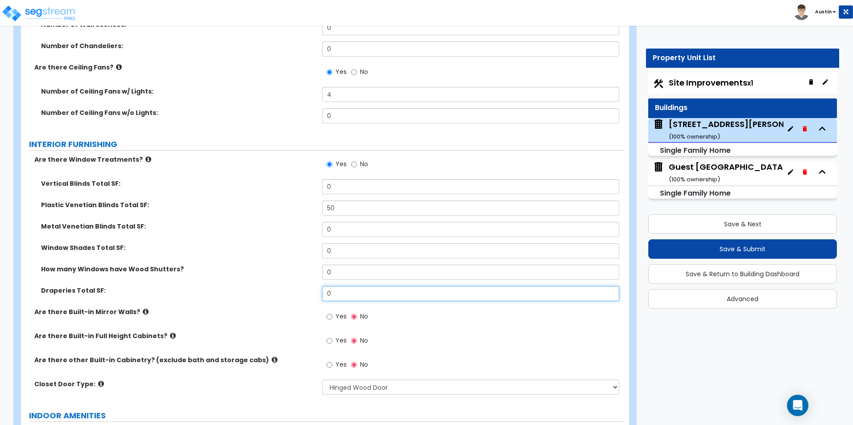
click at [350, 291] on input "0" at bounding box center [470, 293] width 297 height 15
type input "50"
click at [296, 270] on div "How many Windows have Wood Shutters? 0" at bounding box center [322, 275] width 602 height 21
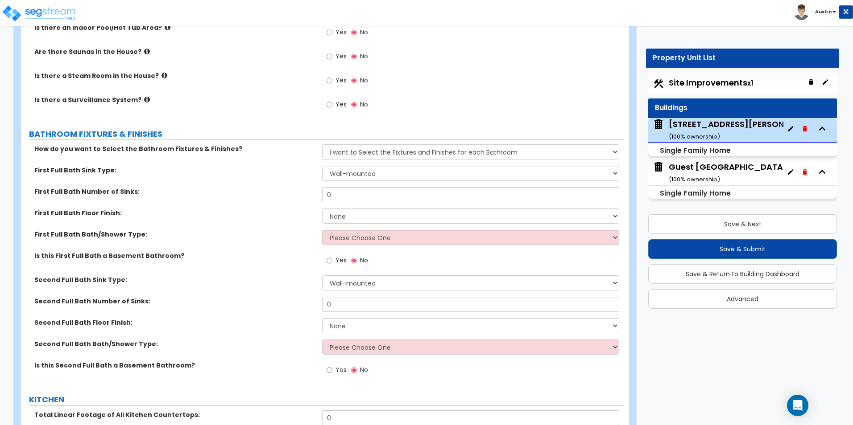
scroll to position [3255, 0]
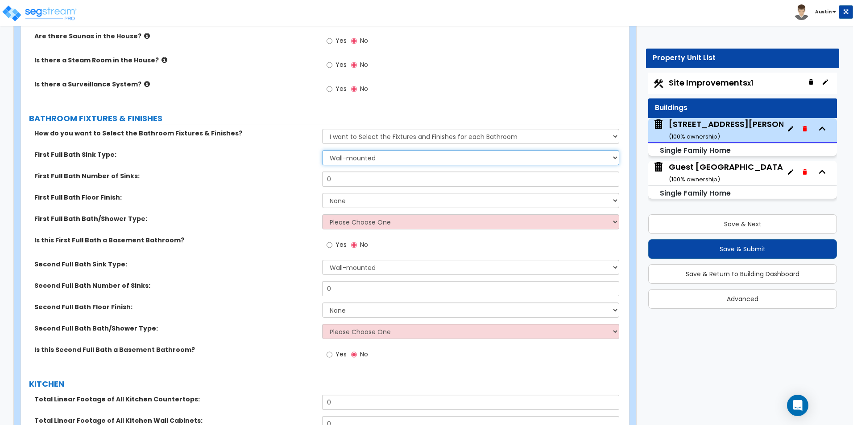
click at [371, 150] on select "Wall-mounted Pedestal-mounted Vanity-mounted" at bounding box center [470, 157] width 297 height 15
select select "3"
click at [322, 150] on select "Wall-mounted Pedestal-mounted Vanity-mounted" at bounding box center [470, 157] width 297 height 15
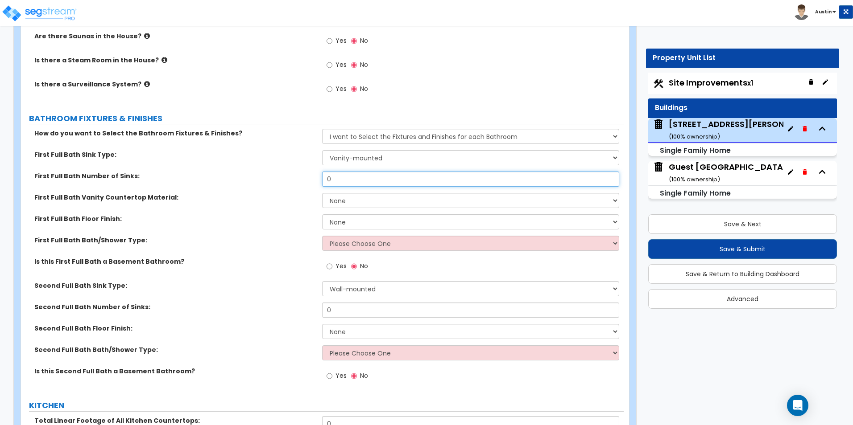
click at [361, 173] on input "0" at bounding box center [470, 179] width 297 height 15
type input "1"
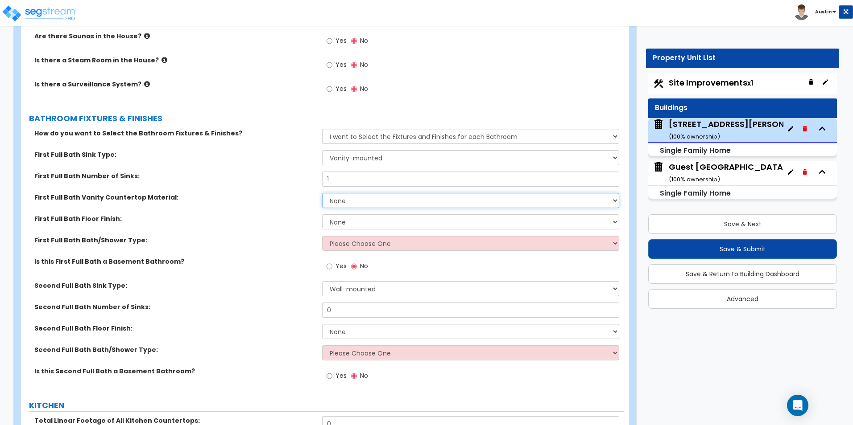
click at [354, 193] on select "None Plastic Laminate Solid Surface Stone Quartz Marble Tile Wood Stainless Ste…" at bounding box center [470, 200] width 297 height 15
click at [359, 194] on select "None Plastic Laminate Solid Surface Stone Quartz Marble Tile Wood Stainless Ste…" at bounding box center [470, 200] width 297 height 15
click at [364, 215] on select "None Tile Flooring Hardwood Flooring Resilient Laminate Flooring VCT Flooring S…" at bounding box center [470, 221] width 297 height 15
select select "3"
click at [322, 214] on select "None Tile Flooring Hardwood Flooring Resilient Laminate Flooring VCT Flooring S…" at bounding box center [470, 221] width 297 height 15
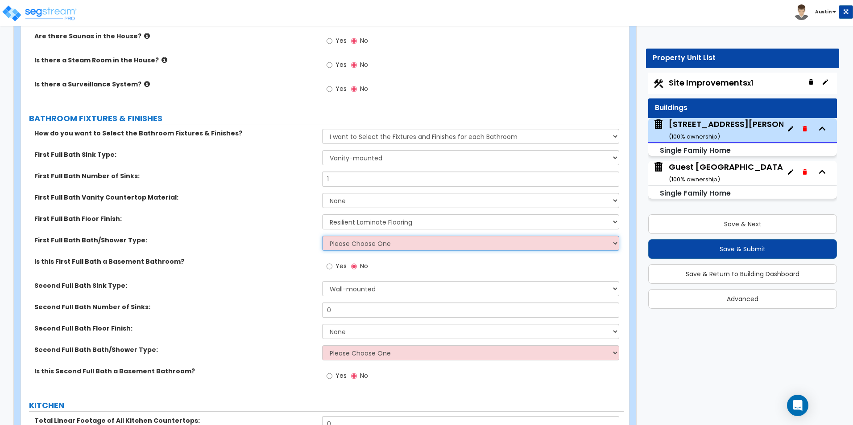
click at [375, 236] on select "Please Choose One Standalone Shower Bathtub - Shower Combo" at bounding box center [470, 243] width 297 height 15
click at [322, 236] on select "Please Choose One Standalone Shower Bathtub - Shower Combo" at bounding box center [470, 243] width 297 height 15
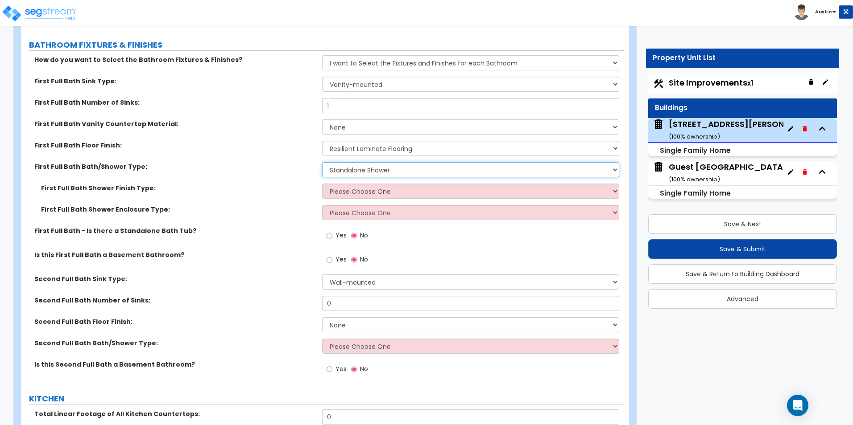
scroll to position [3344, 0]
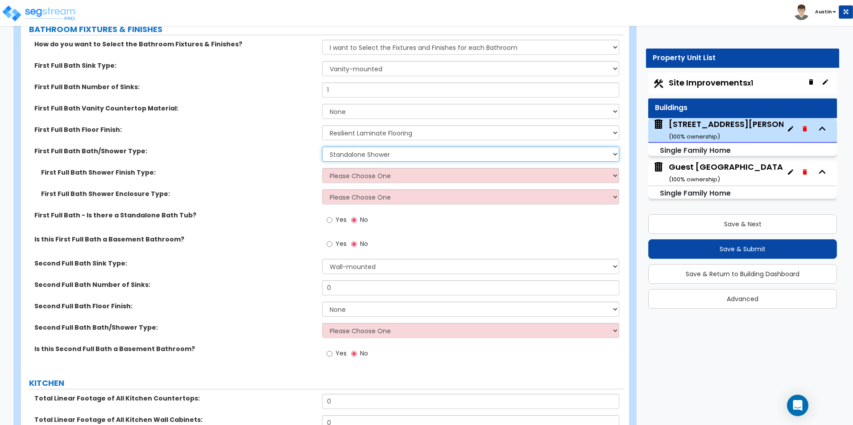
click at [373, 147] on select "Please Choose One Standalone Shower Bathtub - Shower Combo" at bounding box center [470, 154] width 297 height 15
select select "2"
click at [322, 147] on select "Please Choose One Standalone Shower Bathtub - Shower Combo" at bounding box center [470, 154] width 297 height 15
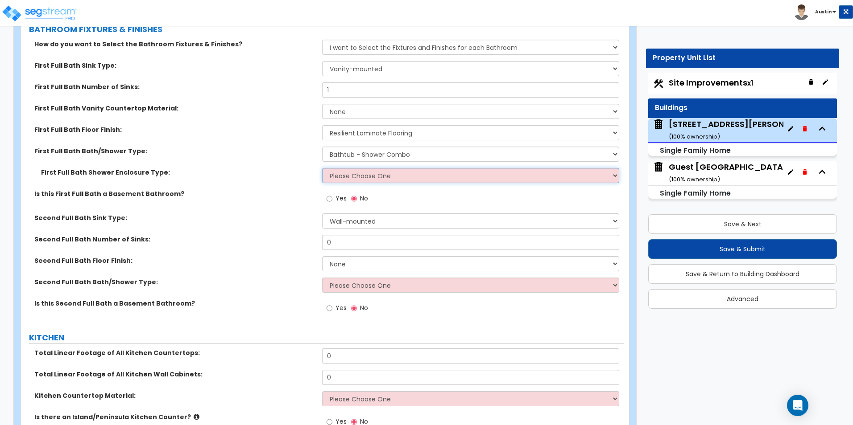
click at [374, 169] on select "Please Choose One Curtain & Rod Glass Sliding Doors Glass Hinged Doors" at bounding box center [470, 175] width 297 height 15
select select "1"
click at [322, 168] on select "Please Choose One Curtain & Rod Glass Sliding Doors Glass Hinged Doors" at bounding box center [470, 175] width 297 height 15
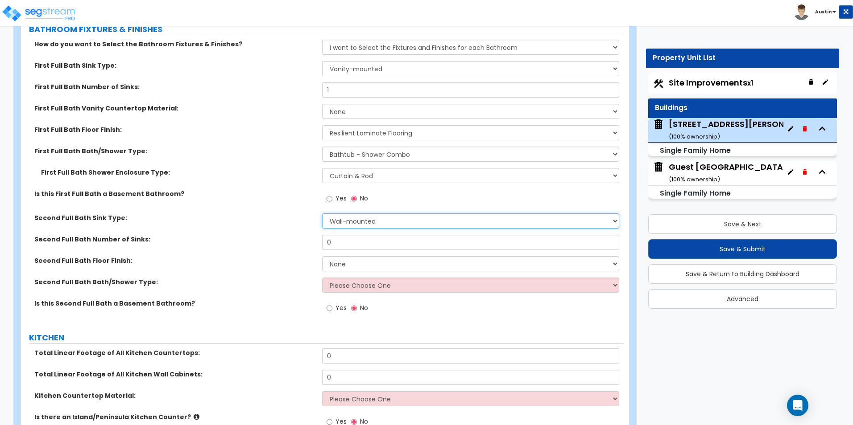
click at [354, 214] on select "Wall-mounted Pedestal-mounted Vanity-mounted" at bounding box center [470, 221] width 297 height 15
select select "3"
click at [322, 214] on select "Wall-mounted Pedestal-mounted Vanity-mounted" at bounding box center [470, 221] width 297 height 15
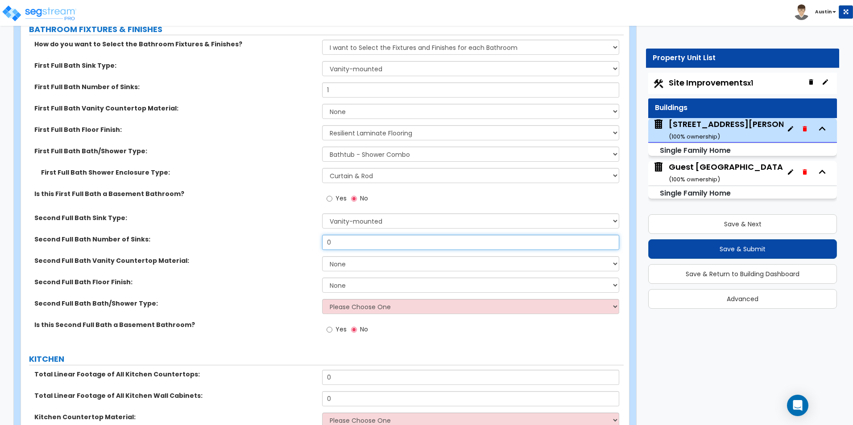
click at [358, 235] on input "0" at bounding box center [470, 242] width 297 height 15
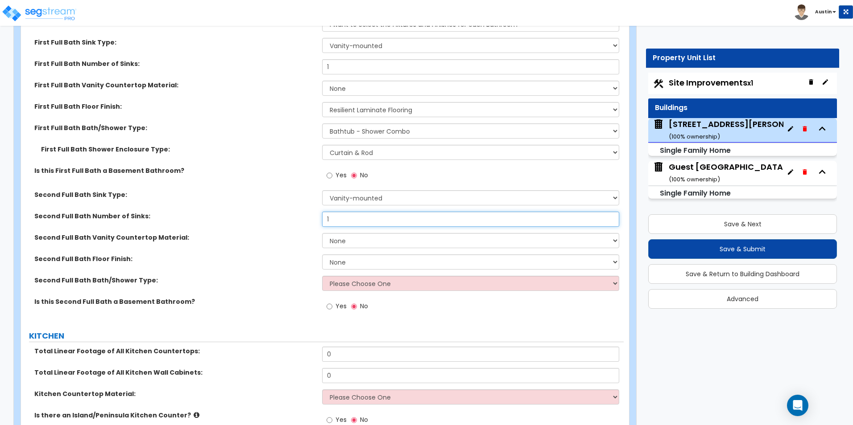
scroll to position [3389, 0]
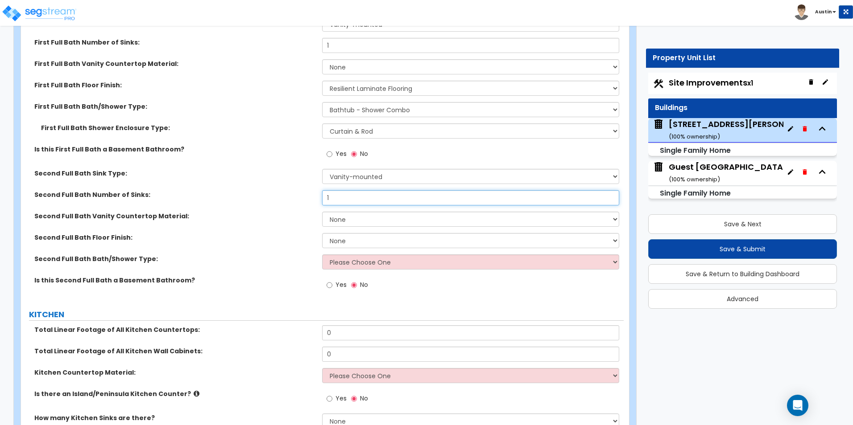
type input "1"
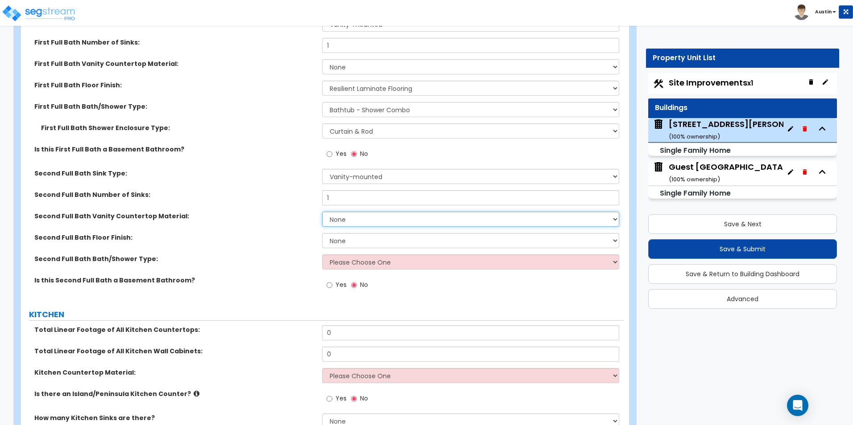
click at [342, 212] on select "None Plastic Laminate Solid Surface Stone Quartz Marble Tile Wood Stainless Ste…" at bounding box center [470, 219] width 297 height 15
select select "3"
click at [322, 212] on select "None Plastic Laminate Solid Surface Stone Quartz Marble Tile Wood Stainless Ste…" at bounding box center [470, 219] width 297 height 15
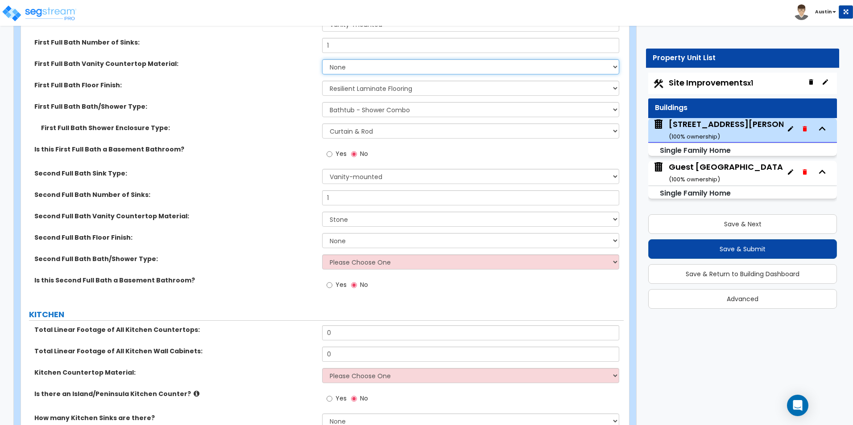
click at [341, 62] on select "None Plastic Laminate Solid Surface Stone Quartz Marble Tile Wood Stainless Ste…" at bounding box center [470, 66] width 297 height 15
select select "3"
click at [322, 59] on select "None Plastic Laminate Solid Surface Stone Quartz Marble Tile Wood Stainless Ste…" at bounding box center [470, 66] width 297 height 15
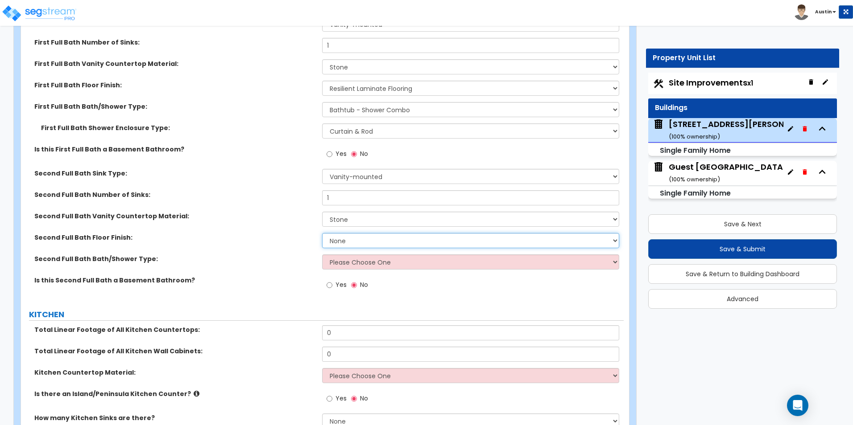
click at [353, 233] on select "None Tile Flooring Hardwood Flooring Resilient Laminate Flooring VCT Flooring S…" at bounding box center [470, 240] width 297 height 15
select select "3"
click at [322, 233] on select "None Tile Flooring Hardwood Flooring Resilient Laminate Flooring VCT Flooring S…" at bounding box center [470, 240] width 297 height 15
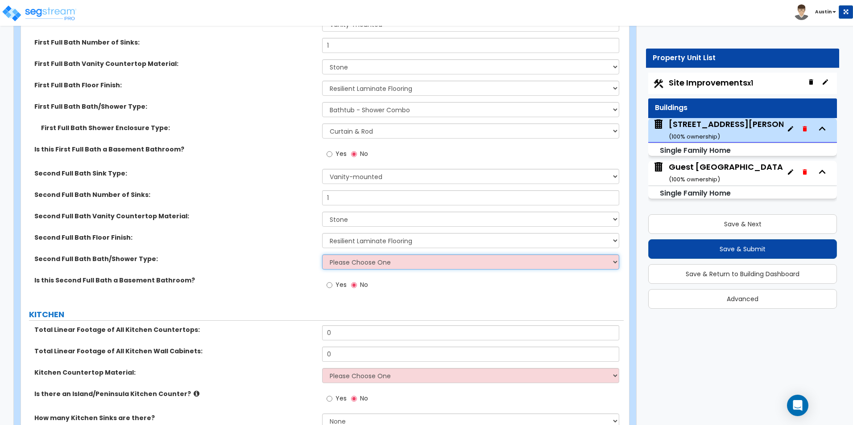
click at [360, 255] on select "Please Choose One Standalone Shower Bathtub - Shower Combo" at bounding box center [470, 262] width 297 height 15
select select "2"
click at [322, 255] on select "Please Choose One Standalone Shower Bathtub - Shower Combo" at bounding box center [470, 262] width 297 height 15
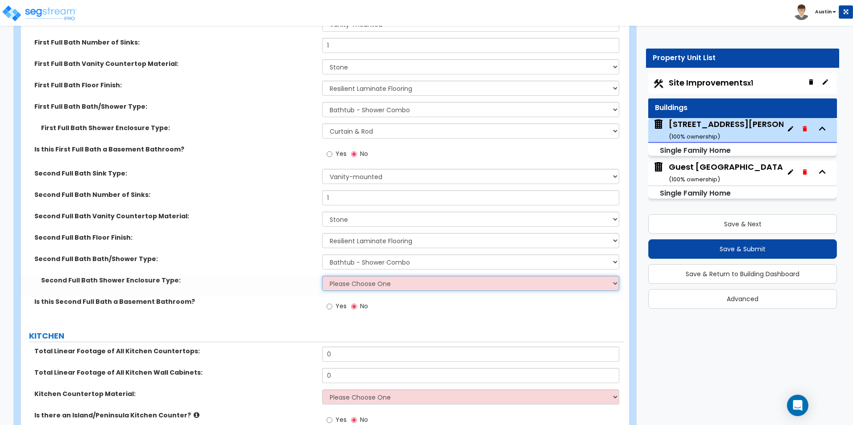
click at [369, 279] on select "Please Choose One Curtain & Rod Glass Sliding Doors Glass Hinged Doors" at bounding box center [470, 283] width 297 height 15
select select "1"
click at [322, 276] on select "Please Choose One Curtain & Rod Glass Sliding Doors Glass Hinged Doors" at bounding box center [470, 283] width 297 height 15
click at [265, 255] on label "Second Full Bath Bath/Shower Type:" at bounding box center [174, 259] width 281 height 9
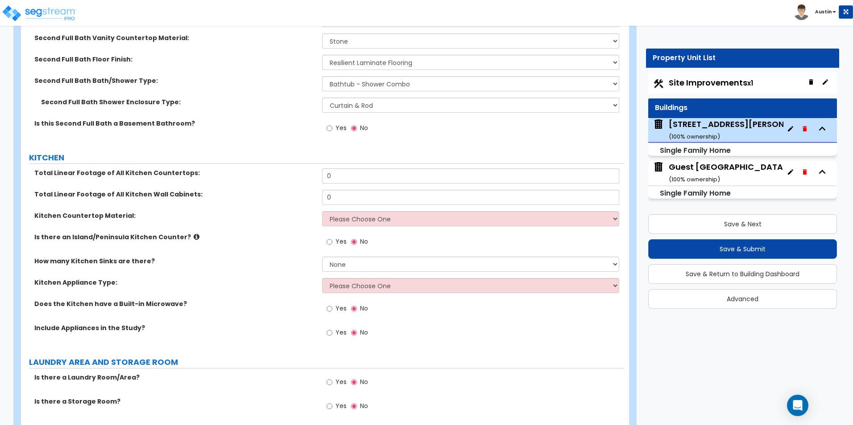
scroll to position [3612, 0]
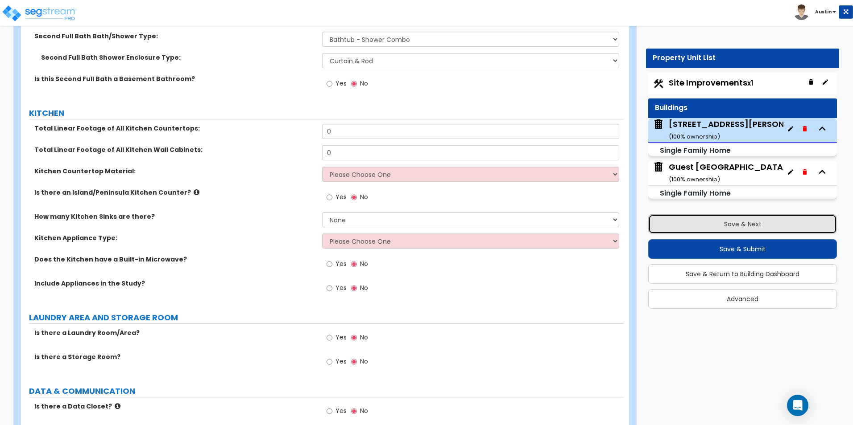
click at [733, 227] on button "Save & Next" at bounding box center [742, 224] width 189 height 20
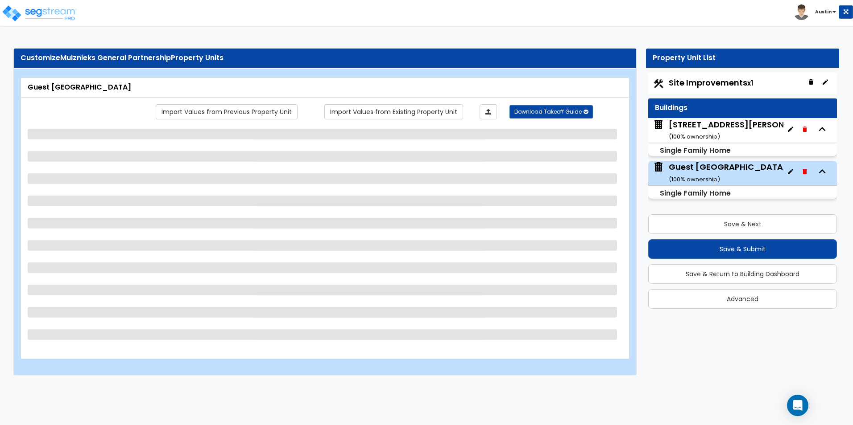
scroll to position [0, 0]
click at [713, 127] on div "728 North Woodson Road ( 100 % ownership)" at bounding box center [742, 130] width 149 height 23
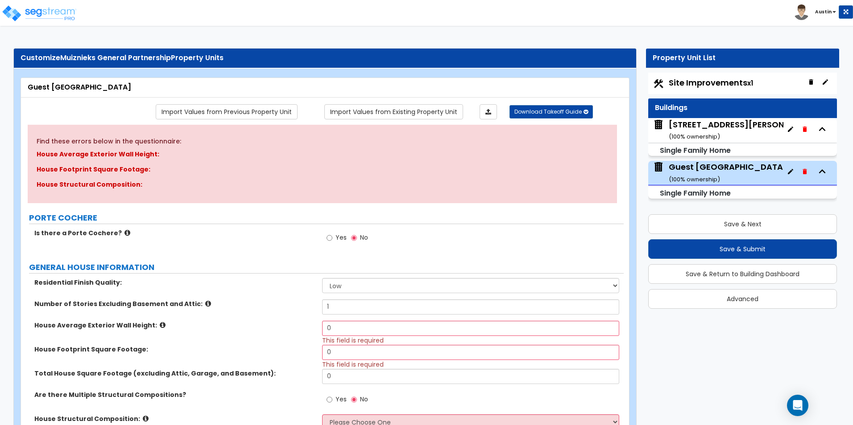
drag, startPoint x: 718, startPoint y: 132, endPoint x: 666, endPoint y: 137, distance: 52.4
click at [718, 132] on div "728 North Woodson Road ( 100 % ownership)" at bounding box center [742, 130] width 149 height 23
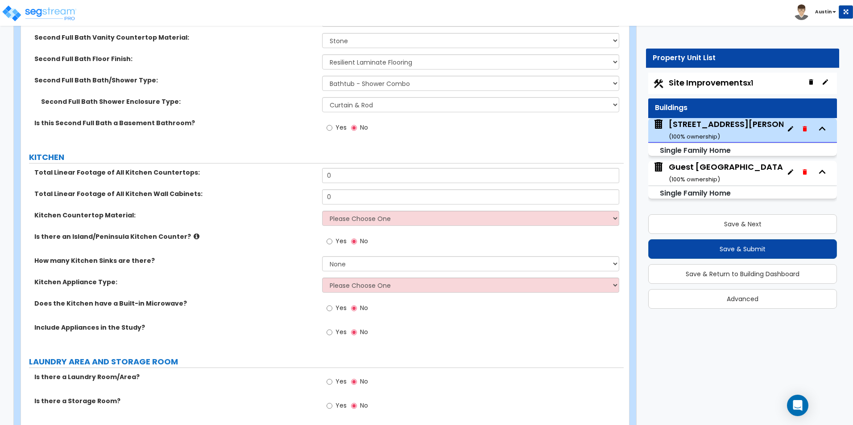
scroll to position [3567, 0]
click at [365, 258] on select "None 1 2 3" at bounding box center [470, 264] width 297 height 15
click at [356, 259] on select "None 1 2 3" at bounding box center [470, 264] width 297 height 15
click at [322, 257] on select "None 1 2 3" at bounding box center [470, 264] width 297 height 15
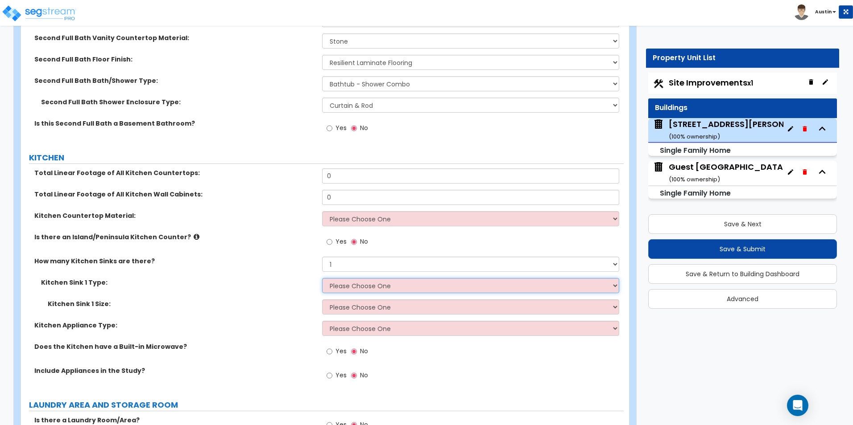
click at [358, 278] on select "Please Choose One Stainless Steel Porcelain Enamel Cast Iron Granite Composite" at bounding box center [470, 285] width 297 height 15
click at [322, 278] on select "Please Choose One Stainless Steel Porcelain Enamel Cast Iron Granite Composite" at bounding box center [470, 285] width 297 height 15
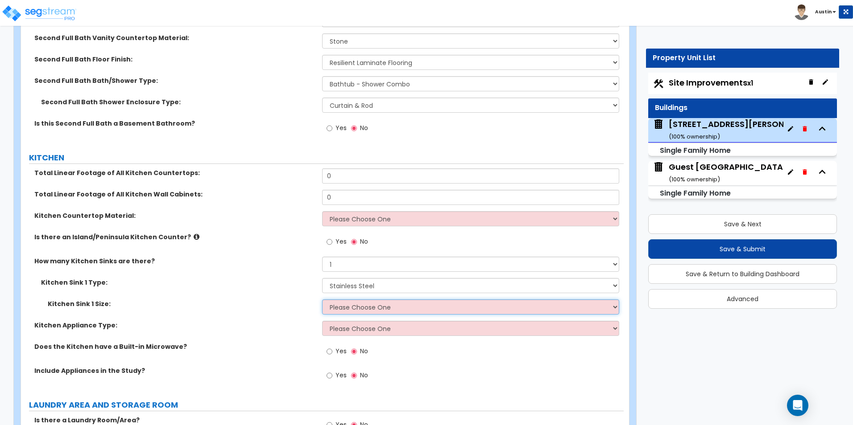
click at [358, 301] on select "Please Choose One Single Sink Double Sink" at bounding box center [470, 307] width 297 height 15
click at [322, 300] on select "Please Choose One Single Sink Double Sink" at bounding box center [470, 307] width 297 height 15
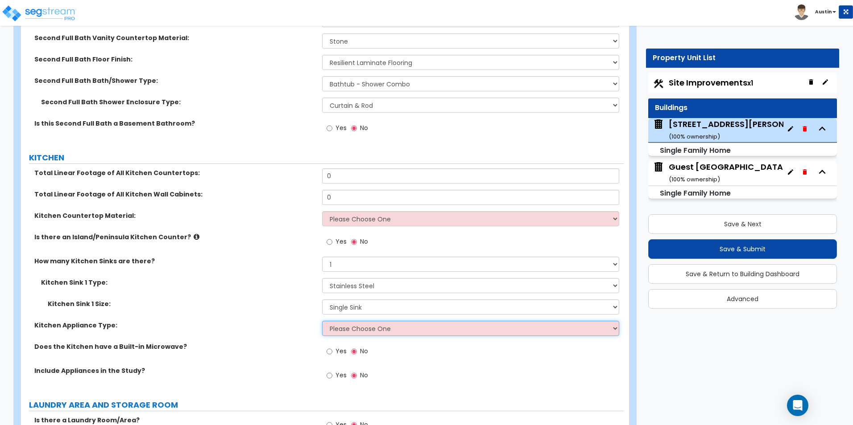
click at [361, 321] on select "Please Choose One Gas Electric" at bounding box center [470, 328] width 297 height 15
click at [300, 321] on label "Kitchen Appliance Type:" at bounding box center [174, 325] width 281 height 9
click at [363, 321] on select "Please Choose One Gas Electric" at bounding box center [470, 328] width 297 height 15
click at [322, 321] on select "Please Choose One Gas Electric" at bounding box center [470, 328] width 297 height 15
click at [284, 321] on label "Kitchen Appliance Type:" at bounding box center [174, 325] width 281 height 9
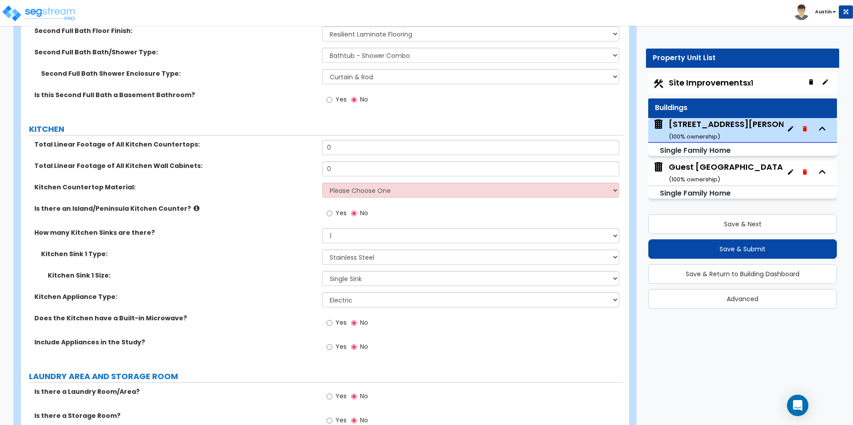
scroll to position [3612, 0]
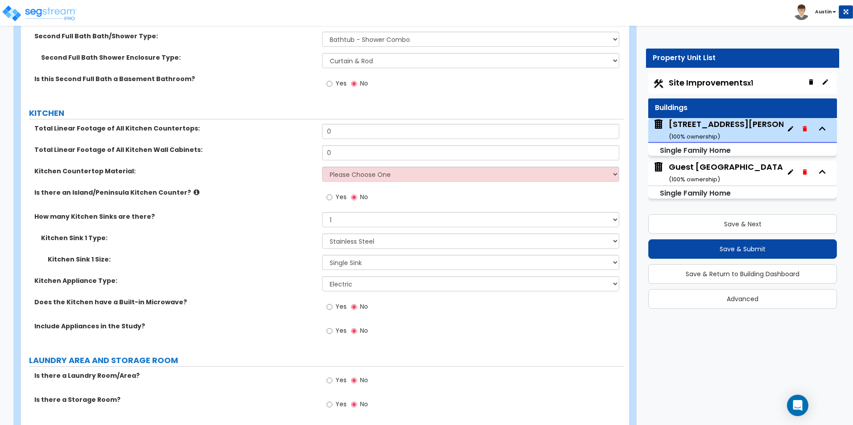
click at [341, 302] on span "Yes" at bounding box center [340, 306] width 11 height 9
click at [332, 302] on input "Yes" at bounding box center [329, 307] width 6 height 10
click at [341, 326] on span "Yes" at bounding box center [340, 330] width 11 height 9
click at [332, 326] on input "Yes" at bounding box center [329, 331] width 6 height 10
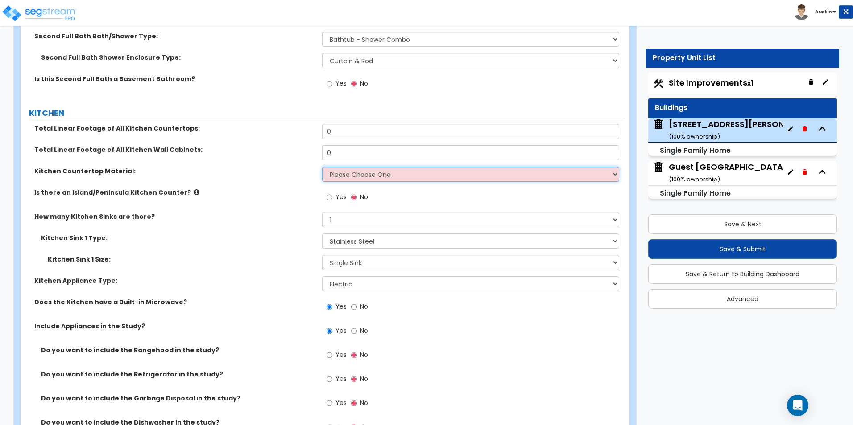
click at [373, 168] on select "Please Choose One Plastic Laminate Solid Surface Stone Quartz Marble Tile Wood …" at bounding box center [470, 174] width 297 height 15
click at [322, 167] on select "Please Choose One Plastic Laminate Solid Surface Stone Quartz Marble Tile Wood …" at bounding box center [470, 174] width 297 height 15
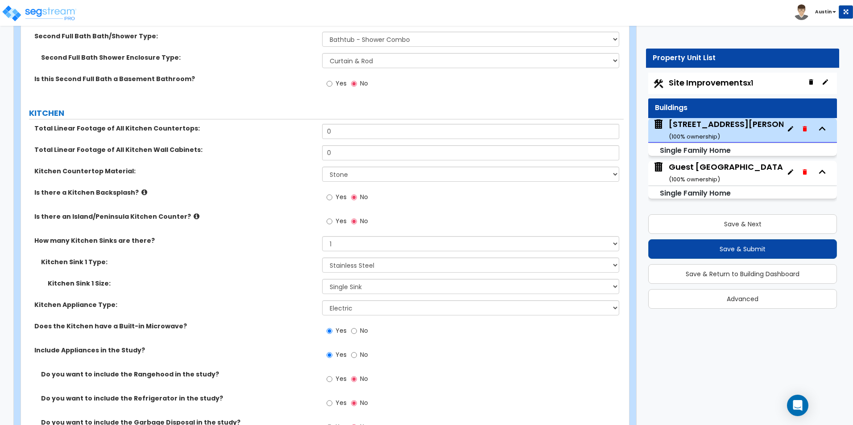
click at [334, 191] on label "Yes" at bounding box center [336, 198] width 20 height 15
click at [332, 193] on input "Yes" at bounding box center [329, 198] width 6 height 10
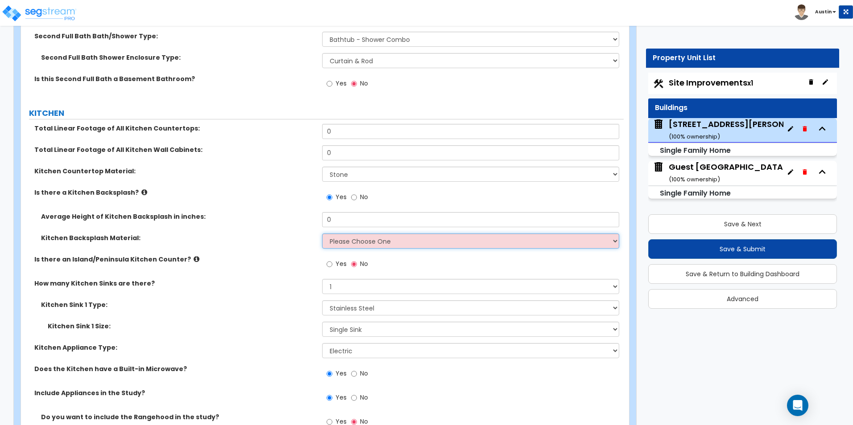
click at [334, 234] on select "Please Choose One Plastic Laminate Solid Surface Stone Quartz Tile Stainless St…" at bounding box center [470, 241] width 297 height 15
click at [322, 234] on select "Please Choose One Plastic Laminate Solid Surface Stone Quartz Tile Stainless St…" at bounding box center [470, 241] width 297 height 15
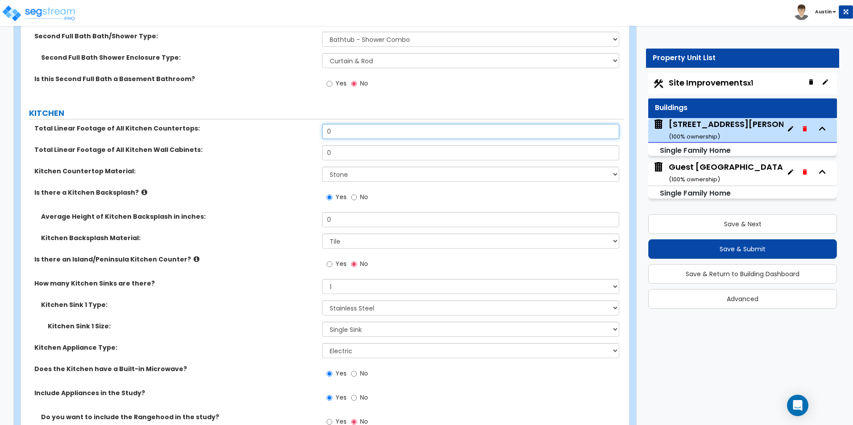
click at [354, 124] on input "0" at bounding box center [470, 131] width 297 height 15
click at [355, 146] on input "0" at bounding box center [470, 152] width 297 height 15
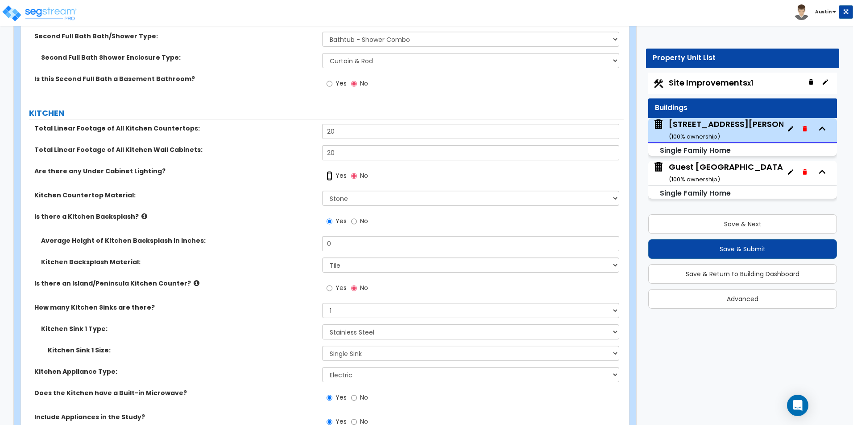
click at [329, 171] on input "Yes" at bounding box center [329, 176] width 6 height 10
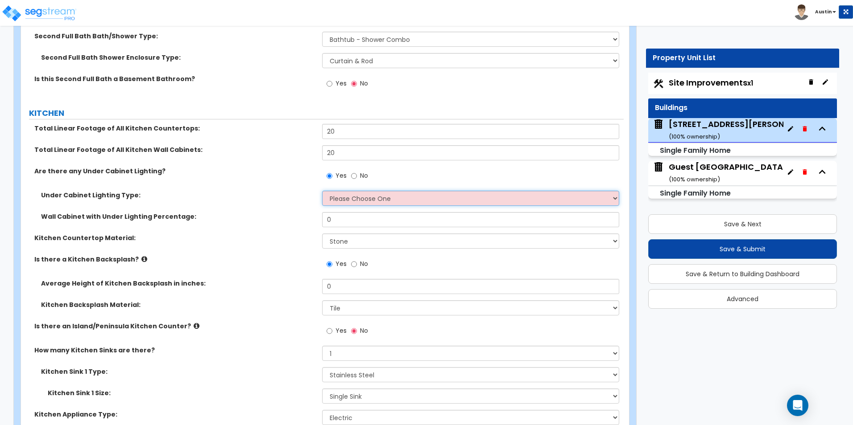
click at [351, 191] on select "Please Choose One Fluorescent Incandescent LED" at bounding box center [470, 198] width 297 height 15
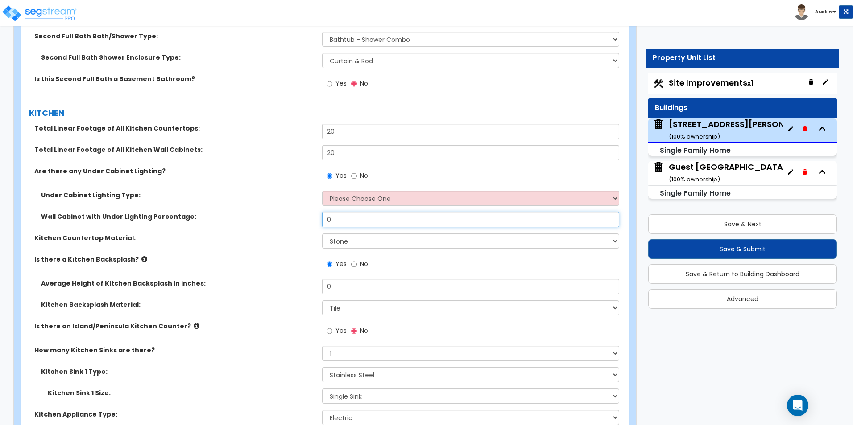
click at [346, 215] on input "0" at bounding box center [470, 219] width 297 height 15
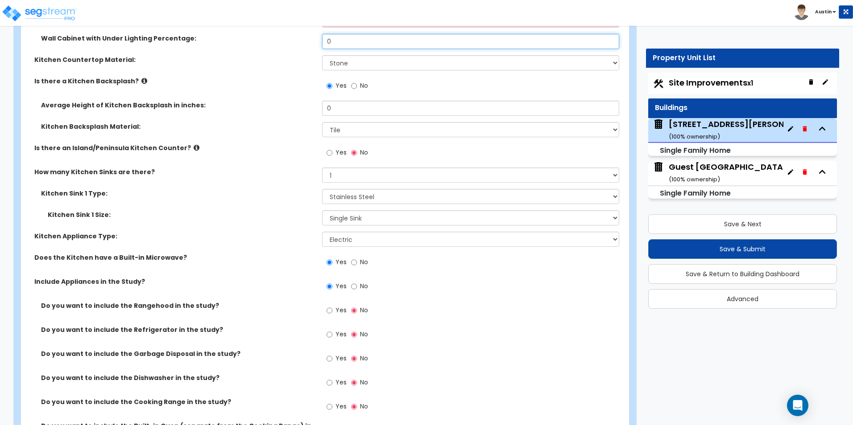
scroll to position [3835, 0]
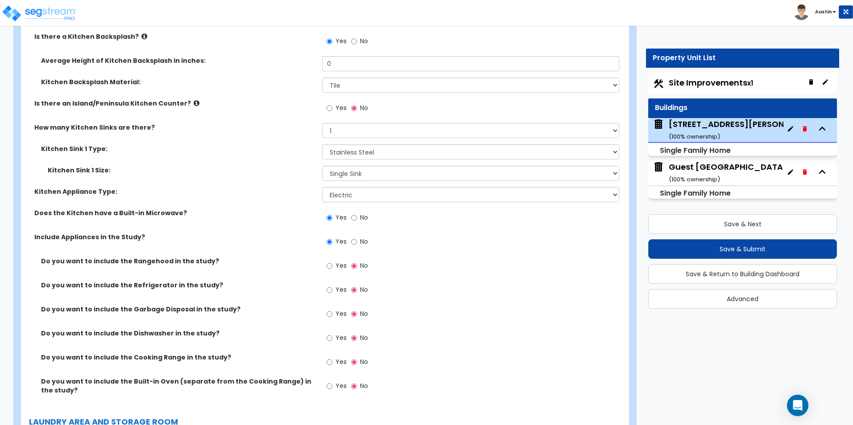
click at [342, 285] on span "Yes" at bounding box center [340, 289] width 11 height 9
click at [332, 285] on input "Yes" at bounding box center [329, 290] width 6 height 10
click at [338, 309] on span "Yes" at bounding box center [340, 313] width 11 height 9
click at [332, 309] on input "Yes" at bounding box center [329, 314] width 6 height 10
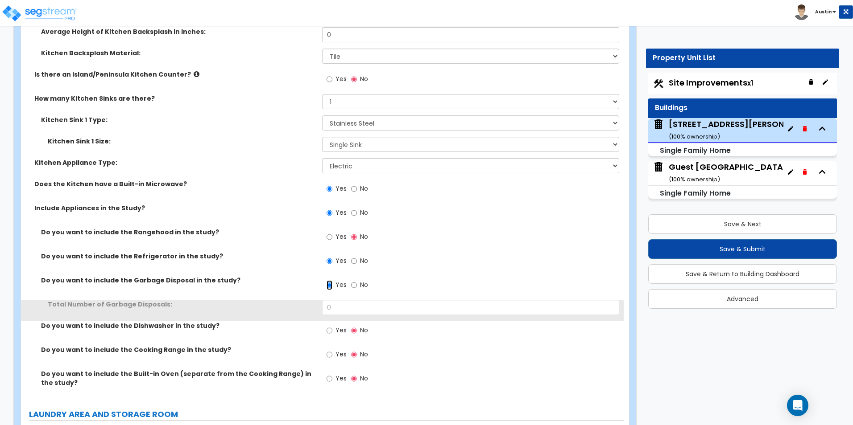
scroll to position [3879, 0]
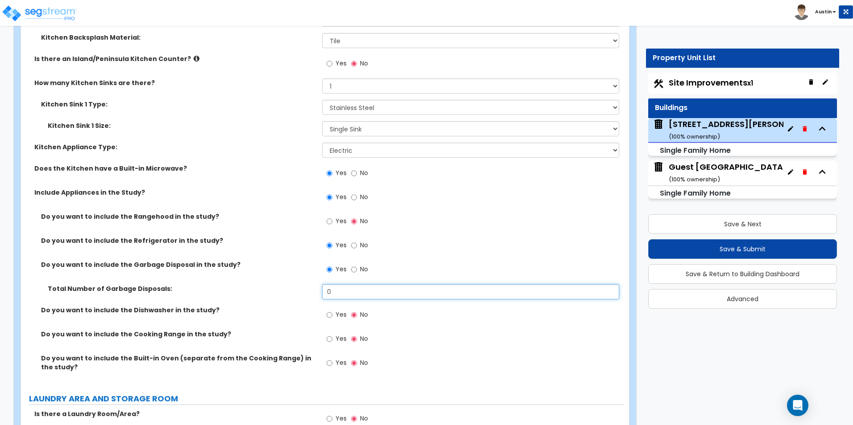
click at [349, 286] on input "0" at bounding box center [470, 291] width 297 height 15
click at [339, 310] on span "Yes" at bounding box center [340, 314] width 11 height 9
click at [332, 310] on input "Yes" at bounding box center [329, 315] width 6 height 10
click at [338, 334] on span "Yes" at bounding box center [340, 338] width 11 height 9
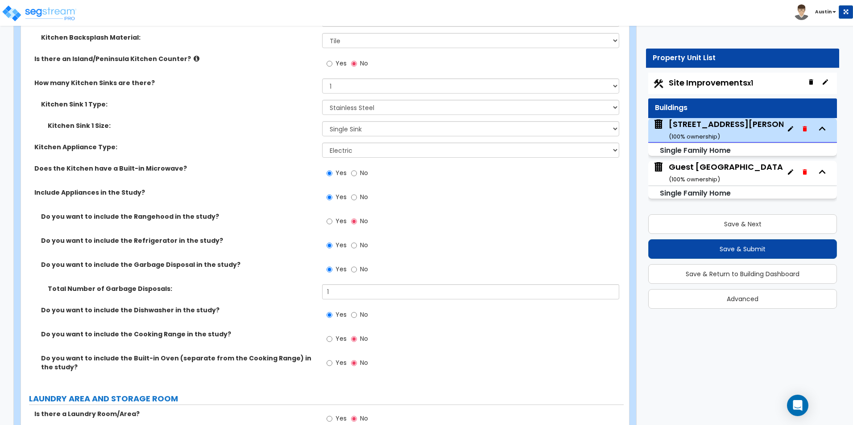
click at [332, 334] on input "Yes" at bounding box center [329, 339] width 6 height 10
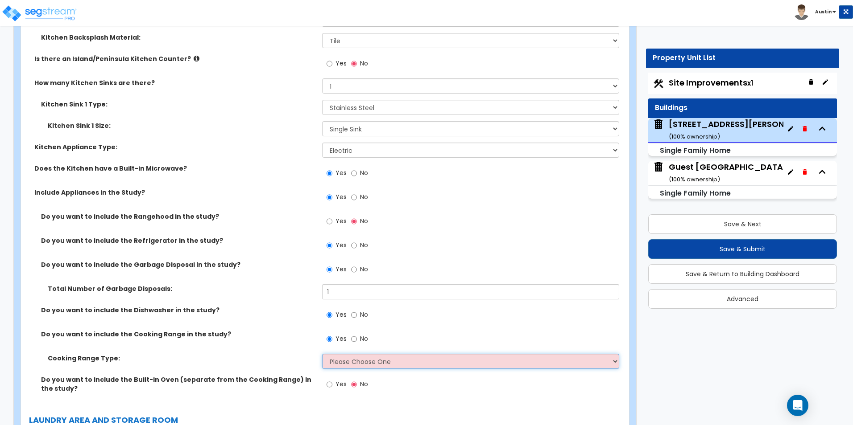
click at [337, 354] on select "Please Choose One Cook Top Only Range with Oven" at bounding box center [470, 361] width 297 height 15
click at [322, 354] on select "Please Choose One Cook Top Only Range with Oven" at bounding box center [470, 361] width 297 height 15
click at [272, 354] on label "Cooking Range Type:" at bounding box center [182, 358] width 268 height 9
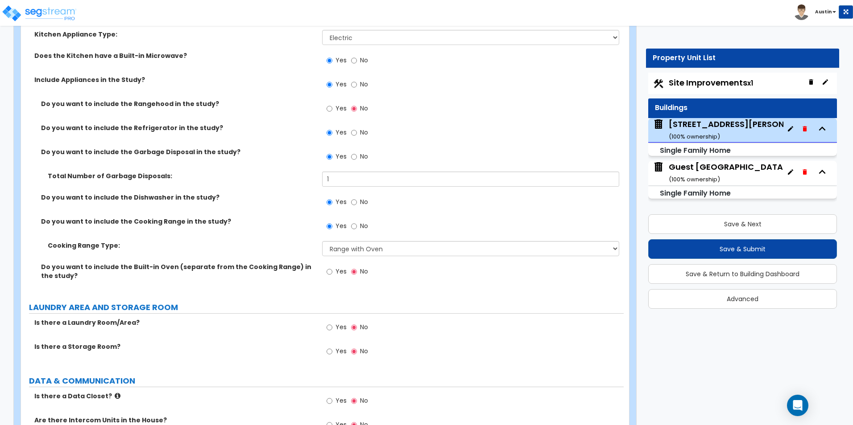
scroll to position [4013, 0]
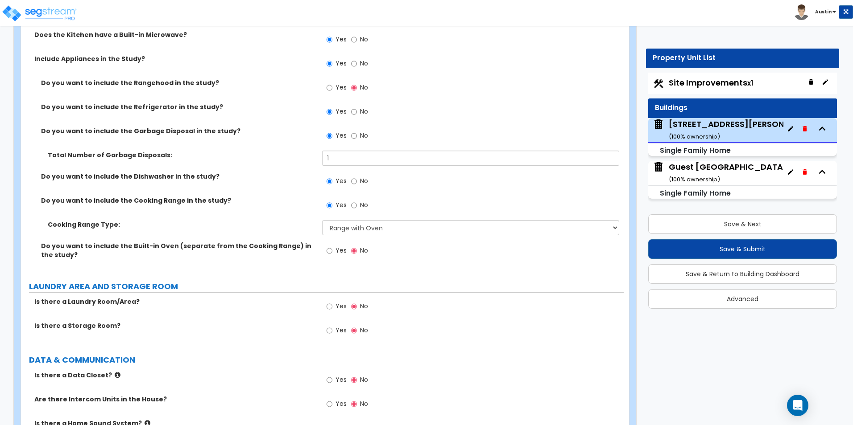
click at [346, 300] on label "Yes" at bounding box center [336, 307] width 20 height 15
click at [332, 302] on input "Yes" at bounding box center [329, 307] width 6 height 10
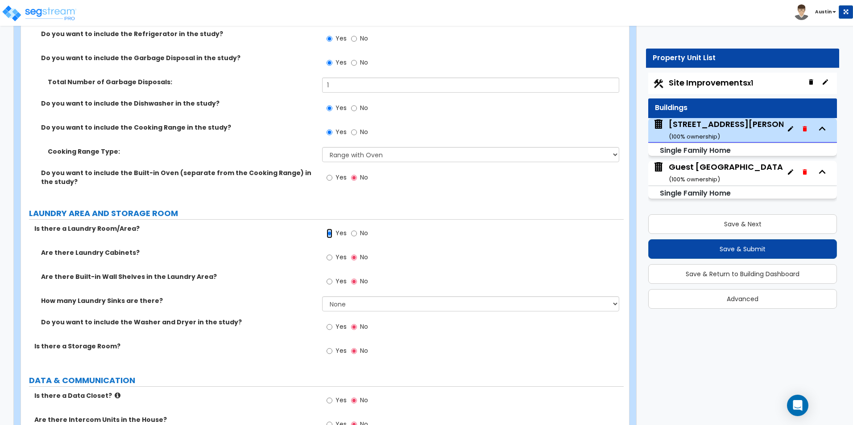
scroll to position [4102, 0]
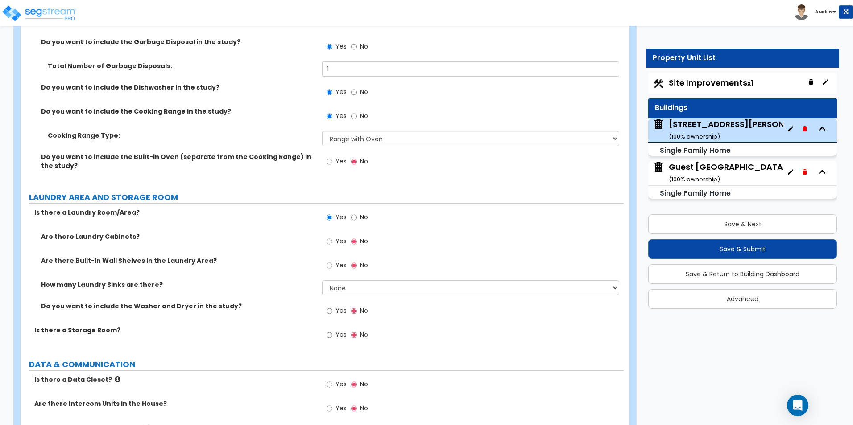
click at [341, 306] on span "Yes" at bounding box center [340, 310] width 11 height 9
click at [332, 306] on input "Yes" at bounding box center [329, 311] width 6 height 10
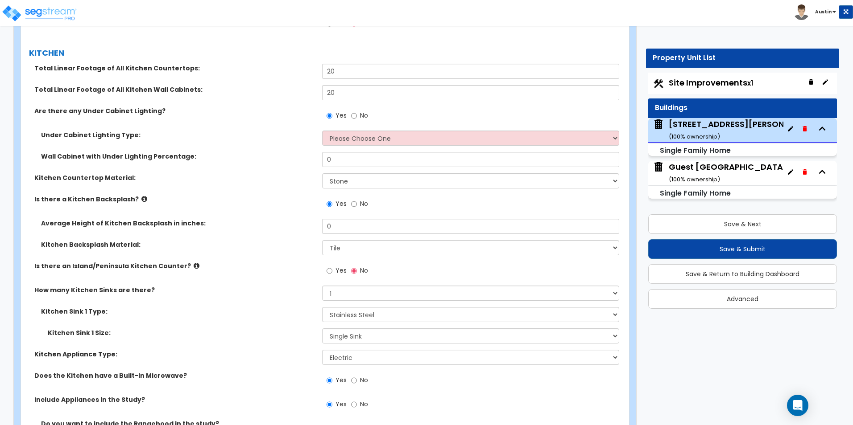
scroll to position [3656, 0]
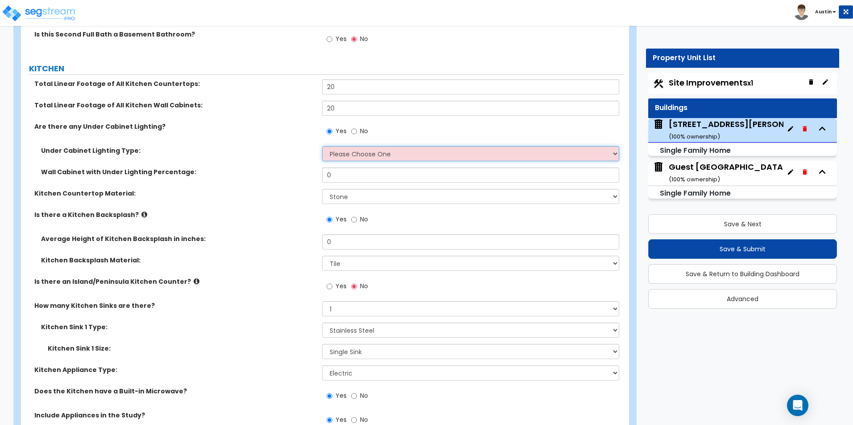
click at [351, 146] on select "Please Choose One Fluorescent Incandescent LED" at bounding box center [470, 153] width 297 height 15
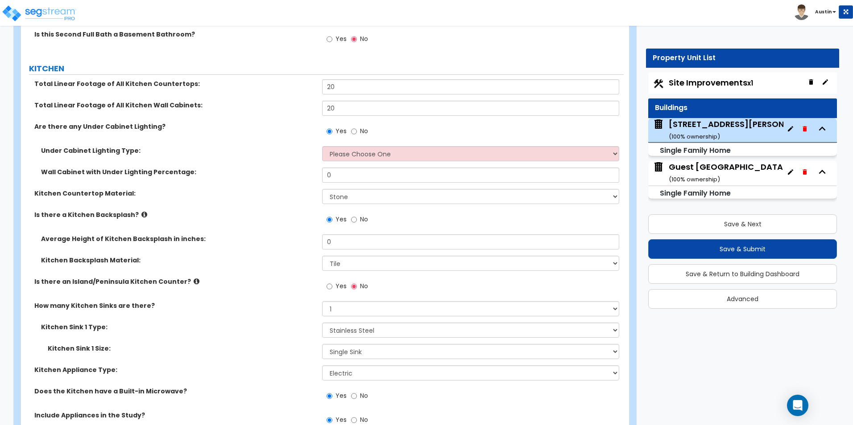
click at [283, 146] on label "Under Cabinet Lighting Type:" at bounding box center [178, 150] width 274 height 9
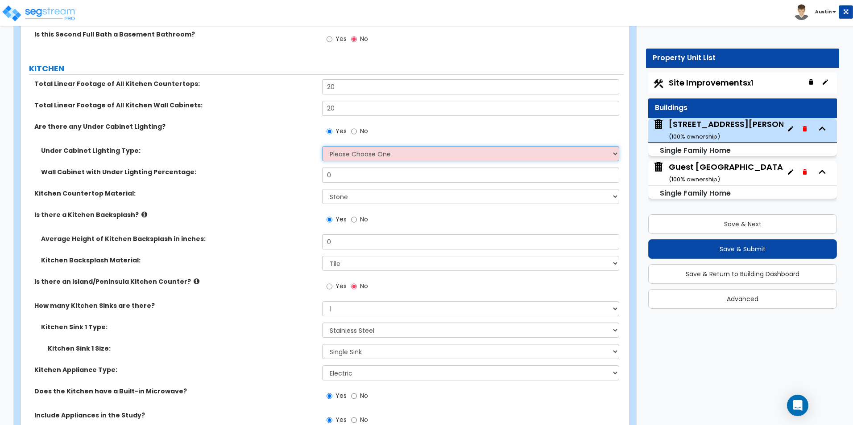
click at [365, 146] on select "Please Choose One Fluorescent Incandescent LED" at bounding box center [470, 153] width 297 height 15
click at [322, 146] on select "Please Choose One Fluorescent Incandescent LED" at bounding box center [470, 153] width 297 height 15
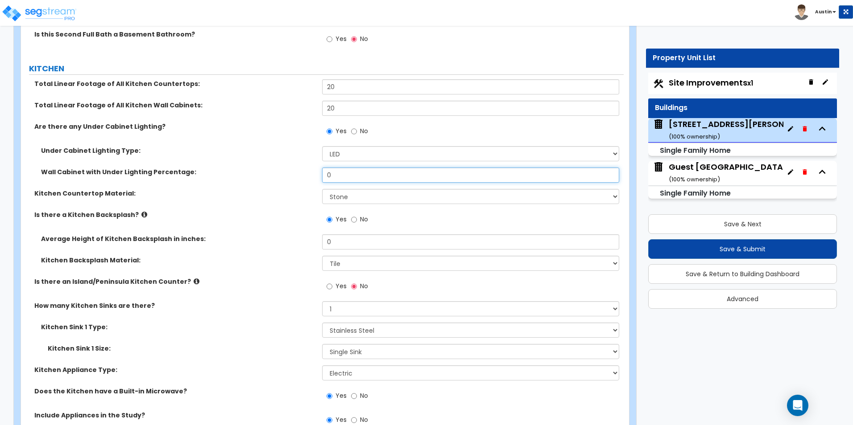
click at [354, 168] on input "0" at bounding box center [470, 175] width 297 height 15
click at [307, 168] on div "Wall Cabinet with Under Lighting Percentage: 80" at bounding box center [322, 178] width 602 height 21
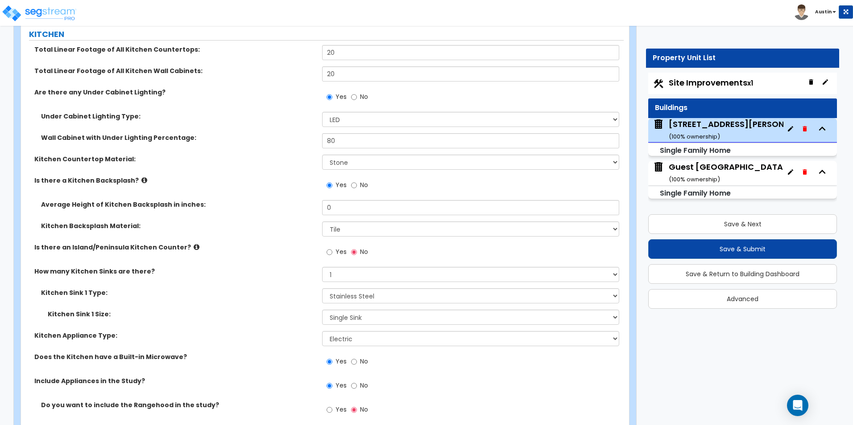
scroll to position [3701, 0]
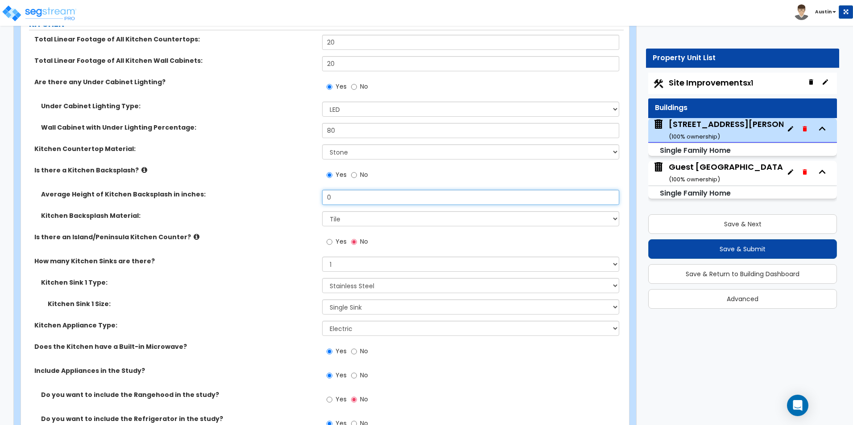
click at [344, 194] on input "0" at bounding box center [470, 197] width 297 height 15
click at [265, 211] on label "Kitchen Backsplash Material:" at bounding box center [178, 215] width 274 height 9
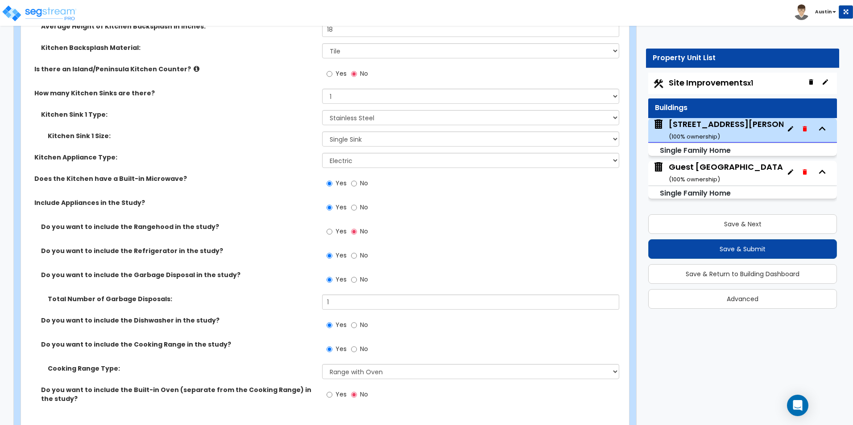
scroll to position [3879, 0]
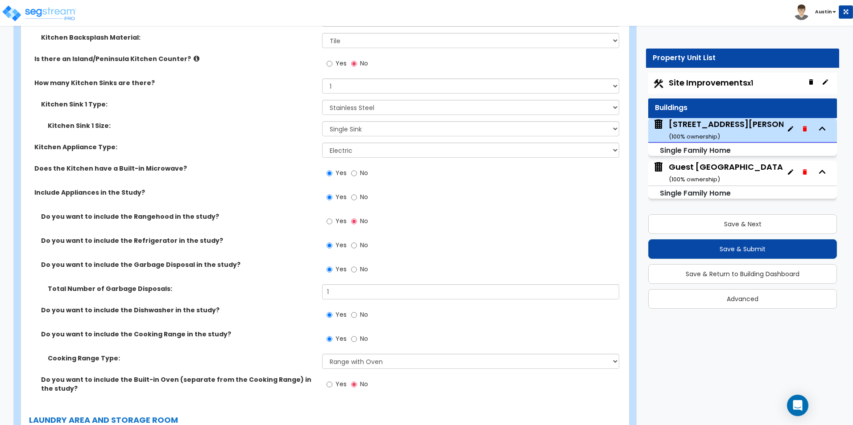
click at [339, 217] on span "Yes" at bounding box center [340, 221] width 11 height 9
click at [332, 217] on input "Yes" at bounding box center [329, 222] width 6 height 10
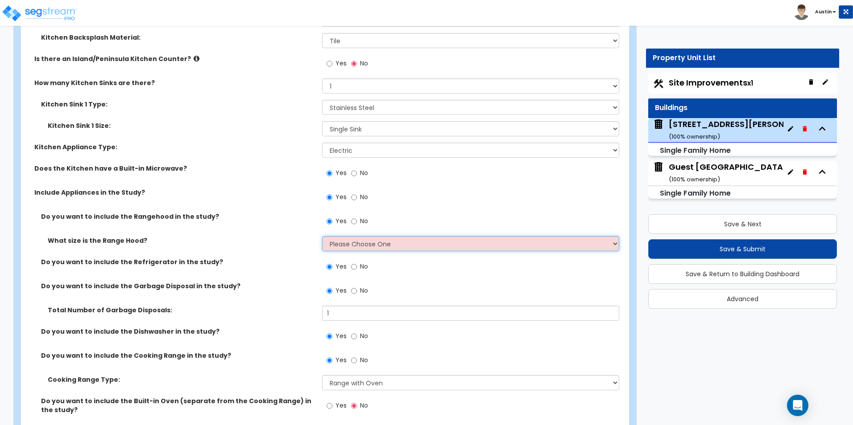
click at [345, 237] on select "Please Choose One Normal - 30" Wide - 42"" at bounding box center [470, 243] width 297 height 15
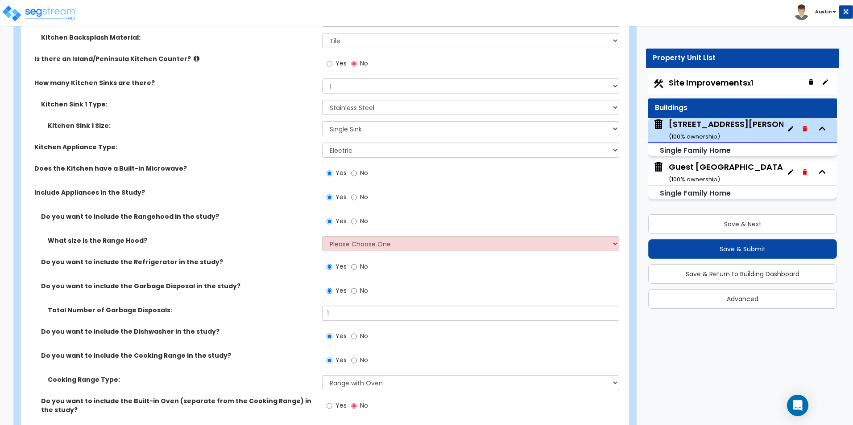
click at [359, 215] on label "No" at bounding box center [359, 222] width 17 height 15
click at [357, 217] on input "No" at bounding box center [354, 222] width 6 height 10
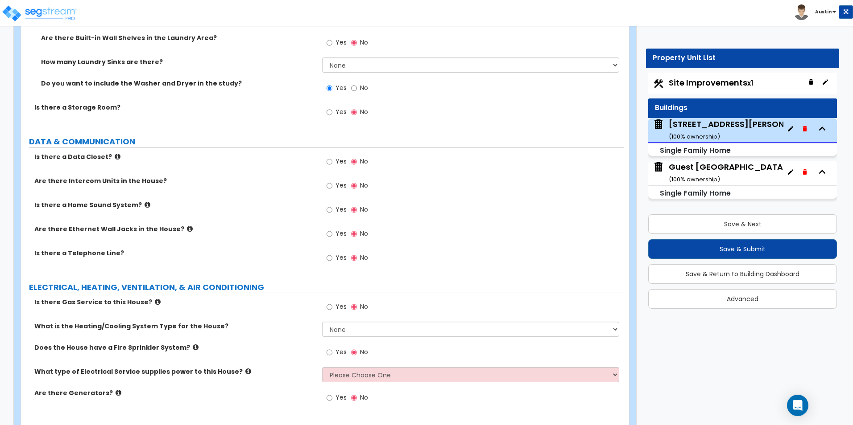
scroll to position [4345, 0]
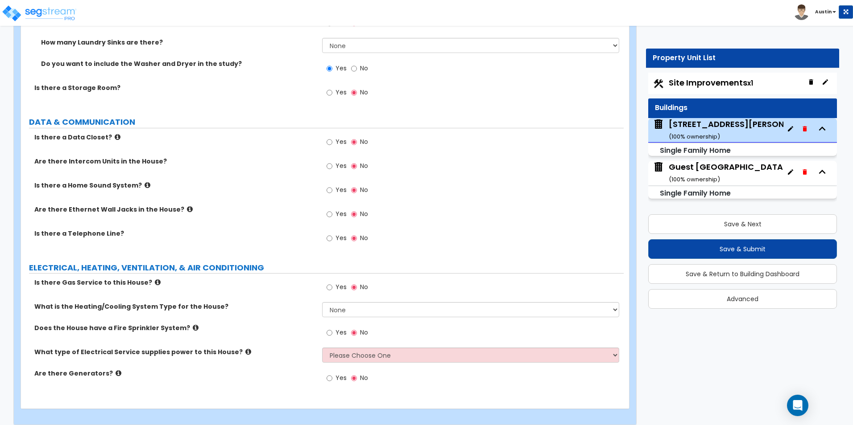
click at [187, 206] on icon at bounding box center [190, 209] width 6 height 7
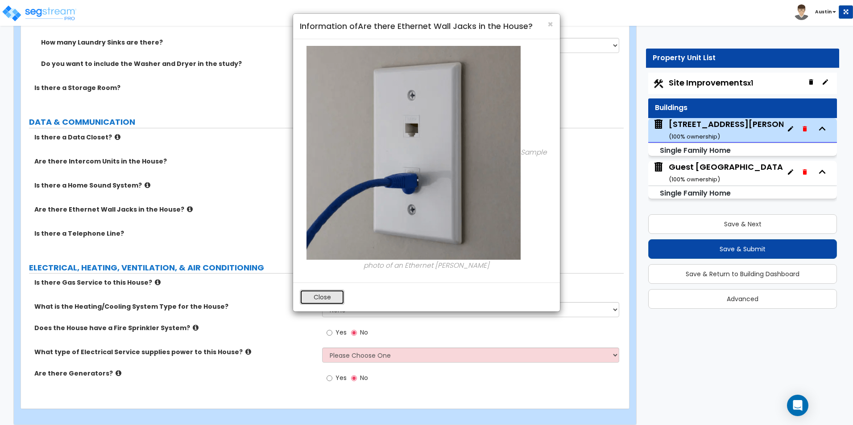
click at [320, 294] on button "Close" at bounding box center [322, 297] width 45 height 15
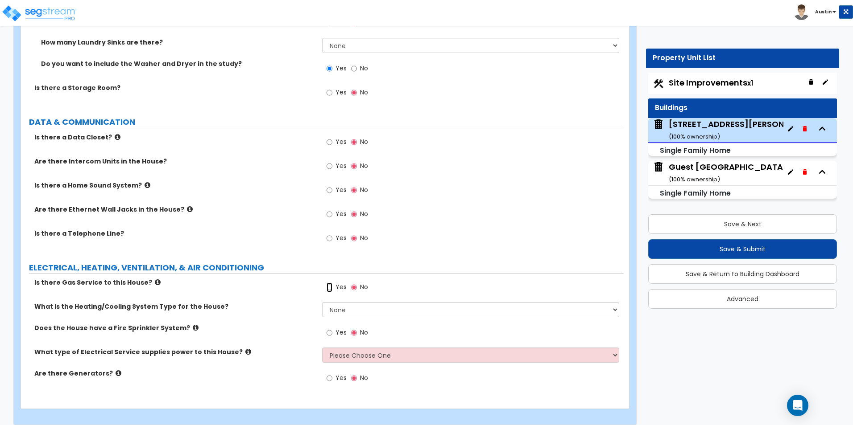
click at [330, 283] on input "Yes" at bounding box center [329, 288] width 6 height 10
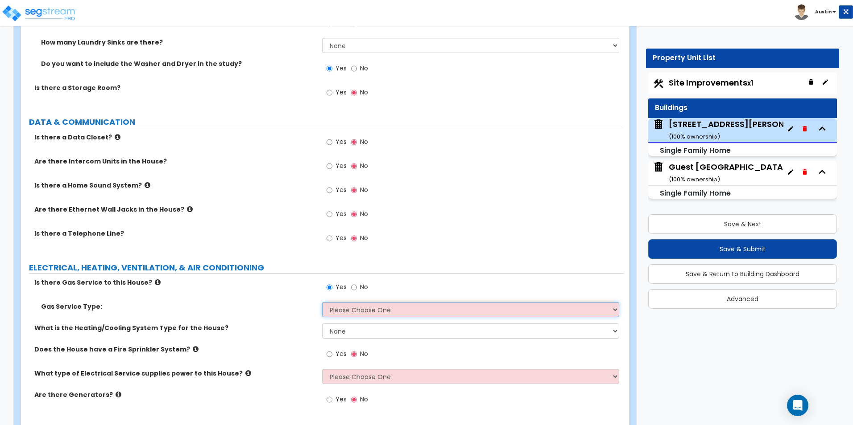
click at [346, 302] on select "Please Choose One Natural Gas Service Propane Tank On-site" at bounding box center [470, 309] width 297 height 15
click at [322, 302] on select "Please Choose One Natural Gas Service Propane Tank On-site" at bounding box center [470, 309] width 297 height 15
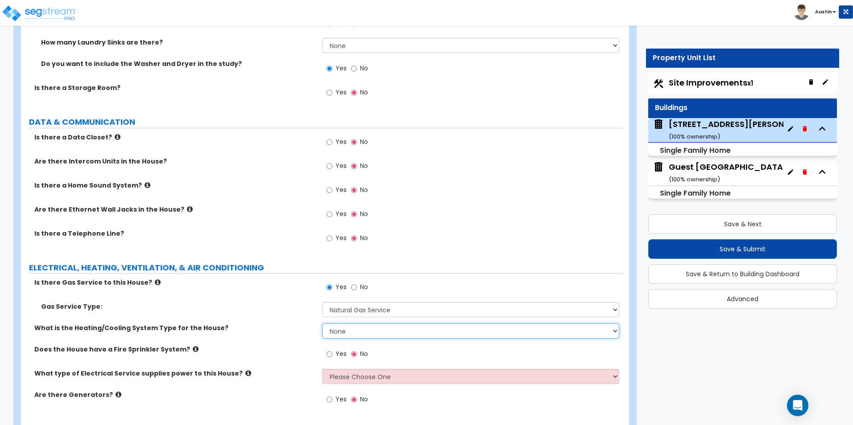
click at [349, 324] on select "None Heat Only Centralized Heating & Cooling Thru Wall Air Conditioners Mini Sp…" at bounding box center [470, 331] width 297 height 15
click at [322, 324] on select "None Heat Only Centralized Heating & Cooling Thru Wall Air Conditioners Mini Sp…" at bounding box center [470, 331] width 297 height 15
click at [291, 329] on div "What is the Heating/Cooling System Type for the House? None Heat Only Centraliz…" at bounding box center [322, 334] width 602 height 21
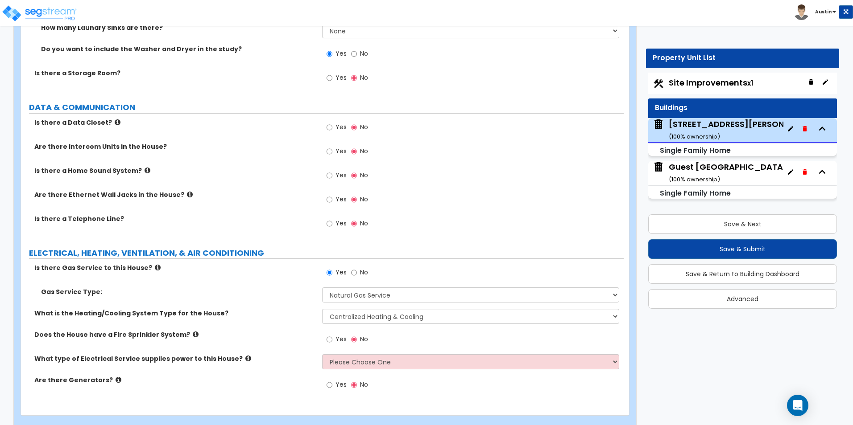
scroll to position [4366, 0]
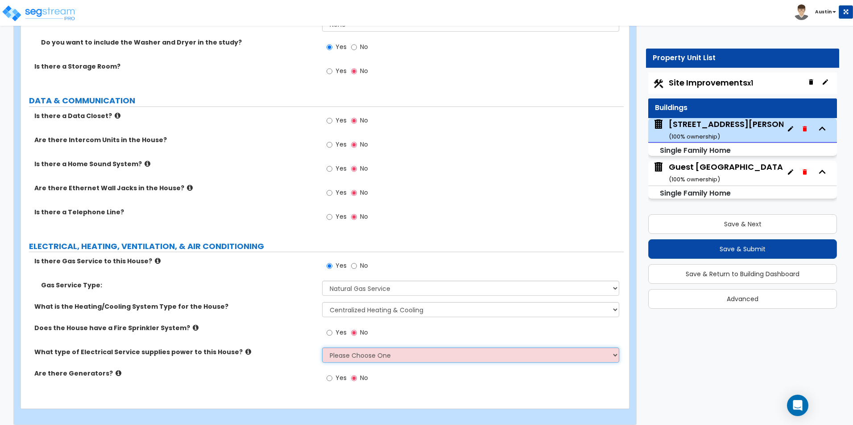
click at [354, 348] on select "Please Choose One Overhead Underground" at bounding box center [470, 355] width 297 height 15
click at [322, 348] on select "Please Choose One Overhead Underground" at bounding box center [470, 355] width 297 height 15
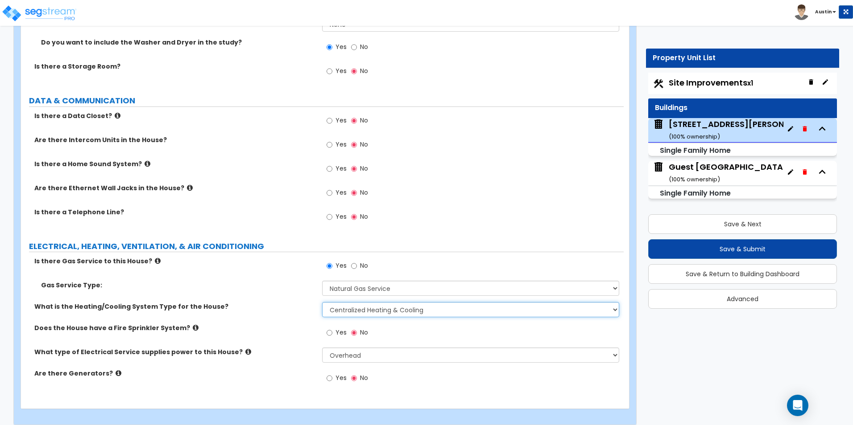
click at [362, 302] on select "None Heat Only Centralized Heating & Cooling Thru Wall Air Conditioners Mini Sp…" at bounding box center [470, 309] width 297 height 15
click at [290, 288] on div "Gas Service Type: Please Choose One Natural Gas Service Propane Tank On-site" at bounding box center [322, 291] width 602 height 21
click at [350, 302] on select "None Heat Only Centralized Heating & Cooling Thru Wall Air Conditioners Mini Sp…" at bounding box center [470, 309] width 297 height 15
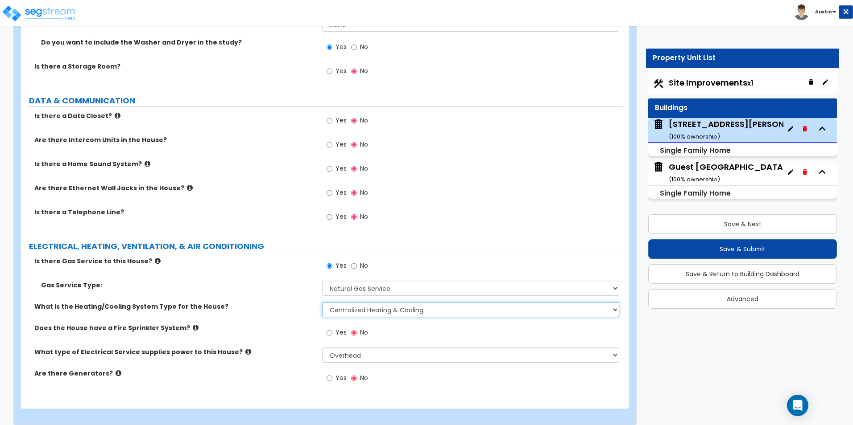
click at [346, 302] on select "None Heat Only Centralized Heating & Cooling Thru Wall Air Conditioners Mini Sp…" at bounding box center [470, 309] width 297 height 15
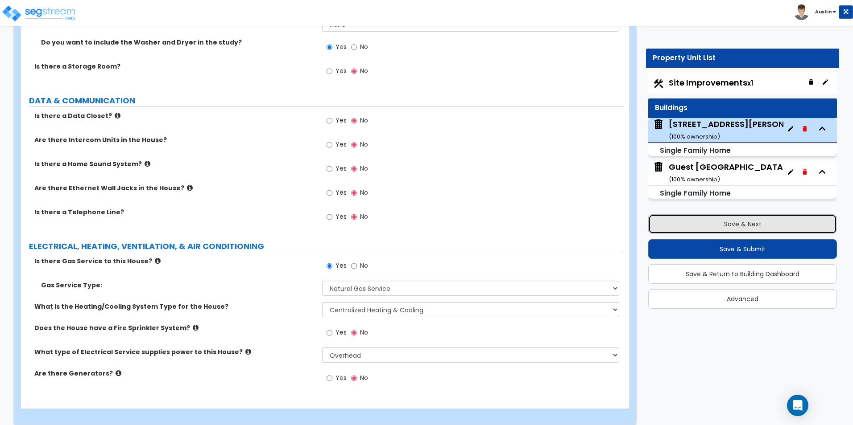
click at [713, 226] on button "Save & Next" at bounding box center [742, 224] width 189 height 20
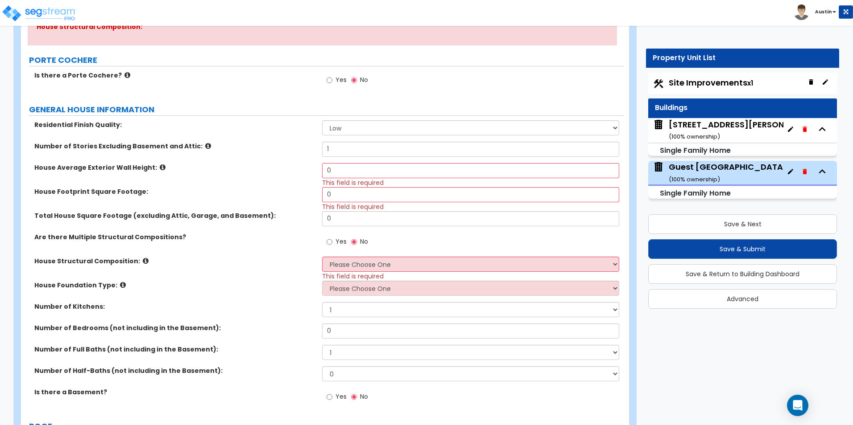
scroll to position [178, 0]
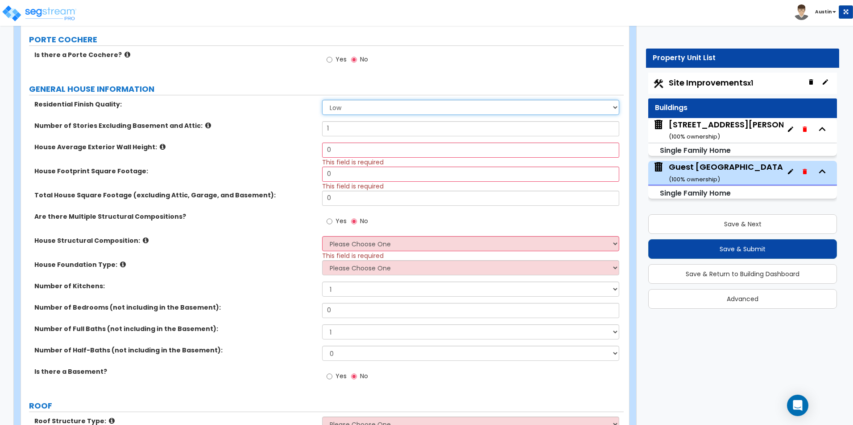
click at [359, 109] on select "Low Average High" at bounding box center [470, 107] width 297 height 15
click at [322, 100] on select "Low Average High" at bounding box center [470, 107] width 297 height 15
click at [362, 151] on input "0" at bounding box center [470, 150] width 297 height 15
click at [368, 180] on input "0" at bounding box center [470, 174] width 297 height 15
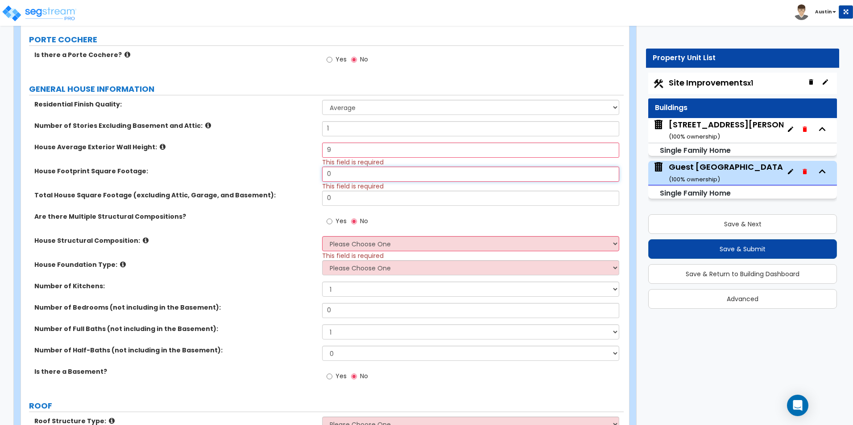
click at [368, 180] on input "0" at bounding box center [470, 174] width 297 height 15
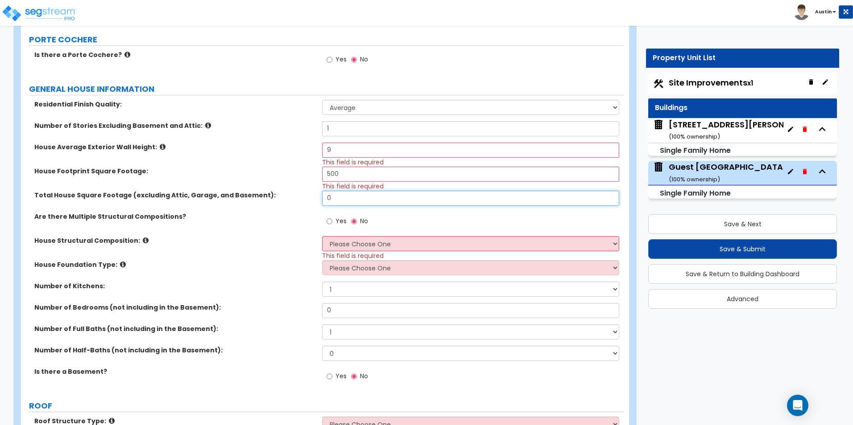
click at [338, 196] on input "0" at bounding box center [470, 198] width 297 height 15
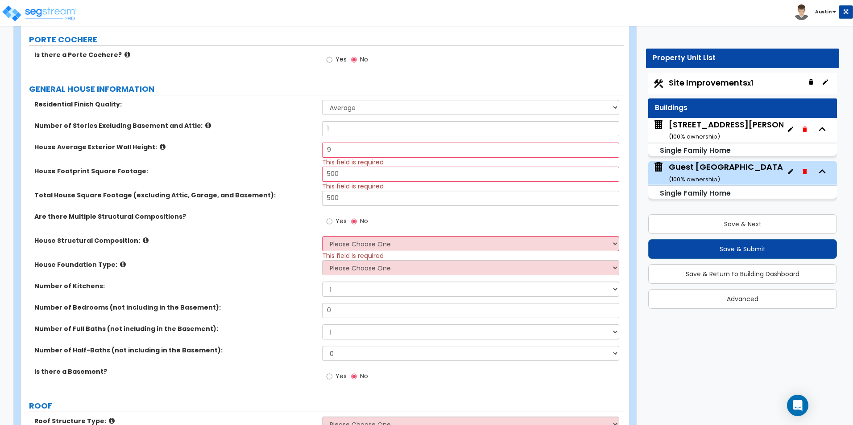
click at [266, 212] on label "Are there Multiple Structural Compositions?" at bounding box center [174, 216] width 281 height 9
click at [360, 247] on select "Please Choose One Reinforced Concrete Structural Steel Brick Masonry CMU Masonr…" at bounding box center [470, 243] width 297 height 15
click at [322, 236] on select "Please Choose One Reinforced Concrete Structural Steel Brick Masonry CMU Masonr…" at bounding box center [470, 243] width 297 height 15
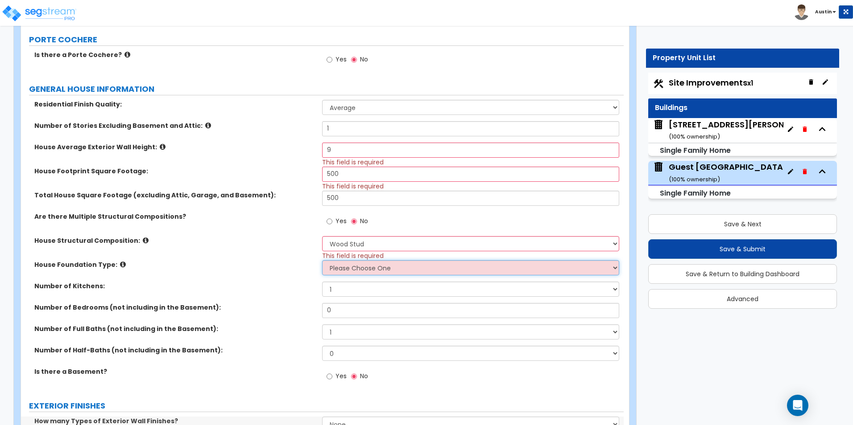
click at [357, 273] on select "Please Choose One Crawl Space Pier-Elevated First floor Slab on Grade" at bounding box center [470, 267] width 297 height 15
click at [322, 260] on select "Please Choose One Crawl Space Pier-Elevated First floor Slab on Grade" at bounding box center [470, 267] width 297 height 15
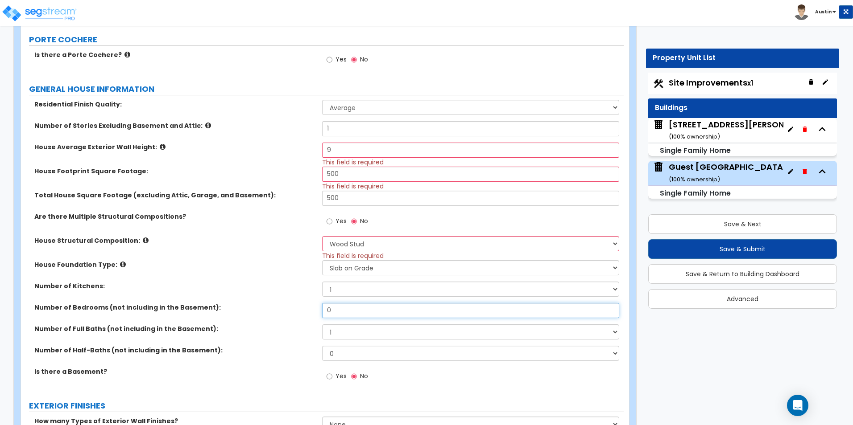
click at [354, 314] on input "0" at bounding box center [470, 310] width 297 height 15
click at [255, 305] on label "Number of Bedrooms (not including in the Basement):" at bounding box center [174, 307] width 281 height 9
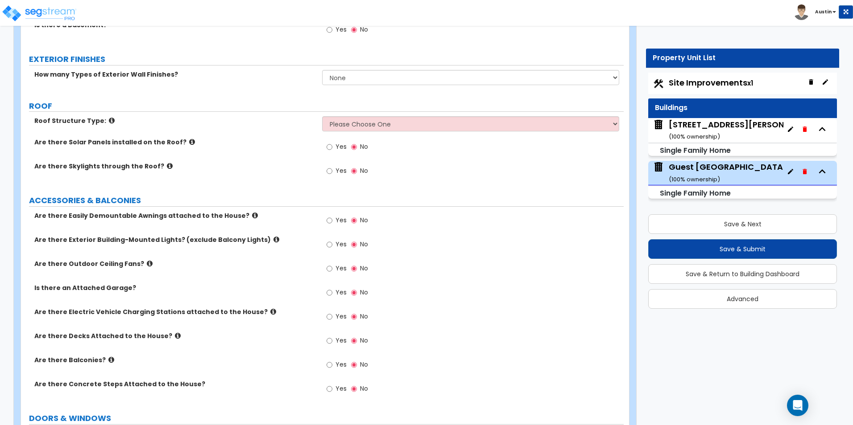
scroll to position [535, 0]
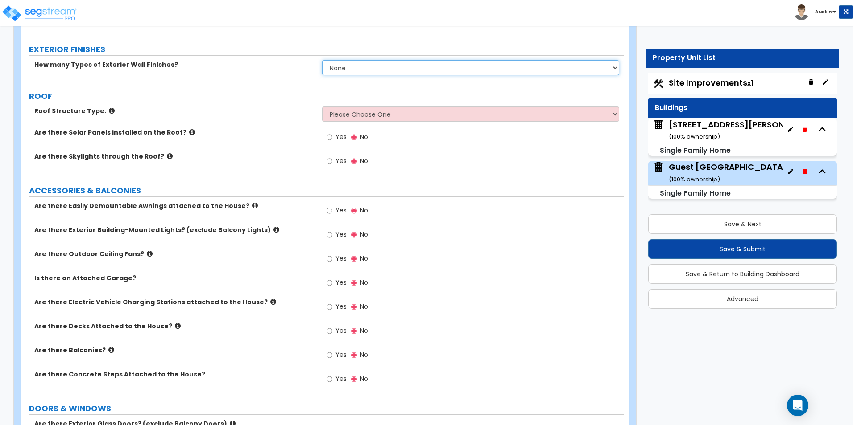
click at [358, 72] on select "None 1 2 3" at bounding box center [470, 67] width 297 height 15
click at [357, 71] on select "None 1 2 3" at bounding box center [470, 67] width 297 height 15
click at [352, 67] on select "None 1 2 3" at bounding box center [470, 67] width 297 height 15
click at [322, 60] on select "None 1 2 3" at bounding box center [470, 67] width 297 height 15
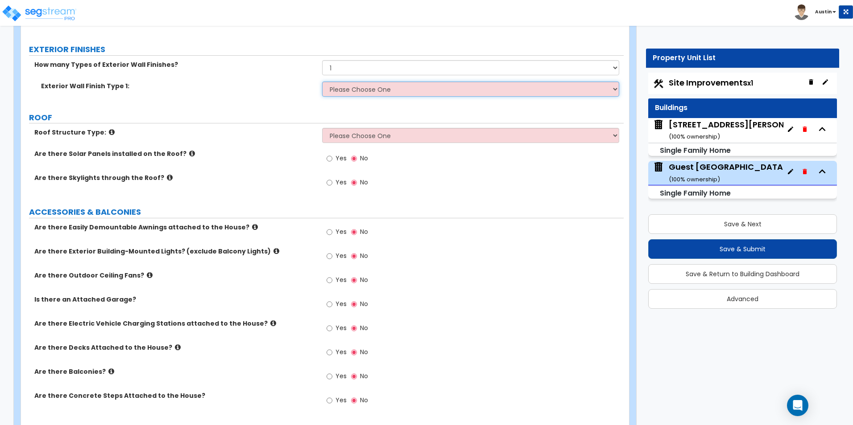
click at [370, 95] on select "Please Choose One No Finish/Shared Wall No Wall Brick Finish Stone Finish Wood …" at bounding box center [470, 89] width 297 height 15
click at [322, 82] on select "Please Choose One No Finish/Shared Wall No Wall Brick Finish Stone Finish Wood …" at bounding box center [470, 89] width 297 height 15
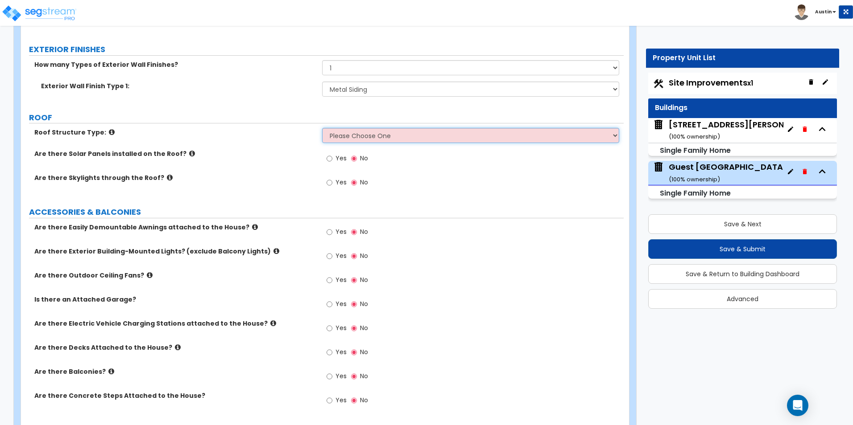
click at [360, 141] on select "Please Choose One Gable Roof Flat Roof Hybrid Gable & Flat Roof" at bounding box center [470, 135] width 297 height 15
click at [322, 128] on select "Please Choose One Gable Roof Flat Roof Hybrid Gable & Flat Roof" at bounding box center [470, 135] width 297 height 15
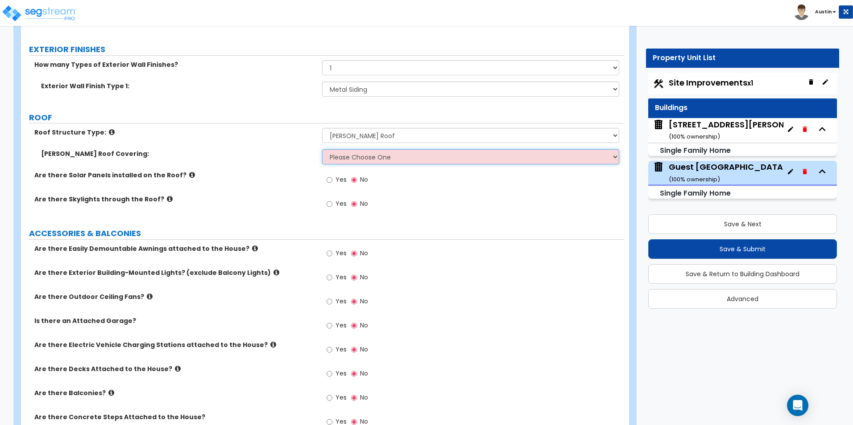
click at [360, 161] on select "Please Choose One Asphalt Shingle Clay Tile Wood Shingle Metal Shingle Standing…" at bounding box center [470, 156] width 297 height 15
click at [366, 154] on select "Please Choose One Asphalt Shingle Clay Tile Wood Shingle Metal Shingle Standing…" at bounding box center [470, 156] width 297 height 15
click at [322, 149] on select "Please Choose One Asphalt Shingle Clay Tile Wood Shingle Metal Shingle Standing…" at bounding box center [470, 156] width 297 height 15
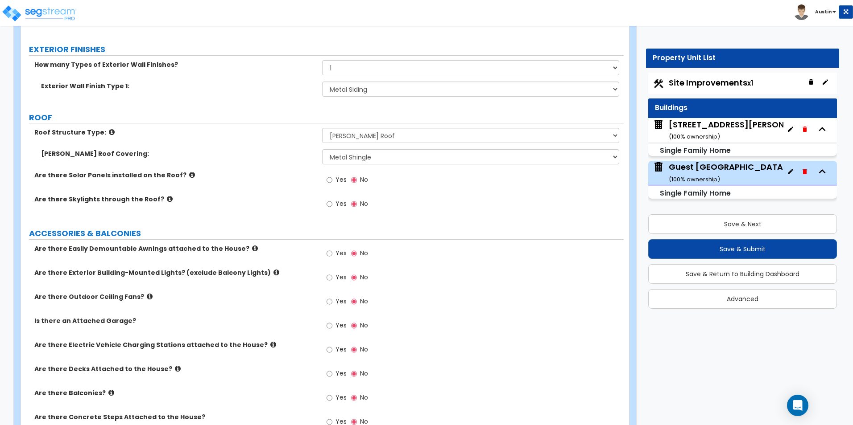
click at [239, 152] on label "Gable Roof Covering:" at bounding box center [178, 153] width 274 height 9
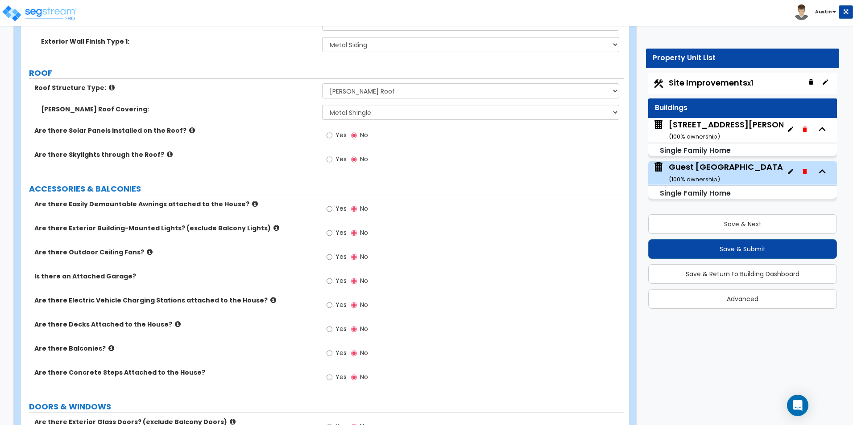
scroll to position [624, 0]
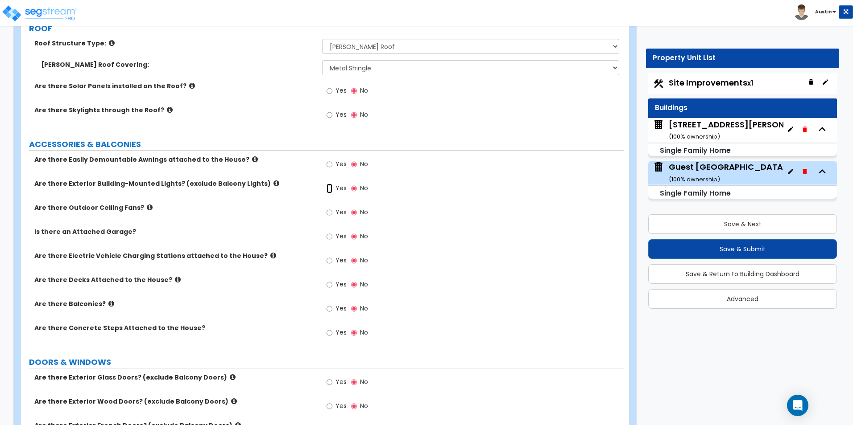
click at [329, 189] on input "Yes" at bounding box center [329, 189] width 6 height 10
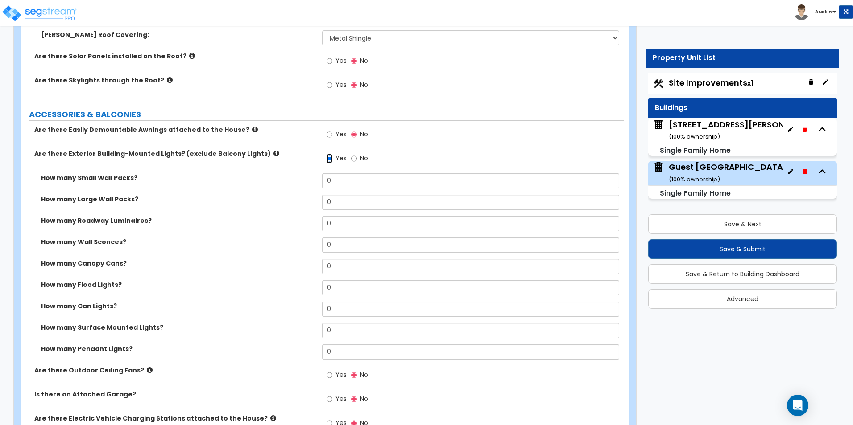
scroll to position [669, 0]
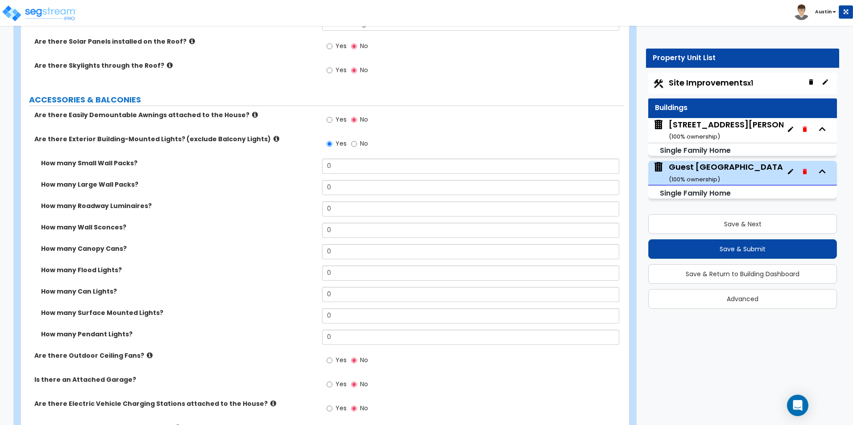
click at [273, 139] on icon at bounding box center [276, 139] width 6 height 7
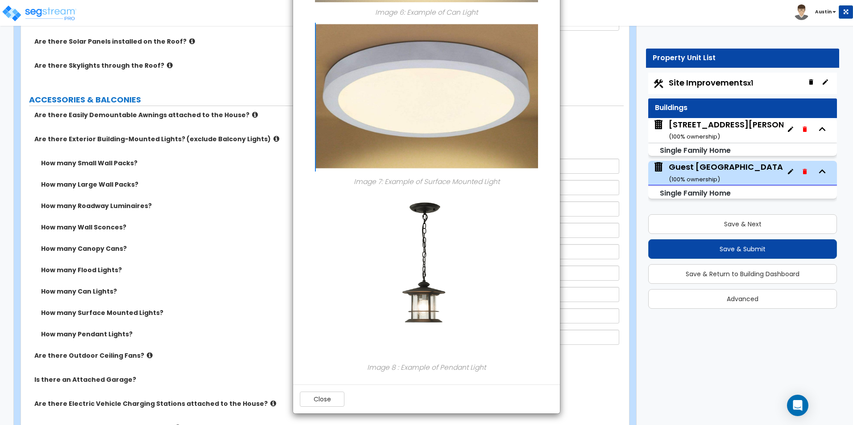
scroll to position [1091, 0]
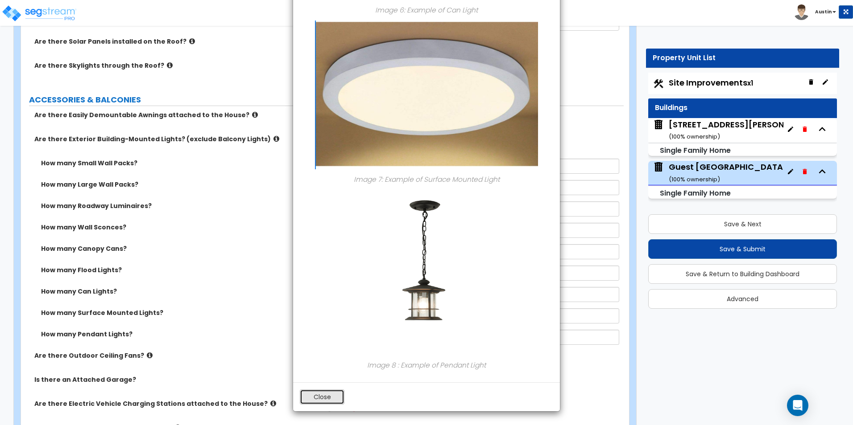
click at [325, 398] on button "Close" at bounding box center [322, 397] width 45 height 15
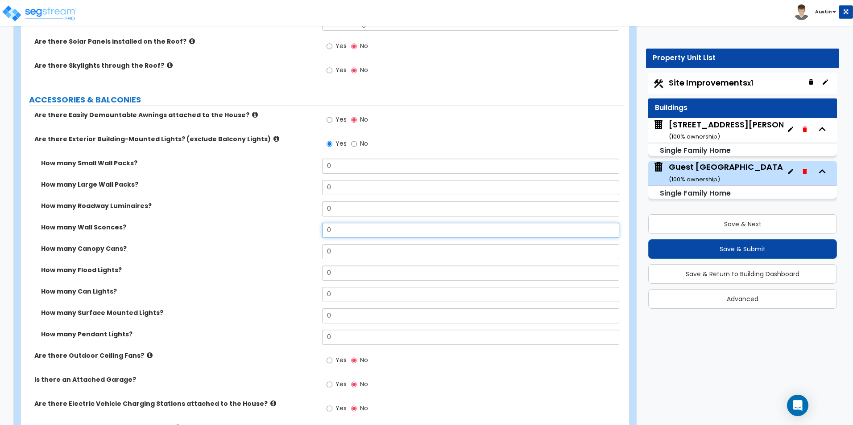
click at [338, 234] on input "0" at bounding box center [470, 230] width 297 height 15
click at [265, 231] on label "How many Wall Sconces?" at bounding box center [178, 227] width 274 height 9
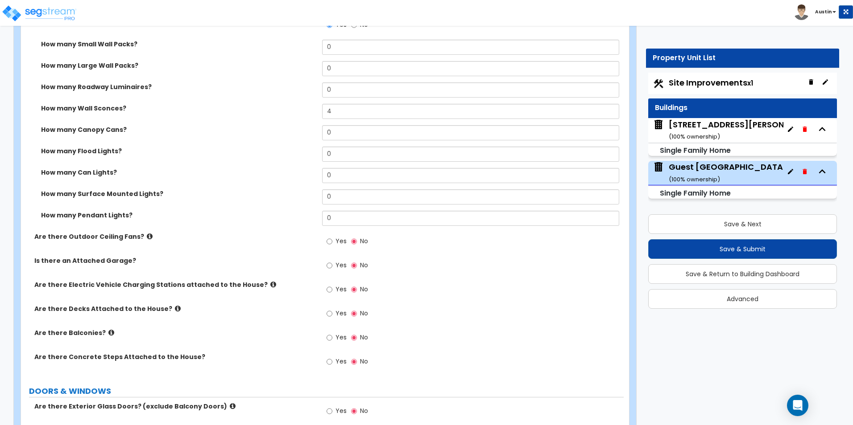
scroll to position [803, 0]
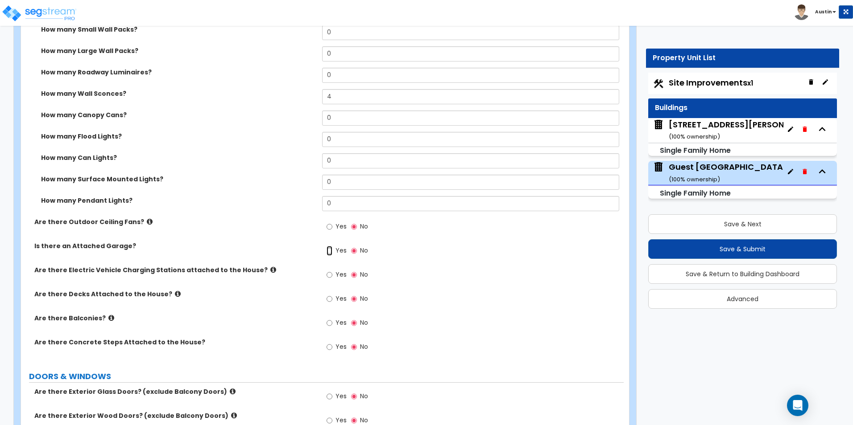
click at [329, 249] on input "Yes" at bounding box center [329, 251] width 6 height 10
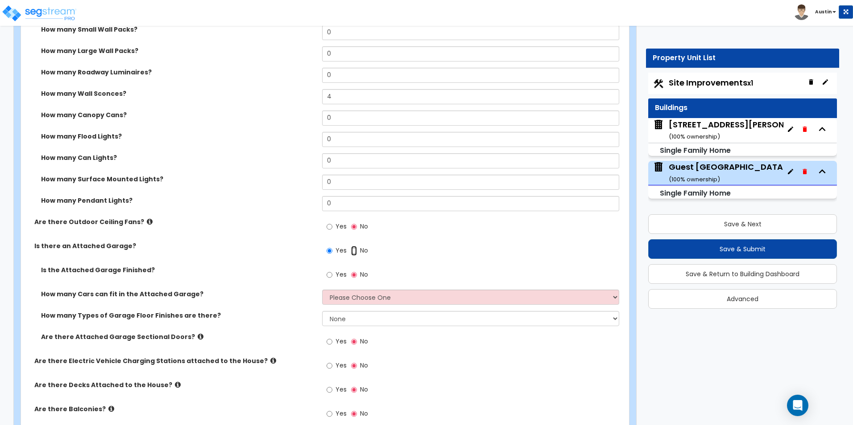
click at [354, 252] on input "No" at bounding box center [354, 251] width 6 height 10
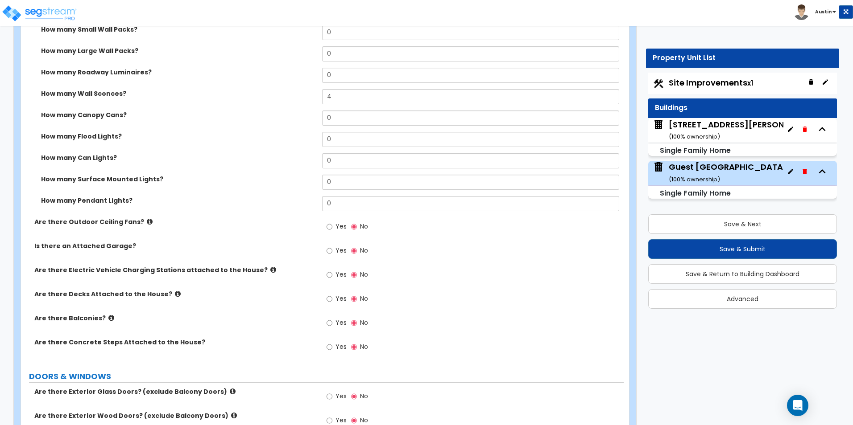
click at [282, 242] on label "Is there an Attached Garage?" at bounding box center [174, 246] width 281 height 9
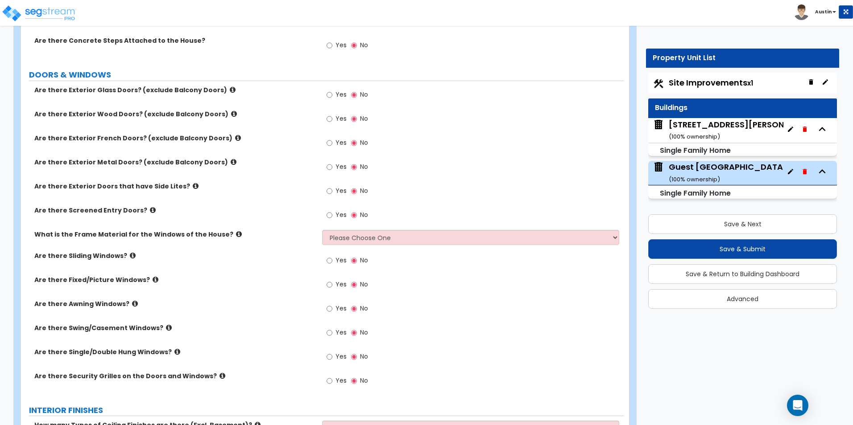
scroll to position [1115, 0]
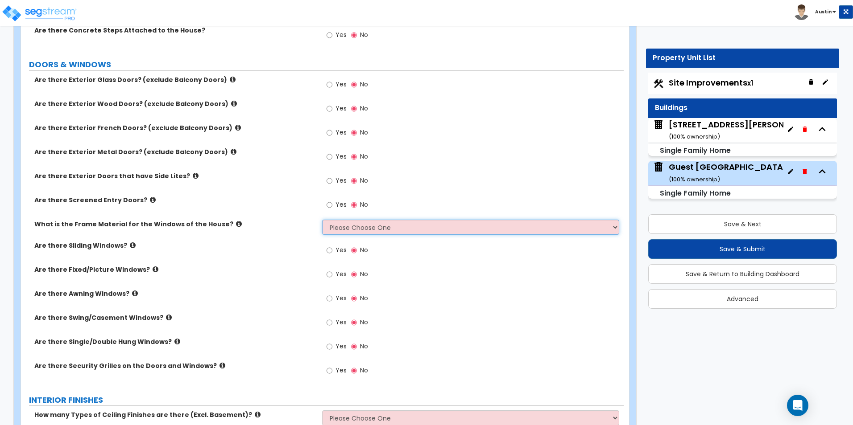
click at [357, 226] on select "Please Choose One Vinyl Aluminum Wood" at bounding box center [470, 227] width 297 height 15
click at [322, 220] on select "Please Choose One Vinyl Aluminum Wood" at bounding box center [470, 227] width 297 height 15
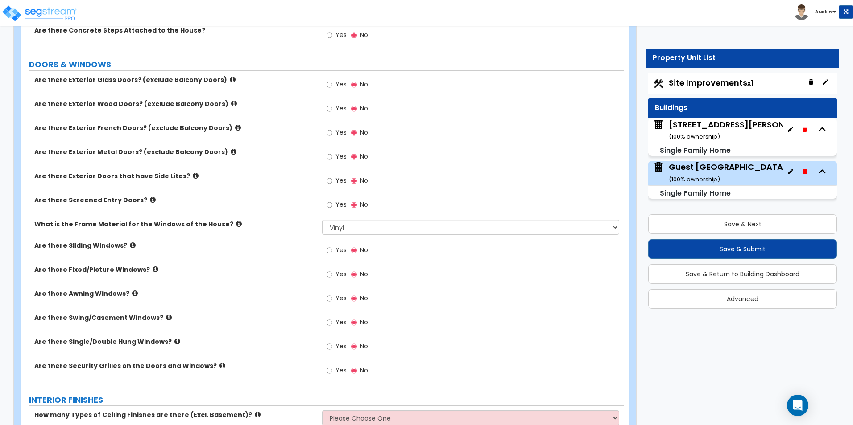
click at [250, 227] on label "What is the Frame Material for the Windows of the House?" at bounding box center [174, 224] width 281 height 9
click at [335, 110] on span "Yes" at bounding box center [340, 108] width 11 height 9
click at [332, 110] on input "Yes" at bounding box center [329, 109] width 6 height 10
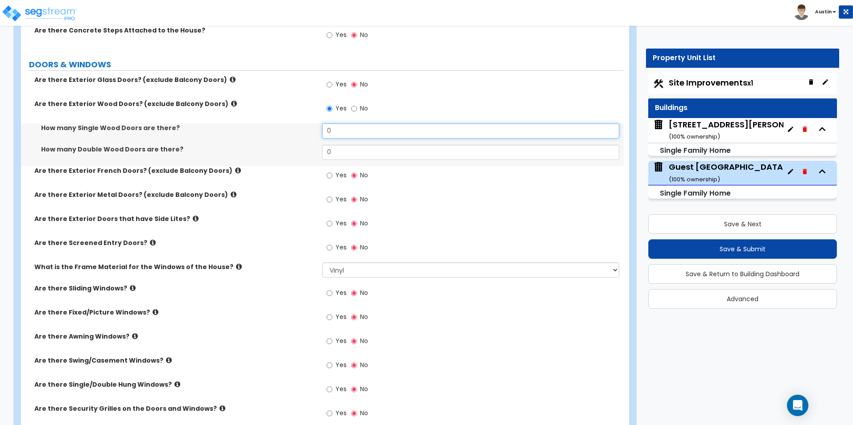
click at [342, 132] on input "0" at bounding box center [470, 131] width 297 height 15
click at [271, 134] on div "How many Single Wood Doors are there? 2" at bounding box center [322, 134] width 602 height 21
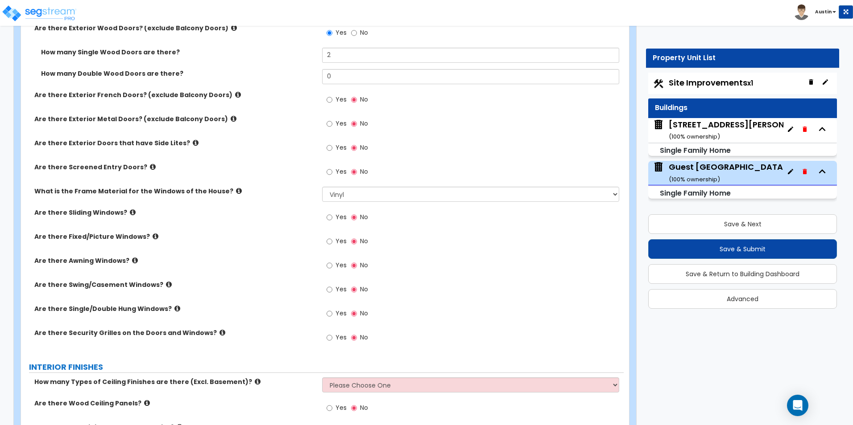
scroll to position [1204, 0]
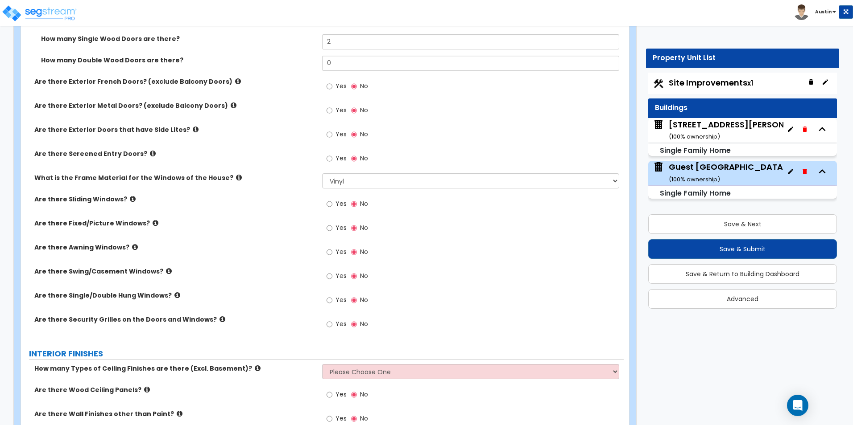
click at [130, 200] on icon at bounding box center [133, 199] width 6 height 7
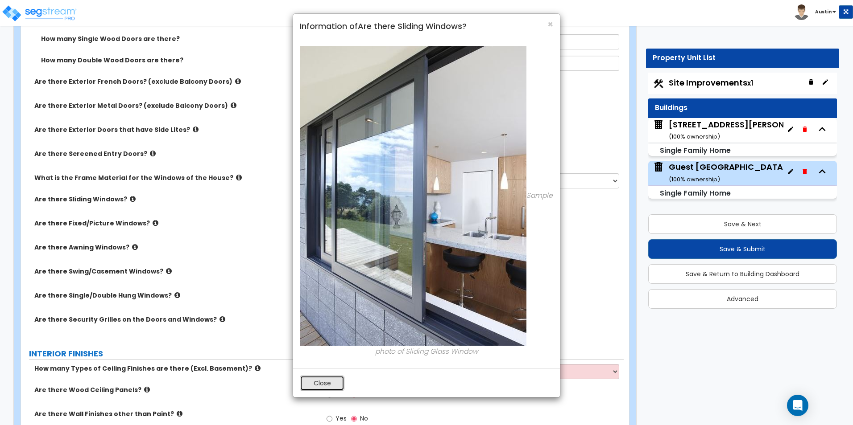
click at [321, 389] on button "Close" at bounding box center [322, 383] width 45 height 15
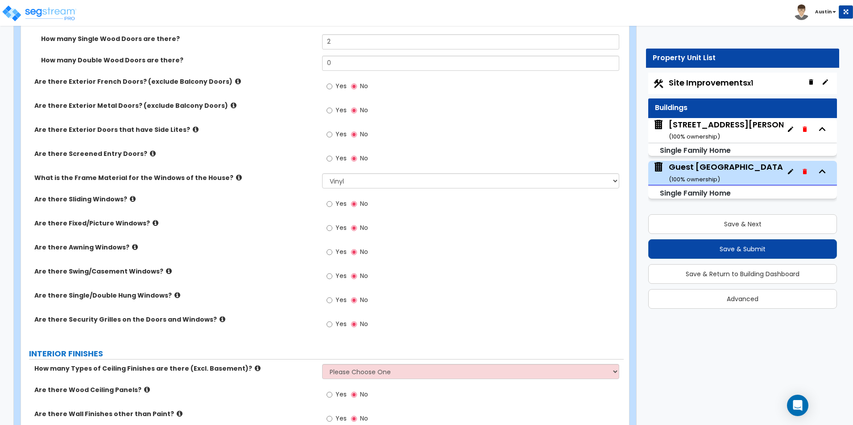
click at [152, 224] on icon at bounding box center [155, 223] width 6 height 7
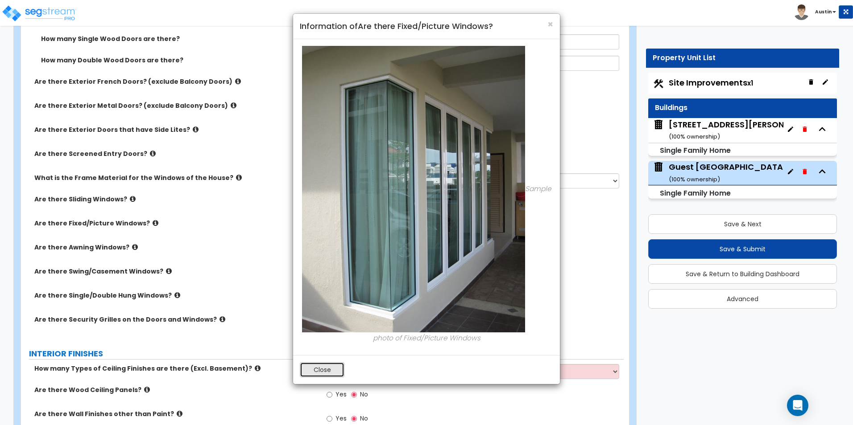
click at [314, 372] on button "Close" at bounding box center [322, 370] width 45 height 15
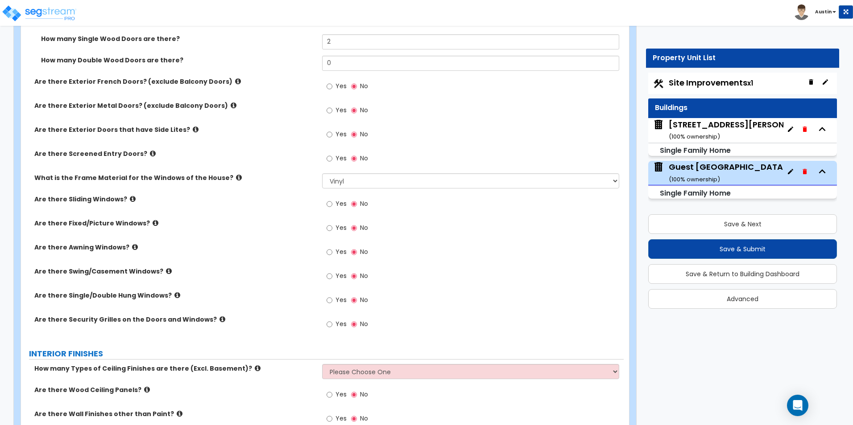
click at [174, 296] on icon at bounding box center [177, 295] width 6 height 7
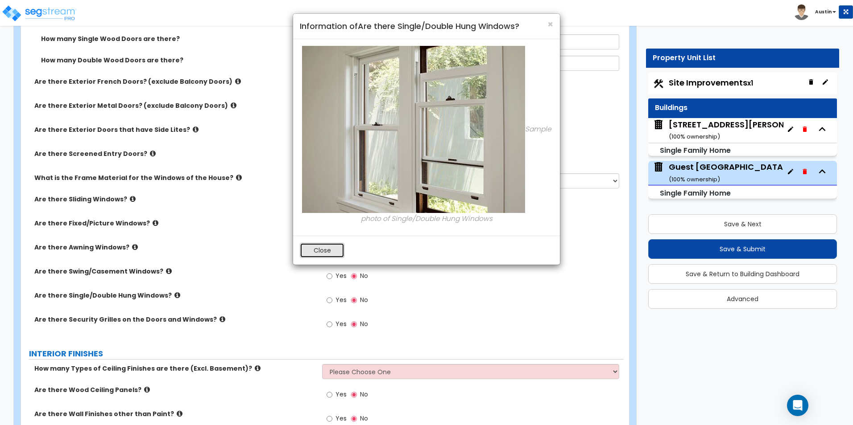
click at [319, 254] on button "Close" at bounding box center [322, 250] width 45 height 15
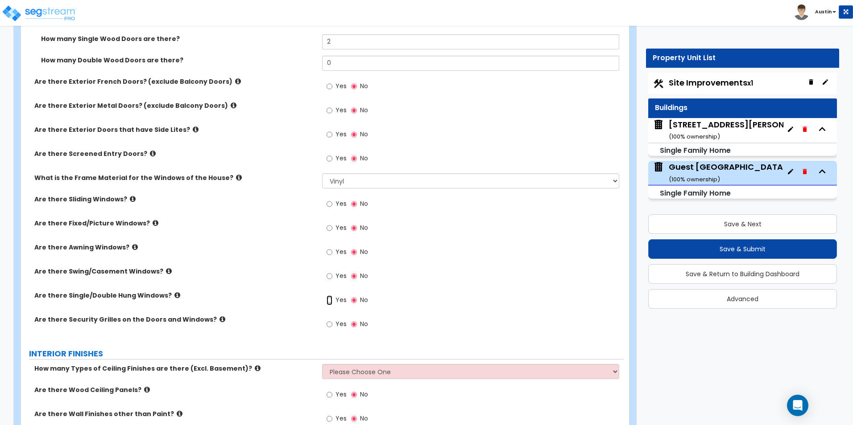
click at [328, 302] on input "Yes" at bounding box center [329, 301] width 6 height 10
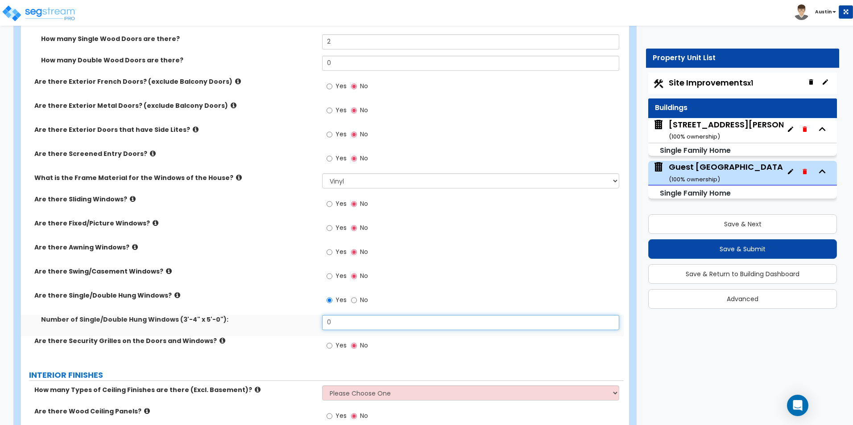
click at [336, 322] on input "0" at bounding box center [470, 322] width 297 height 15
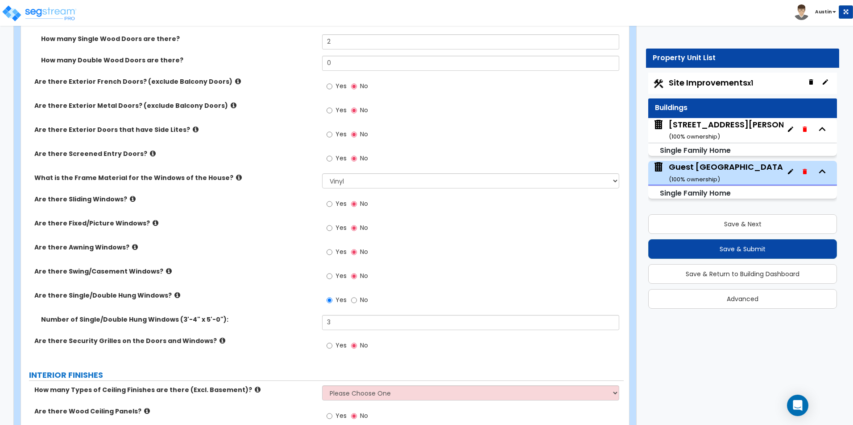
click at [284, 310] on div "Are there Single/Double Hung Windows? Yes No" at bounding box center [322, 303] width 602 height 24
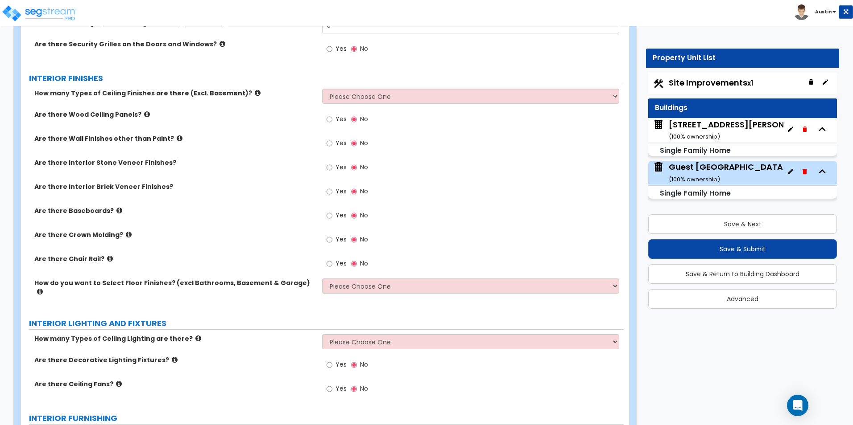
scroll to position [1516, 0]
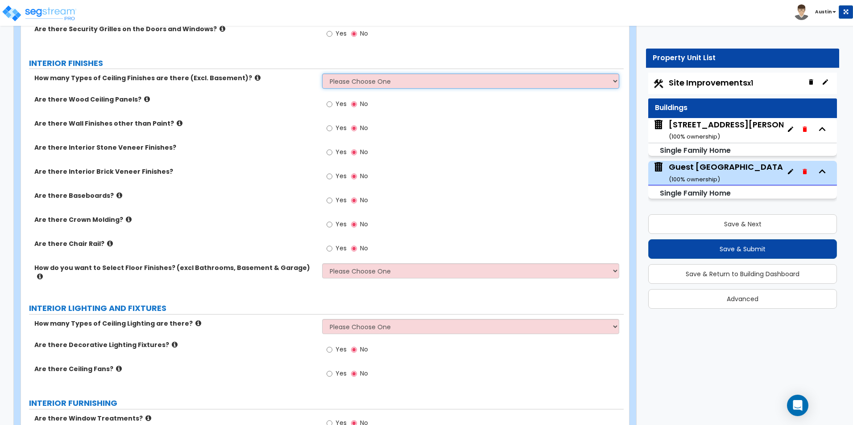
click at [359, 75] on select "Please Choose One 1 2 3" at bounding box center [470, 81] width 297 height 15
drag, startPoint x: 194, startPoint y: 113, endPoint x: 173, endPoint y: 103, distance: 23.7
click at [194, 113] on div "Are there Wood Ceiling Panels? Yes No" at bounding box center [322, 107] width 602 height 24
click at [144, 99] on icon at bounding box center [147, 99] width 6 height 7
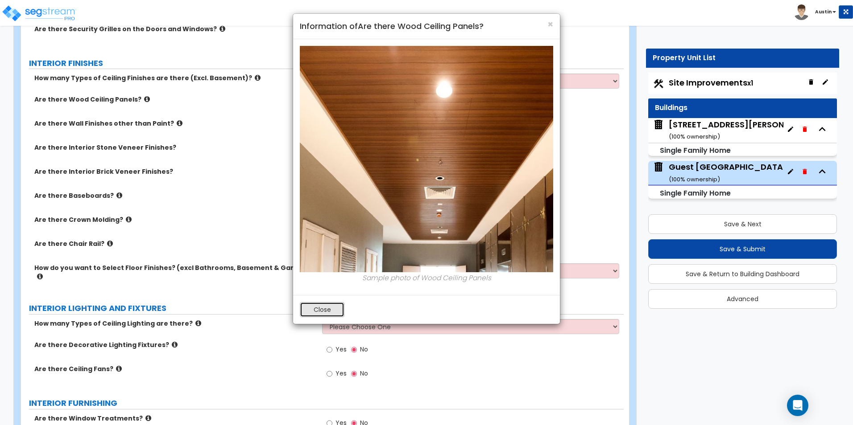
click at [320, 307] on button "Close" at bounding box center [322, 309] width 45 height 15
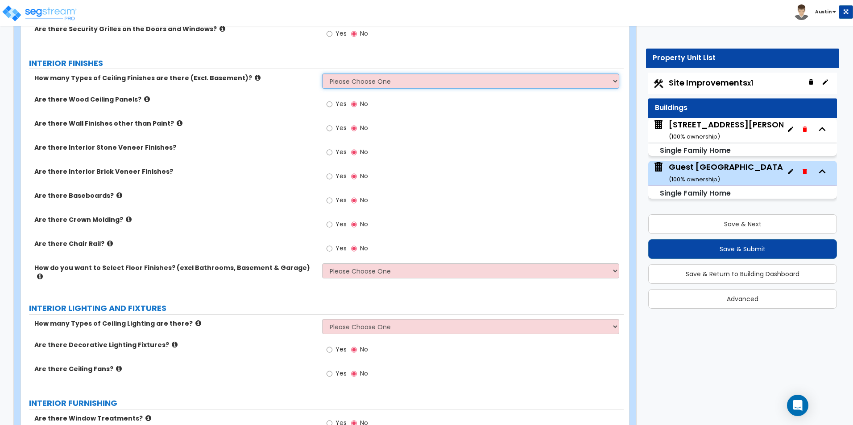
click at [355, 81] on select "Please Choose One 1 2 3" at bounding box center [470, 81] width 297 height 15
click at [322, 74] on select "Please Choose One 1 2 3" at bounding box center [470, 81] width 297 height 15
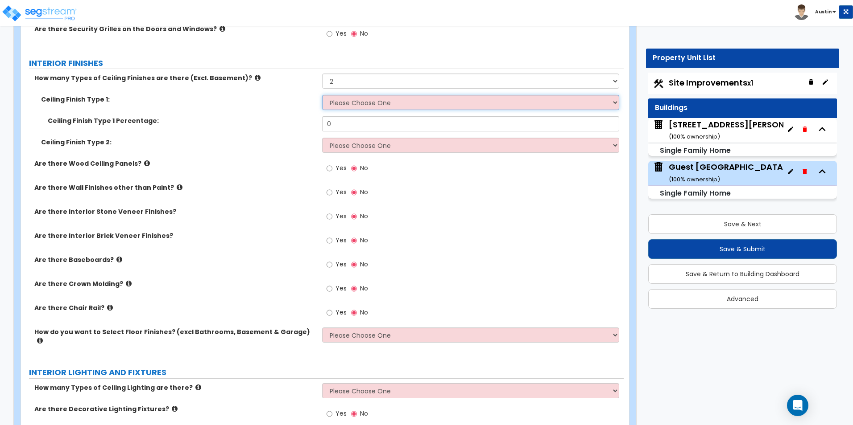
click at [357, 106] on select "Please Choose One Drop Ceiling Drywall Ceiling Open Ceiling" at bounding box center [470, 102] width 297 height 15
drag, startPoint x: 357, startPoint y: 106, endPoint x: 358, endPoint y: 95, distance: 10.8
click at [357, 106] on select "Please Choose One Drop Ceiling Drywall Ceiling Open Ceiling" at bounding box center [470, 102] width 297 height 15
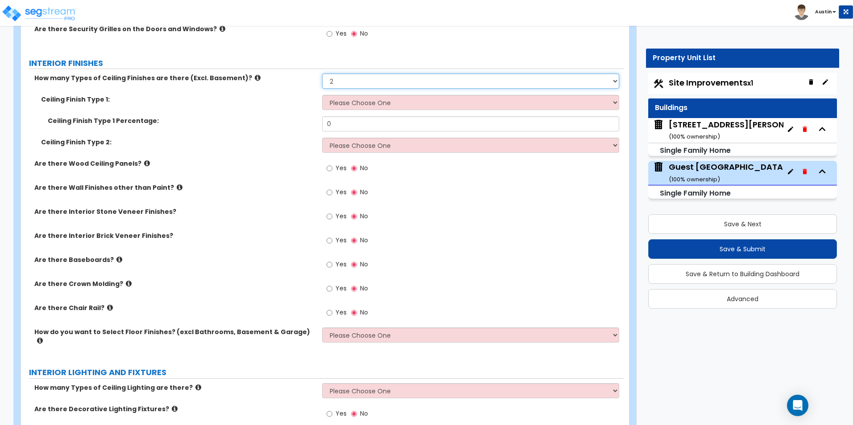
click at [358, 87] on select "Please Choose One 1 2 3" at bounding box center [470, 81] width 297 height 15
click at [322, 74] on select "Please Choose One 1 2 3" at bounding box center [470, 81] width 297 height 15
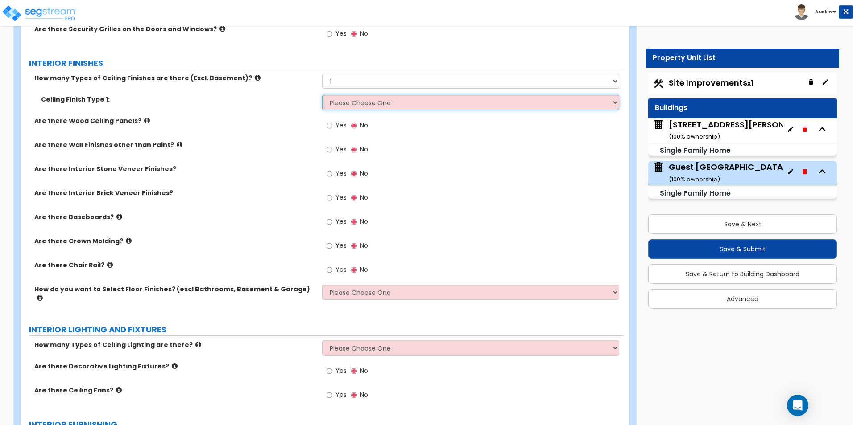
click at [356, 106] on select "Please Choose One Drop Ceiling Drywall Ceiling Open Ceiling" at bounding box center [470, 102] width 297 height 15
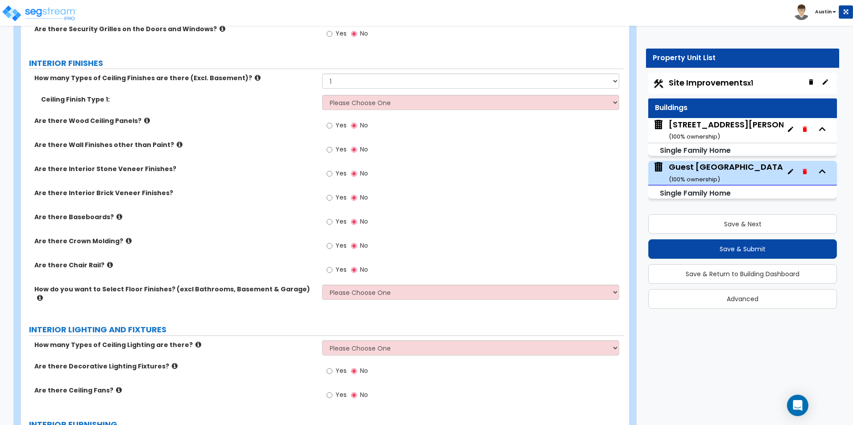
click at [255, 78] on icon at bounding box center [258, 77] width 6 height 7
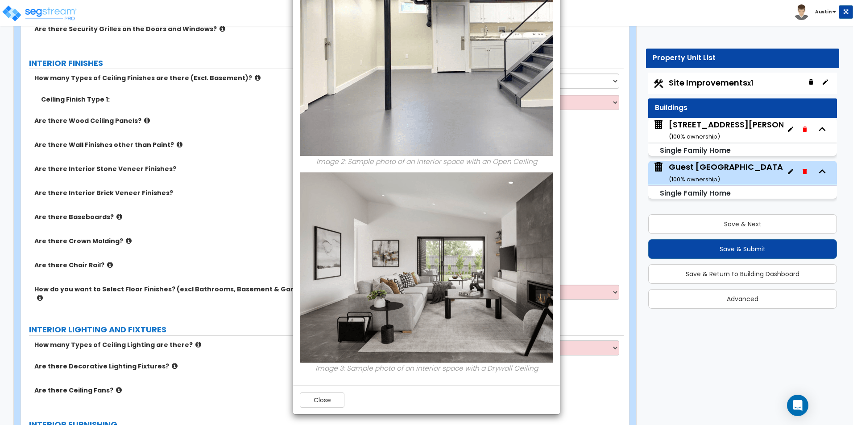
scroll to position [323, 0]
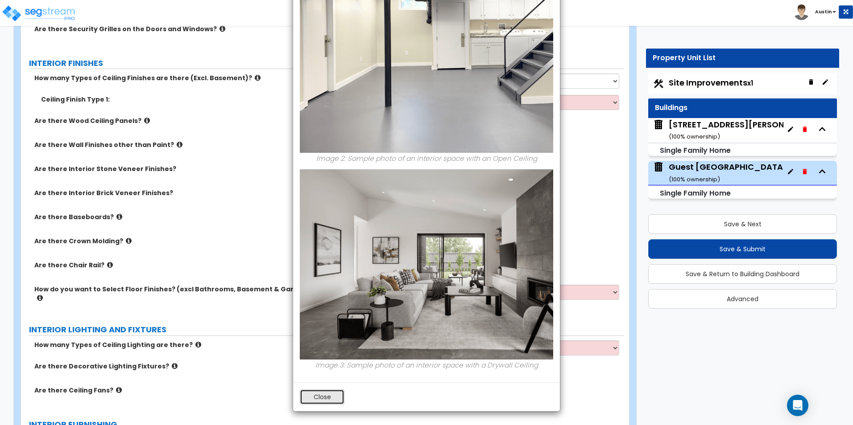
click at [328, 402] on button "Close" at bounding box center [322, 397] width 45 height 15
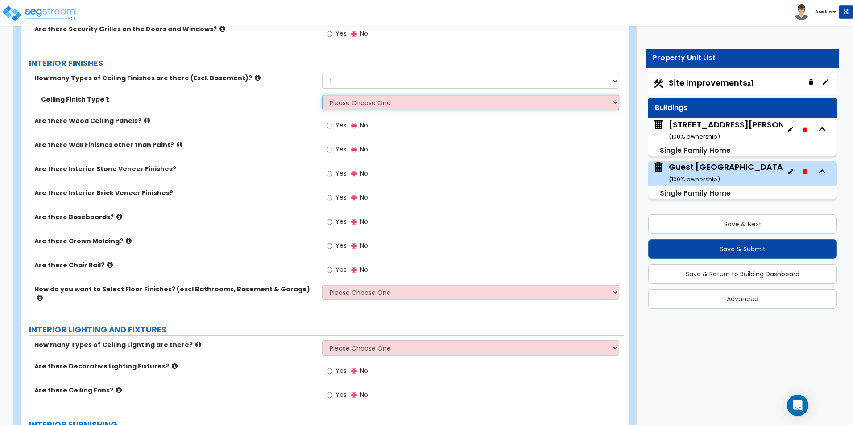
click at [381, 104] on select "Please Choose One Drop Ceiling Drywall Ceiling Open Ceiling" at bounding box center [470, 102] width 297 height 15
click at [322, 95] on select "Please Choose One Drop Ceiling Drywall Ceiling Open Ceiling" at bounding box center [470, 102] width 297 height 15
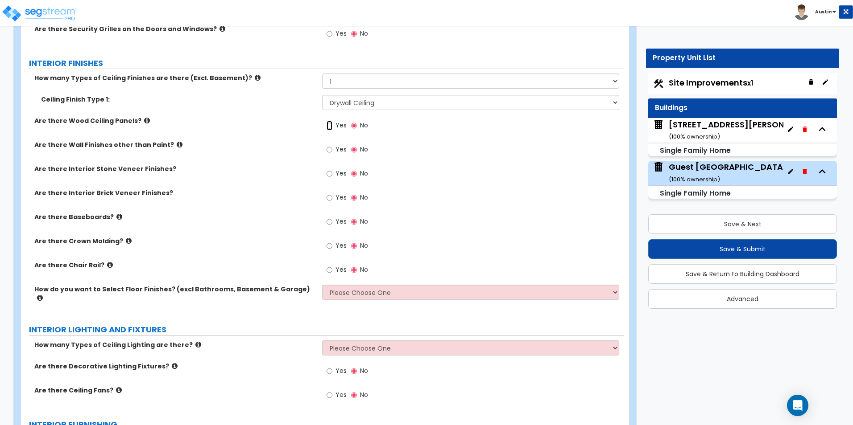
click at [331, 125] on input "Yes" at bounding box center [329, 126] width 6 height 10
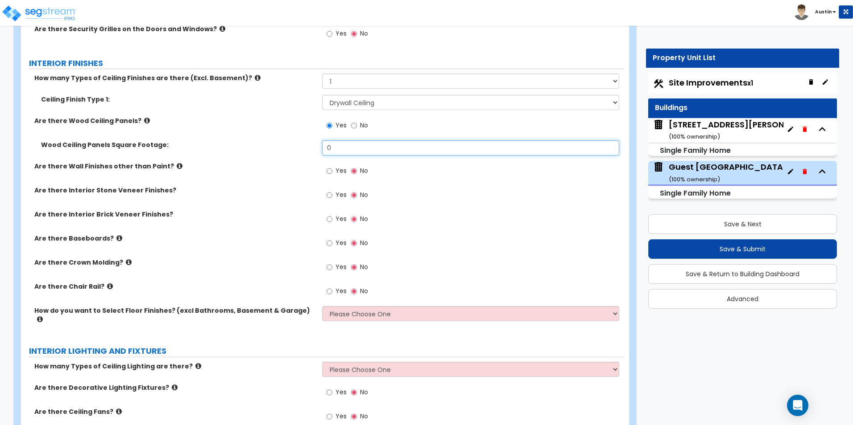
click at [345, 146] on input "0" at bounding box center [470, 147] width 297 height 15
click at [365, 147] on input "0" at bounding box center [470, 147] width 297 height 15
click at [343, 172] on span "Yes" at bounding box center [340, 170] width 11 height 9
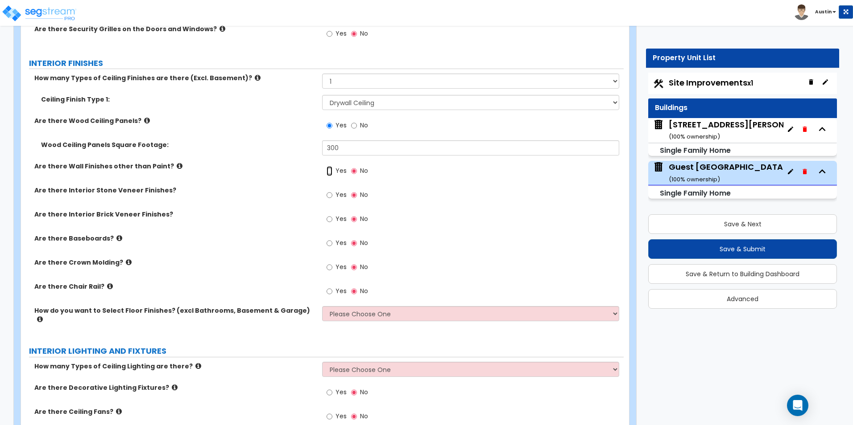
click at [332, 172] on input "Yes" at bounding box center [329, 171] width 6 height 10
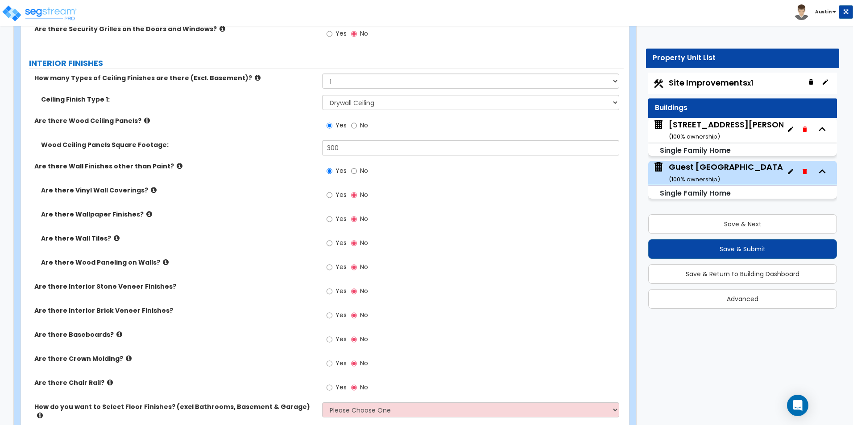
click at [163, 262] on icon at bounding box center [166, 262] width 6 height 7
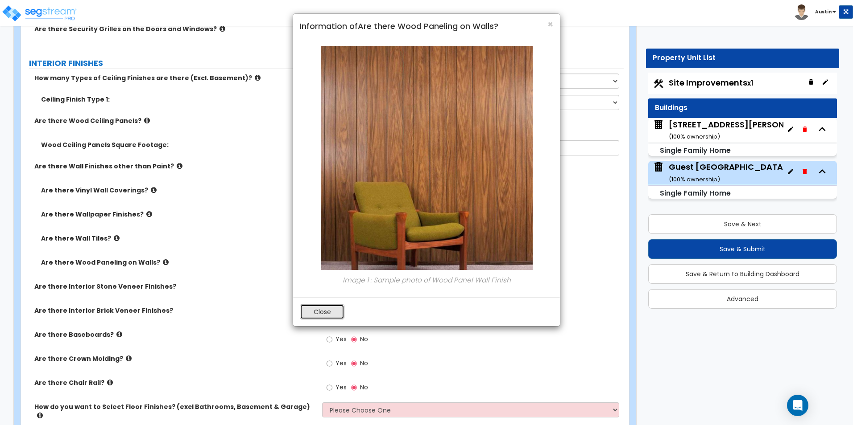
click at [318, 312] on button "Close" at bounding box center [322, 312] width 45 height 15
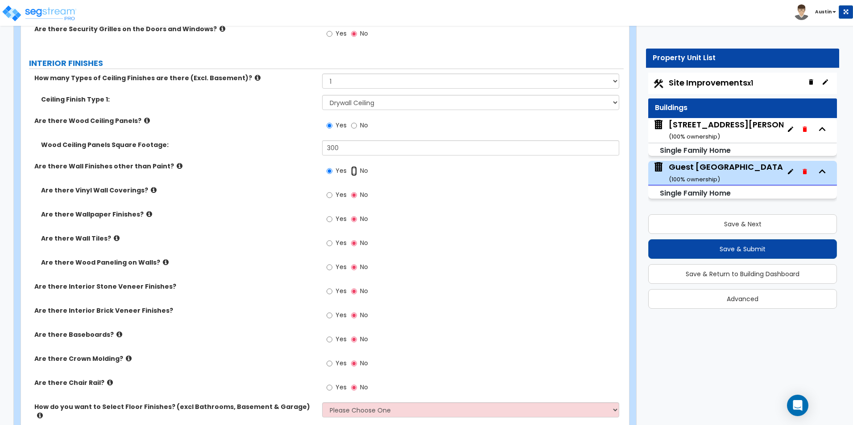
click at [355, 171] on input "No" at bounding box center [354, 171] width 6 height 10
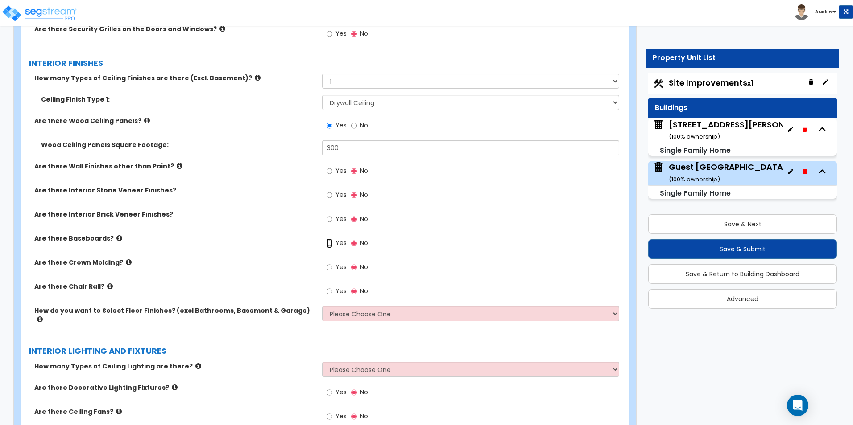
click at [331, 242] on input "Yes" at bounding box center [329, 244] width 6 height 10
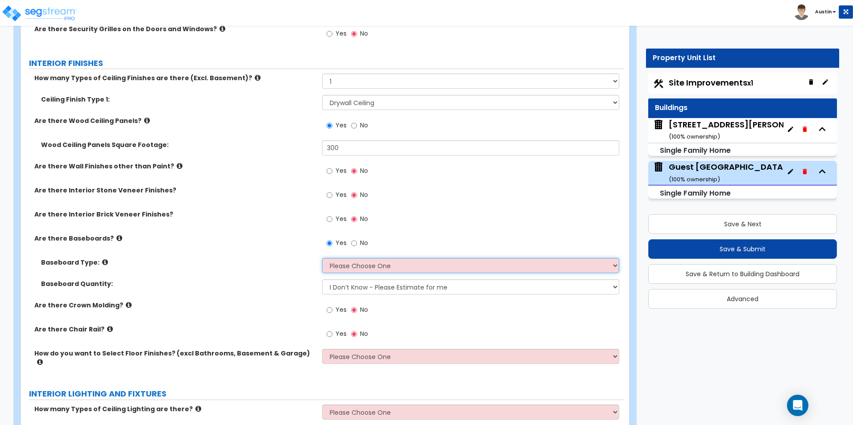
click at [350, 265] on select "Please Choose One Wood Vinyl Carpet Tile" at bounding box center [470, 265] width 297 height 15
click at [322, 258] on select "Please Choose One Wood Vinyl Carpet Tile" at bounding box center [470, 265] width 297 height 15
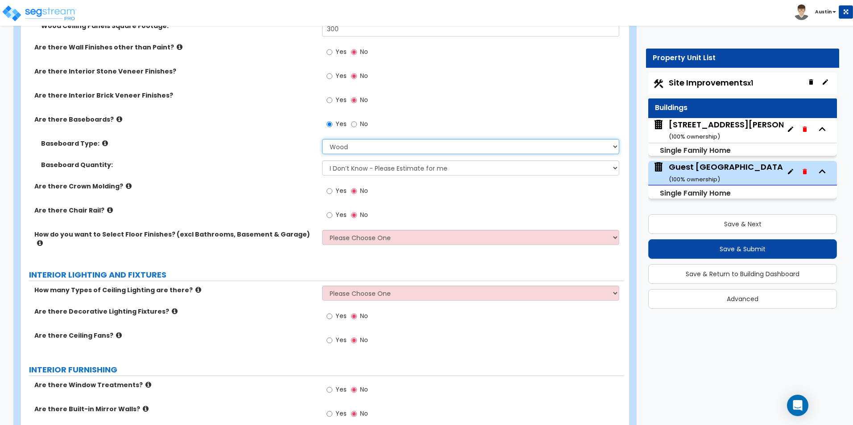
scroll to position [1650, 0]
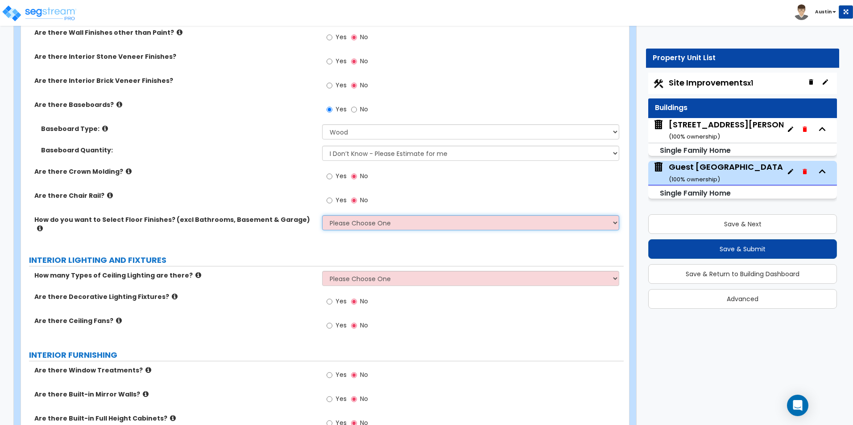
click at [338, 223] on select "Please Choose One I want to Select Floor Finishes for the Areas of the House I …" at bounding box center [470, 222] width 297 height 15
click at [322, 215] on select "Please Choose One I want to Select Floor Finishes for the Areas of the House I …" at bounding box center [470, 222] width 297 height 15
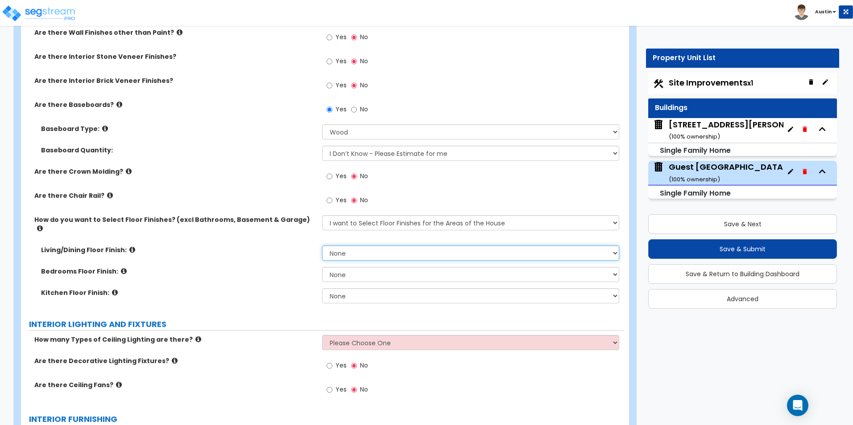
click at [351, 246] on select "None Tile Flooring Hardwood Flooring Resilient Laminate Flooring VCT Flooring S…" at bounding box center [470, 253] width 297 height 15
click at [322, 246] on select "None Tile Flooring Hardwood Flooring Resilient Laminate Flooring VCT Flooring S…" at bounding box center [470, 253] width 297 height 15
click at [353, 267] on select "None Tile Flooring Hardwood Flooring Resilient Laminate Flooring VCT Flooring S…" at bounding box center [470, 274] width 297 height 15
click at [322, 267] on select "None Tile Flooring Hardwood Flooring Resilient Laminate Flooring VCT Flooring S…" at bounding box center [470, 274] width 297 height 15
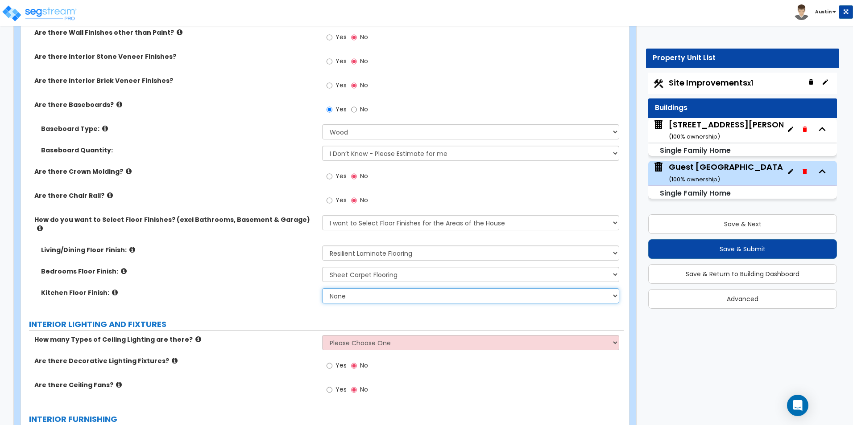
click at [350, 289] on select "None Tile Flooring Hardwood Flooring Resilient Laminate Flooring VCT Flooring S…" at bounding box center [470, 295] width 297 height 15
click at [322, 288] on select "None Tile Flooring Hardwood Flooring Resilient Laminate Flooring VCT Flooring S…" at bounding box center [470, 295] width 297 height 15
click at [253, 288] on label "Kitchen Floor Finish:" at bounding box center [178, 292] width 274 height 9
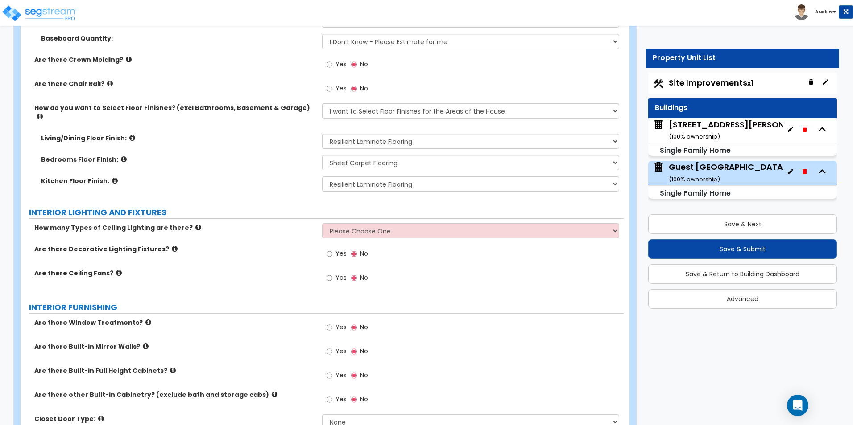
scroll to position [1784, 0]
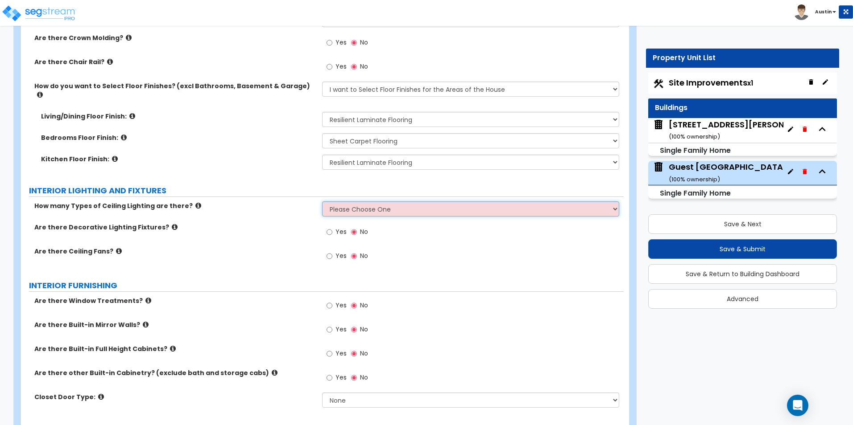
click at [351, 202] on select "Please Choose One 1 2 3" at bounding box center [470, 209] width 297 height 15
click at [322, 202] on select "Please Choose One 1 2 3" at bounding box center [470, 209] width 297 height 15
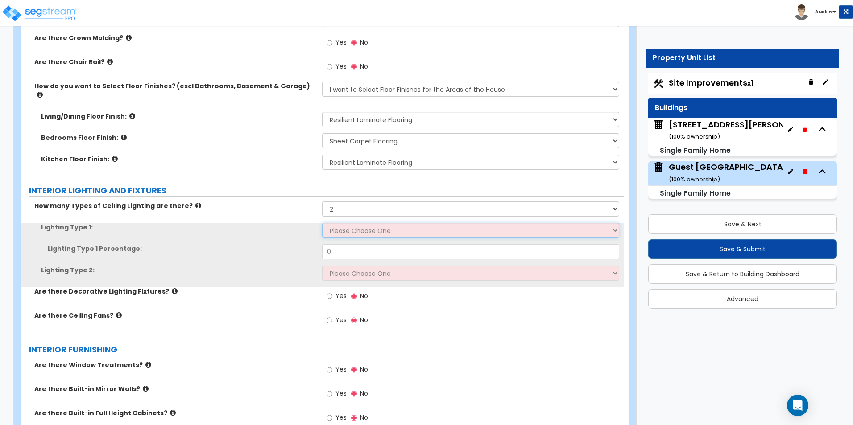
click at [350, 223] on select "Please Choose One LED Surface-Mounted LED Recessed Fluorescent Surface-Mounted …" at bounding box center [470, 230] width 297 height 15
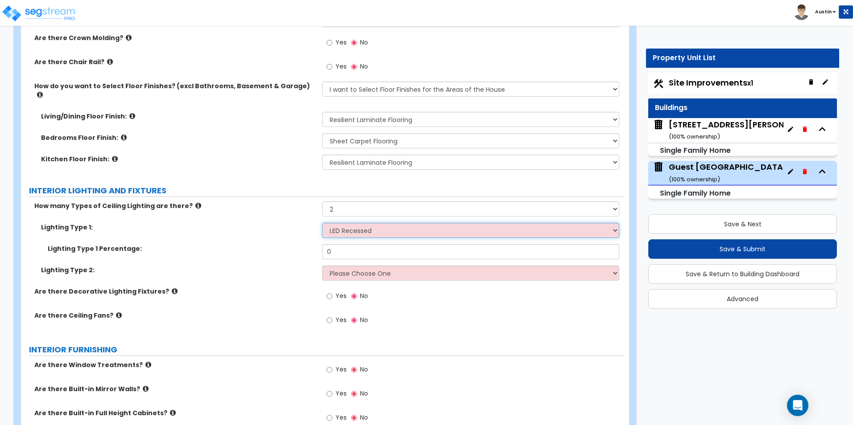
click at [322, 223] on select "Please Choose One LED Surface-Mounted LED Recessed Fluorescent Surface-Mounted …" at bounding box center [470, 230] width 297 height 15
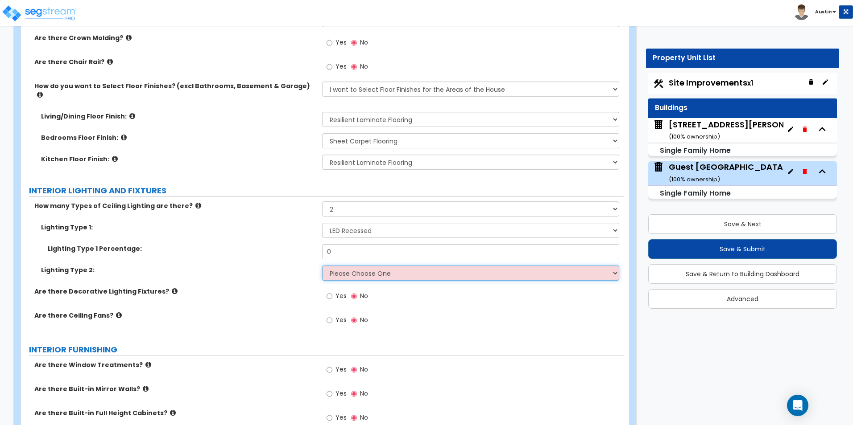
click at [355, 266] on select "Please Choose One LED Surface-Mounted LED Recessed Fluorescent Surface-Mounted …" at bounding box center [470, 273] width 297 height 15
click at [322, 266] on select "Please Choose One LED Surface-Mounted LED Recessed Fluorescent Surface-Mounted …" at bounding box center [470, 273] width 297 height 15
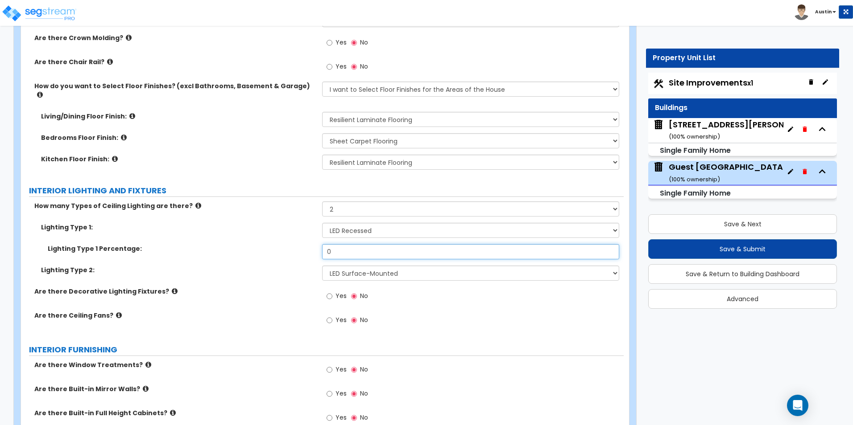
click at [353, 245] on input "0" at bounding box center [470, 251] width 297 height 15
click at [195, 202] on icon at bounding box center [198, 205] width 6 height 7
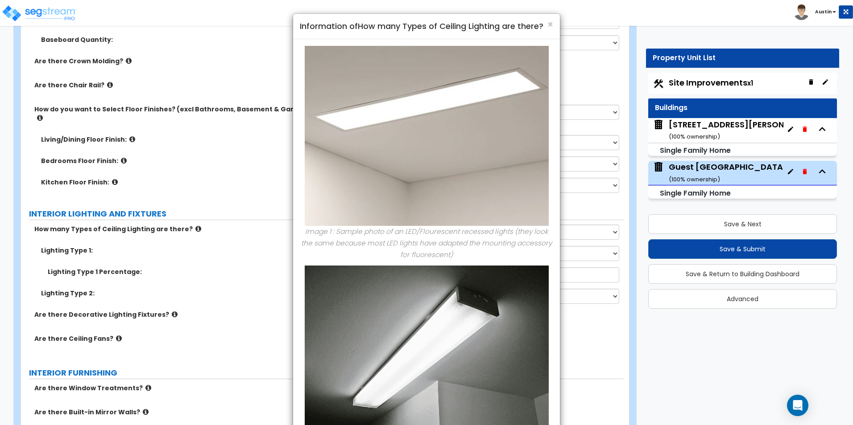
scroll to position [1739, 0]
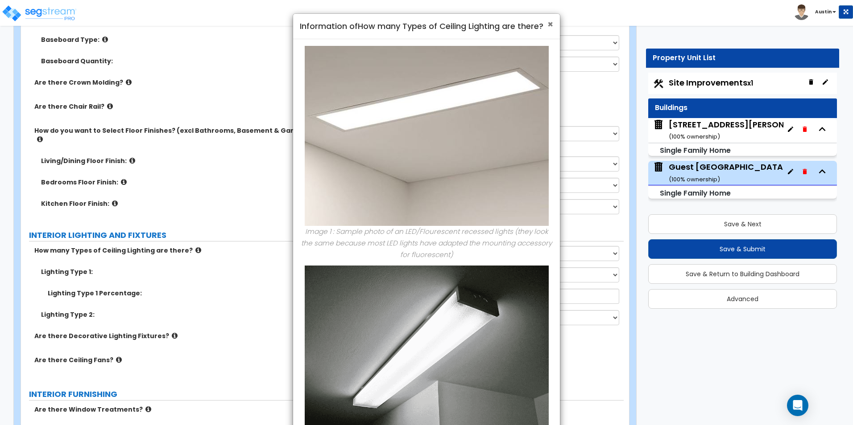
click at [549, 23] on span "×" at bounding box center [550, 24] width 6 height 13
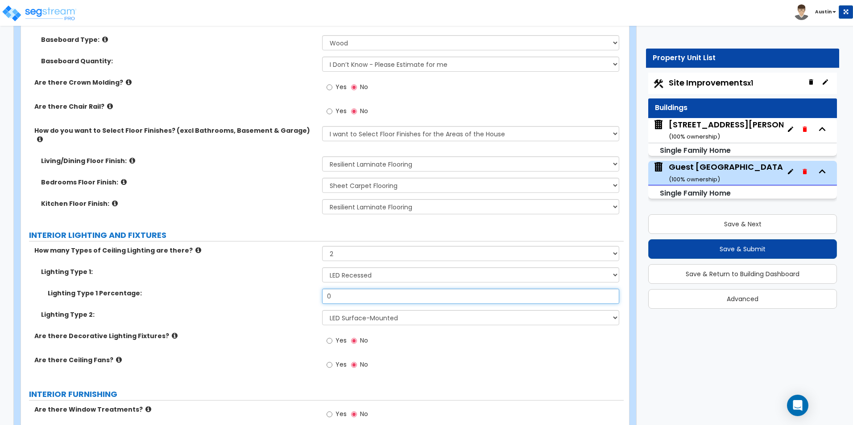
click at [353, 289] on input "0" at bounding box center [470, 296] width 297 height 15
click at [375, 289] on input "0" at bounding box center [470, 296] width 297 height 15
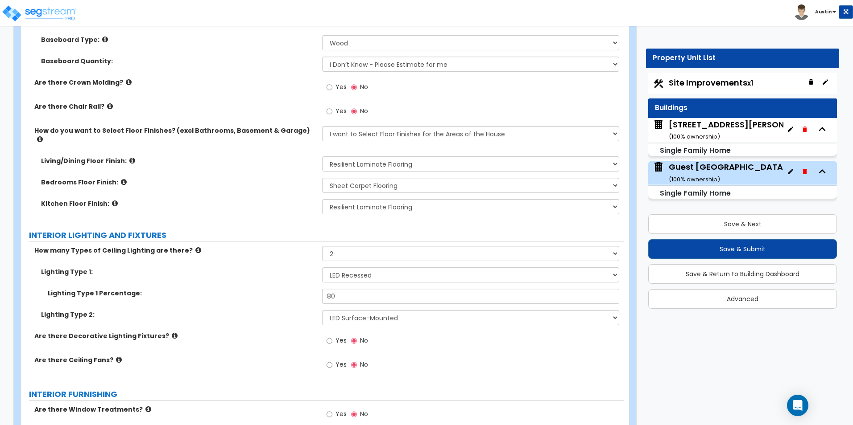
click at [267, 268] on label "Lighting Type 1:" at bounding box center [178, 272] width 274 height 9
click at [356, 310] on select "Please Choose One LED Surface-Mounted LED Recessed Fluorescent Surface-Mounted …" at bounding box center [470, 317] width 297 height 15
click at [357, 310] on select "Please Choose One LED Surface-Mounted LED Recessed Fluorescent Surface-Mounted …" at bounding box center [470, 317] width 297 height 15
click at [359, 310] on select "Please Choose One LED Surface-Mounted LED Recessed Fluorescent Surface-Mounted …" at bounding box center [470, 317] width 297 height 15
drag, startPoint x: 367, startPoint y: 307, endPoint x: 366, endPoint y: 300, distance: 7.6
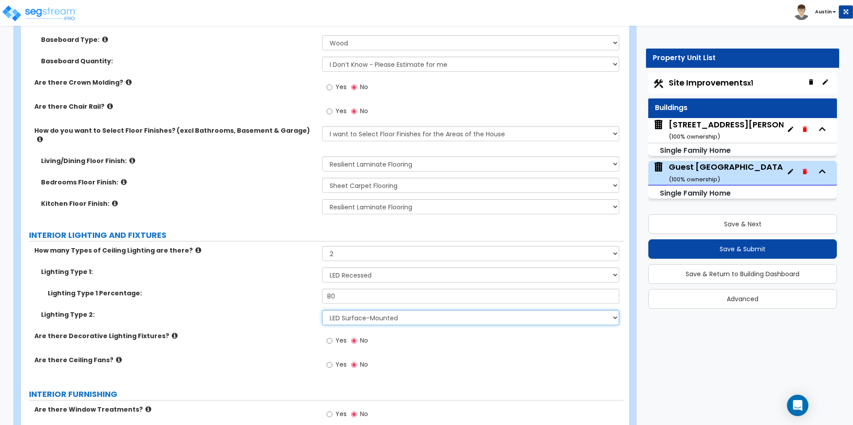
click at [367, 310] on select "Please Choose One LED Surface-Mounted LED Recessed Fluorescent Surface-Mounted …" at bounding box center [470, 317] width 297 height 15
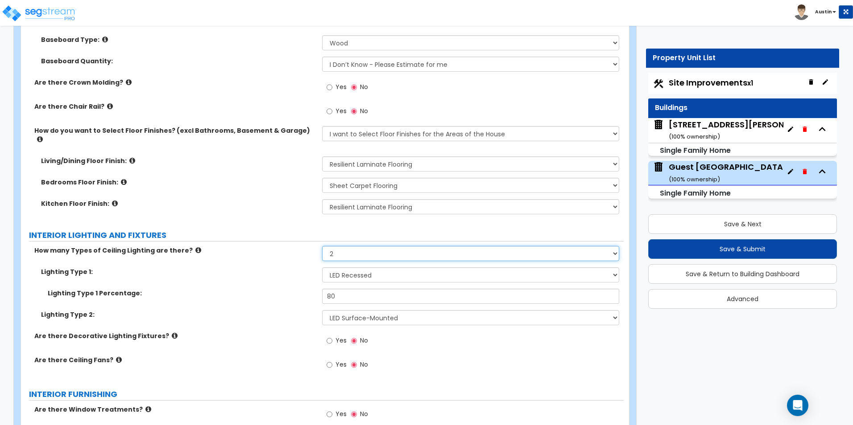
click at [354, 248] on select "Please Choose One 1 2 3" at bounding box center [470, 253] width 297 height 15
click at [322, 246] on select "Please Choose One 1 2 3" at bounding box center [470, 253] width 297 height 15
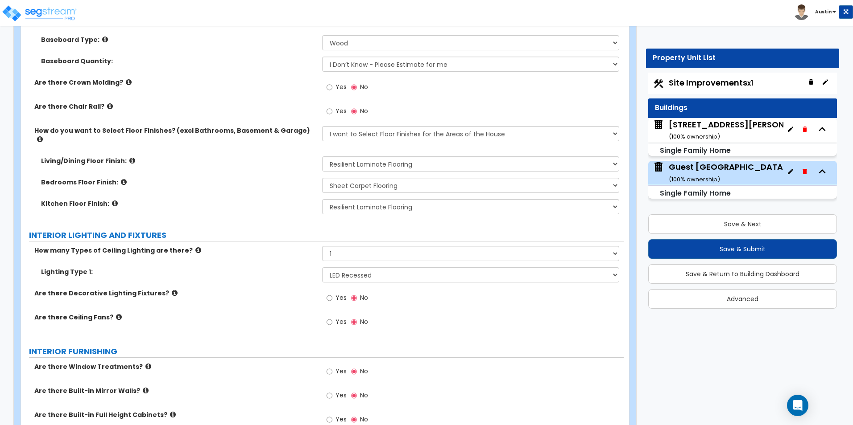
click at [297, 268] on label "Lighting Type 1:" at bounding box center [178, 272] width 274 height 9
click at [339, 293] on span "Yes" at bounding box center [340, 297] width 11 height 9
click at [332, 293] on input "Yes" at bounding box center [329, 298] width 6 height 10
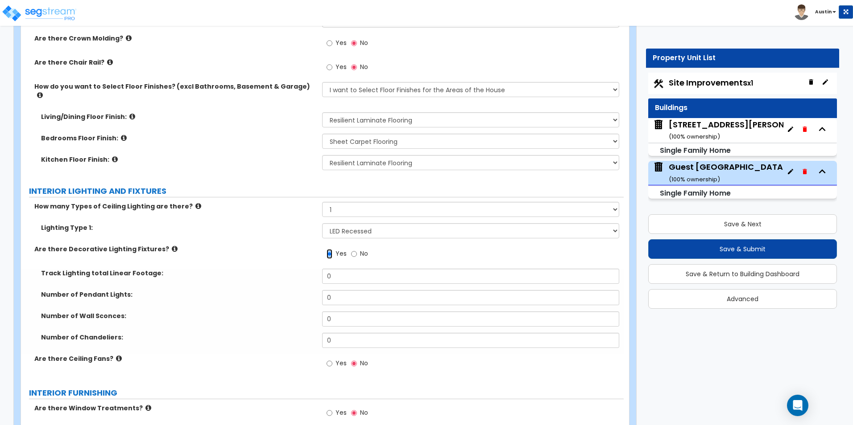
scroll to position [1784, 0]
click at [349, 315] on input "0" at bounding box center [470, 318] width 297 height 15
click at [172, 245] on icon at bounding box center [175, 248] width 6 height 7
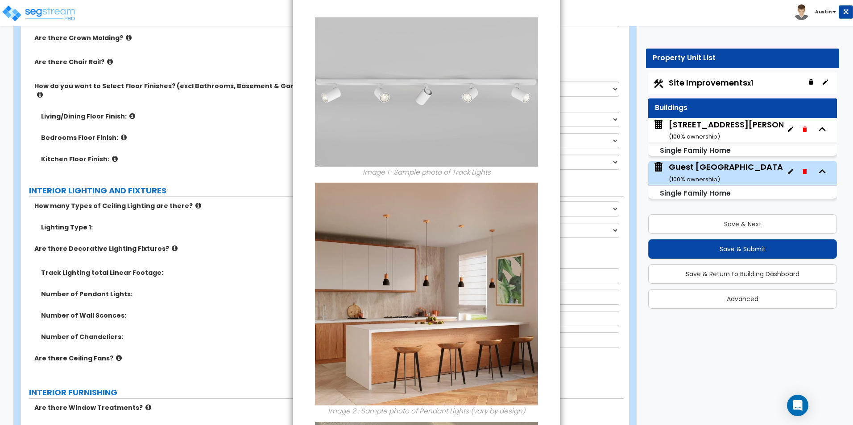
scroll to position [0, 0]
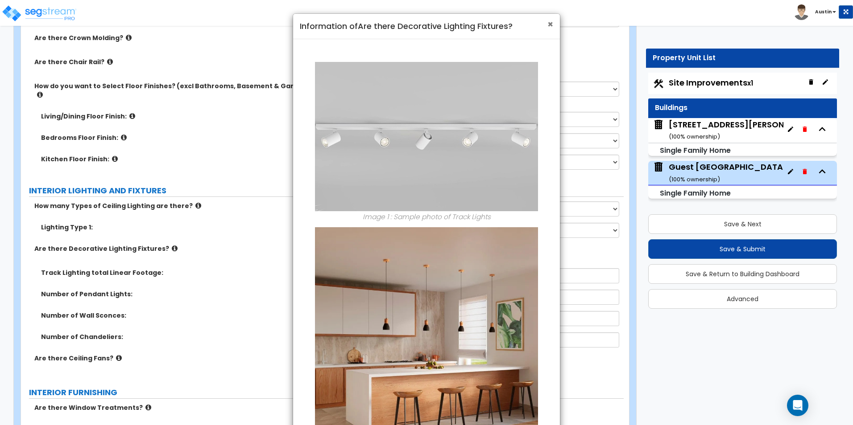
click at [548, 27] on span "×" at bounding box center [550, 24] width 6 height 13
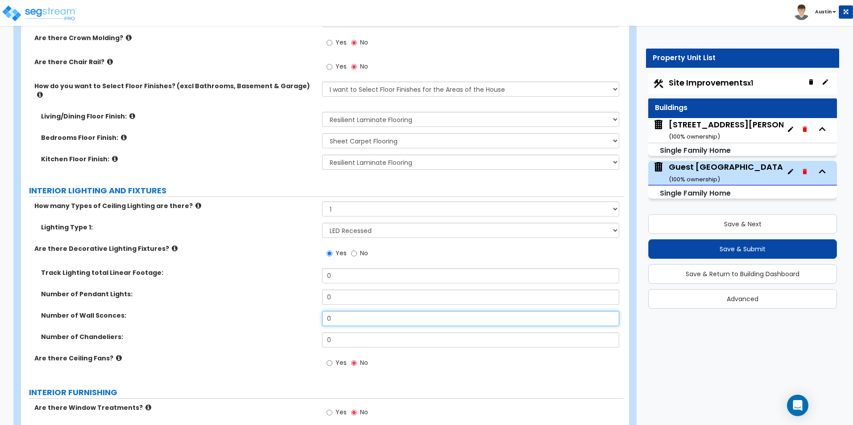
click at [346, 311] on input "0" at bounding box center [470, 318] width 297 height 15
click at [267, 294] on div "Number of Pendant Lights: 0" at bounding box center [322, 300] width 602 height 21
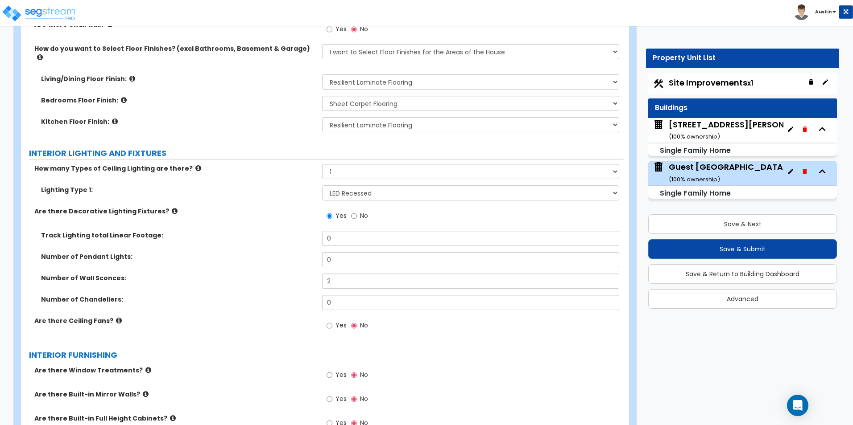
scroll to position [1873, 0]
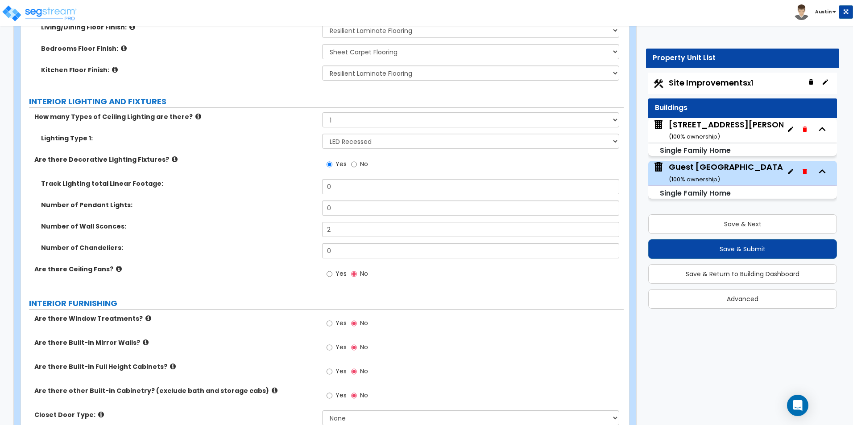
click at [240, 222] on label "Number of Wall Sconces:" at bounding box center [178, 226] width 274 height 9
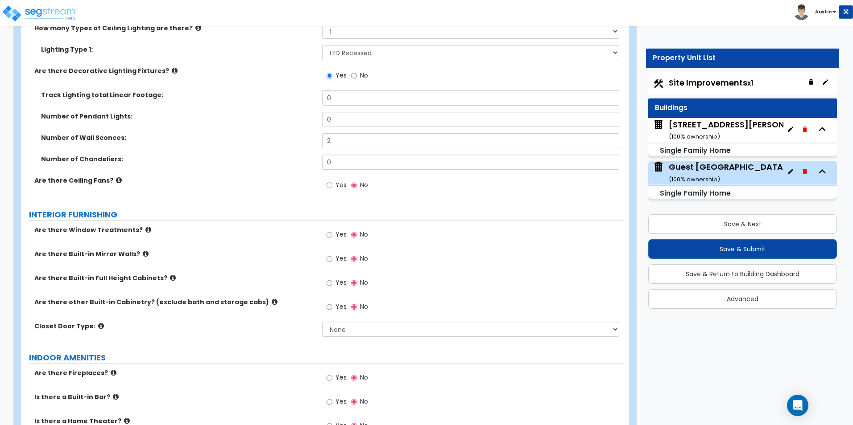
scroll to position [1962, 0]
click at [338, 230] on span "Yes" at bounding box center [340, 234] width 11 height 9
click at [332, 230] on input "Yes" at bounding box center [329, 235] width 6 height 10
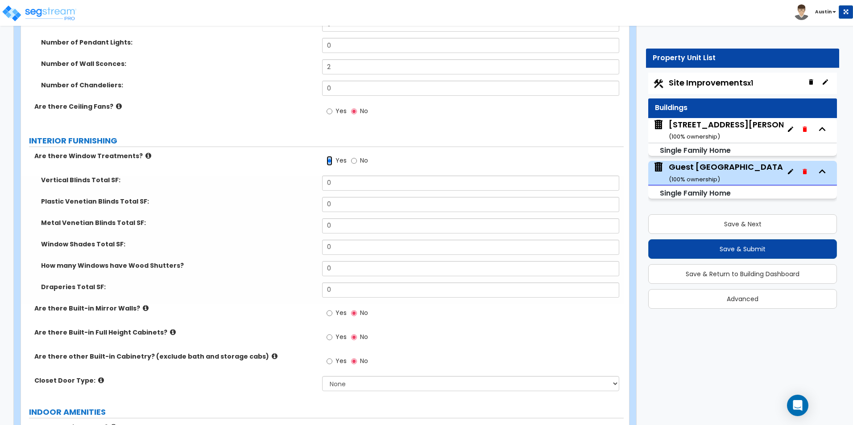
scroll to position [2051, 0]
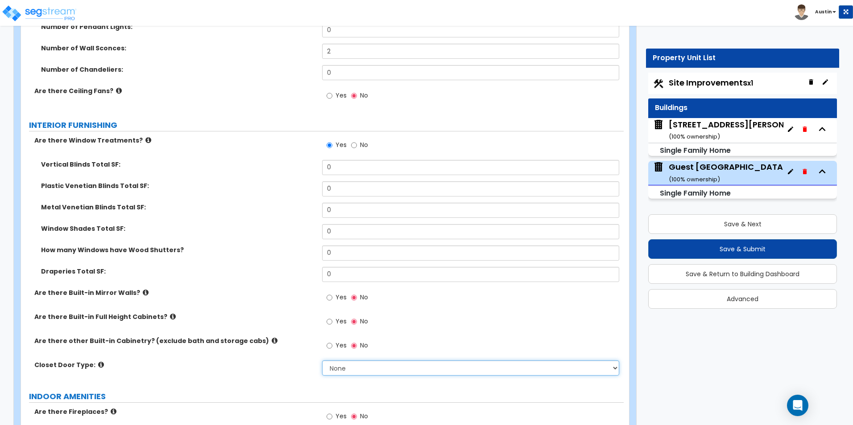
click at [351, 361] on select "None Bi-fold Louvered Doors Bi-fold Panel Doors Sliding Doors Hinged Wood Door" at bounding box center [470, 368] width 297 height 15
click at [322, 361] on select "None Bi-fold Louvered Doors Bi-fold Panel Doors Sliding Doors Hinged Wood Door" at bounding box center [470, 368] width 297 height 15
click at [273, 299] on div "Are there Built-in Mirror Walls? Yes No" at bounding box center [322, 300] width 602 height 24
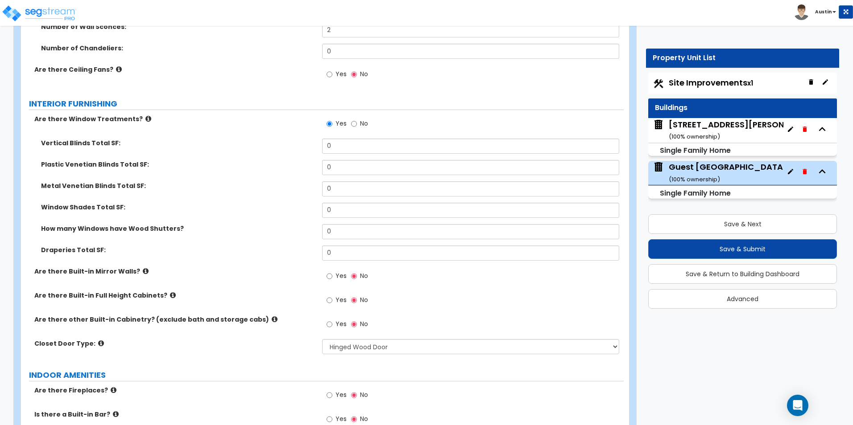
scroll to position [2086, 0]
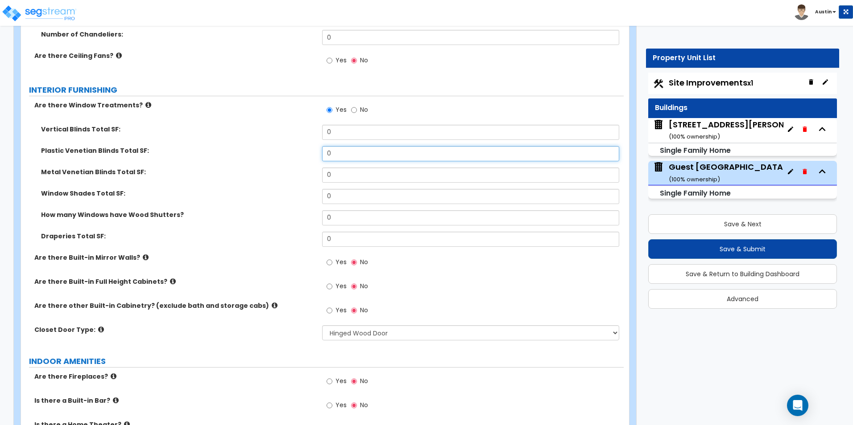
click at [351, 150] on input "0" at bounding box center [470, 153] width 297 height 15
click at [214, 146] on label "Plastic Venetian Blinds Total SF:" at bounding box center [178, 150] width 274 height 9
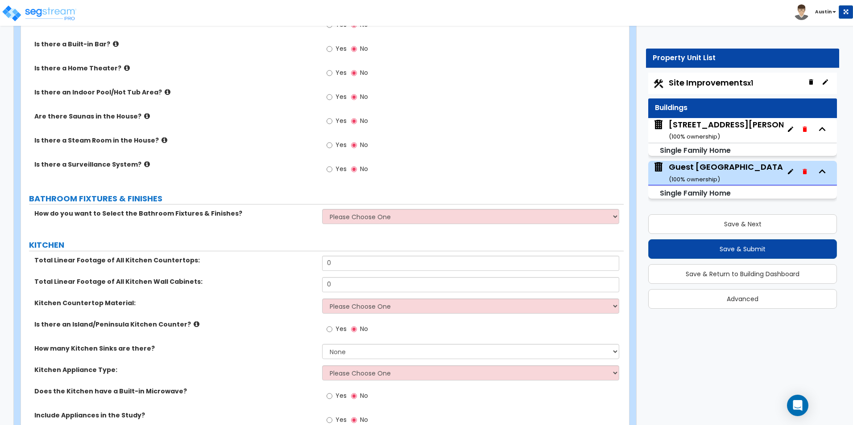
scroll to position [2488, 0]
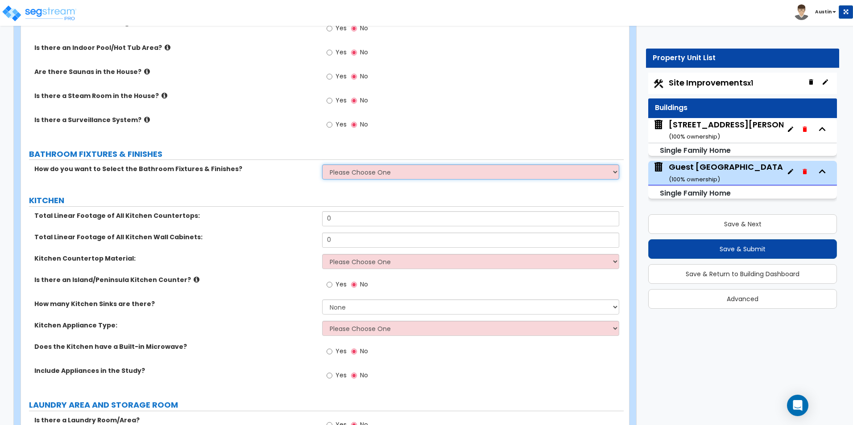
click at [350, 166] on select "Please Choose One I want to Select Fixtures and Finishes only for one Bath and …" at bounding box center [470, 172] width 297 height 15
click at [322, 165] on select "Please Choose One I want to Select Fixtures and Finishes only for one Bath and …" at bounding box center [470, 172] width 297 height 15
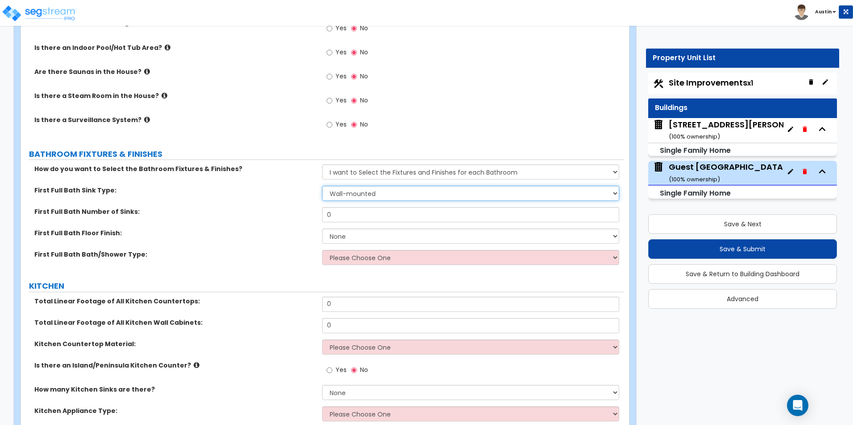
click at [362, 189] on select "Wall-mounted Pedestal-mounted Vanity-mounted" at bounding box center [470, 193] width 297 height 15
click at [322, 186] on select "Wall-mounted Pedestal-mounted Vanity-mounted" at bounding box center [470, 193] width 297 height 15
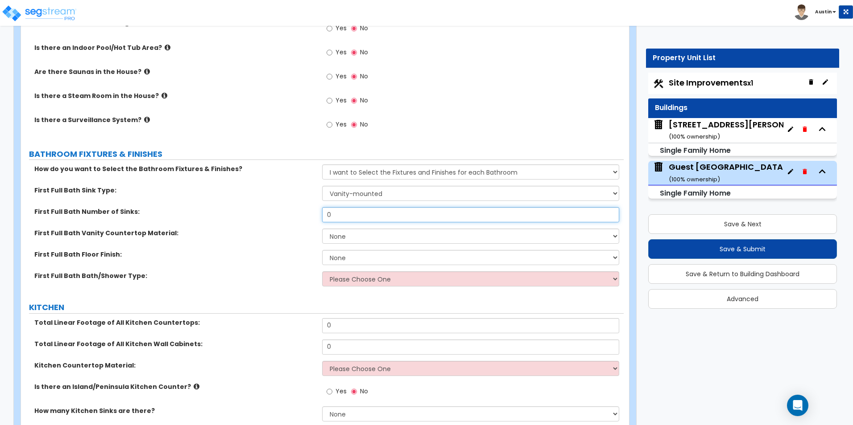
click at [364, 212] on input "0" at bounding box center [470, 214] width 297 height 15
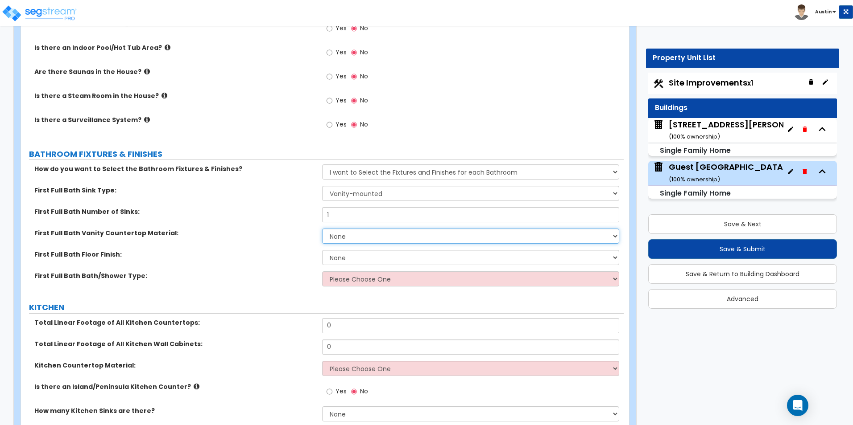
click at [357, 229] on select "None Plastic Laminate Solid Surface Stone Quartz Marble Tile Wood Stainless Ste…" at bounding box center [470, 236] width 297 height 15
click at [322, 229] on select "None Plastic Laminate Solid Surface Stone Quartz Marble Tile Wood Stainless Ste…" at bounding box center [470, 236] width 297 height 15
click at [349, 250] on select "None Tile Flooring Hardwood Flooring Resilient Laminate Flooring VCT Flooring S…" at bounding box center [470, 257] width 297 height 15
click at [348, 250] on select "None Tile Flooring Hardwood Flooring Resilient Laminate Flooring VCT Flooring S…" at bounding box center [470, 257] width 297 height 15
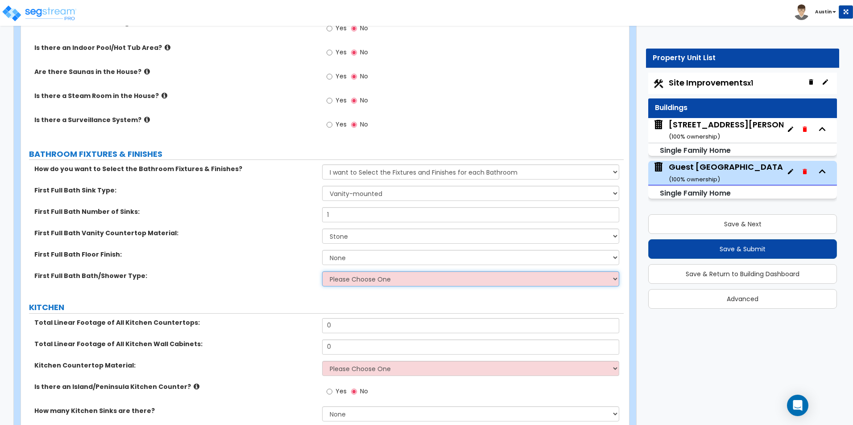
click at [351, 274] on select "Please Choose One Standalone Shower Bathtub - Shower Combo" at bounding box center [470, 279] width 297 height 15
click at [322, 272] on select "Please Choose One Standalone Shower Bathtub - Shower Combo" at bounding box center [470, 279] width 297 height 15
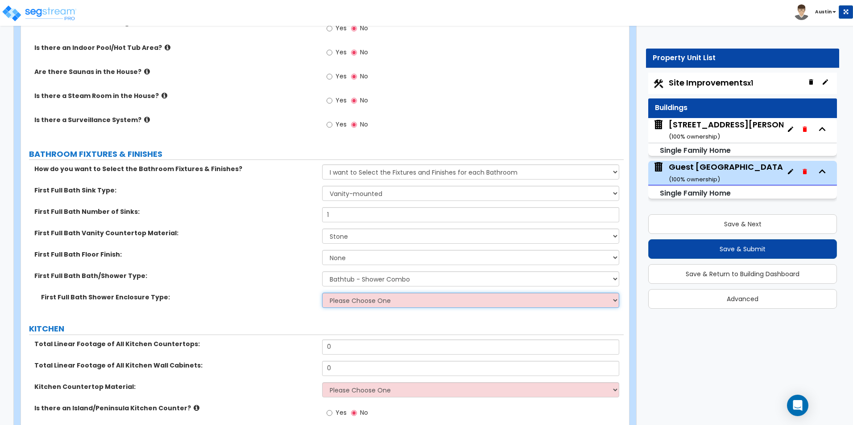
click at [346, 296] on select "Please Choose One Curtain & Rod Glass Sliding Doors Glass Hinged Doors" at bounding box center [470, 300] width 297 height 15
click at [322, 293] on select "Please Choose One Curtain & Rod Glass Sliding Doors Glass Hinged Doors" at bounding box center [470, 300] width 297 height 15
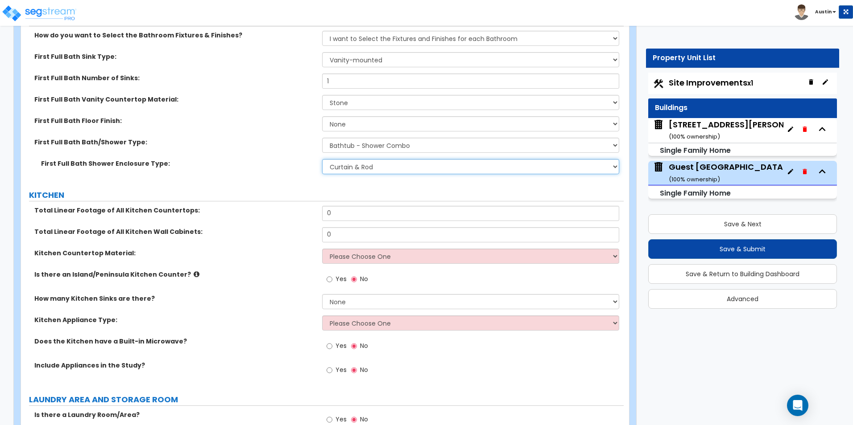
scroll to position [2577, 0]
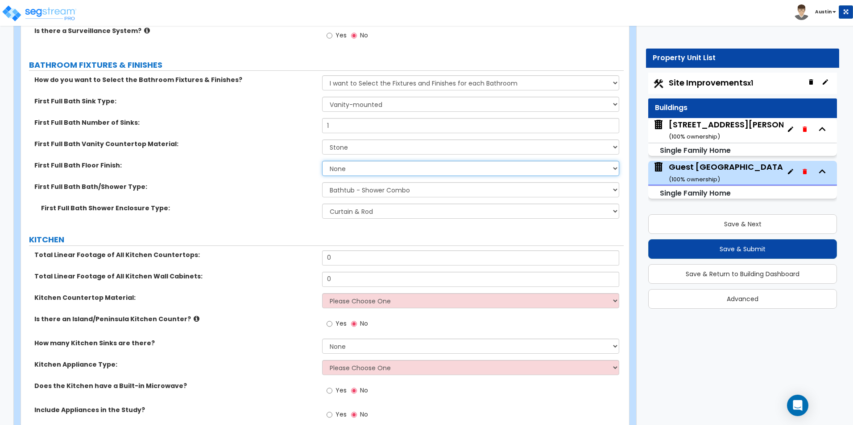
click at [365, 161] on select "None Tile Flooring Hardwood Flooring Resilient Laminate Flooring VCT Flooring S…" at bounding box center [470, 168] width 297 height 15
click at [322, 161] on select "None Tile Flooring Hardwood Flooring Resilient Laminate Flooring VCT Flooring S…" at bounding box center [470, 168] width 297 height 15
click at [263, 182] on label "First Full Bath Bath/Shower Type:" at bounding box center [174, 186] width 281 height 9
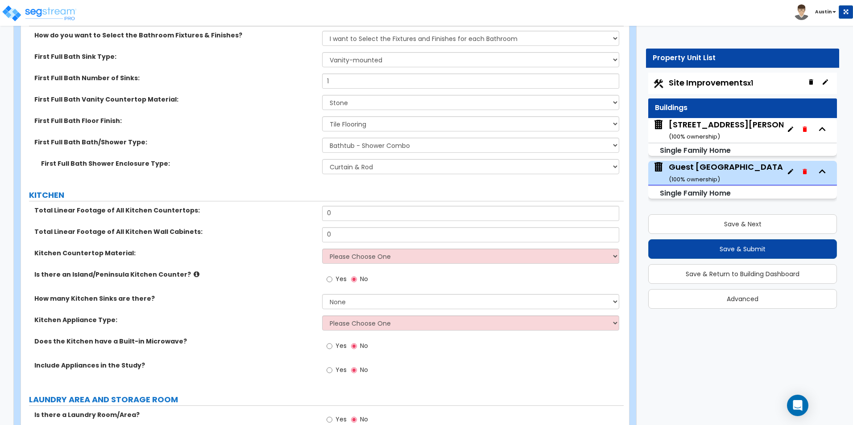
scroll to position [2666, 0]
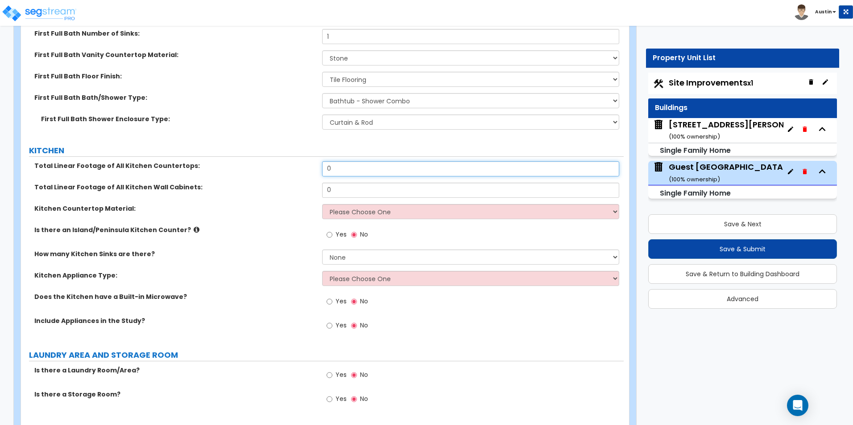
click at [390, 167] on input "0" at bounding box center [470, 168] width 297 height 15
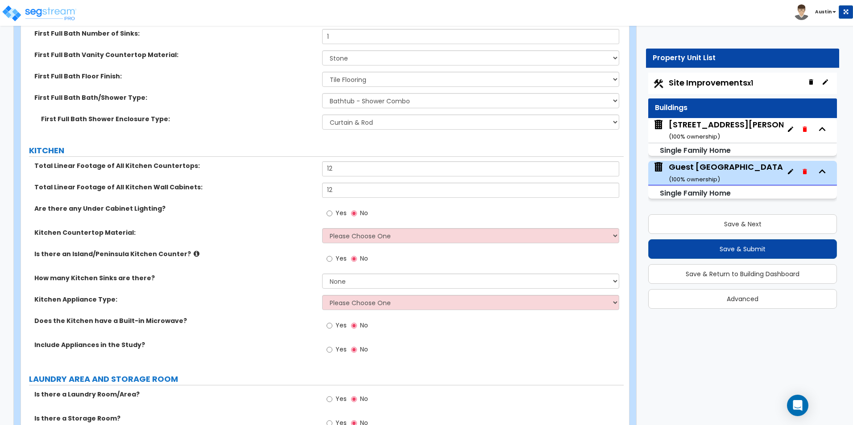
click at [278, 231] on div "Kitchen Countertop Material: Please Choose One Plastic Laminate Solid Surface S…" at bounding box center [322, 238] width 602 height 21
click at [354, 217] on div "Yes No" at bounding box center [472, 216] width 301 height 24
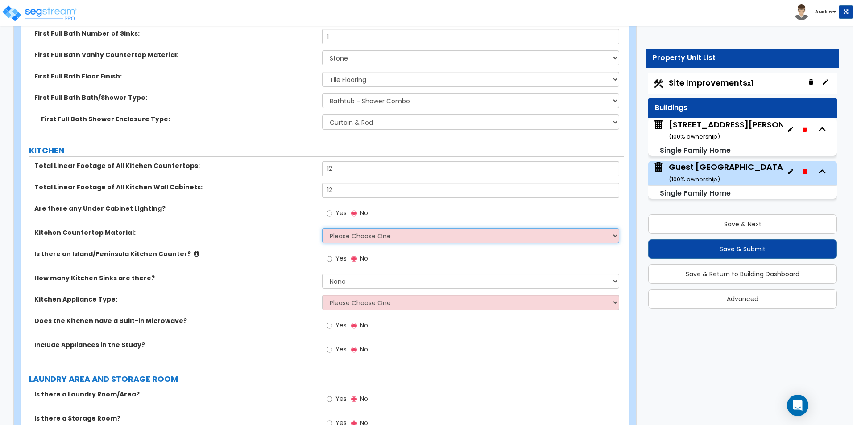
click at [352, 228] on select "Please Choose One Plastic Laminate Solid Surface Stone Quartz Marble Tile Wood …" at bounding box center [470, 235] width 297 height 15
click at [322, 228] on select "Please Choose One Plastic Laminate Solid Surface Stone Quartz Marble Tile Wood …" at bounding box center [470, 235] width 297 height 15
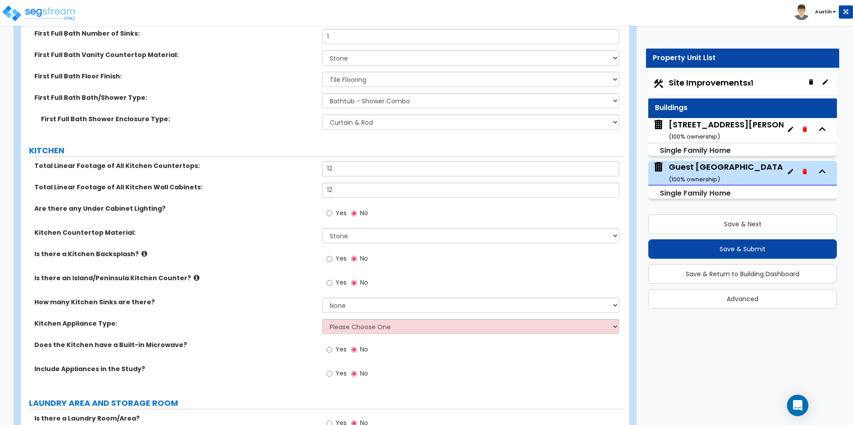
click at [340, 254] on span "Yes" at bounding box center [340, 258] width 11 height 9
click at [332, 254] on input "Yes" at bounding box center [329, 259] width 6 height 10
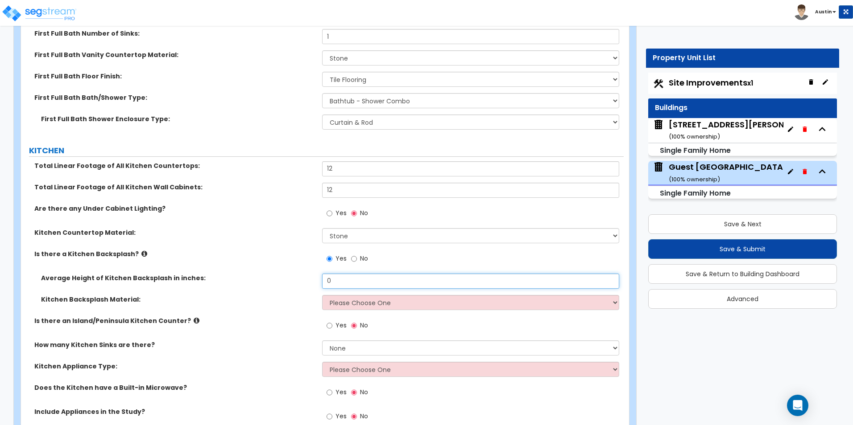
click at [356, 274] on input "0" at bounding box center [470, 281] width 297 height 15
click at [357, 295] on select "Please Choose One Plastic Laminate Solid Surface Stone Quartz Tile Stainless St…" at bounding box center [470, 302] width 297 height 15
click at [322, 295] on select "Please Choose One Plastic Laminate Solid Surface Stone Quartz Tile Stainless St…" at bounding box center [470, 302] width 297 height 15
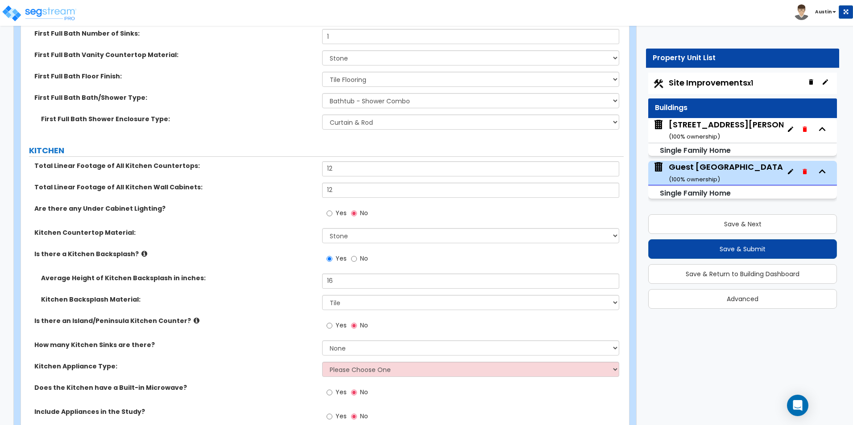
click at [262, 317] on label "Is there an Island/Peninsula Kitchen Counter?" at bounding box center [174, 321] width 281 height 9
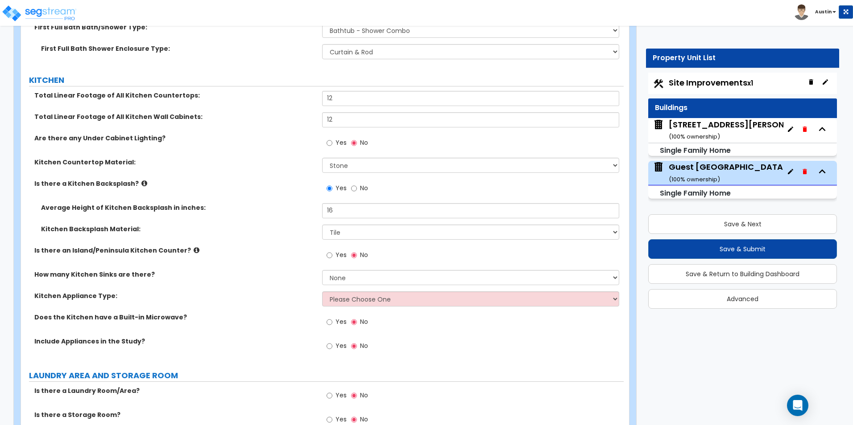
scroll to position [2755, 0]
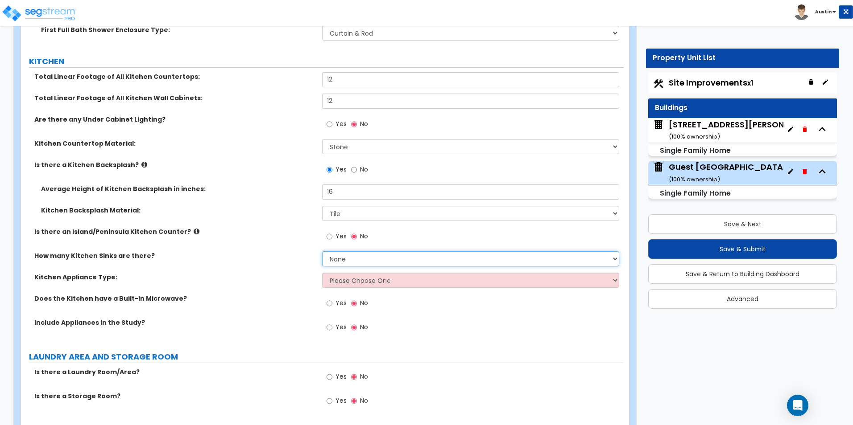
click at [364, 254] on select "None 1 2 3" at bounding box center [470, 258] width 297 height 15
click at [322, 251] on select "None 1 2 3" at bounding box center [470, 258] width 297 height 15
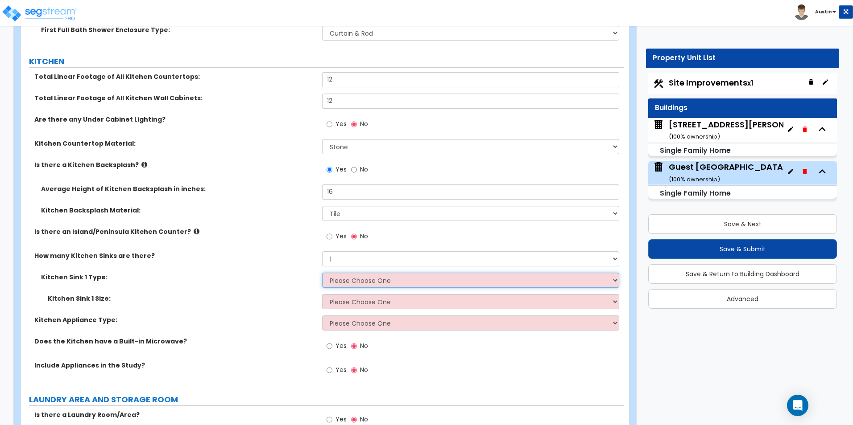
click at [358, 276] on select "Please Choose One Stainless Steel Porcelain Enamel Cast Iron Granite Composite" at bounding box center [470, 280] width 297 height 15
click at [322, 273] on select "Please Choose One Stainless Steel Porcelain Enamel Cast Iron Granite Composite" at bounding box center [470, 280] width 297 height 15
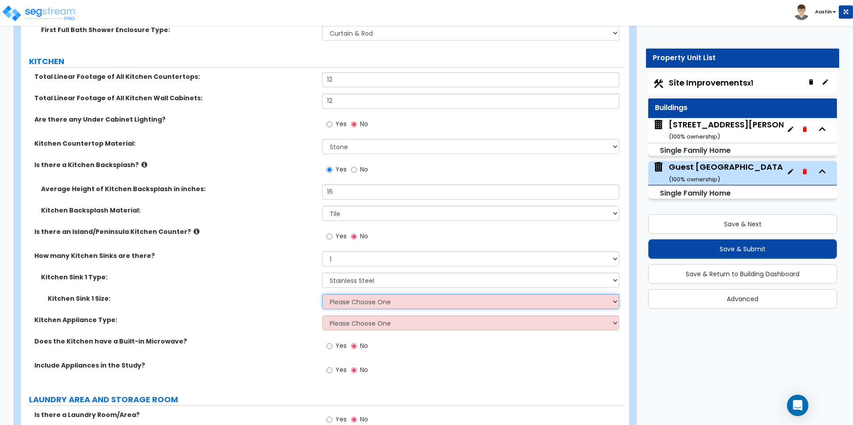
click at [360, 298] on select "Please Choose One Single Sink Double Sink" at bounding box center [470, 301] width 297 height 15
click at [322, 294] on select "Please Choose One Single Sink Double Sink" at bounding box center [470, 301] width 297 height 15
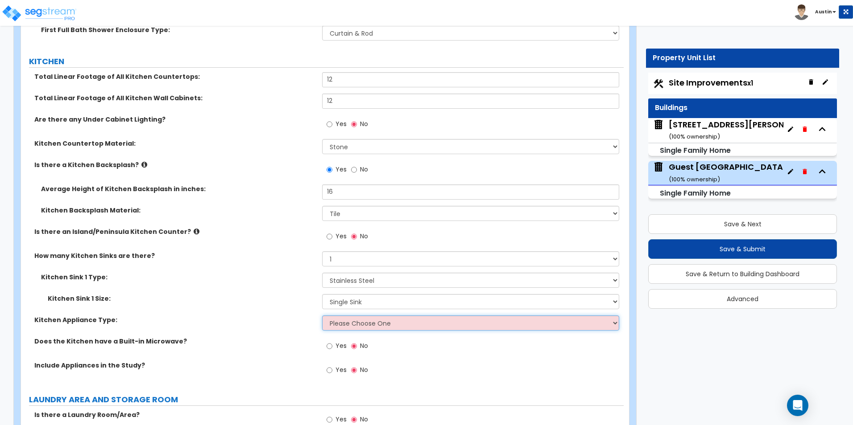
click at [358, 318] on select "Please Choose One Gas Electric" at bounding box center [470, 323] width 297 height 15
click at [322, 316] on select "Please Choose One Gas Electric" at bounding box center [470, 323] width 297 height 15
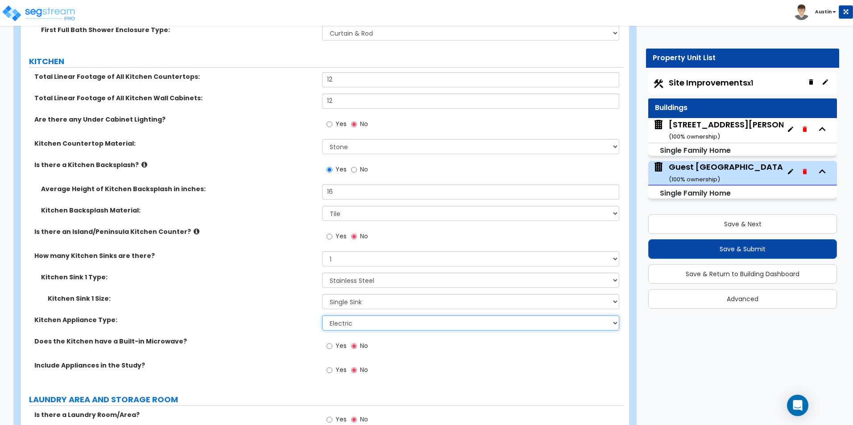
click at [355, 316] on select "Please Choose One Gas Electric" at bounding box center [470, 323] width 297 height 15
click at [322, 316] on select "Please Choose One Gas Electric" at bounding box center [470, 323] width 297 height 15
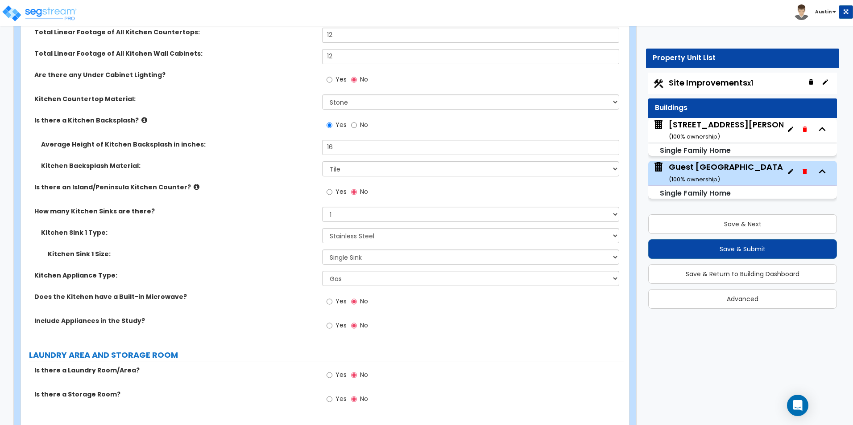
click at [342, 297] on span "Yes" at bounding box center [340, 301] width 11 height 9
click at [332, 297] on input "Yes" at bounding box center [329, 302] width 6 height 10
click at [340, 321] on span "Yes" at bounding box center [340, 325] width 11 height 9
click at [332, 321] on input "Yes" at bounding box center [329, 326] width 6 height 10
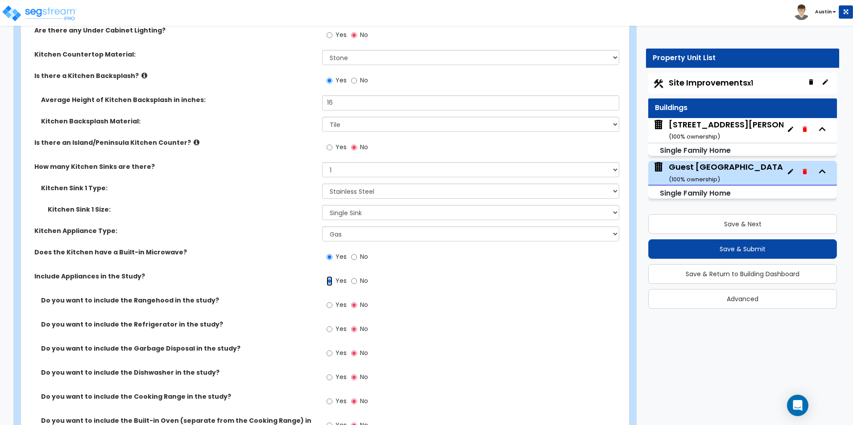
scroll to position [2889, 0]
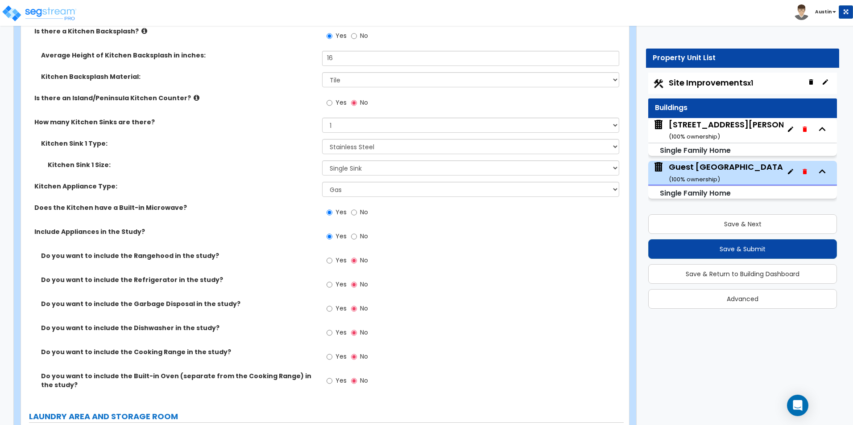
click at [339, 280] on span "Yes" at bounding box center [340, 284] width 11 height 9
click at [332, 280] on input "Yes" at bounding box center [329, 285] width 6 height 10
click at [340, 304] on span "Yes" at bounding box center [340, 308] width 11 height 9
click at [332, 304] on input "Yes" at bounding box center [329, 309] width 6 height 10
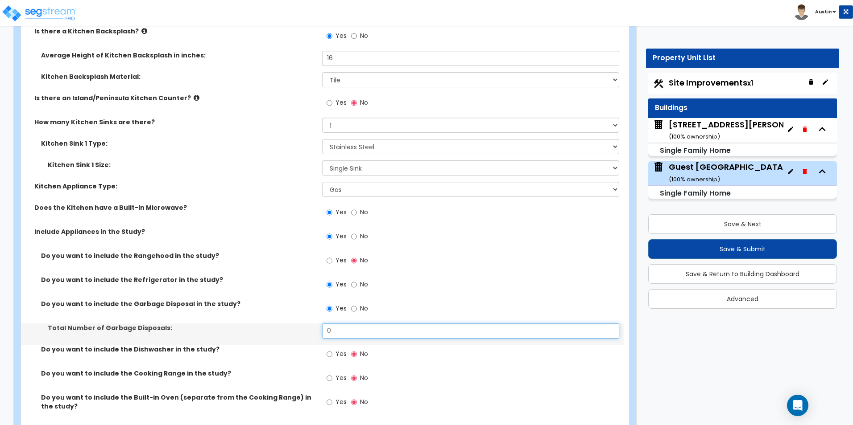
click at [340, 324] on input "0" at bounding box center [470, 331] width 297 height 15
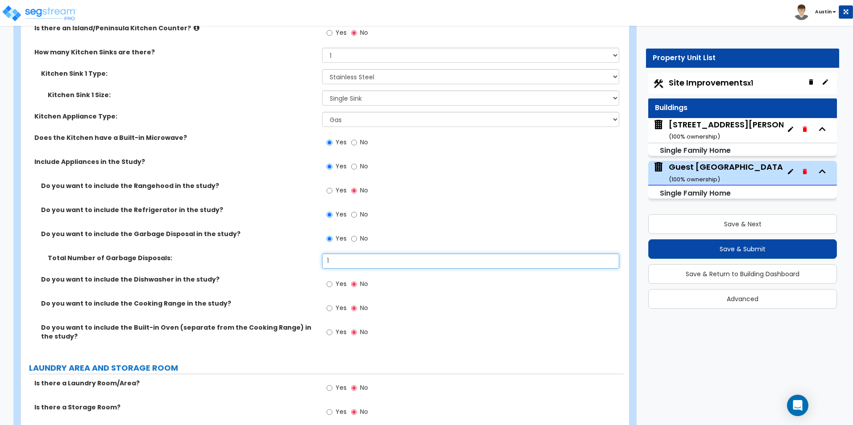
scroll to position [2978, 0]
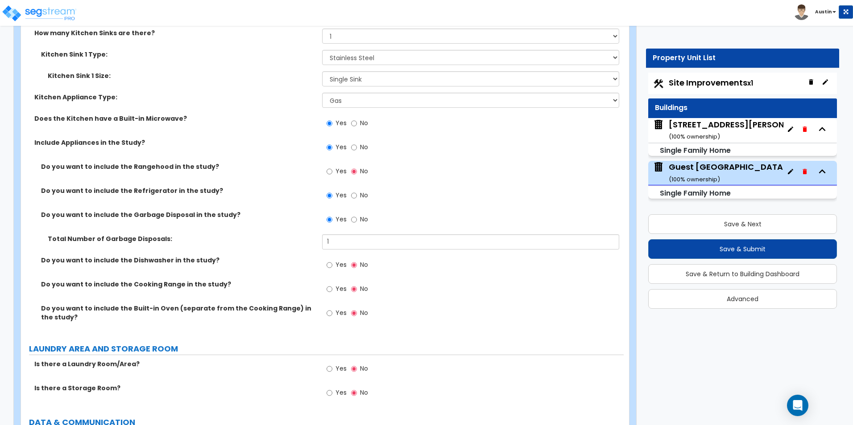
click at [334, 283] on label "Yes" at bounding box center [336, 290] width 20 height 15
click at [332, 284] on input "Yes" at bounding box center [329, 289] width 6 height 10
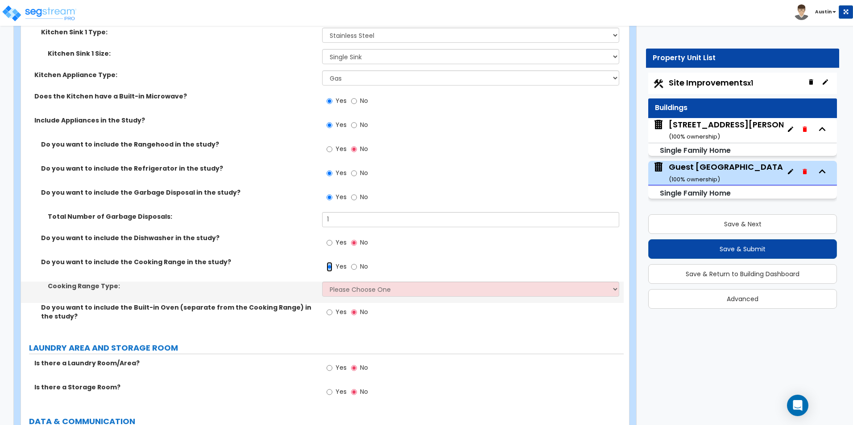
scroll to position [3023, 0]
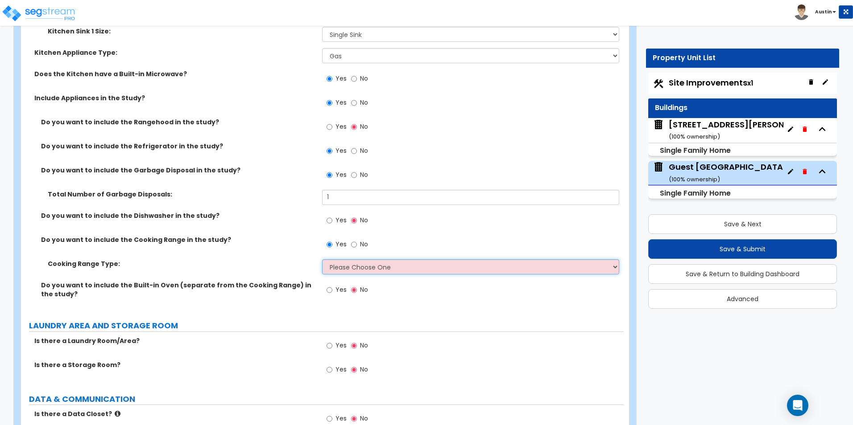
click at [356, 262] on select "Please Choose One Cook Top Only Range with Oven" at bounding box center [470, 267] width 297 height 15
click at [322, 260] on select "Please Choose One Cook Top Only Range with Oven" at bounding box center [470, 267] width 297 height 15
click at [276, 260] on label "Cooking Range Type:" at bounding box center [182, 264] width 268 height 9
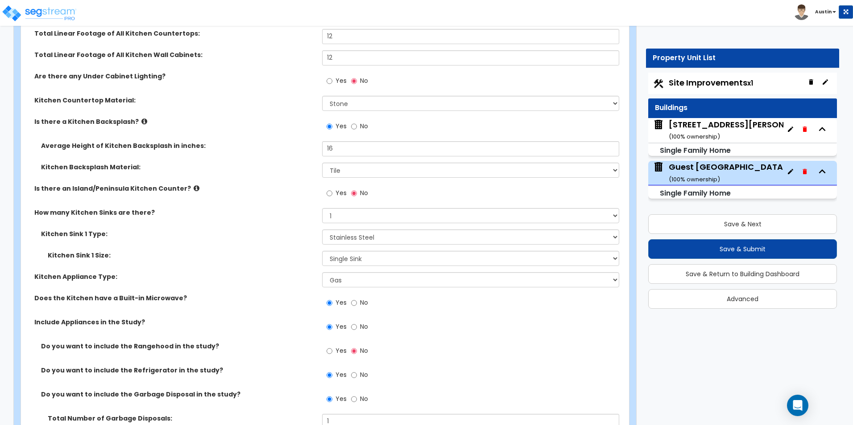
scroll to position [2755, 0]
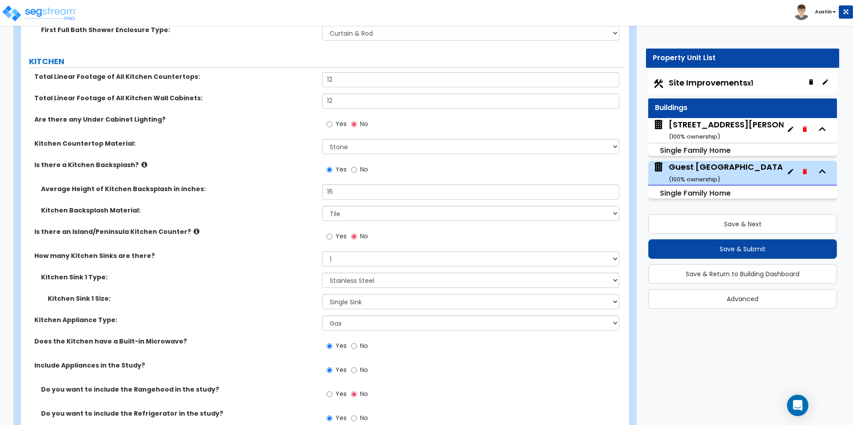
click at [341, 119] on span "Yes" at bounding box center [340, 123] width 11 height 9
click at [332, 119] on input "Yes" at bounding box center [329, 124] width 6 height 10
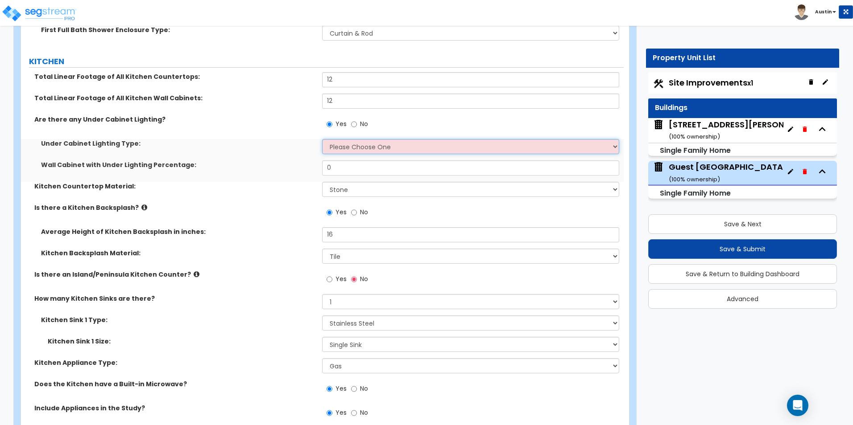
click at [352, 140] on select "Please Choose One Fluorescent Incandescent LED" at bounding box center [470, 146] width 297 height 15
click at [322, 139] on select "Please Choose One Fluorescent Incandescent LED" at bounding box center [470, 146] width 297 height 15
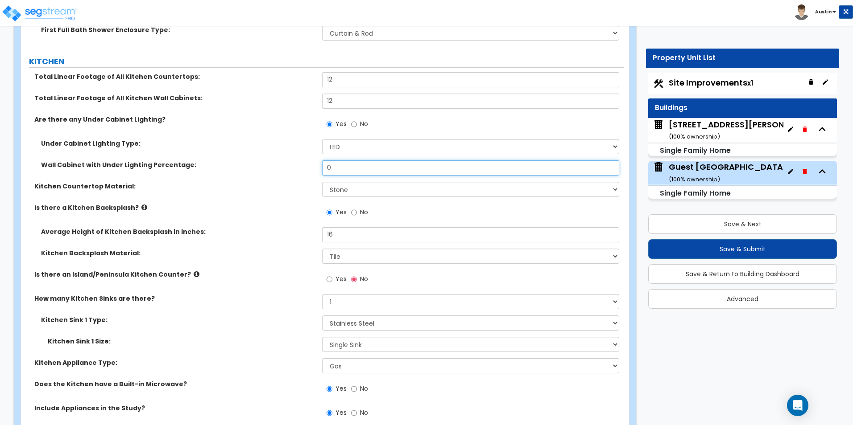
click at [359, 163] on input "0" at bounding box center [470, 168] width 297 height 15
click at [243, 149] on div "Under Cabinet Lighting Type: Please Choose One Fluorescent Incandescent LED" at bounding box center [322, 149] width 602 height 21
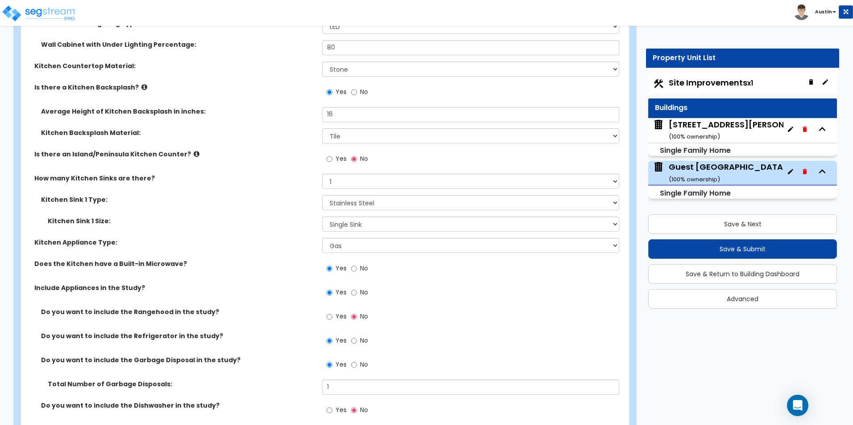
scroll to position [2889, 0]
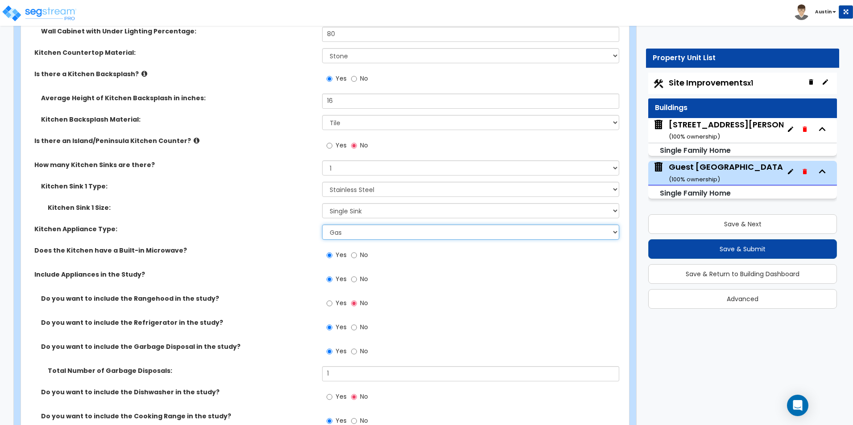
click at [372, 225] on select "Please Choose One Gas Electric" at bounding box center [470, 232] width 297 height 15
click at [322, 225] on select "Please Choose One Gas Electric" at bounding box center [470, 232] width 297 height 15
click at [232, 203] on label "Kitchen Sink 1 Size:" at bounding box center [182, 207] width 268 height 9
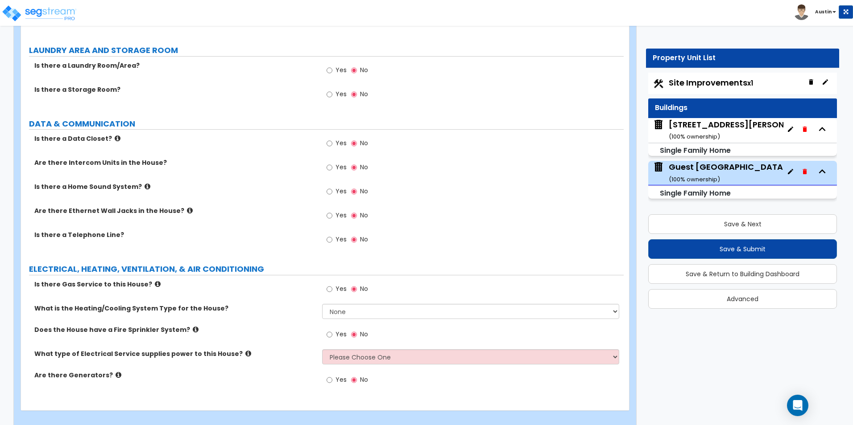
scroll to position [3343, 0]
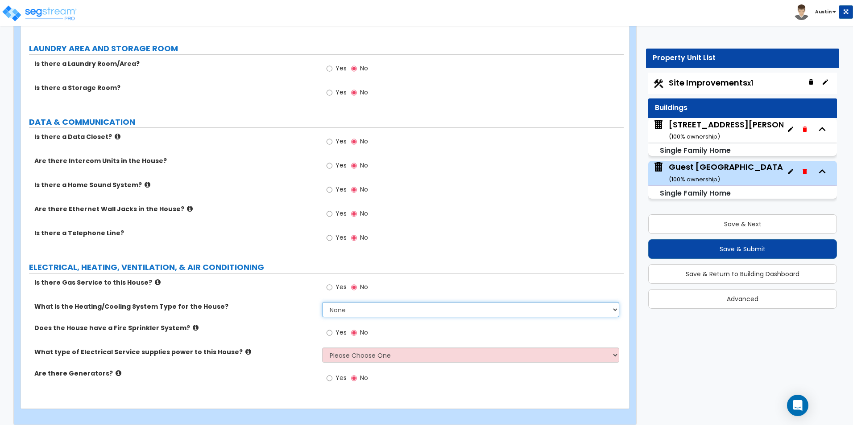
click at [374, 305] on select "None Heat Only Centralized Heating & Cooling Thru Wall Air Conditioners Mini Sp…" at bounding box center [470, 309] width 297 height 15
click at [322, 302] on select "None Heat Only Centralized Heating & Cooling Thru Wall Air Conditioners Mini Sp…" at bounding box center [470, 309] width 297 height 15
click at [287, 305] on div "What is the Heating/Cooling System Type for the House? None Heat Only Centraliz…" at bounding box center [322, 312] width 602 height 21
click at [371, 348] on select "Please Choose One Overhead Underground" at bounding box center [470, 355] width 297 height 15
click at [322, 348] on select "Please Choose One Overhead Underground" at bounding box center [470, 355] width 297 height 15
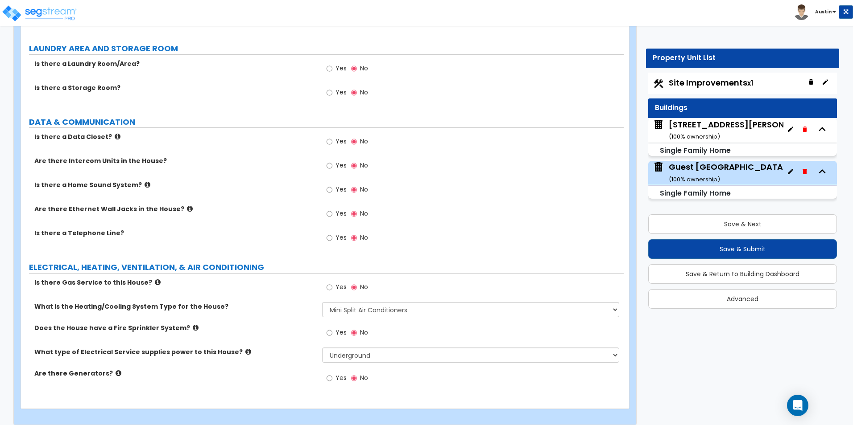
click at [288, 338] on div "Does the House have a Fire Sprinkler System? Yes No" at bounding box center [322, 336] width 602 height 24
click at [706, 217] on button "Save & Next" at bounding box center [742, 224] width 189 height 20
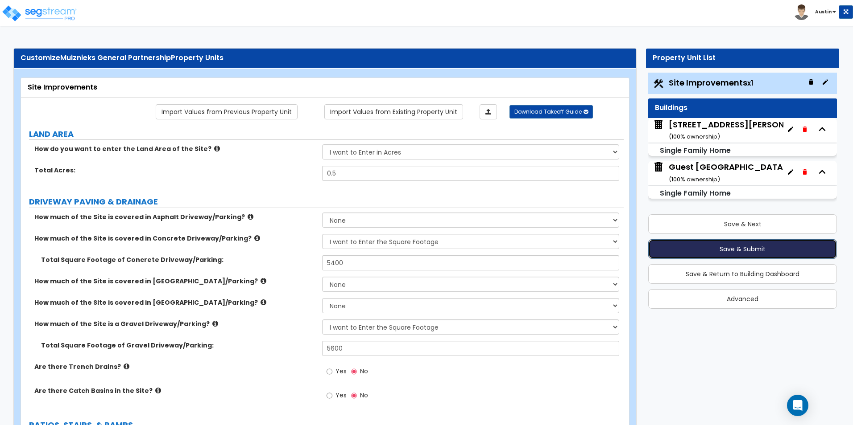
click at [731, 249] on button "Save & Submit" at bounding box center [742, 249] width 189 height 20
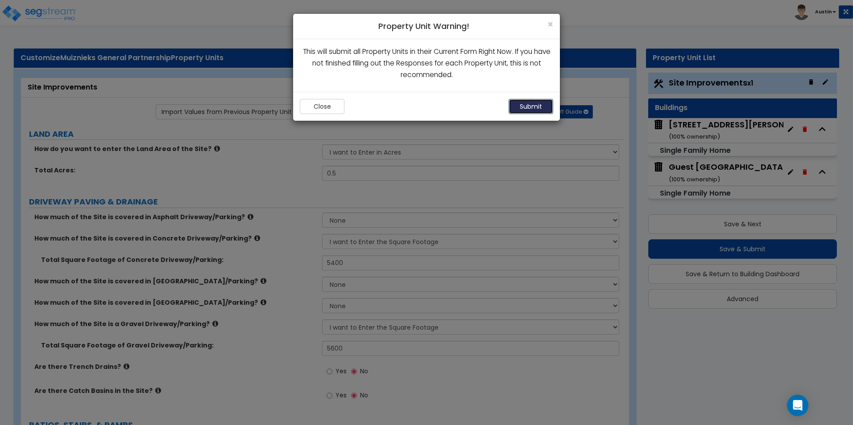
click at [522, 108] on button "Submit" at bounding box center [530, 106] width 45 height 15
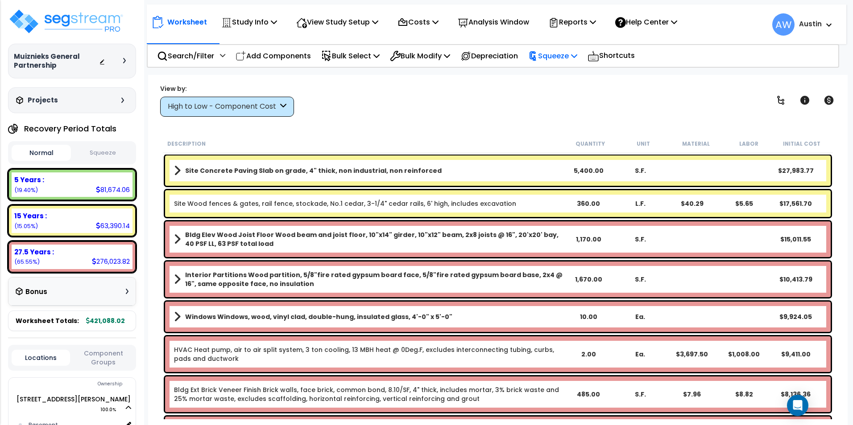
click at [563, 55] on p "Squeeze" at bounding box center [552, 56] width 49 height 12
click at [560, 72] on link "Squeeze" at bounding box center [567, 76] width 88 height 18
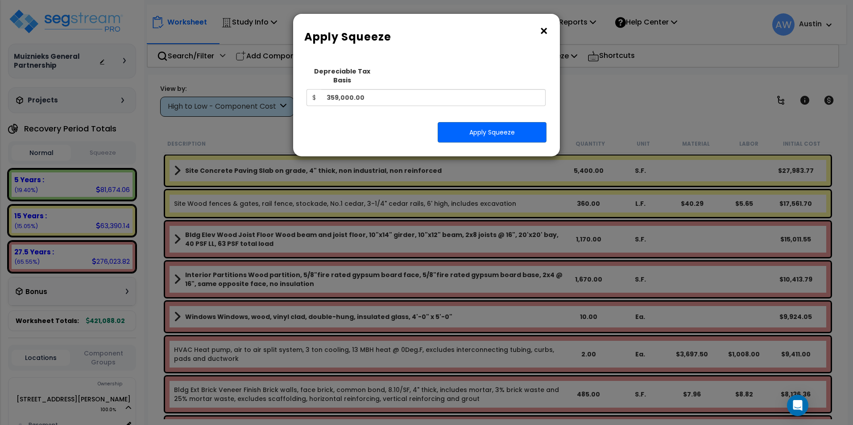
click at [544, 30] on button "×" at bounding box center [544, 31] width 10 height 14
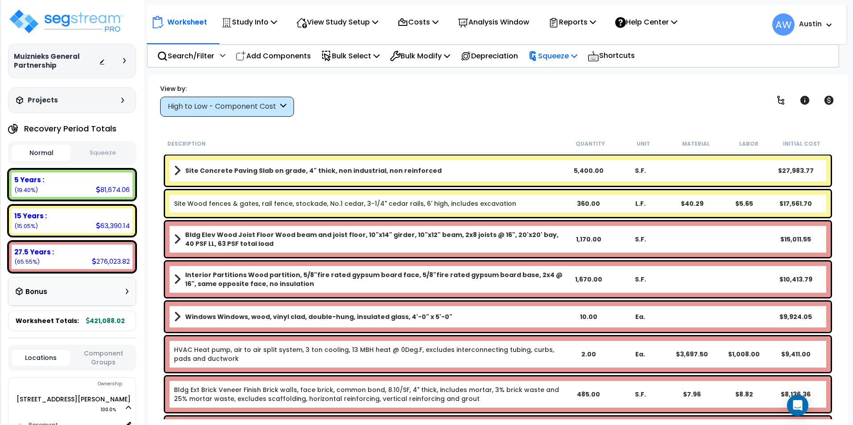
click at [568, 55] on p "Squeeze" at bounding box center [552, 56] width 49 height 12
click at [563, 74] on link "Squeeze" at bounding box center [567, 76] width 88 height 18
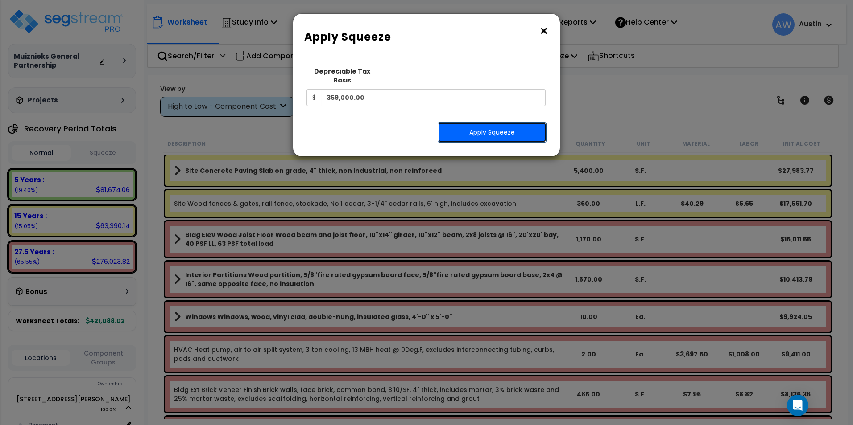
click at [499, 122] on button "Apply Squeeze" at bounding box center [491, 132] width 109 height 21
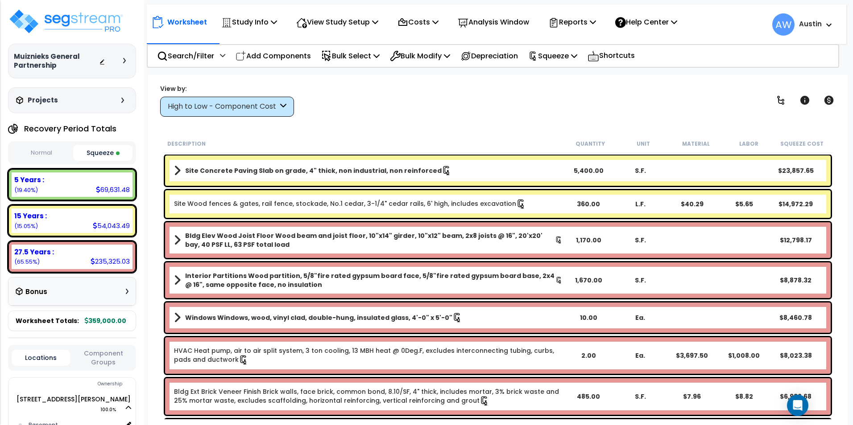
click at [245, 105] on div "High to Low - Component Cost" at bounding box center [223, 107] width 110 height 10
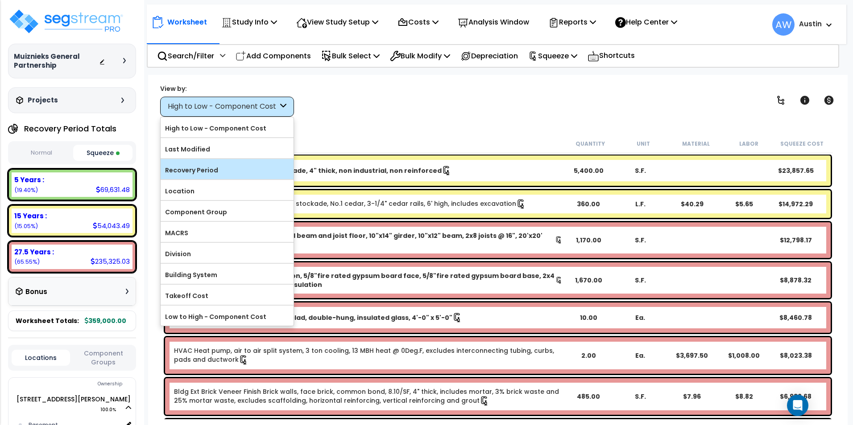
click at [224, 165] on label "Recovery Period" at bounding box center [227, 170] width 133 height 13
click at [0, 0] on input "Recovery Period" at bounding box center [0, 0] width 0 height 0
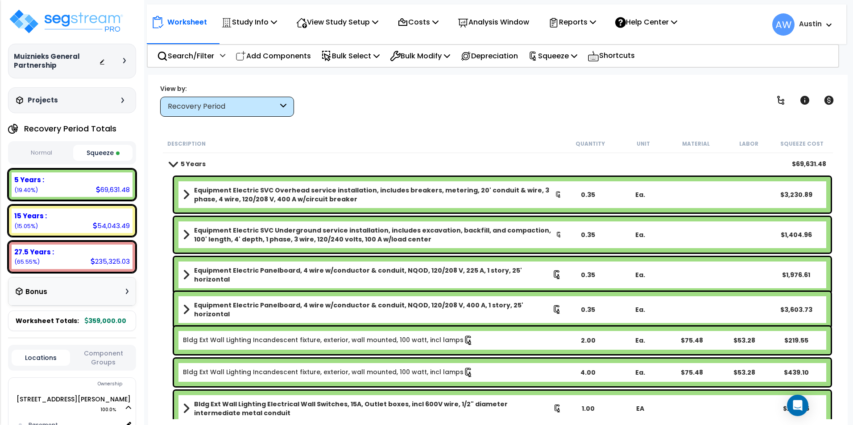
click at [393, 117] on div "Worksheet Study Info Study Setup Add Property Unit Template study Clone study AW" at bounding box center [497, 287] width 699 height 425
click at [98, 21] on img at bounding box center [66, 21] width 116 height 27
